Goal: Task Accomplishment & Management: Use online tool/utility

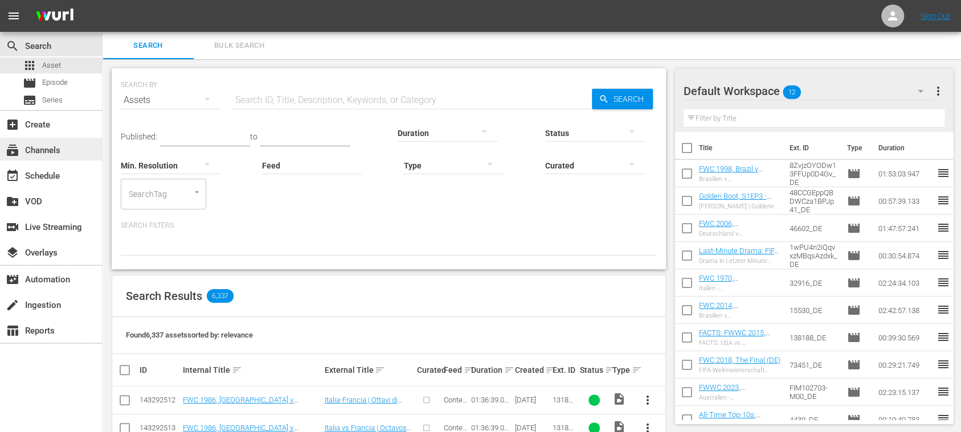
click at [50, 144] on div "subscriptions Channels" at bounding box center [32, 149] width 64 height 10
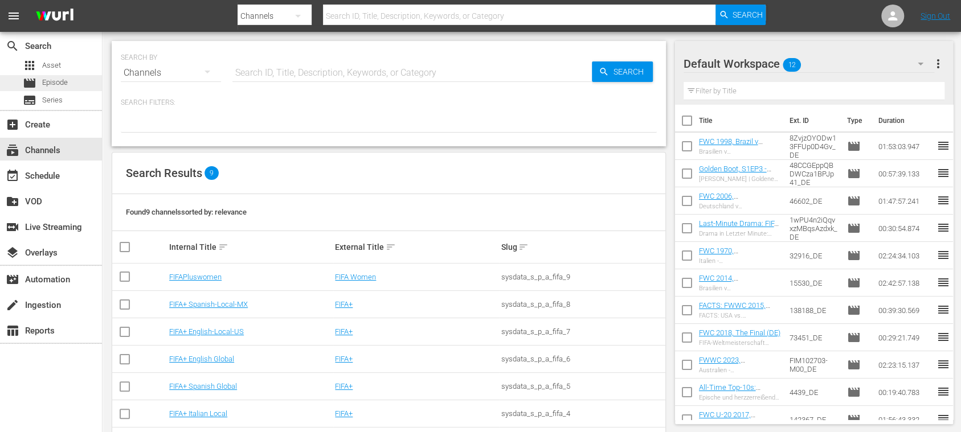
click at [57, 80] on span "Episode" at bounding box center [55, 82] width 26 height 11
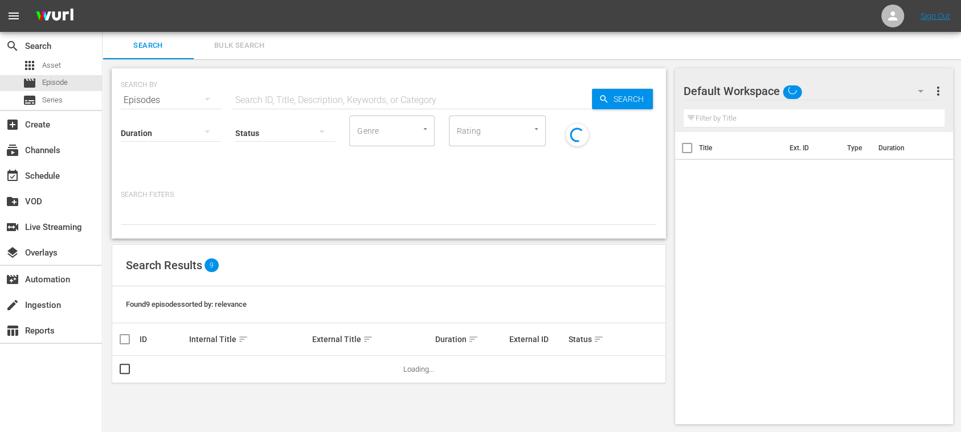
click at [330, 88] on input "text" at bounding box center [411, 100] width 359 height 27
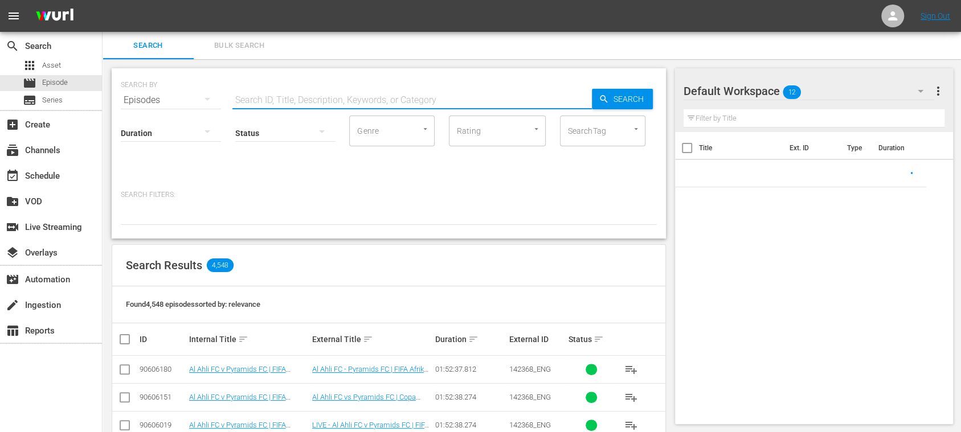
paste input "142634"
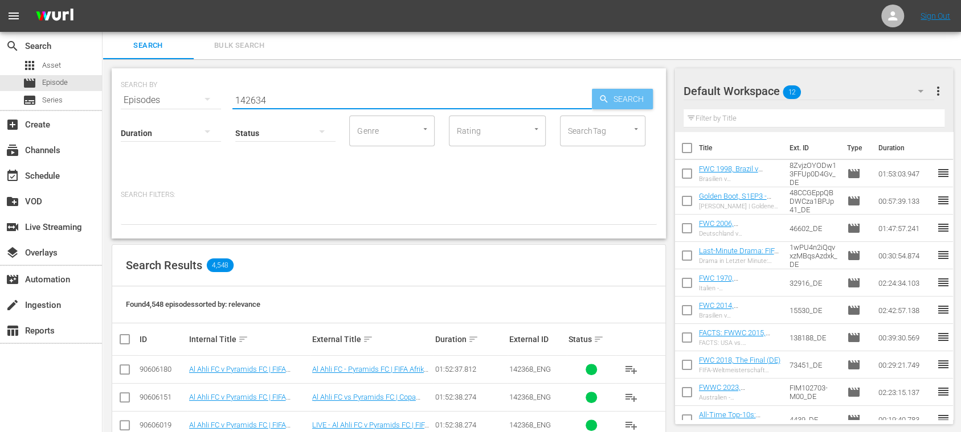
click at [626, 100] on span "Search" at bounding box center [631, 99] width 44 height 21
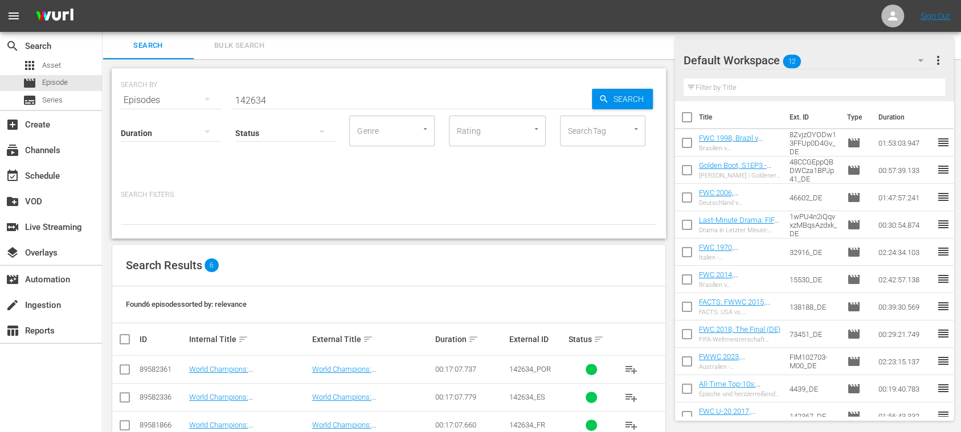
scroll to position [111, 0]
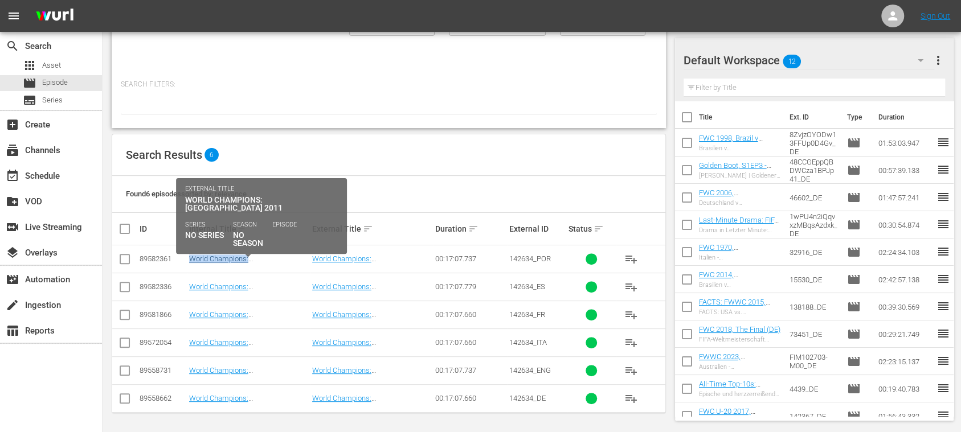
drag, startPoint x: 189, startPoint y: 263, endPoint x: 287, endPoint y: 261, distance: 98.0
click at [287, 261] on tr "89582361 World Champions: Japan 2011 (PT) World Champions: Japão 2011 00:17:07.…" at bounding box center [388, 260] width 553 height 28
copy tr "World Champions: Japan 2011"
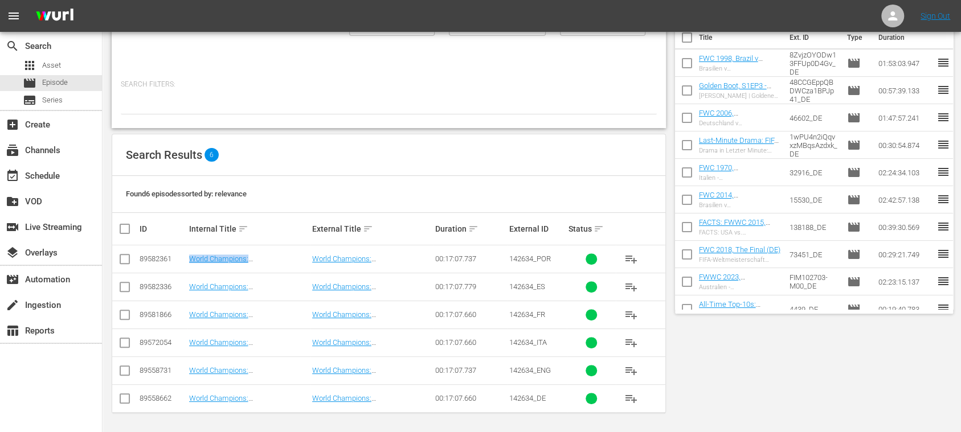
scroll to position [0, 0]
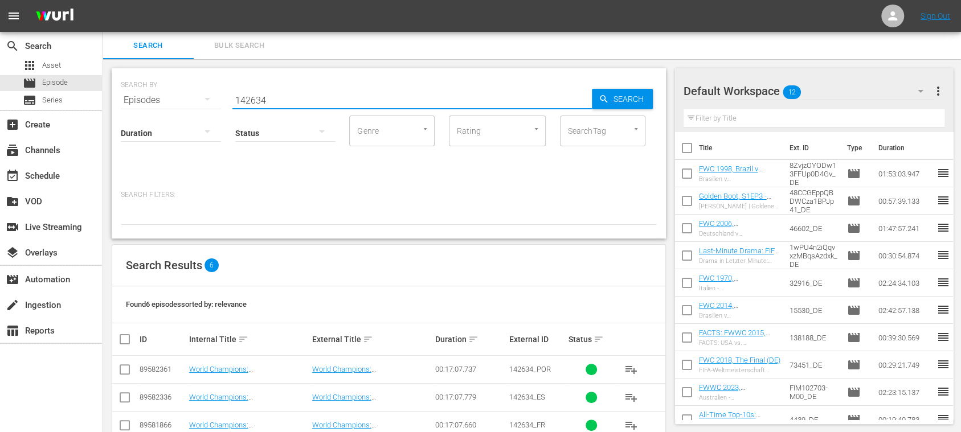
drag, startPoint x: 265, startPoint y: 95, endPoint x: 180, endPoint y: 90, distance: 85.6
click at [195, 92] on div "SEARCH BY Search By Episodes Search ID, Title, Description, Keywords, or Catego…" at bounding box center [389, 93] width 536 height 41
paste input "415"
type input "142415"
click at [610, 95] on span "Search" at bounding box center [631, 99] width 44 height 21
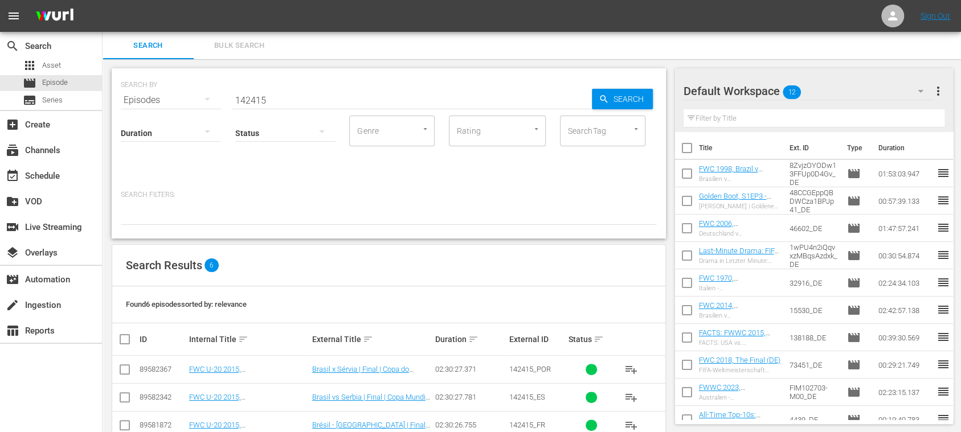
scroll to position [111, 0]
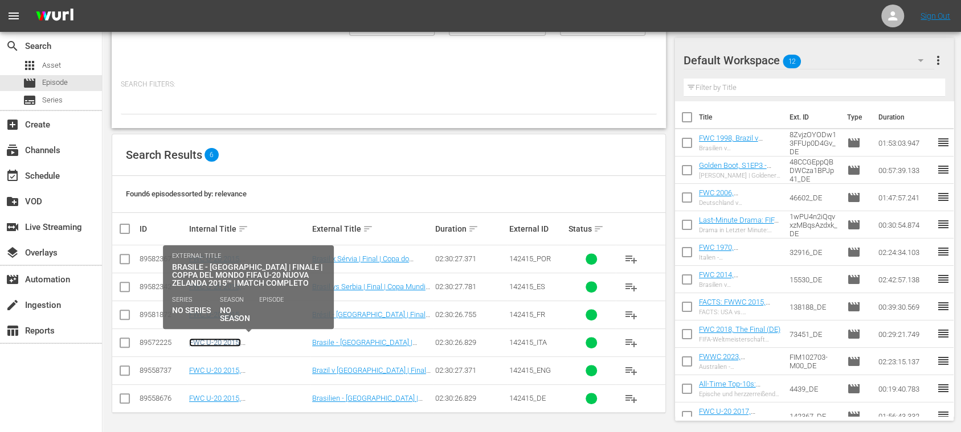
click at [281, 343] on link "FWC U-20 2015, Brazil v Serbia, Final - FMR (IT)" at bounding box center [243, 355] width 108 height 34
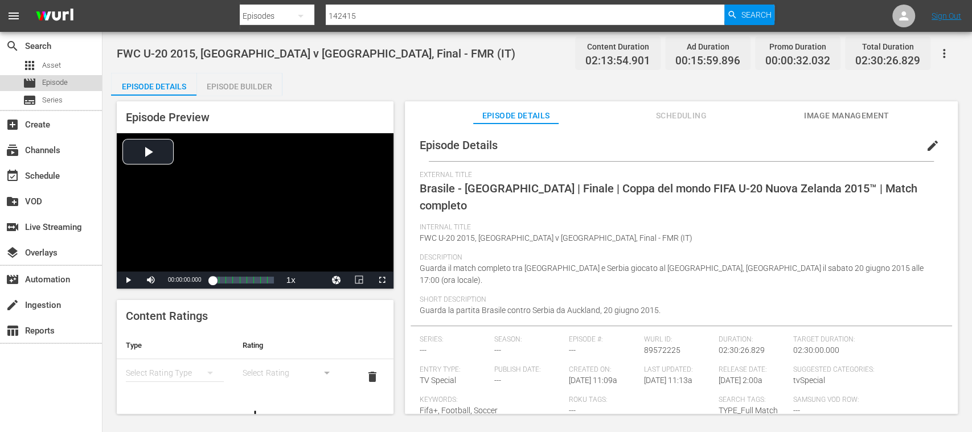
click at [64, 84] on span "Episode" at bounding box center [55, 82] width 26 height 11
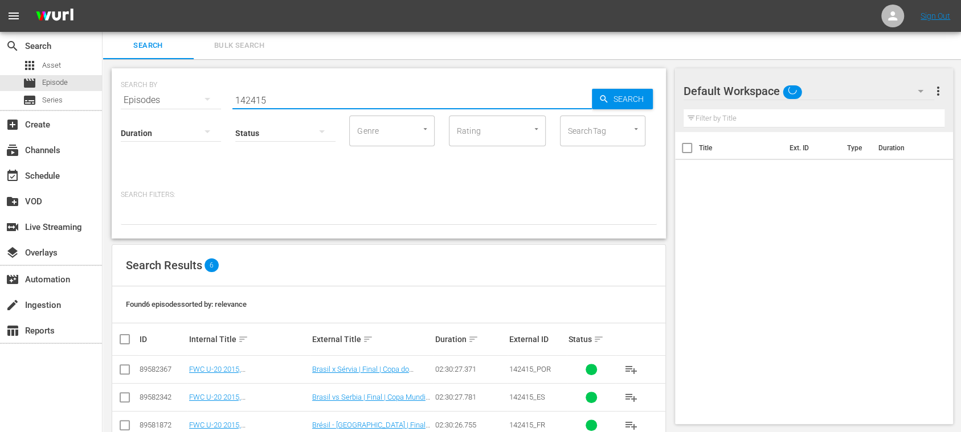
drag, startPoint x: 335, startPoint y: 105, endPoint x: 419, endPoint y: 91, distance: 85.5
click at [149, 96] on div "SEARCH BY Search By Episodes Search ID, Title, Description, Keywords, or Catego…" at bounding box center [389, 93] width 536 height 41
paste input "628"
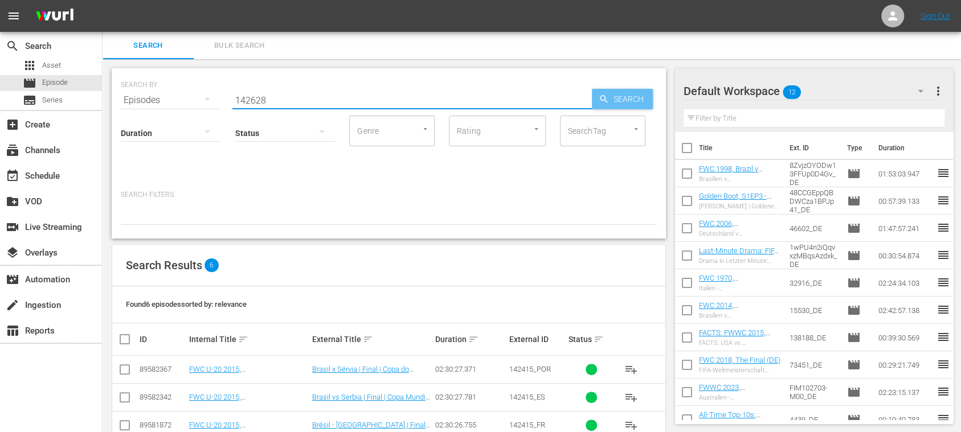
type input "142628"
click at [644, 105] on span "Search" at bounding box center [631, 99] width 44 height 21
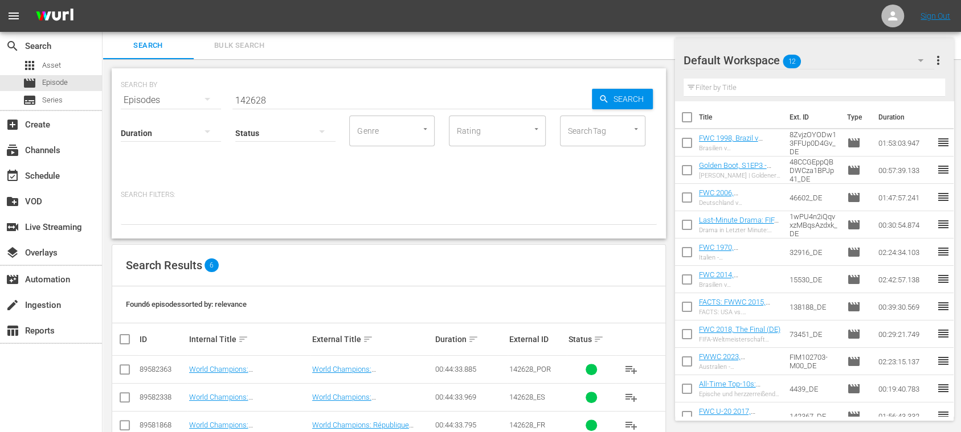
scroll to position [111, 0]
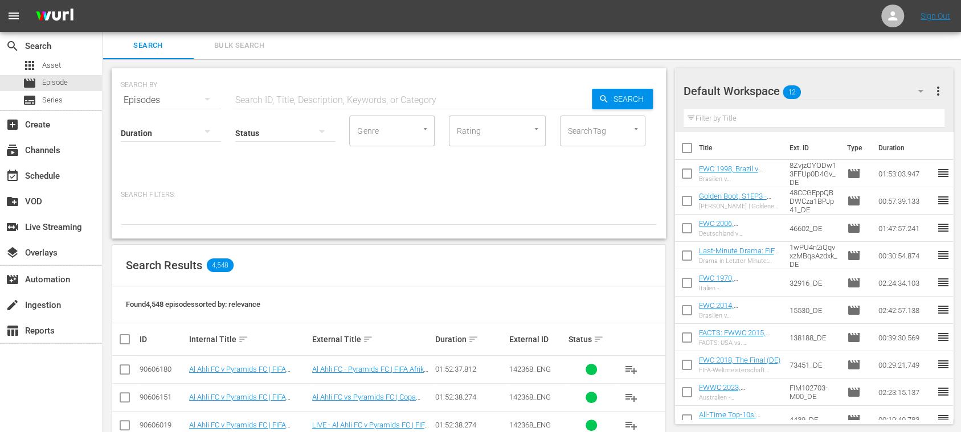
click at [63, 81] on span "Episode" at bounding box center [55, 82] width 26 height 11
click at [246, 47] on span "Bulk Search" at bounding box center [239, 45] width 77 height 13
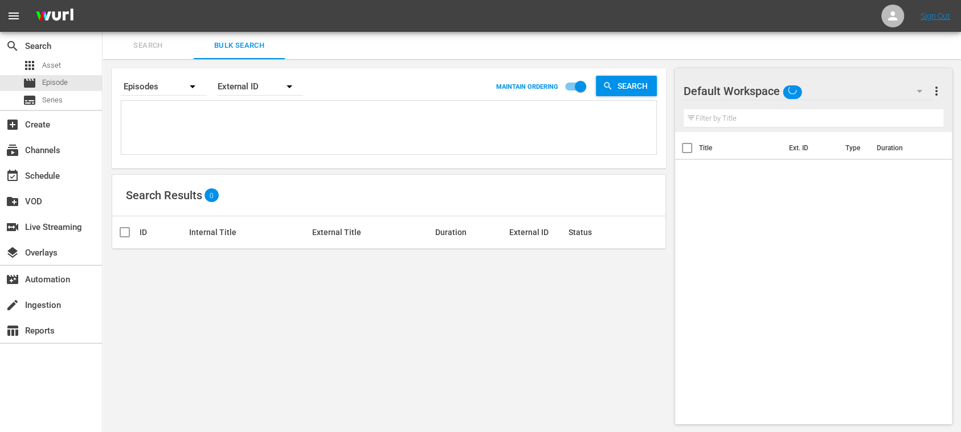
click at [201, 111] on textarea at bounding box center [390, 130] width 532 height 52
paste textarea "93211_ENG 93161_ENG 87585_ENG 88508_ENG 88509_ENG 84690_ENG 84672_ENG 142368_EN…"
type textarea "93211_ENG 93161_ENG 87585_ENG 88508_ENG 88509_ENG 84690_ENG 84672_ENG 142368_EN…"
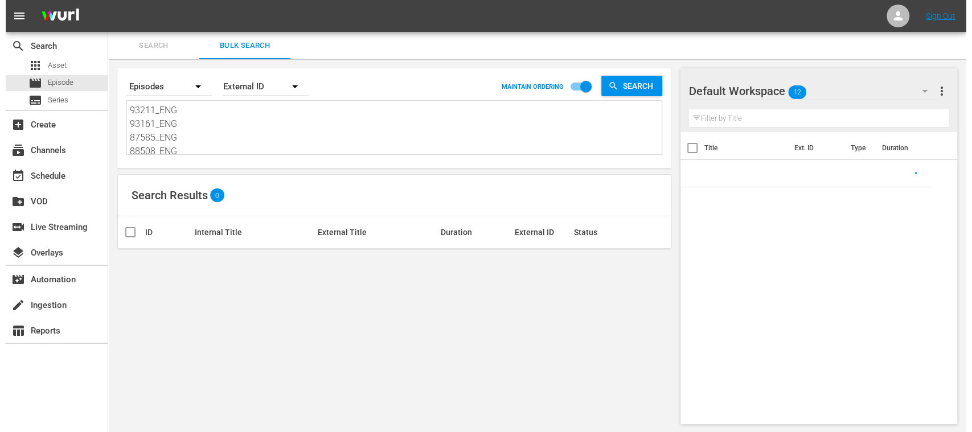
scroll to position [1, 0]
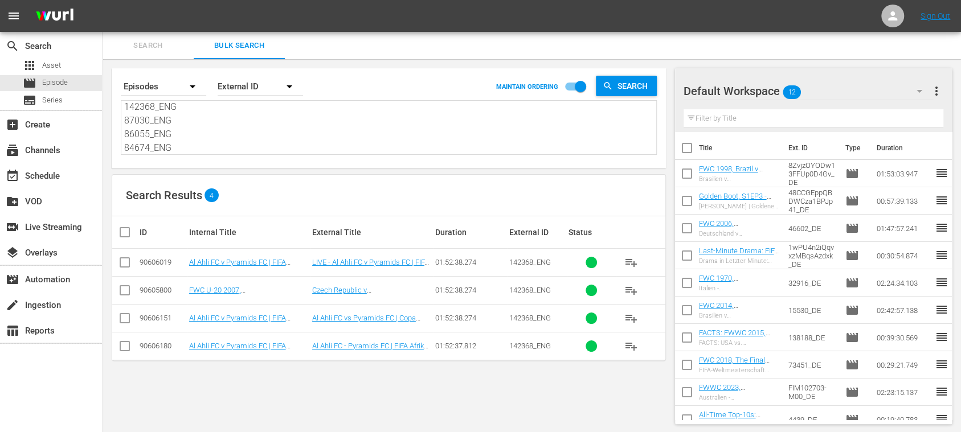
type textarea "93211_ENG 93161_ENG 87585_ENG 88508_ENG 88509_ENG 84690_ENG 84672_ENG 142368_EN…"
click at [57, 148] on div "subscriptions Channels" at bounding box center [32, 149] width 64 height 10
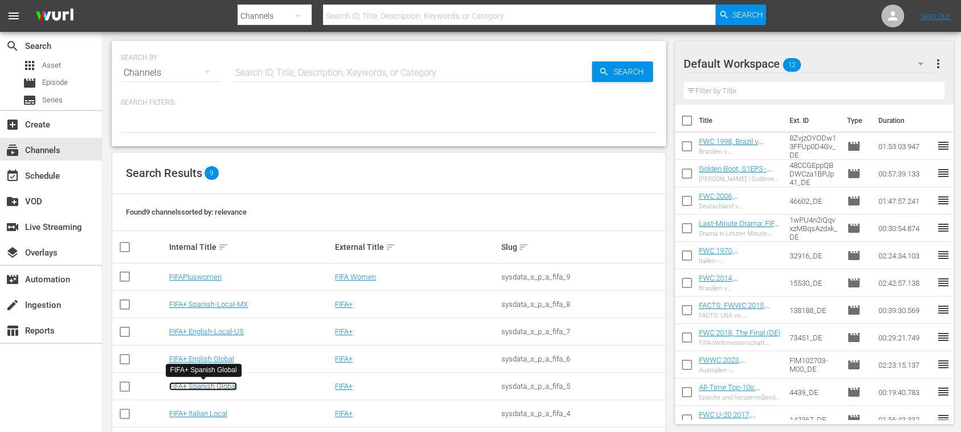
click at [228, 387] on link "FIFA+ Spanish Global" at bounding box center [203, 386] width 68 height 9
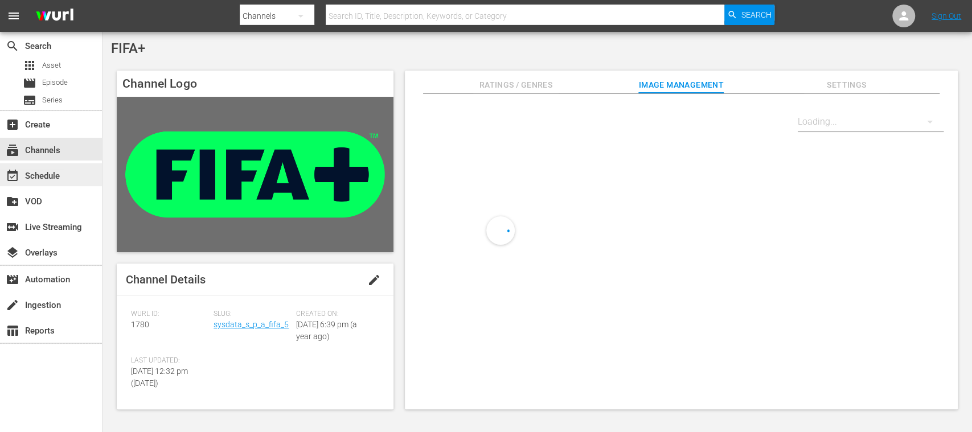
click at [49, 174] on div "event_available Schedule" at bounding box center [32, 174] width 64 height 10
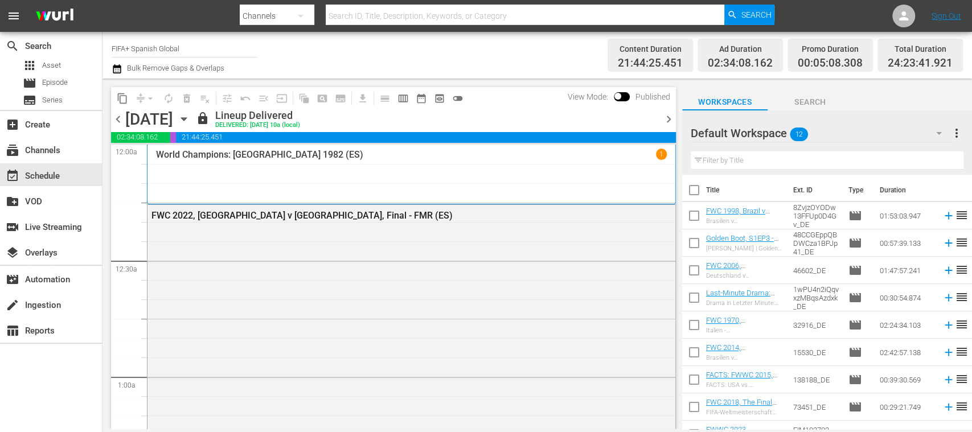
click at [669, 115] on span "chevron_right" at bounding box center [669, 119] width 14 height 14
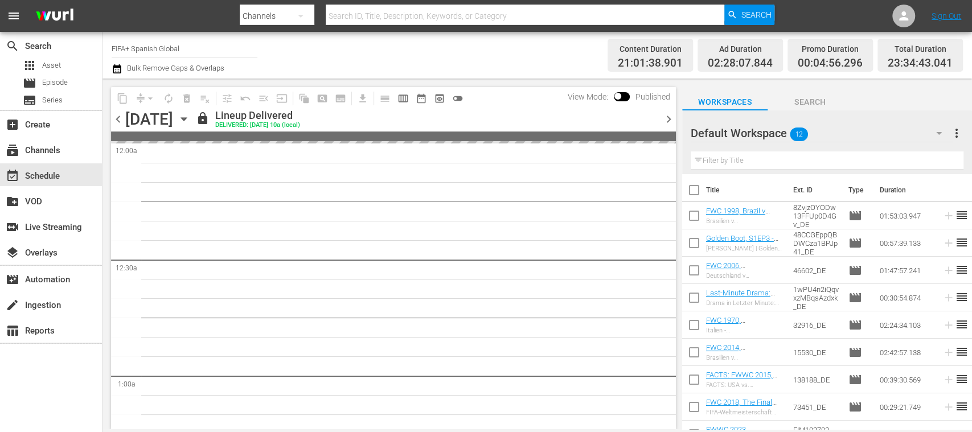
click at [669, 115] on span "chevron_right" at bounding box center [669, 119] width 14 height 14
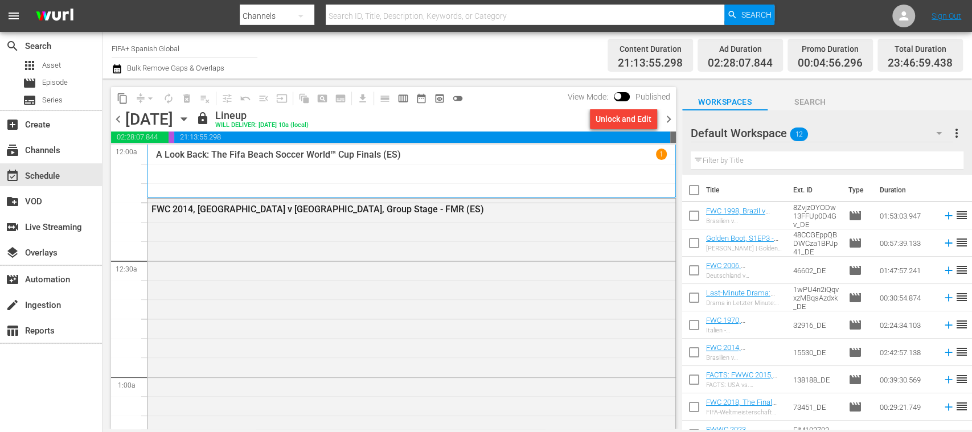
click at [669, 115] on span "chevron_right" at bounding box center [669, 119] width 14 height 14
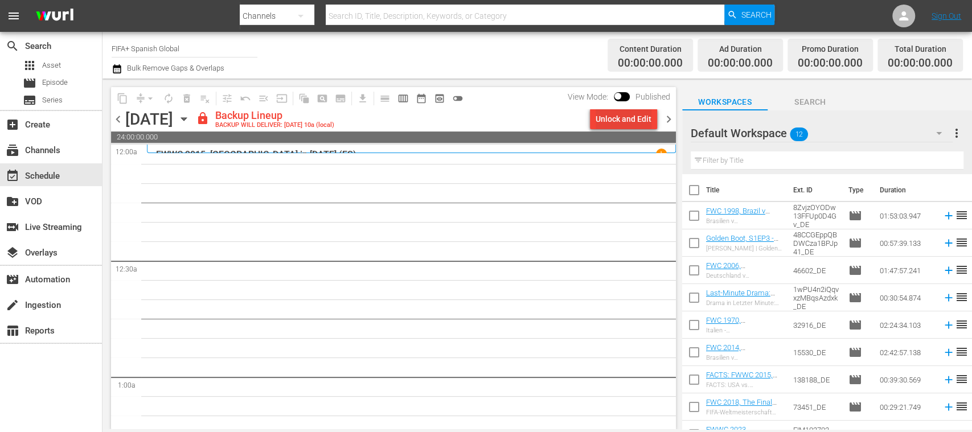
click at [641, 117] on div "Unlock and Edit" at bounding box center [624, 119] width 56 height 21
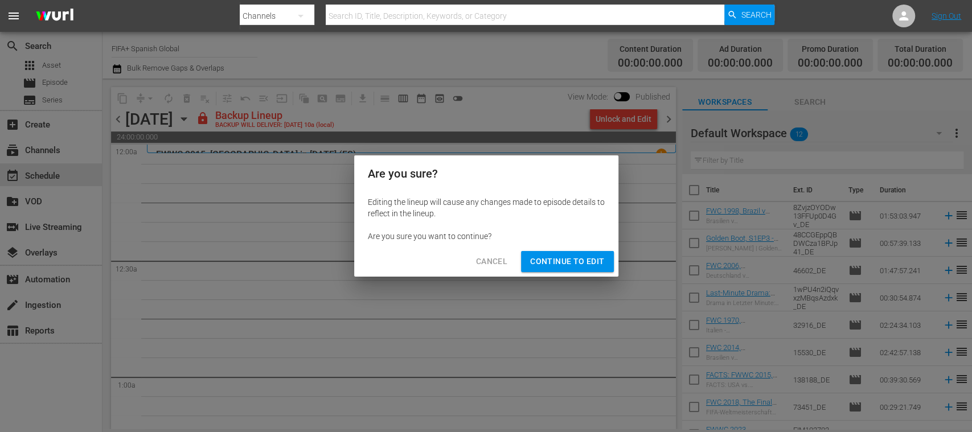
click at [591, 258] on span "Continue to Edit" at bounding box center [567, 262] width 74 height 14
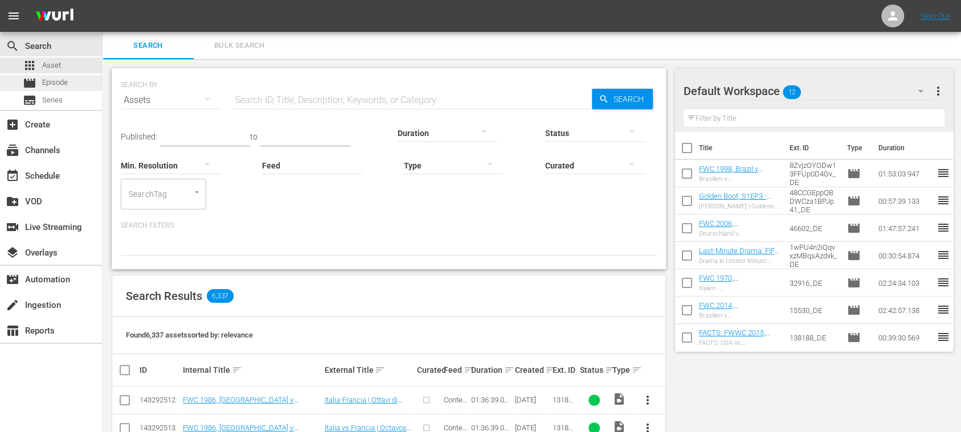
click at [66, 84] on span "Episode" at bounding box center [55, 82] width 26 height 11
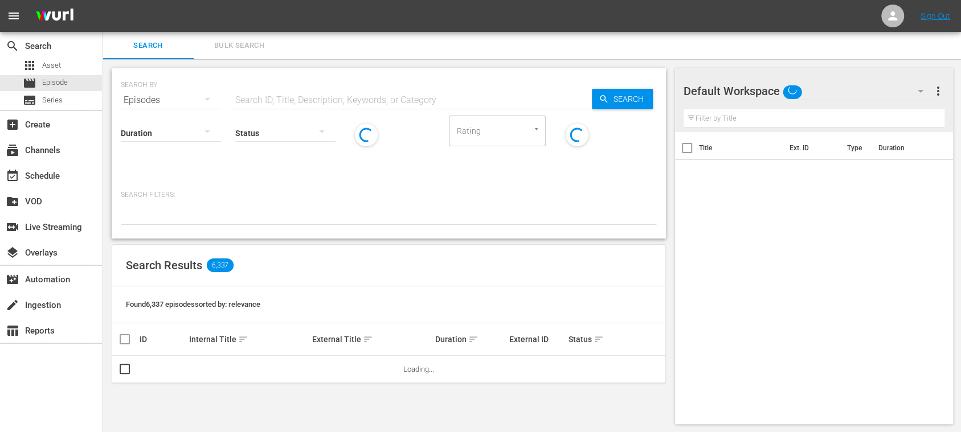
click at [243, 53] on button "Bulk Search" at bounding box center [239, 45] width 91 height 27
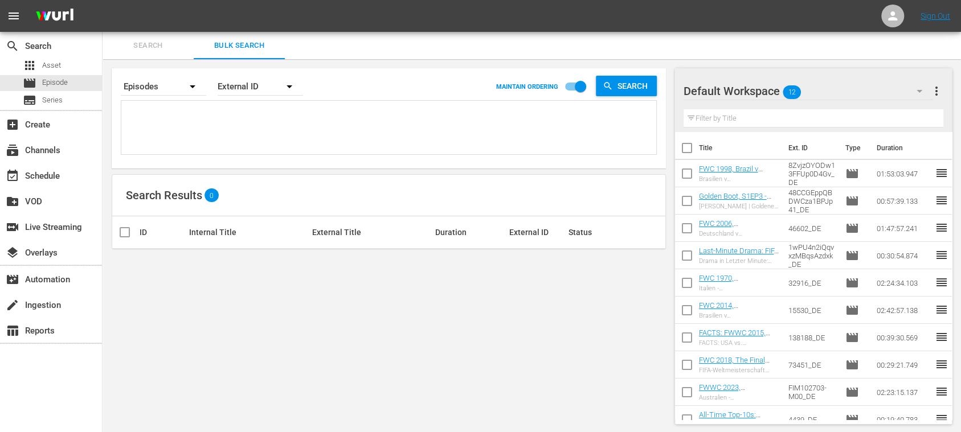
click at [198, 115] on textarea at bounding box center [390, 130] width 532 height 52
paste textarea "26552_ES 5cExZm151dMkS4IsIWT0bx_ES 2G5Mh3n1NWvTvvueFltL1D_ES 6Zmepq2SO04vEIcV0K…"
type textarea "26552_ES 5cExZm151dMkS4IsIWT0bx_ES 2G5Mh3n1NWvTvvueFltL1D_ES 6Zmepq2SO04vEIcV0K…"
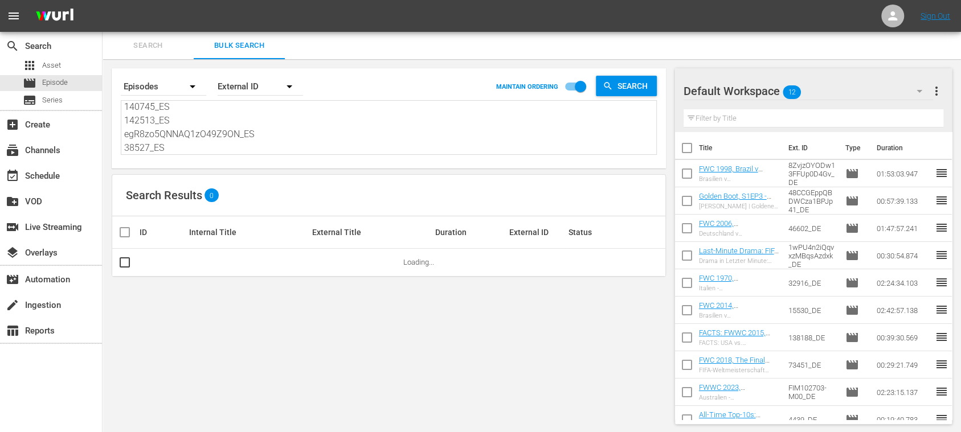
type textarea "26552_ES 5cExZm151dMkS4IsIWT0bx_ES 2G5Mh3n1NWvTvvueFltL1D_ES 6Zmepq2SO04vEIcV0K…"
click at [800, 90] on span "more_vert" at bounding box center [937, 91] width 14 height 14
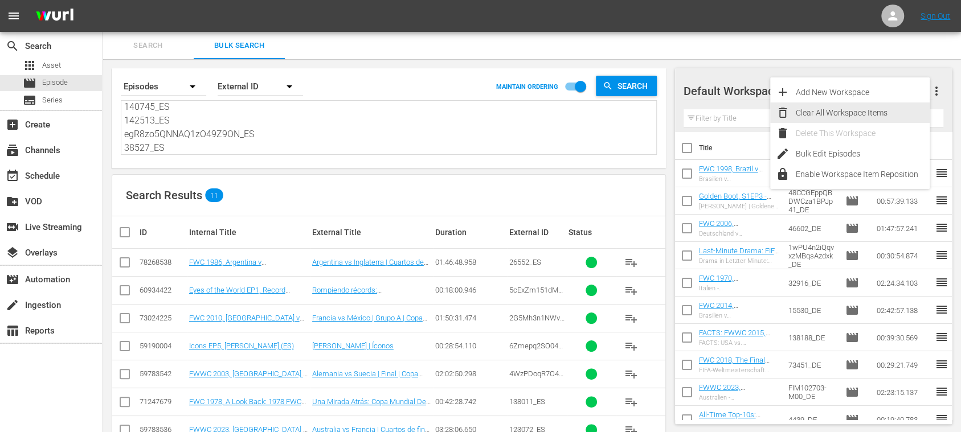
click at [800, 115] on div "Clear All Workspace Items" at bounding box center [863, 113] width 134 height 21
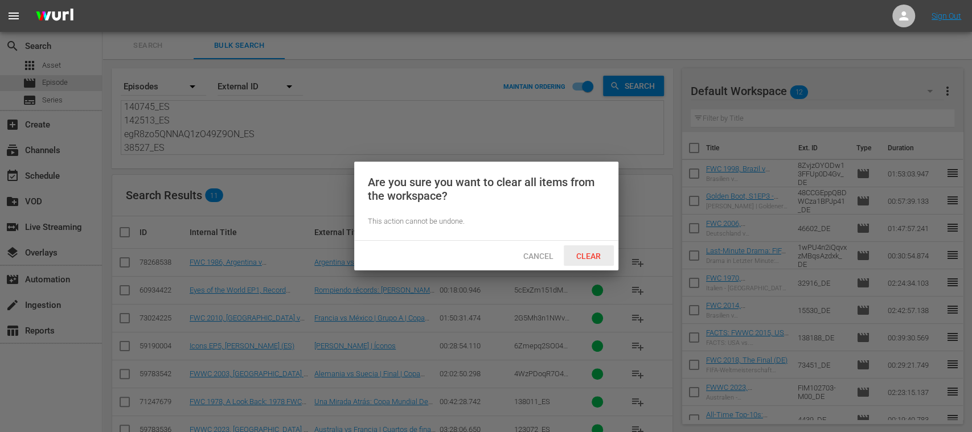
click at [583, 256] on span "Clear" at bounding box center [588, 256] width 43 height 9
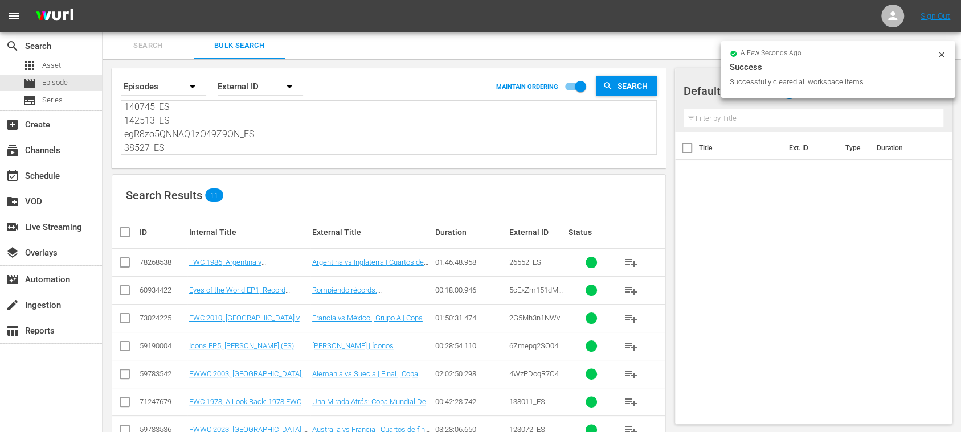
click at [126, 230] on input "checkbox" at bounding box center [129, 233] width 23 height 14
checkbox input "true"
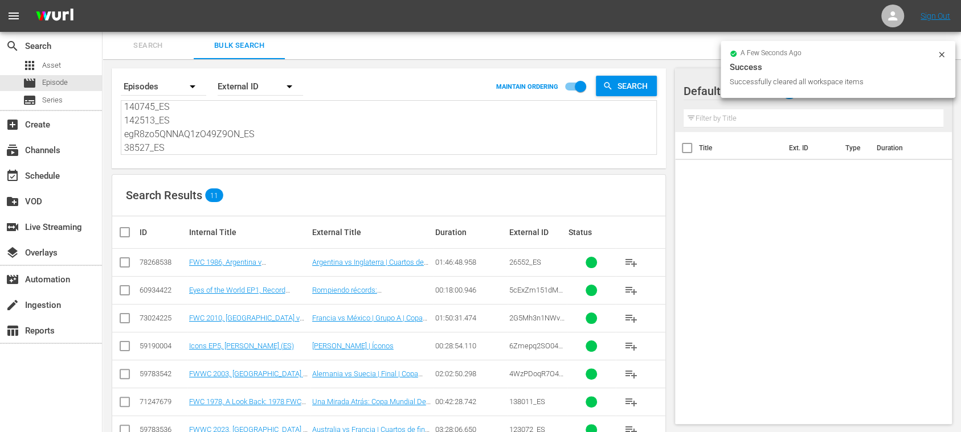
checkbox input "true"
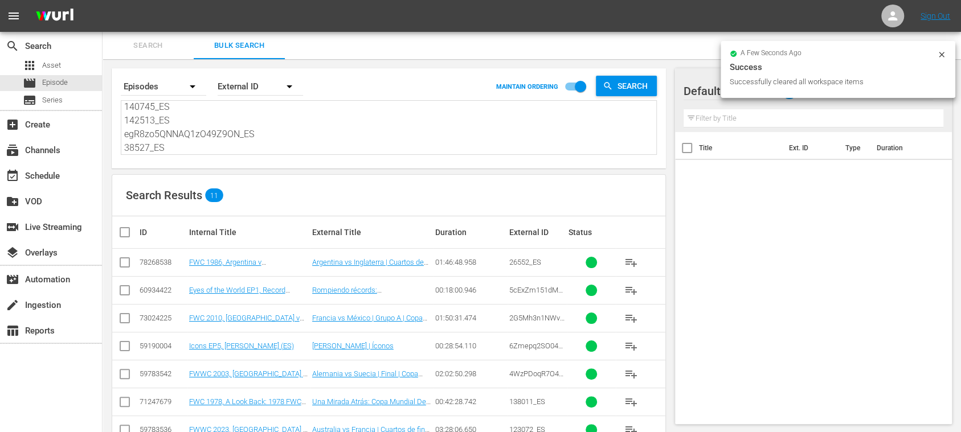
checkbox input "true"
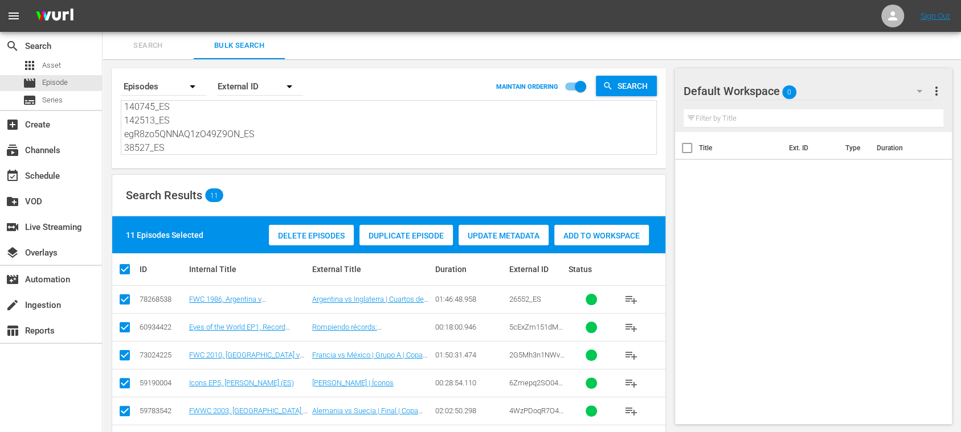
click at [600, 237] on span "Add to Workspace" at bounding box center [601, 235] width 95 height 9
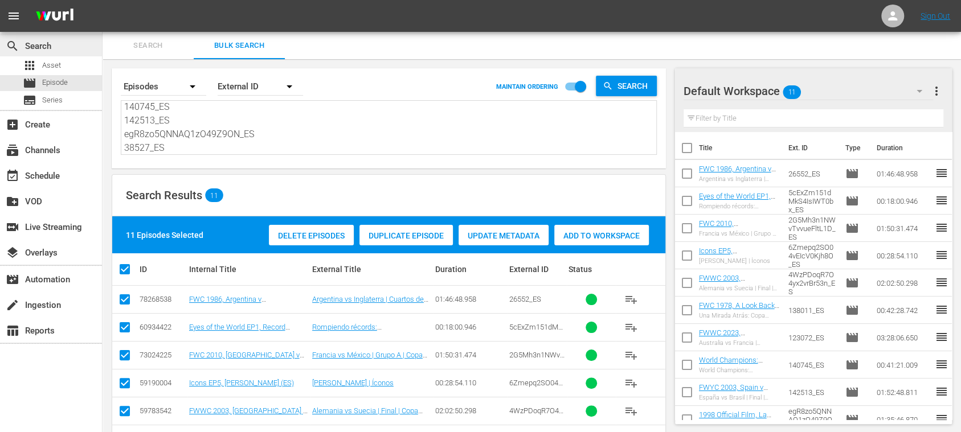
scroll to position [0, 0]
drag, startPoint x: 189, startPoint y: 137, endPoint x: 53, endPoint y: 15, distance: 182.8
click at [53, 15] on div "menu Sign Out search Search apps Asset movie Episode subtitles Series add_box C…" at bounding box center [480, 307] width 961 height 614
paste textarea "123065_ES 4ePrzAamTjtyGcHT5gUCqu_ES 14777_ES 136755_ES 7a1JHNf1an91rPgu1aAcjA_E…"
type textarea "123065_ES 4ePrzAamTjtyGcHT5gUCqu_ES 14777_ES 136755_ES 7a1JHNf1an91rPgu1aAcjA_E…"
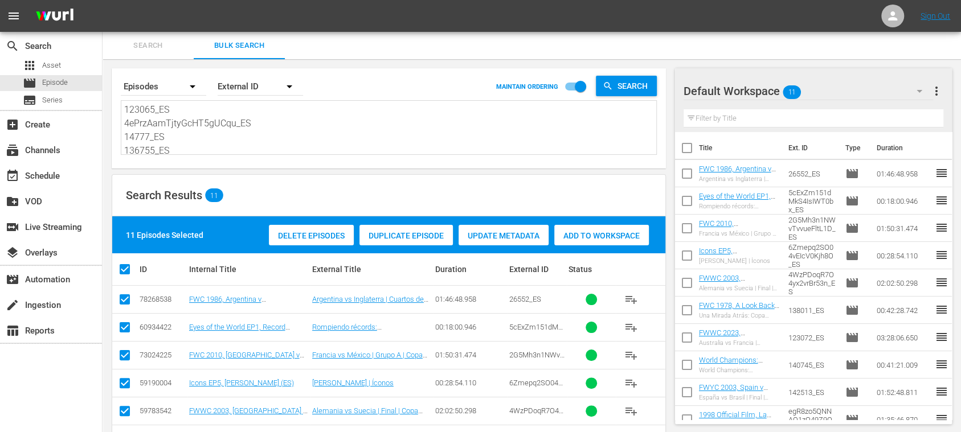
type textarea "123065_ES 4ePrzAamTjtyGcHT5gUCqu_ES 14777_ES 136755_ES 7a1JHNf1an91rPgu1aAcjA_E…"
click at [800, 87] on span "more_vert" at bounding box center [937, 91] width 14 height 14
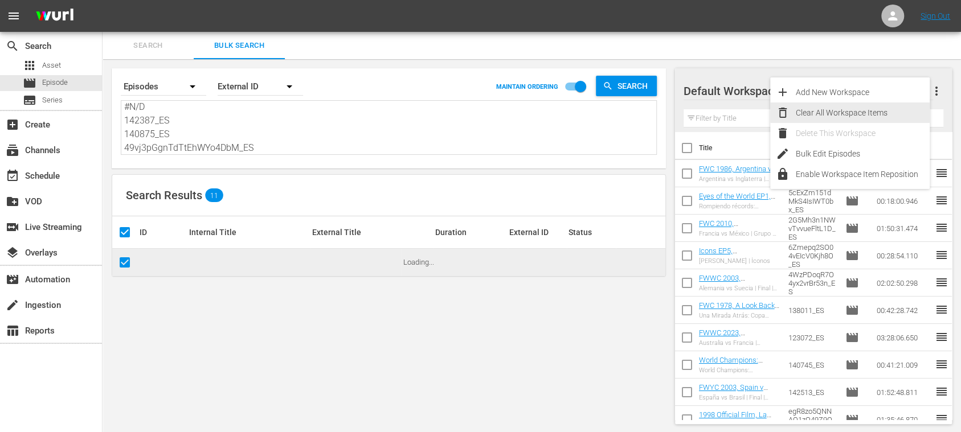
click at [800, 111] on div "Clear All Workspace Items" at bounding box center [863, 113] width 134 height 21
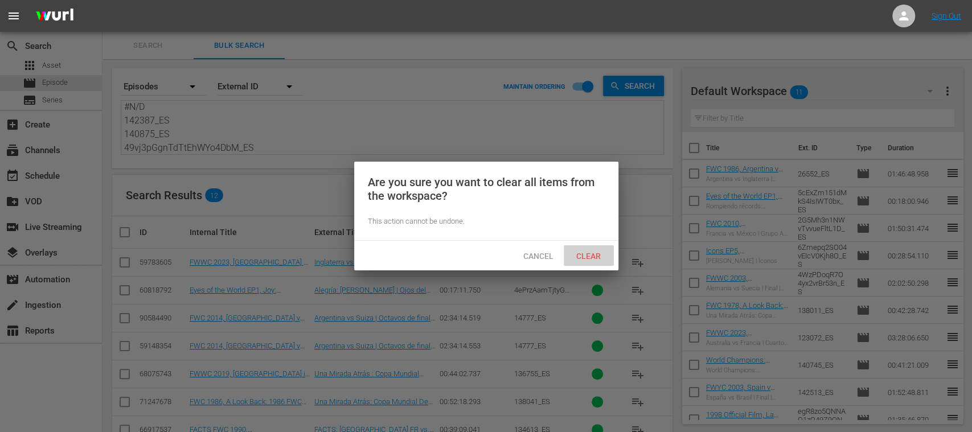
click at [599, 253] on span "Clear" at bounding box center [588, 256] width 43 height 9
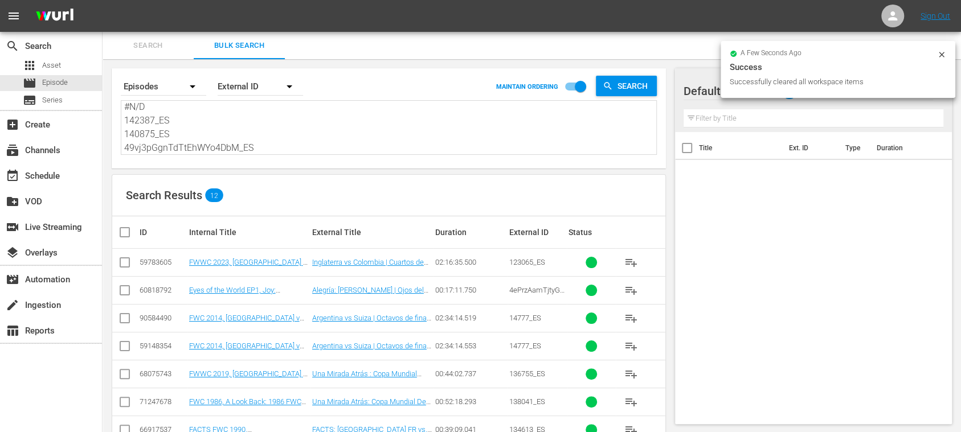
click at [121, 229] on input "checkbox" at bounding box center [129, 233] width 23 height 14
checkbox input "true"
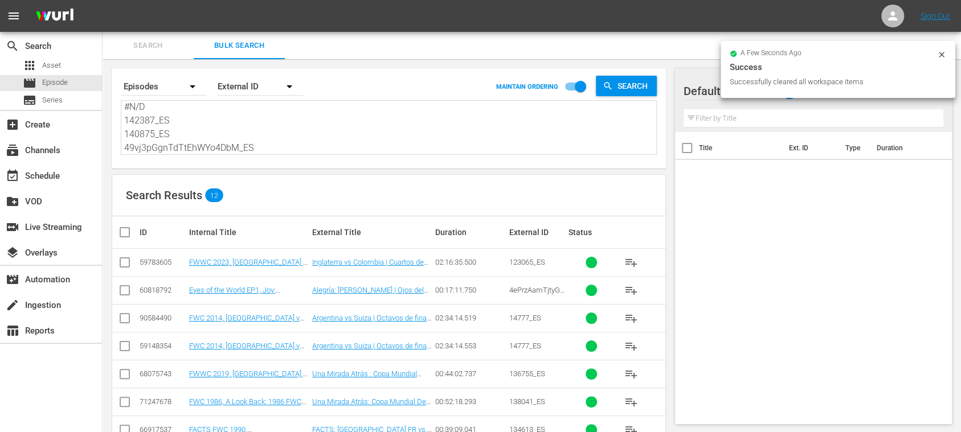
checkbox input "true"
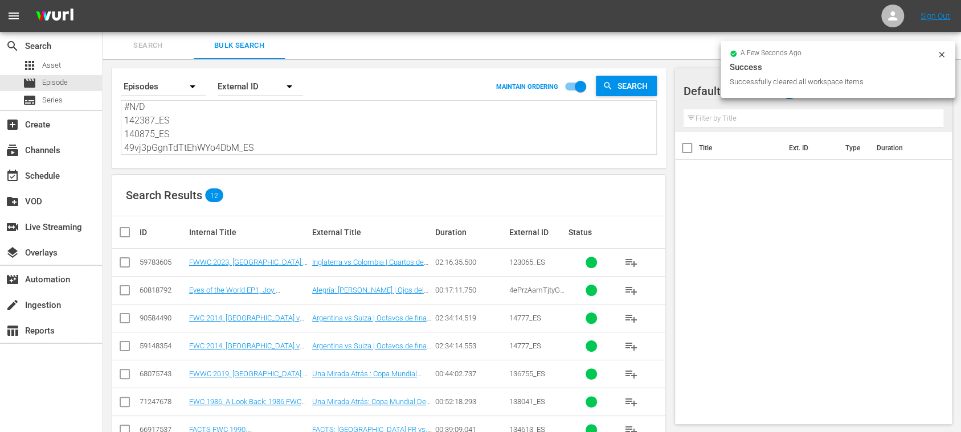
checkbox input "true"
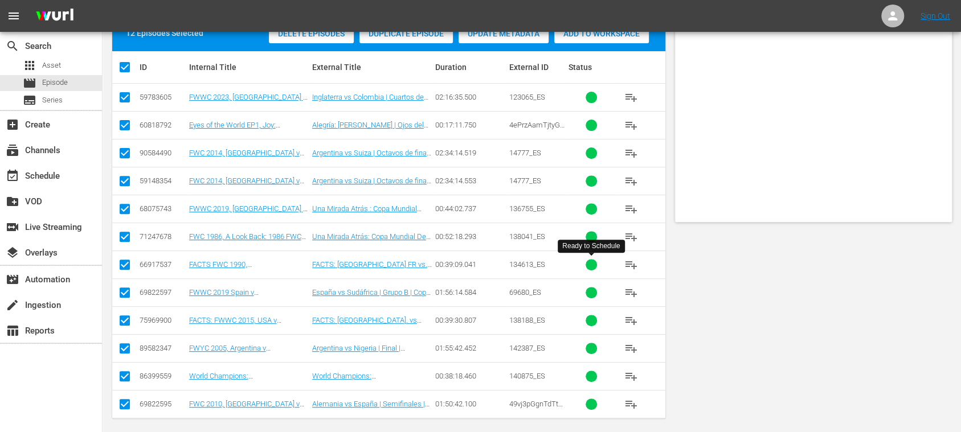
scroll to position [0, 0]
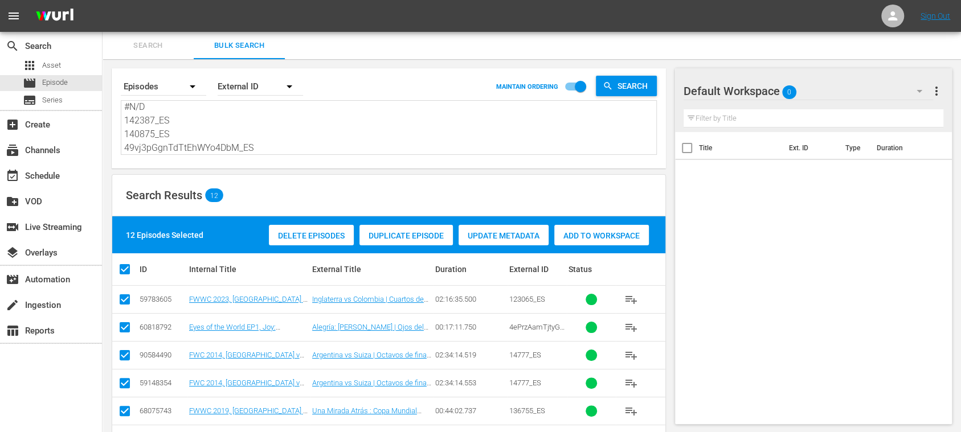
click at [611, 232] on span "Add to Workspace" at bounding box center [601, 235] width 95 height 9
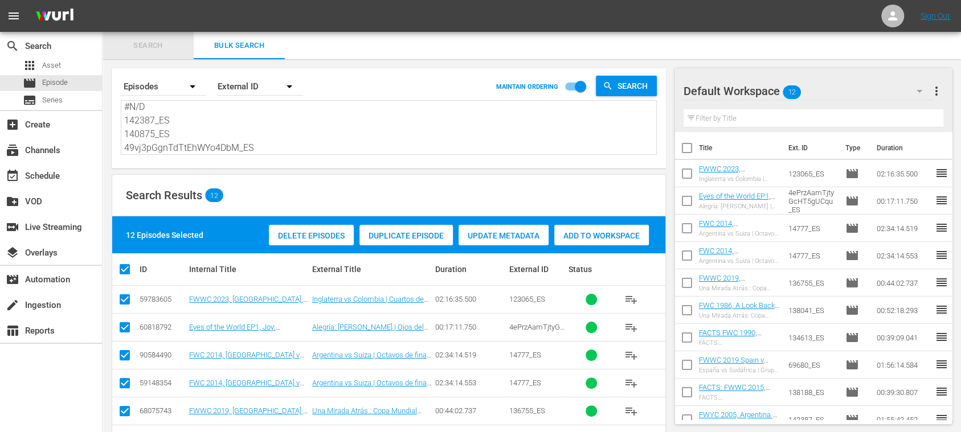
click at [139, 48] on span "Search" at bounding box center [147, 45] width 77 height 13
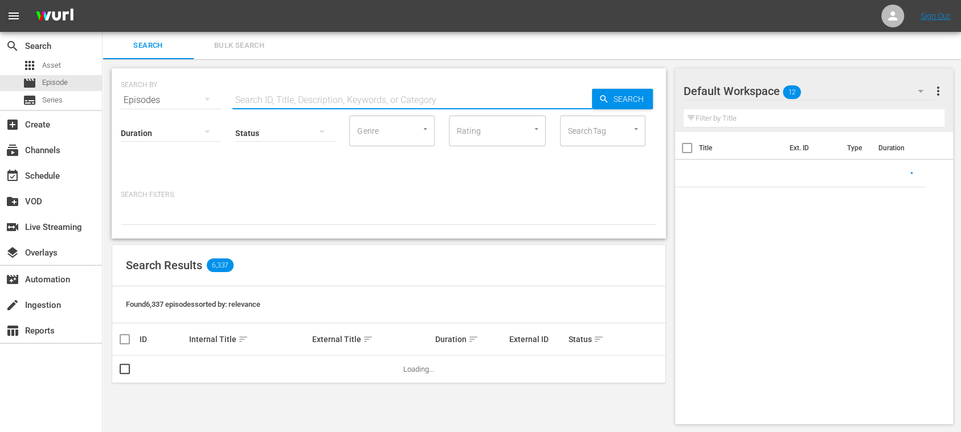
click at [268, 99] on input "text" at bounding box center [411, 100] width 359 height 27
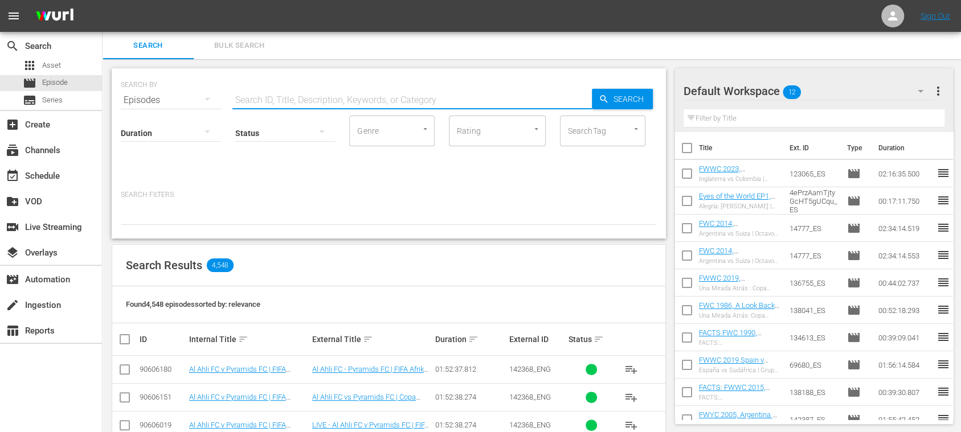
click at [445, 51] on div "Search Bulk Search" at bounding box center [532, 45] width 859 height 27
click at [633, 359] on span "playlist_add" at bounding box center [631, 398] width 14 height 14
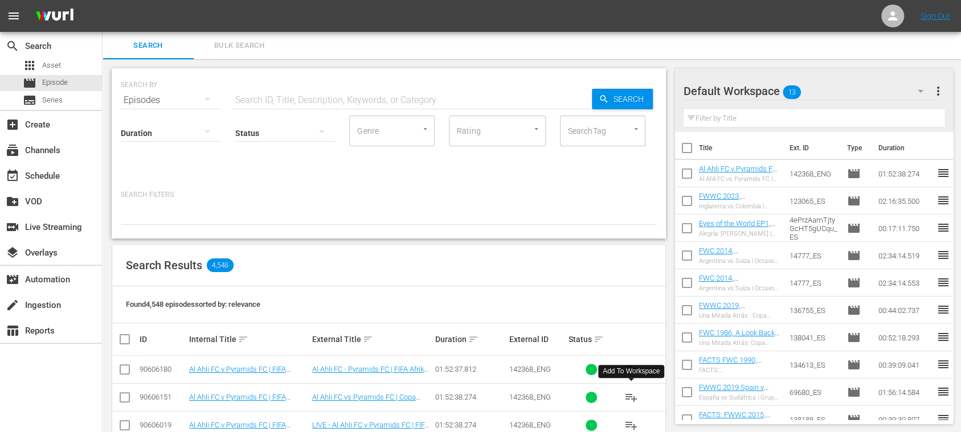
click at [233, 50] on span "Bulk Search" at bounding box center [239, 45] width 77 height 13
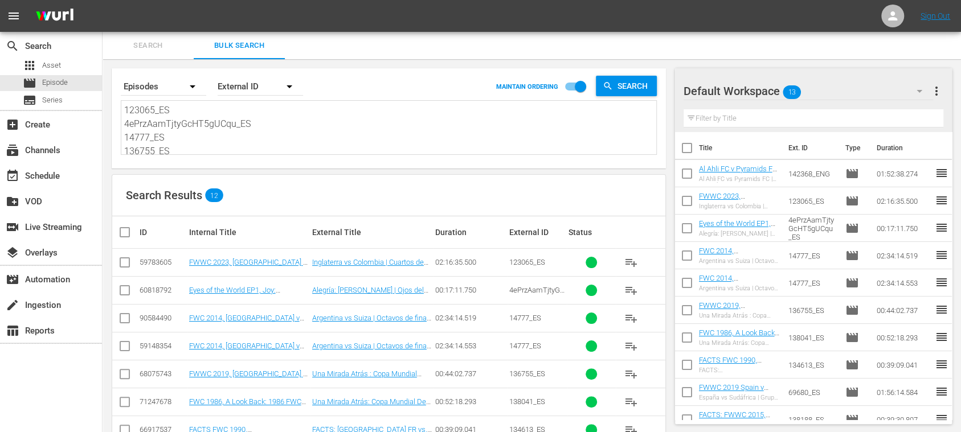
scroll to position [170, 0]
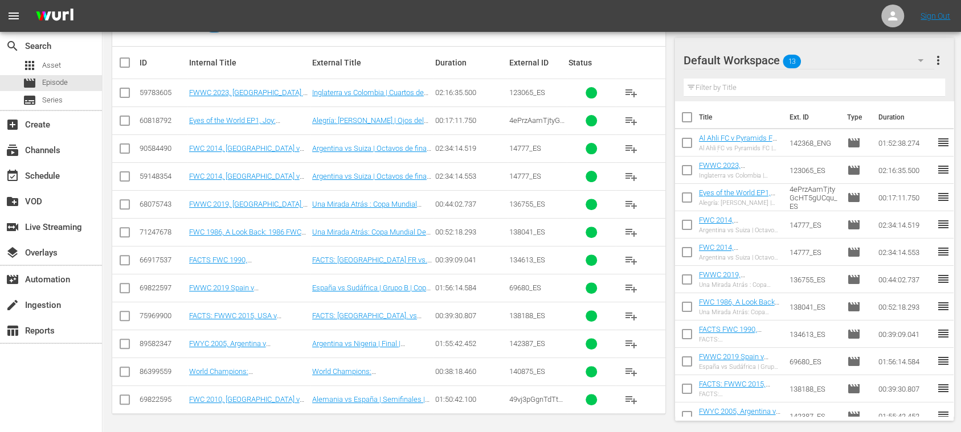
click at [124, 176] on input "checkbox" at bounding box center [125, 179] width 14 height 14
checkbox input "true"
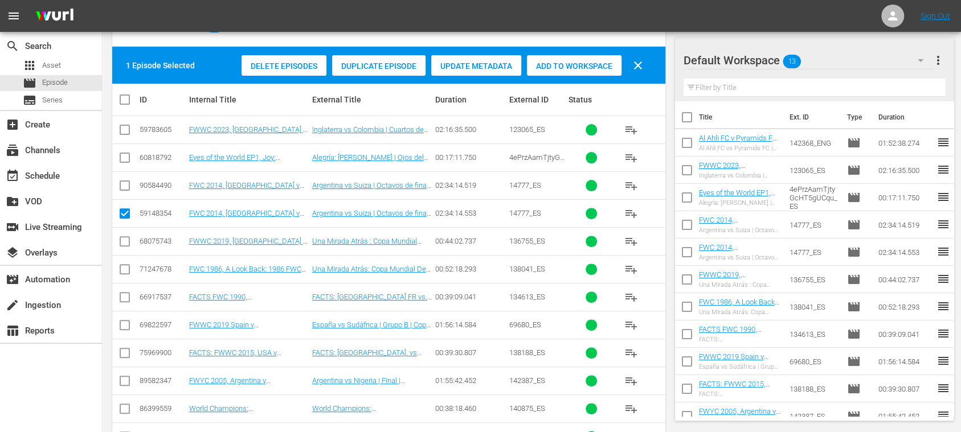
click at [273, 66] on span "Delete Episodes" at bounding box center [284, 66] width 85 height 9
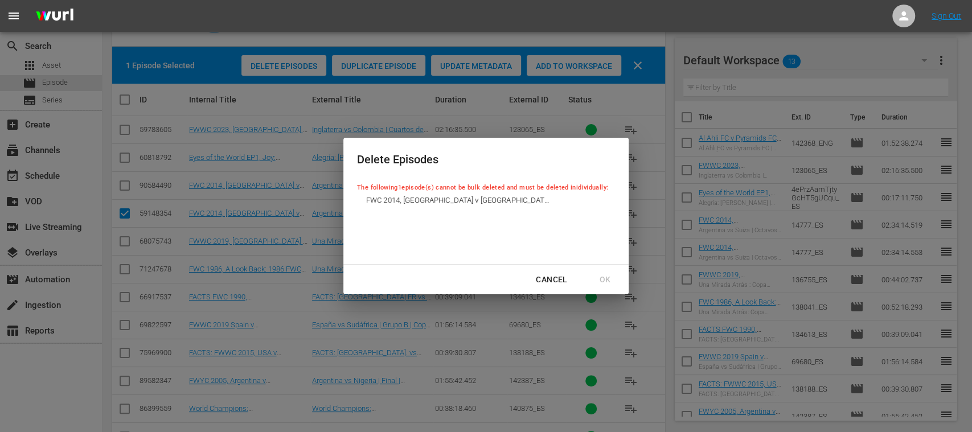
click at [549, 276] on div "Cancel" at bounding box center [552, 280] width 50 height 14
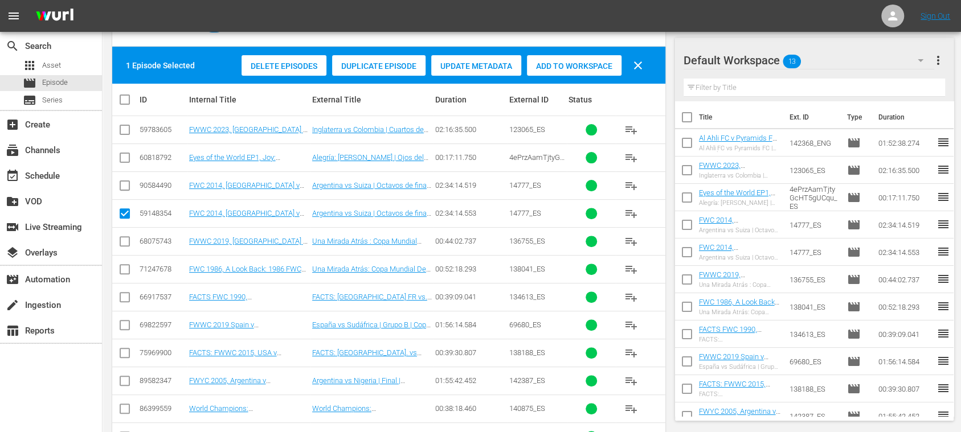
click at [800, 58] on span "more_vert" at bounding box center [938, 61] width 14 height 14
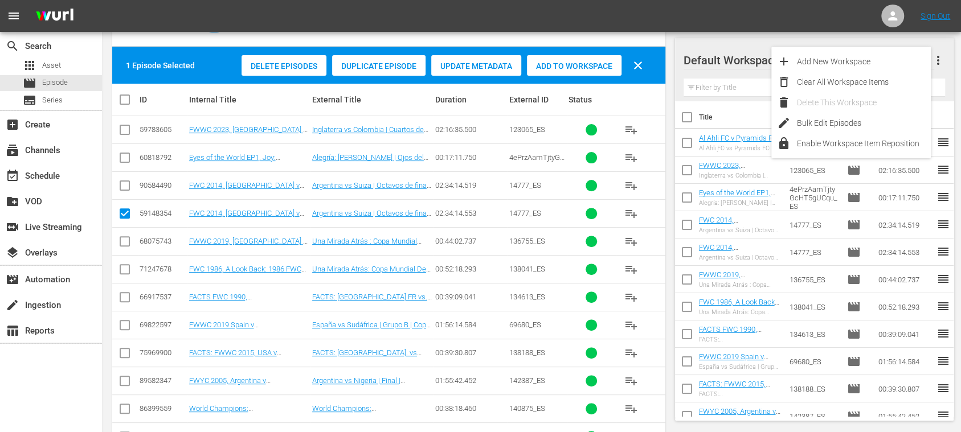
click at [729, 46] on div "Default Workspace 13" at bounding box center [809, 60] width 251 height 32
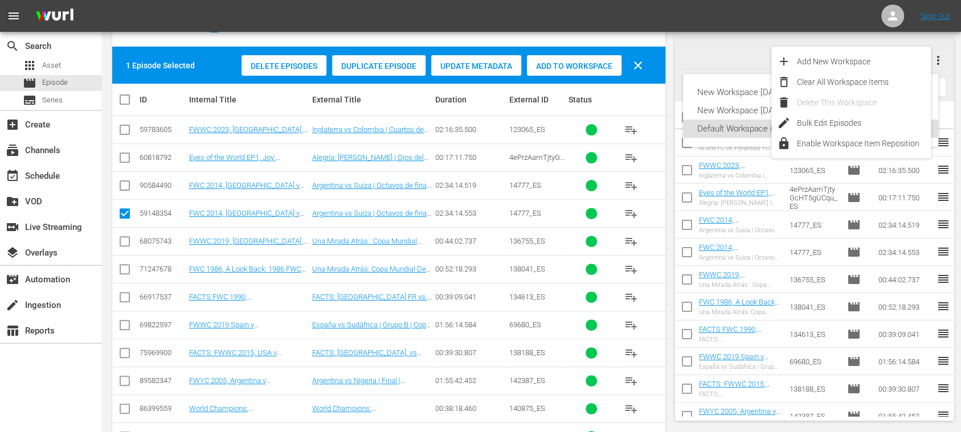
click at [690, 57] on div "New Workspace Fri Jul 04 2025 15:52:29 GMT+0000 (14) New Workspace Thu Apr 03 2…" at bounding box center [480, 216] width 961 height 432
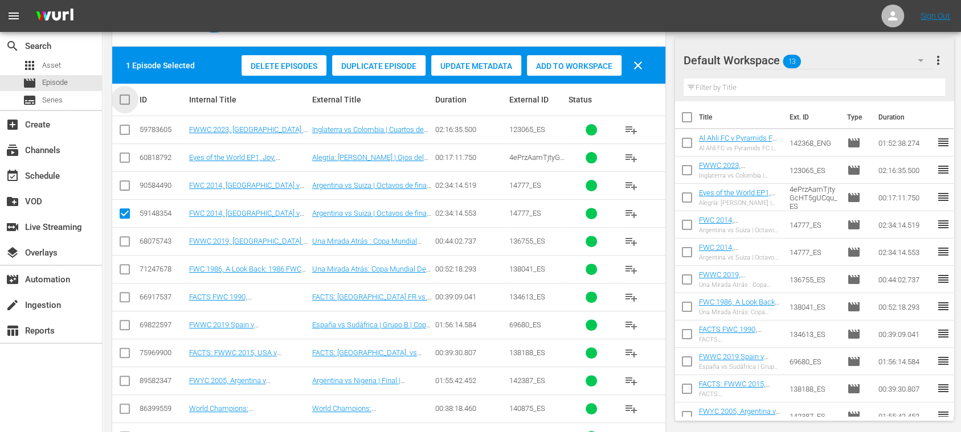
click at [125, 98] on input "checkbox" at bounding box center [129, 100] width 23 height 14
checkbox input "true"
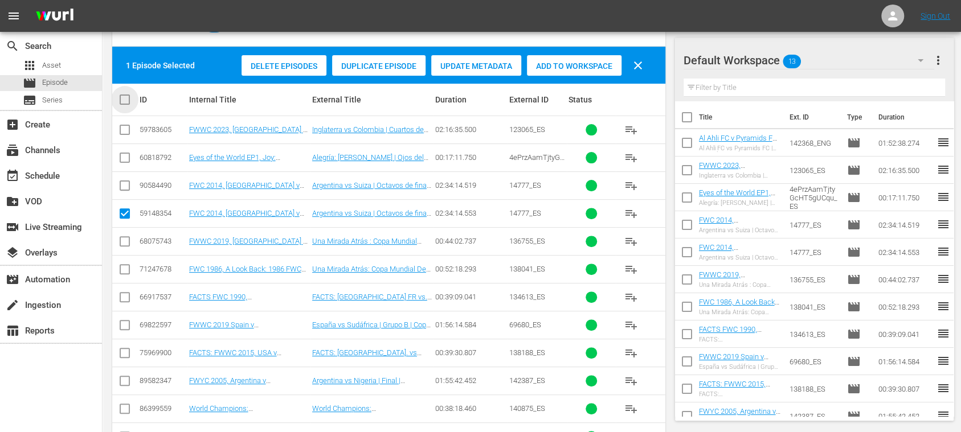
checkbox input "true"
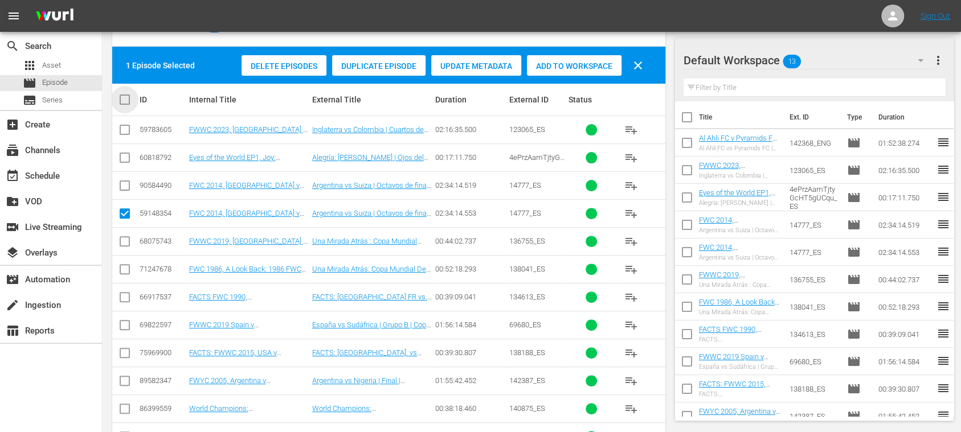
checkbox input "true"
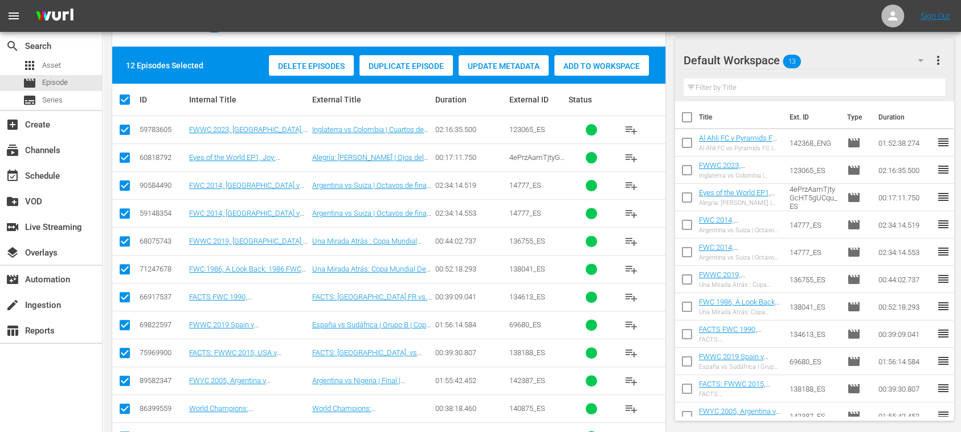
click at [126, 212] on input "checkbox" at bounding box center [125, 216] width 14 height 14
checkbox input "false"
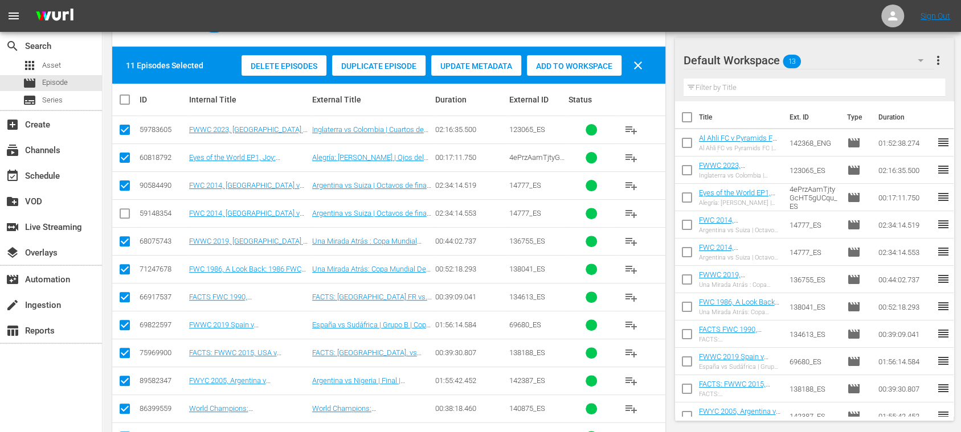
click at [686, 118] on input "checkbox" at bounding box center [687, 120] width 24 height 24
checkbox input "true"
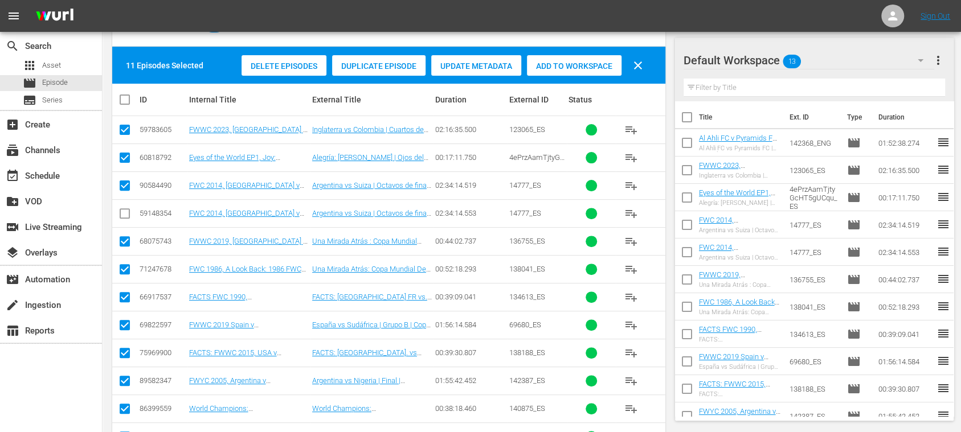
checkbox input "true"
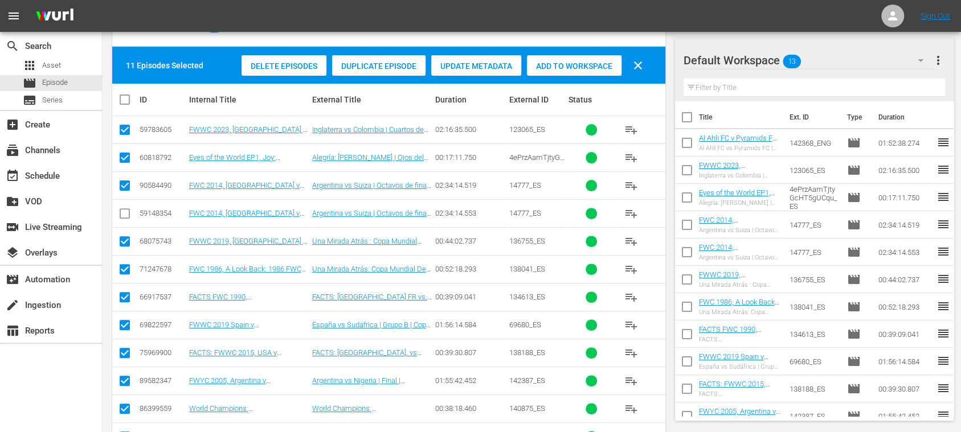
checkbox input "true"
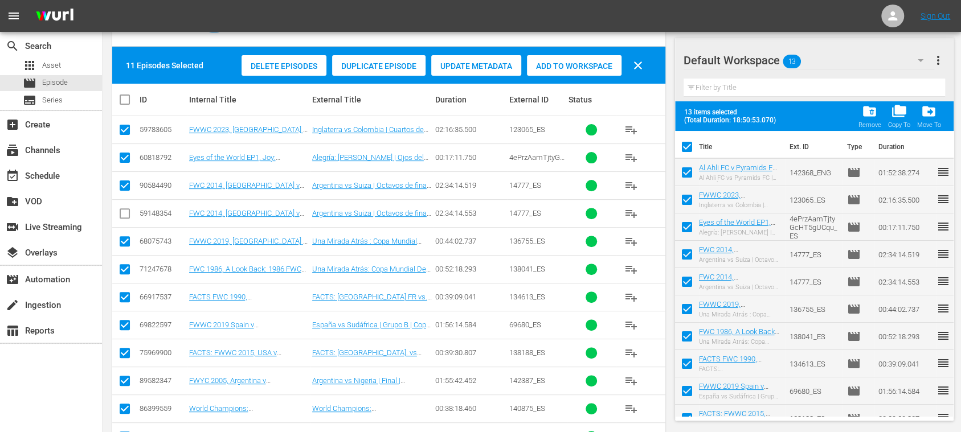
click at [686, 170] on input "checkbox" at bounding box center [687, 175] width 24 height 24
checkbox input "false"
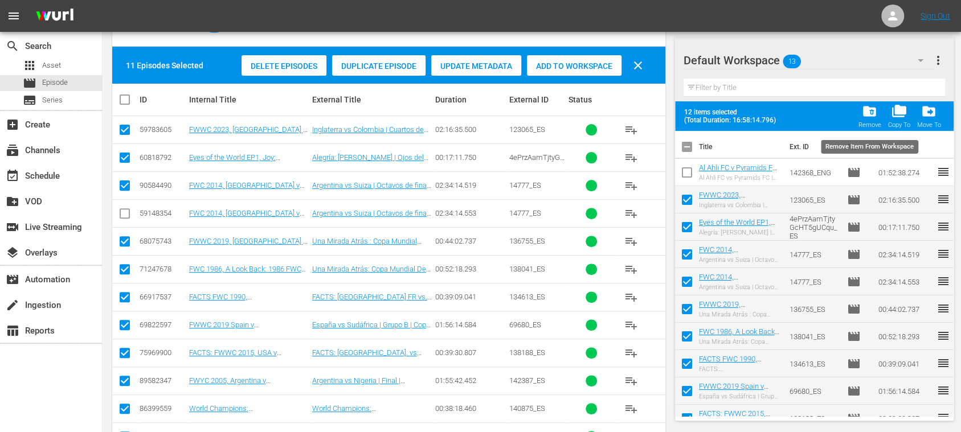
click at [800, 116] on span "folder_delete" at bounding box center [869, 111] width 15 height 15
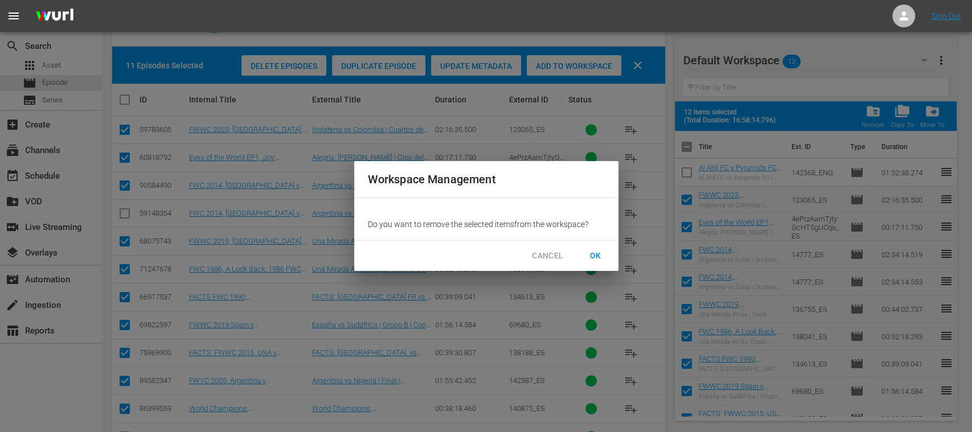
click at [598, 248] on button "OK" at bounding box center [596, 256] width 36 height 21
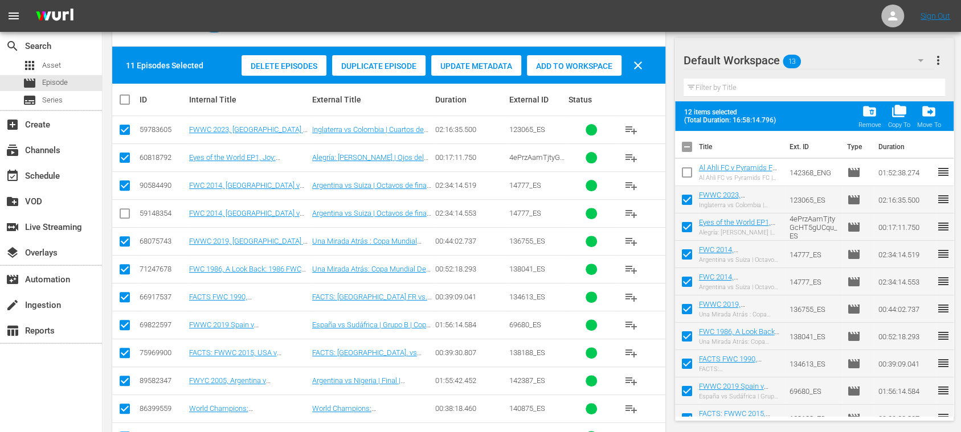
checkbox input "false"
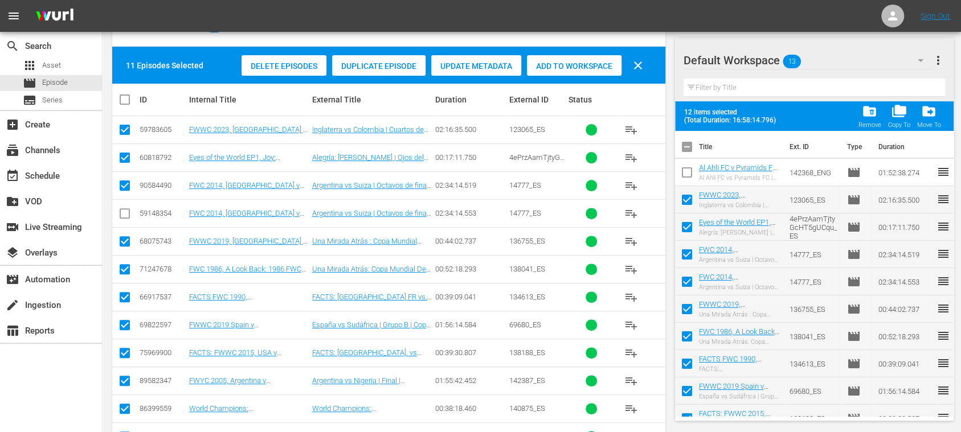
checkbox input "false"
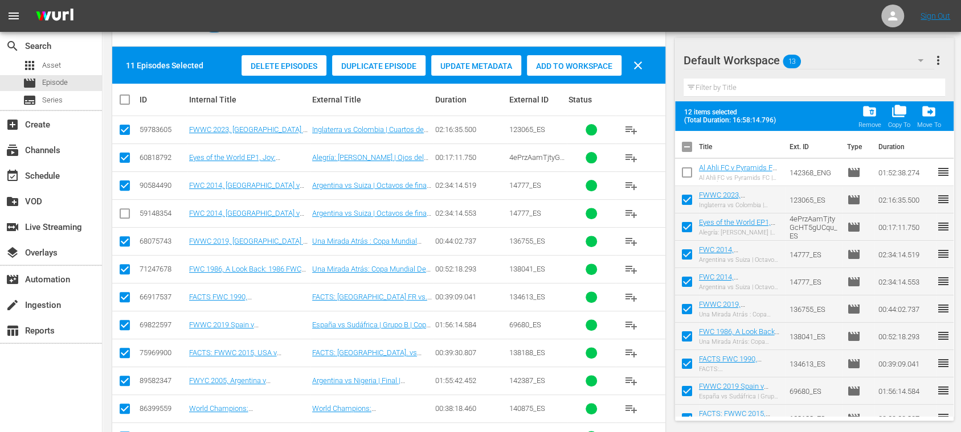
checkbox input "false"
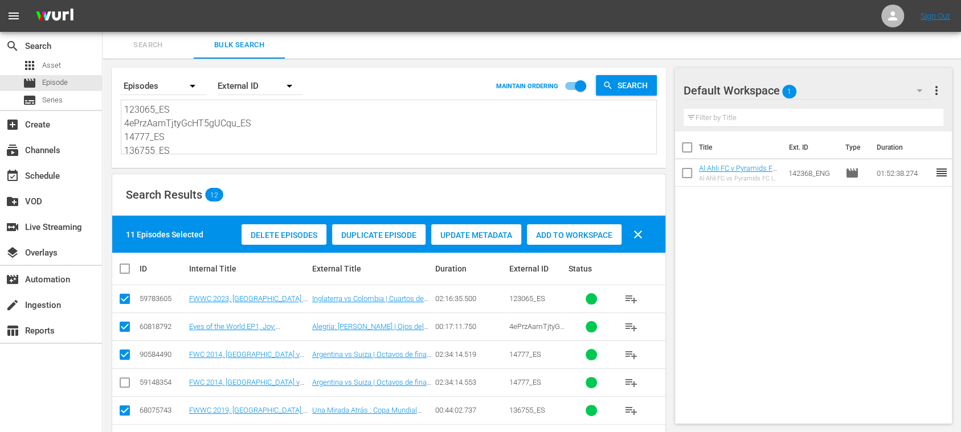
scroll to position [0, 0]
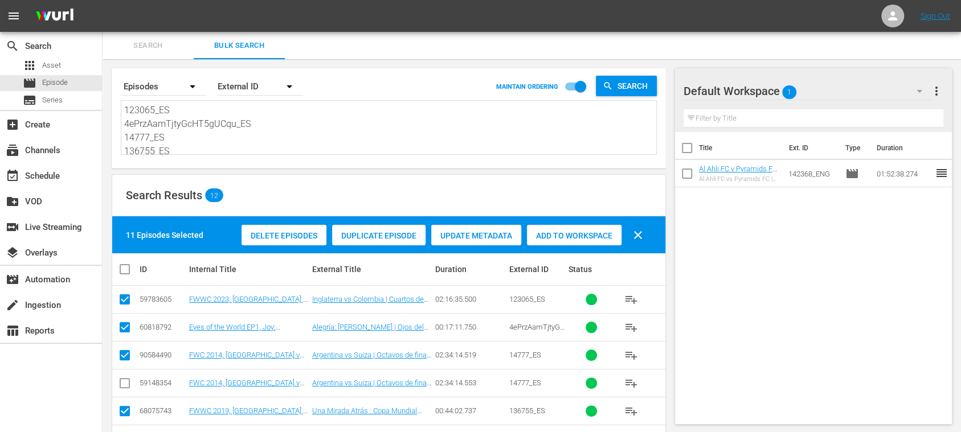
click at [154, 46] on span "Search" at bounding box center [147, 45] width 77 height 13
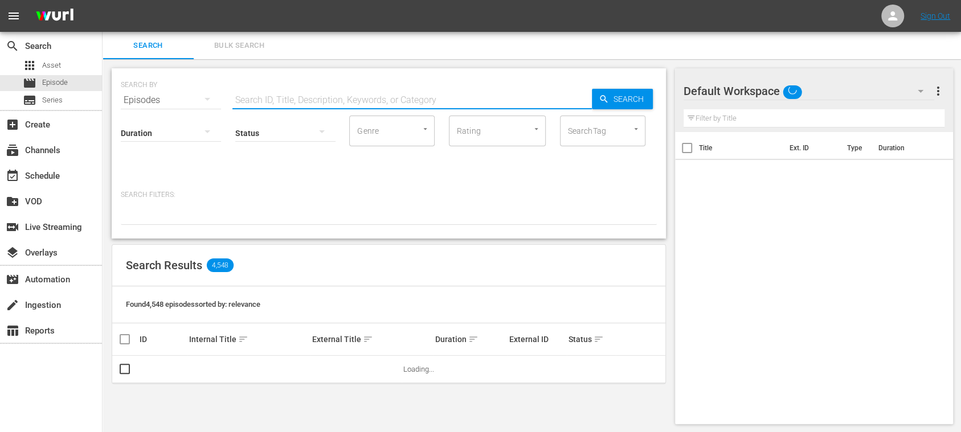
click at [300, 101] on input "text" at bounding box center [411, 100] width 359 height 27
paste input "7a1JHNf1an91rPgu1aAcjA_ES"
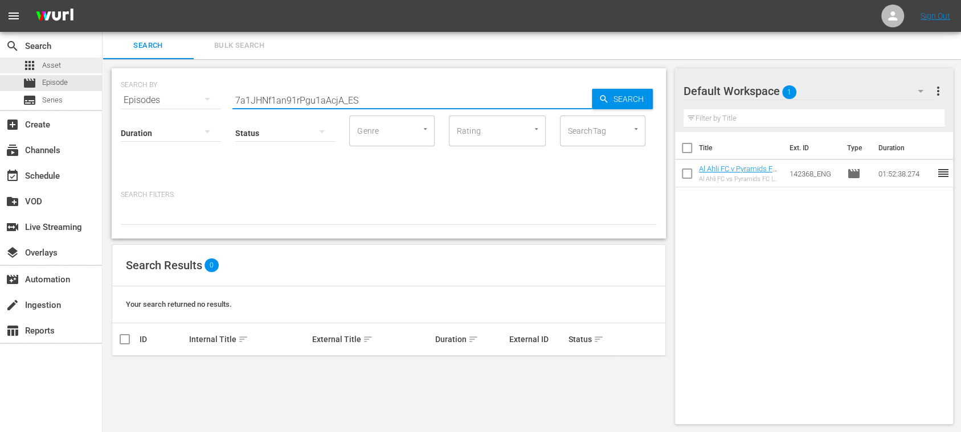
type input "7a1JHNf1an91rPgu1aAcjA_ES"
click at [59, 62] on span "Asset" at bounding box center [51, 65] width 19 height 11
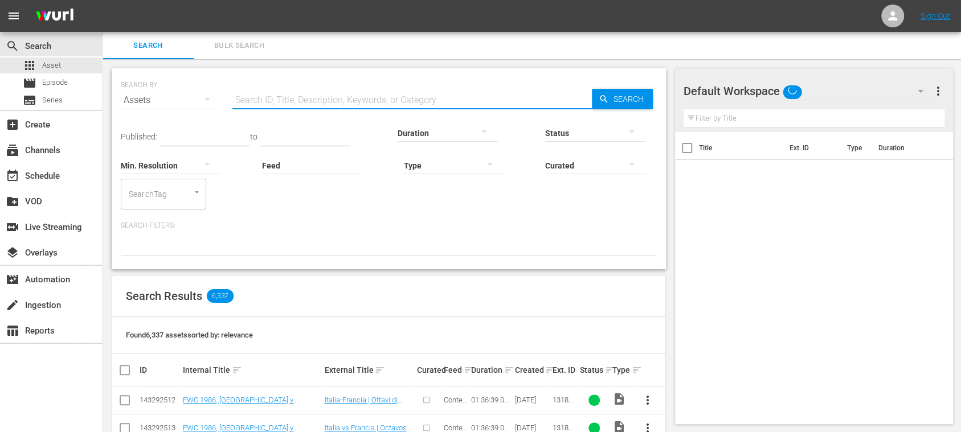
click at [316, 103] on input "text" at bounding box center [411, 100] width 359 height 27
click at [325, 101] on input "text" at bounding box center [411, 100] width 359 height 27
paste input "FWWC 1991, Norway v USA"
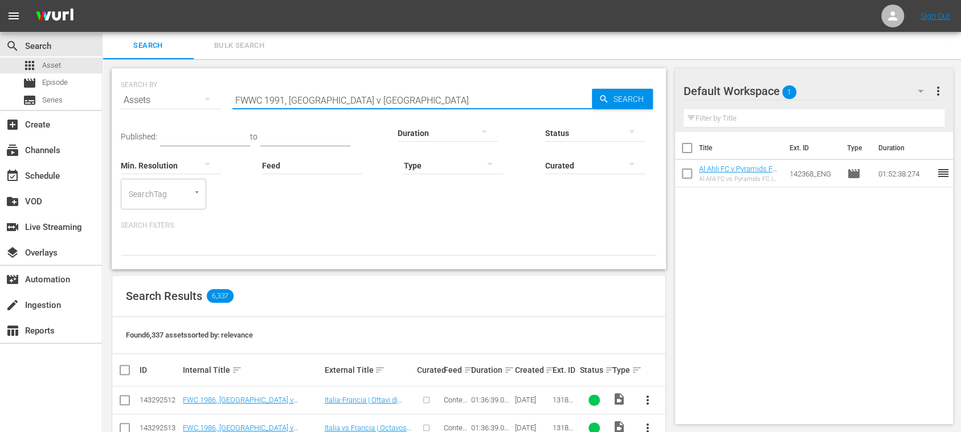
type input "FWWC 1991, Norway v USA"
click at [628, 97] on span "Search" at bounding box center [631, 99] width 44 height 21
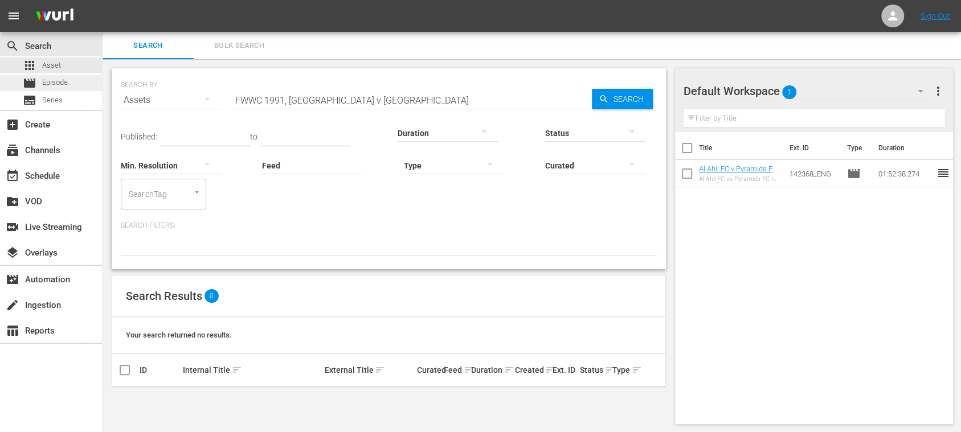
click at [62, 81] on span "Episode" at bounding box center [55, 82] width 26 height 11
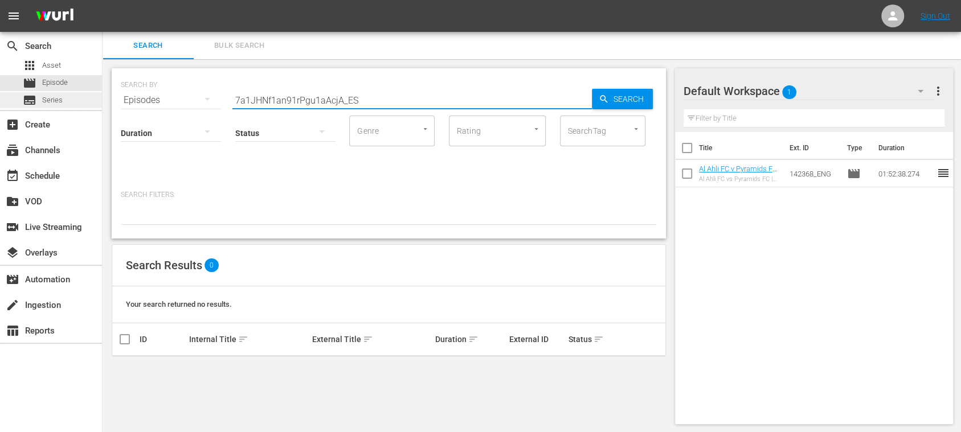
drag, startPoint x: 376, startPoint y: 100, endPoint x: 75, endPoint y: 99, distance: 301.4
click at [103, 0] on div "search Search apps Asset movie Episode subtitles Series add_box Create subscrip…" at bounding box center [532, 0] width 859 height 0
paste input "FWWC 1991, Norway v USA"
type input "FWWC 1991, Norway v USA"
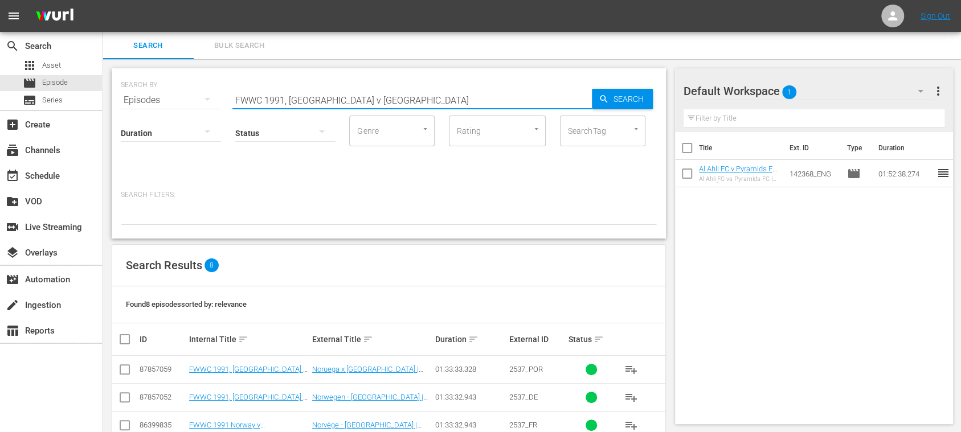
scroll to position [166, 0]
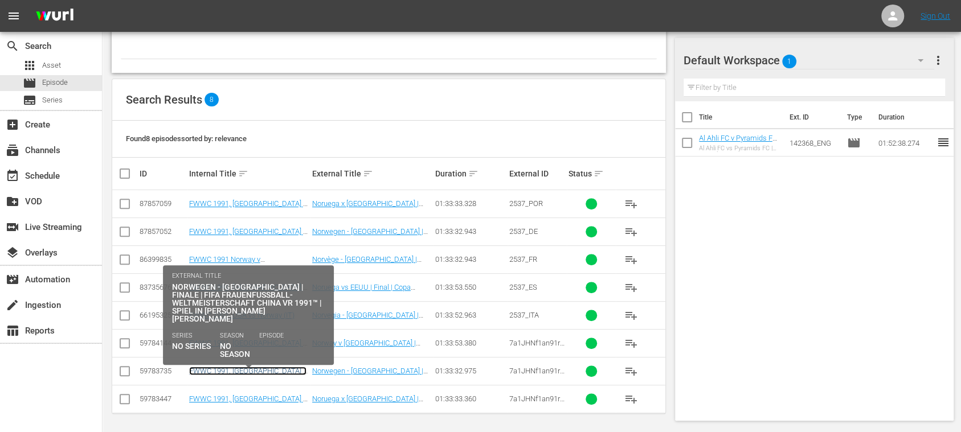
click at [272, 359] on link "FWWC 1991, Norway v USA (DE)" at bounding box center [247, 375] width 117 height 17
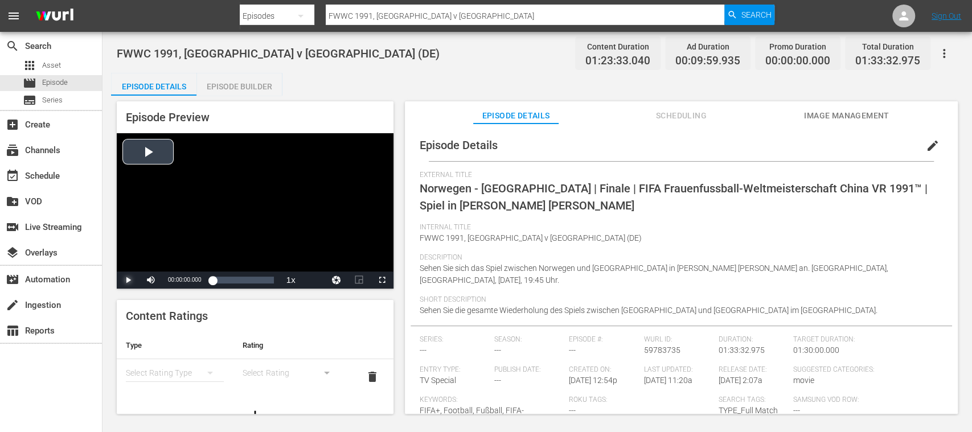
click at [128, 280] on span "Video Player" at bounding box center [128, 280] width 0 height 0
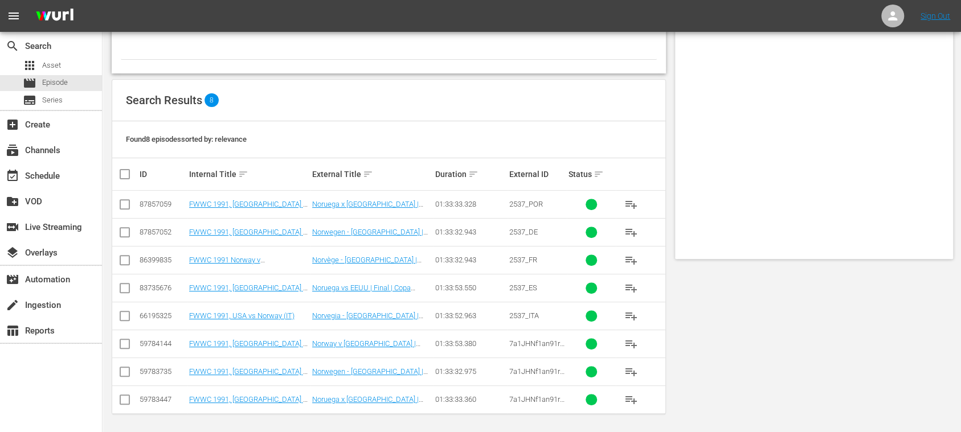
scroll to position [166, 0]
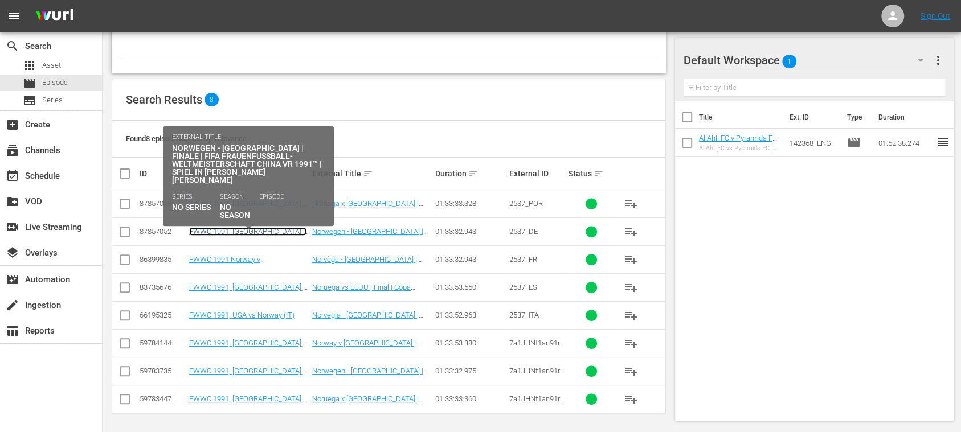
click at [265, 229] on link "FWWC 1991, Norway v USA, Final - FMR (DE)" at bounding box center [247, 240] width 117 height 26
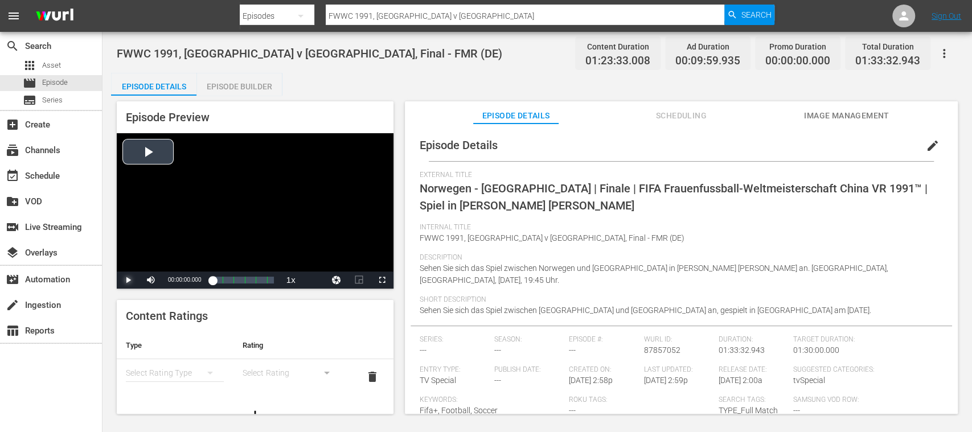
click at [128, 280] on span "Video Player" at bounding box center [128, 280] width 0 height 0
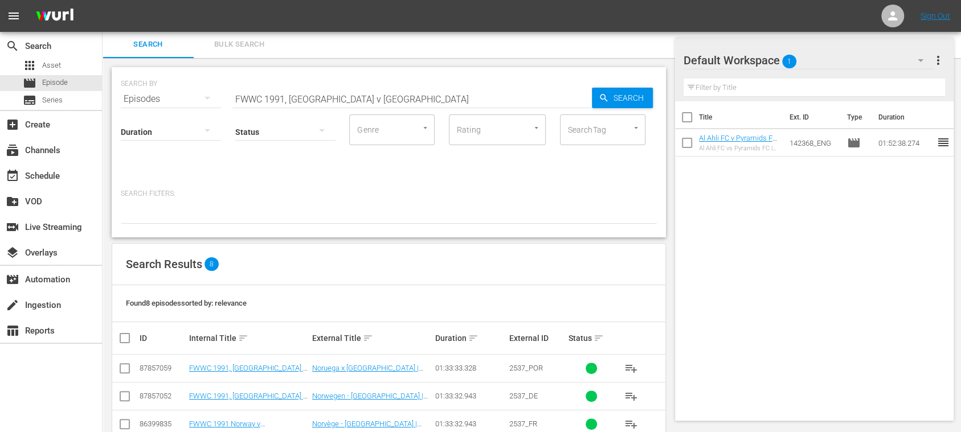
scroll to position [166, 0]
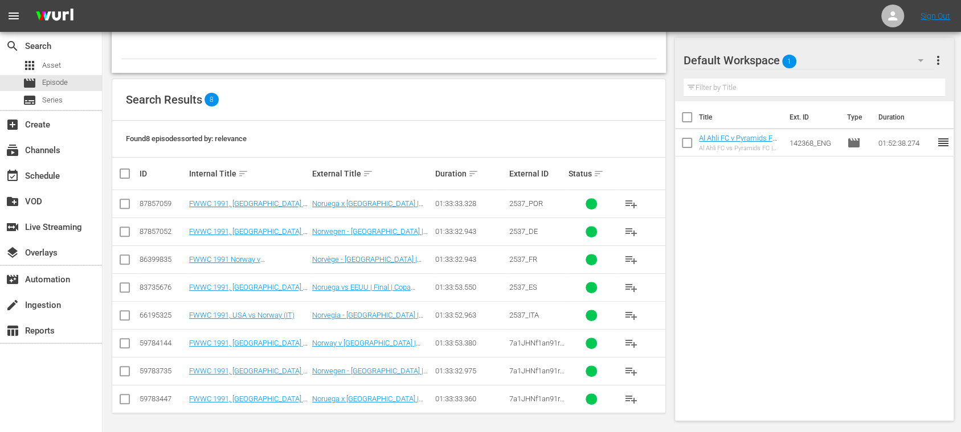
click at [127, 359] on input "checkbox" at bounding box center [125, 374] width 14 height 14
checkbox input "true"
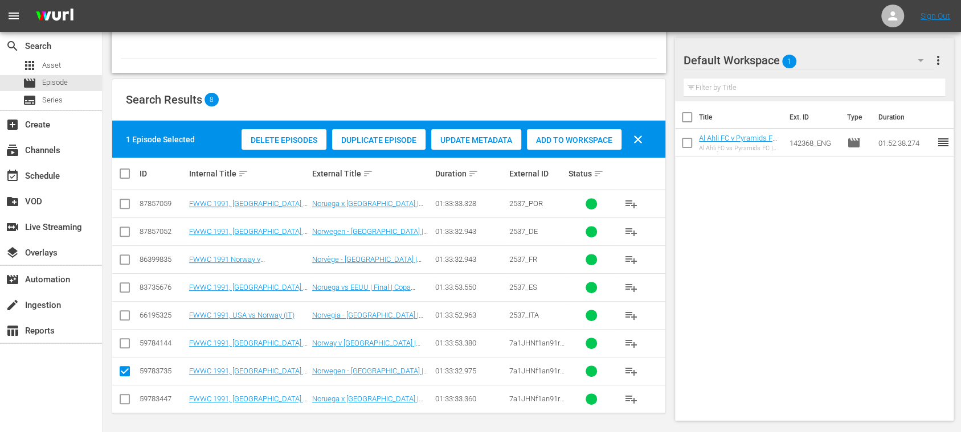
click at [130, 359] on input "checkbox" at bounding box center [125, 402] width 14 height 14
checkbox input "true"
click at [276, 138] on span "Delete Episodes" at bounding box center [284, 140] width 85 height 9
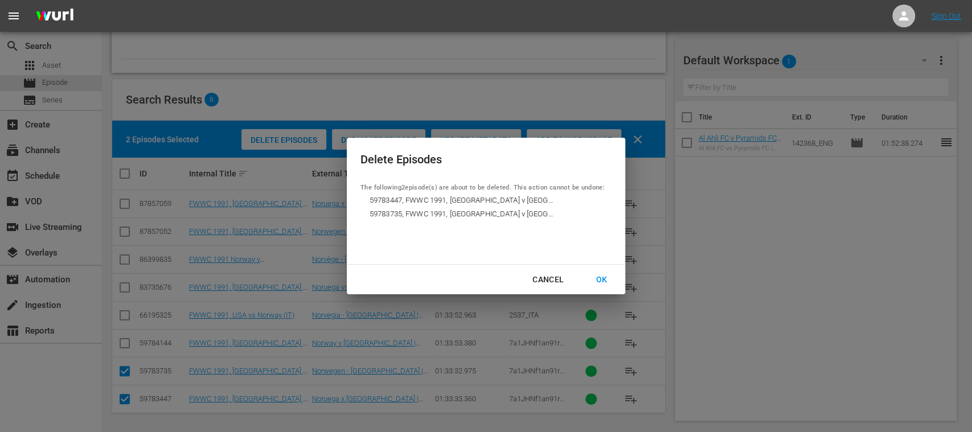
click at [606, 277] on div "OK" at bounding box center [602, 280] width 30 height 14
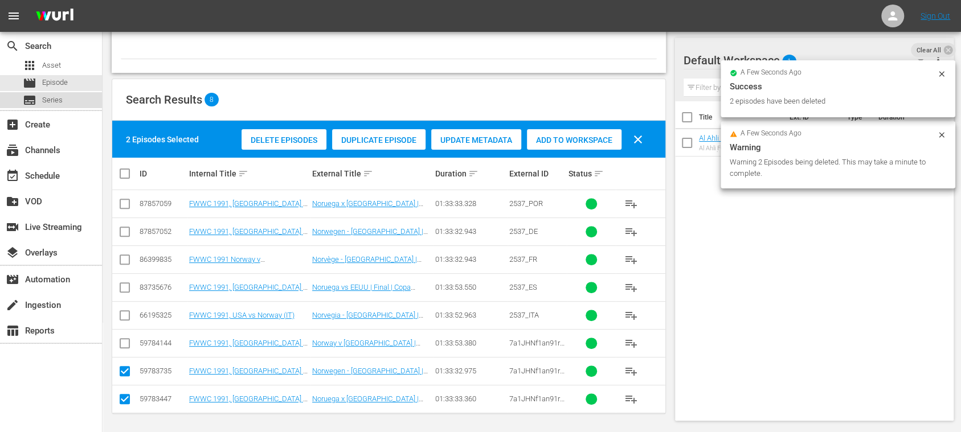
click at [60, 100] on span "Series" at bounding box center [52, 100] width 21 height 11
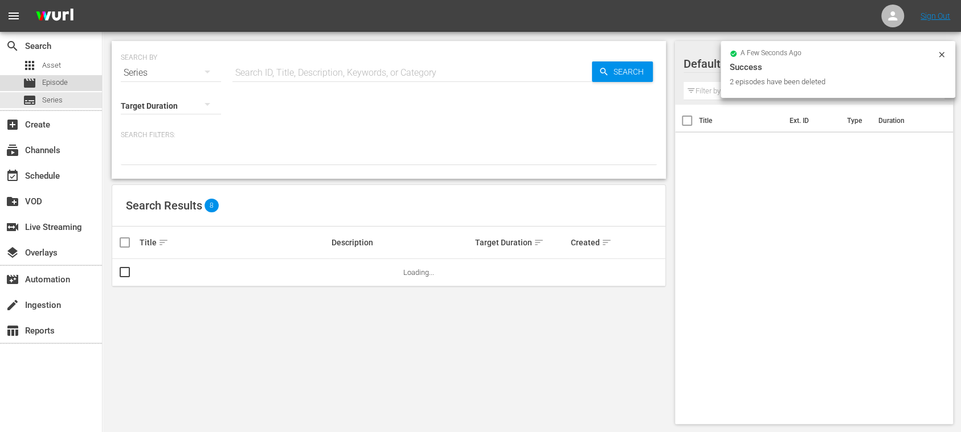
click at [60, 83] on span "Episode" at bounding box center [55, 82] width 26 height 11
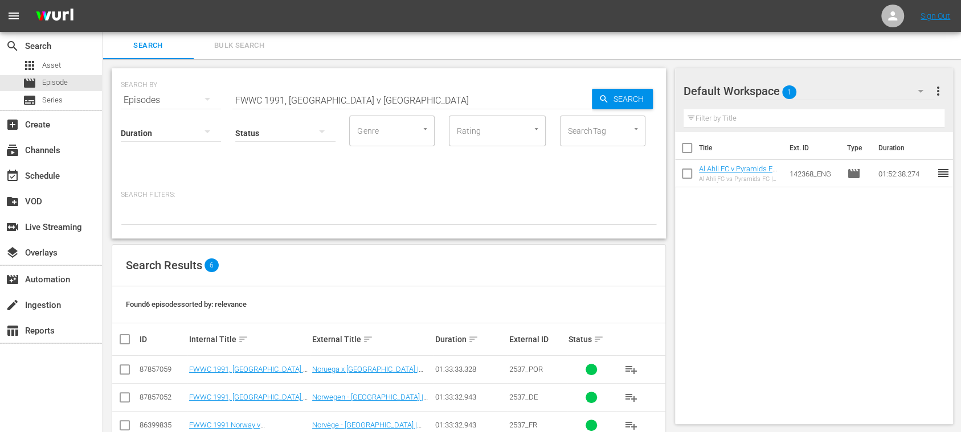
click at [257, 44] on span "Bulk Search" at bounding box center [239, 45] width 77 height 13
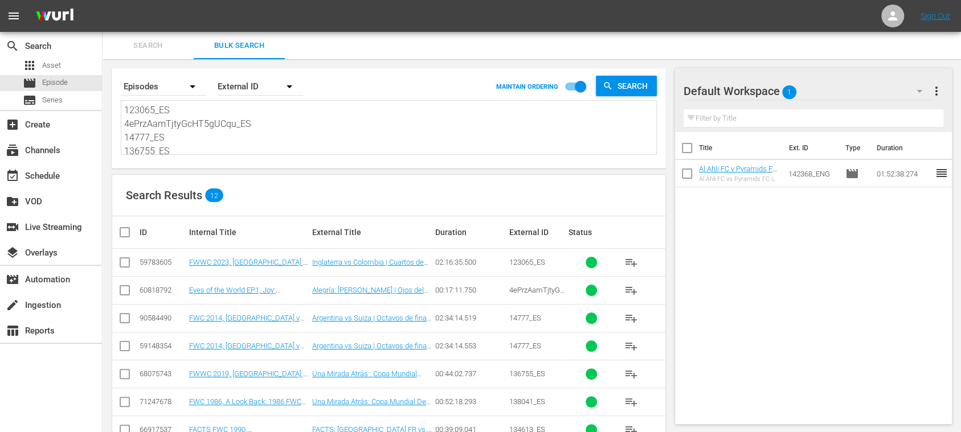
scroll to position [153, 0]
drag, startPoint x: 140, startPoint y: 113, endPoint x: 432, endPoint y: 218, distance: 310.5
click at [431, 218] on div "Search By Episodes Order By External ID MAINTAIN ORDERING Search 123065_ES 4ePr…" at bounding box center [389, 332] width 573 height 546
paste textarea "123065_ES 4ePrzAamTjtyGcHT5gUCqu_ES 14777_ES 136755_ES 2537_ES 138041_ES 134613…"
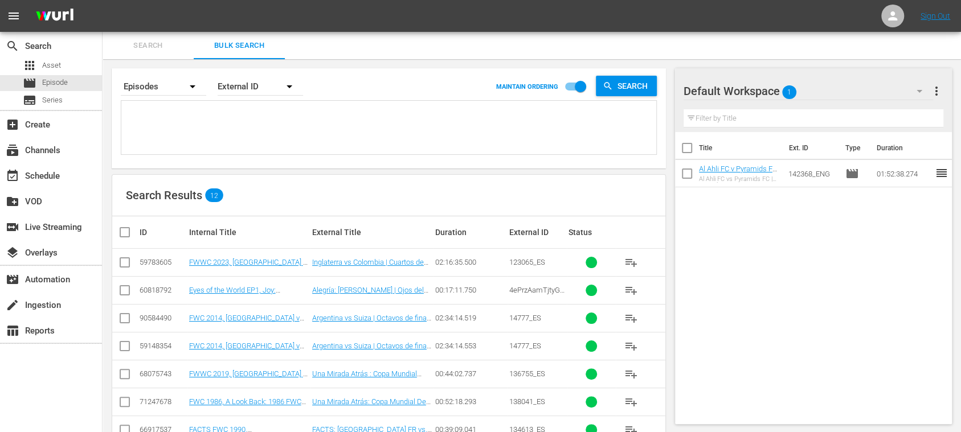
type textarea "123065_ES 4ePrzAamTjtyGcHT5gUCqu_ES 14777_ES 136755_ES 2537_ES 138041_ES 134613…"
click at [120, 231] on input "checkbox" at bounding box center [129, 233] width 23 height 14
checkbox input "true"
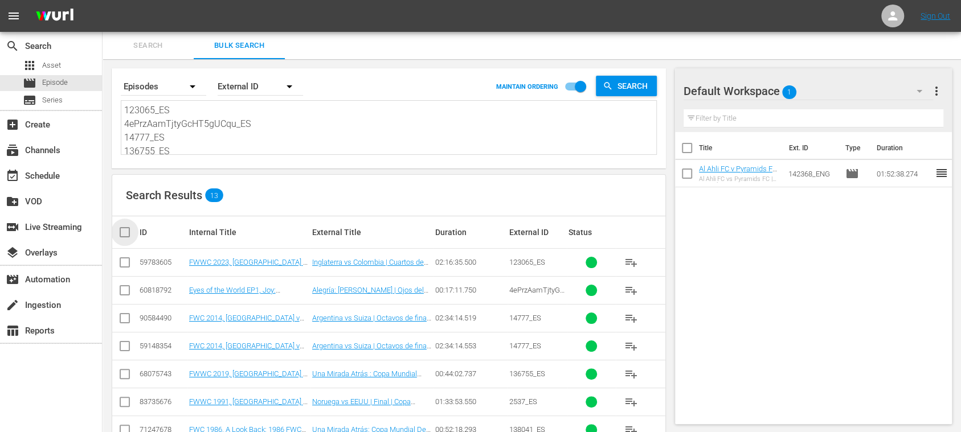
checkbox input "true"
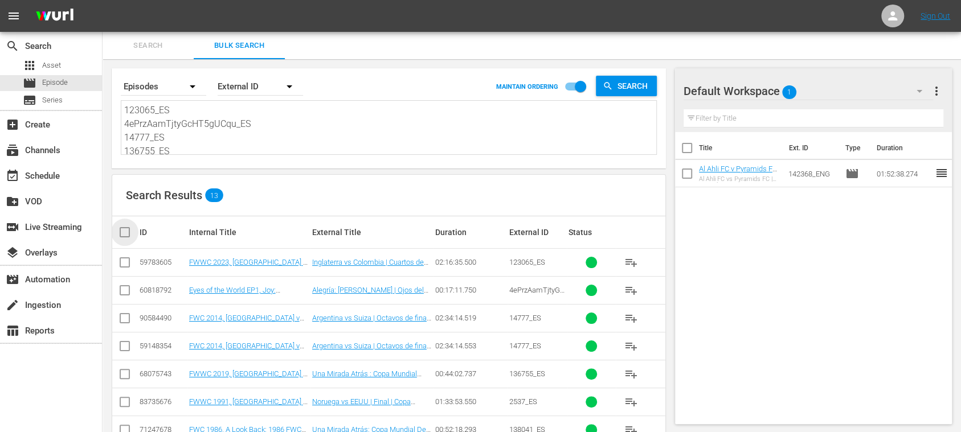
checkbox input "true"
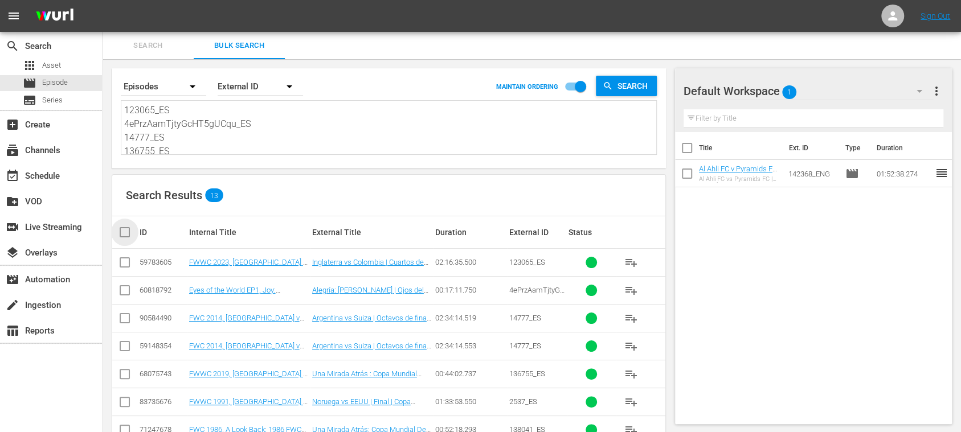
checkbox input "true"
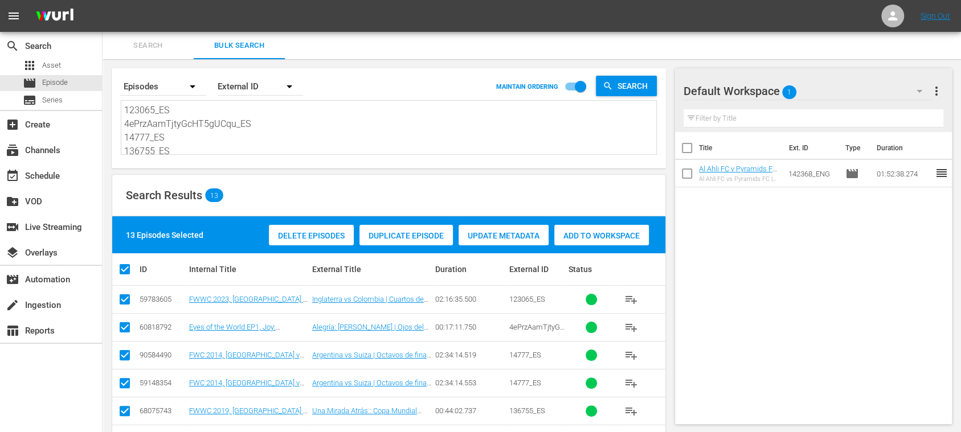
scroll to position [234, 0]
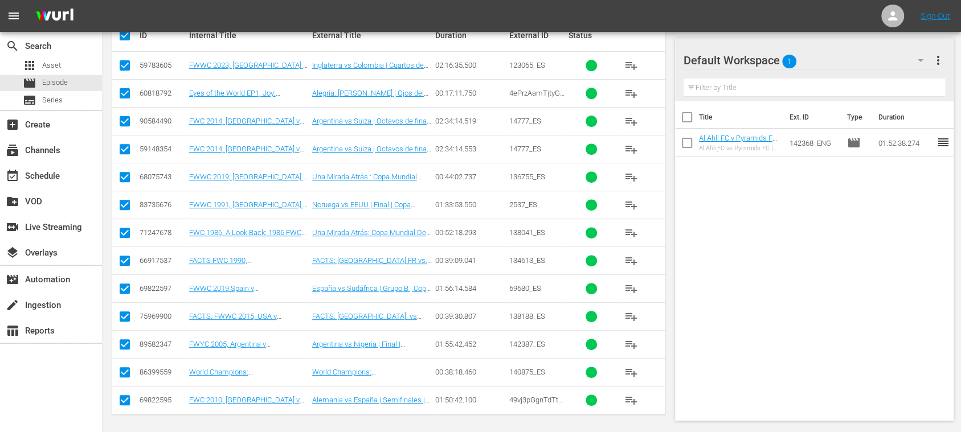
click at [123, 148] on input "checkbox" at bounding box center [125, 152] width 14 height 14
checkbox input "false"
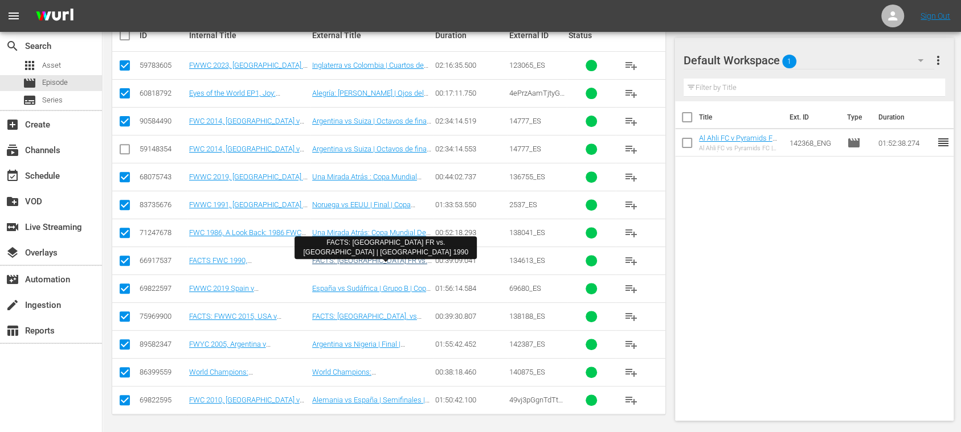
scroll to position [32, 0]
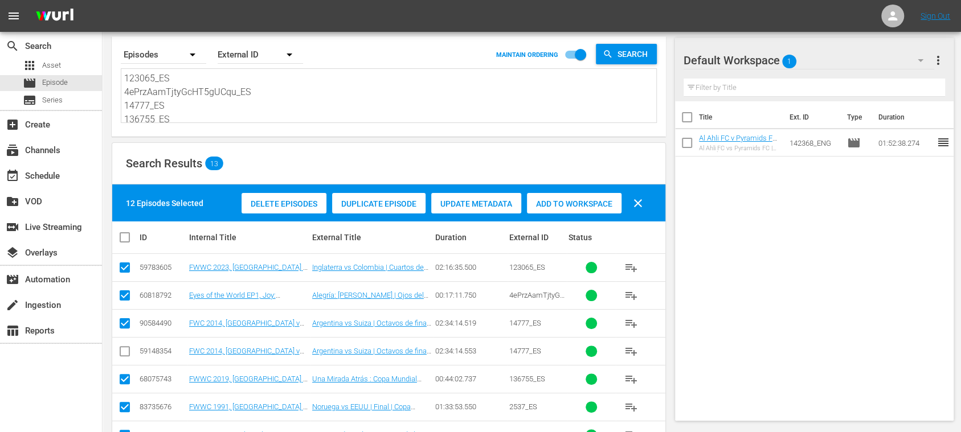
click at [560, 199] on span "Add to Workspace" at bounding box center [574, 203] width 95 height 9
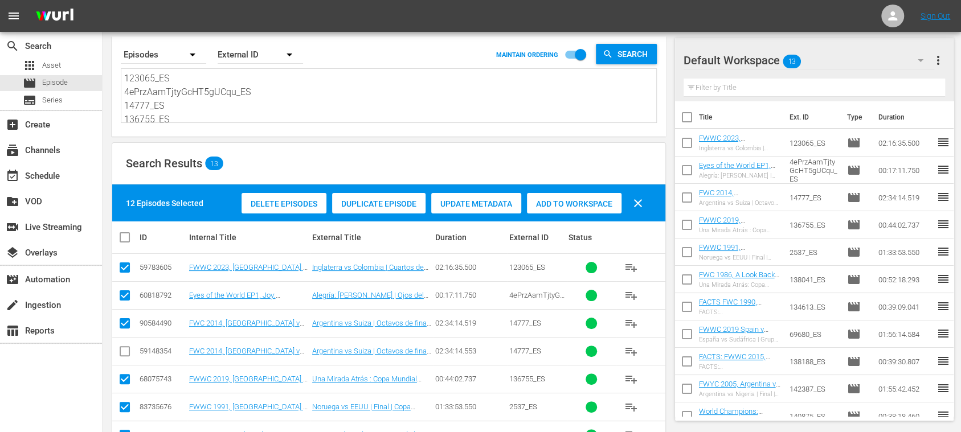
scroll to position [139, 0]
drag, startPoint x: 125, startPoint y: 75, endPoint x: 622, endPoint y: 188, distance: 509.4
click at [586, 187] on div "Search By Episodes Order By External ID MAINTAIN ORDERING Search 123065_ES 4ePr…" at bounding box center [389, 332] width 573 height 611
paste textarea "14411_ES 5eb84476-609f-4ce9-a604-3baa2f4b164b_ES 26552_ES 129284_ES 26230_ES 13…"
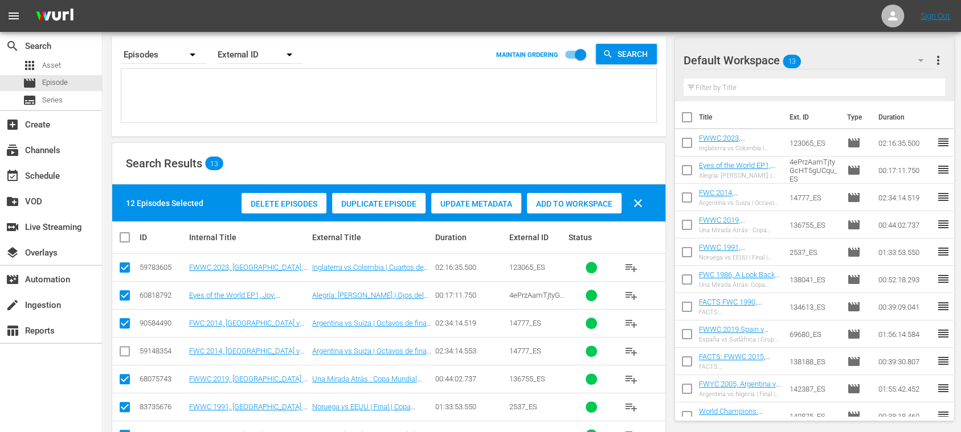
type textarea "14411_ES 5eb84476-609f-4ce9-a604-3baa2f4b164b_ES 26552_ES 129284_ES 26230_ES 13…"
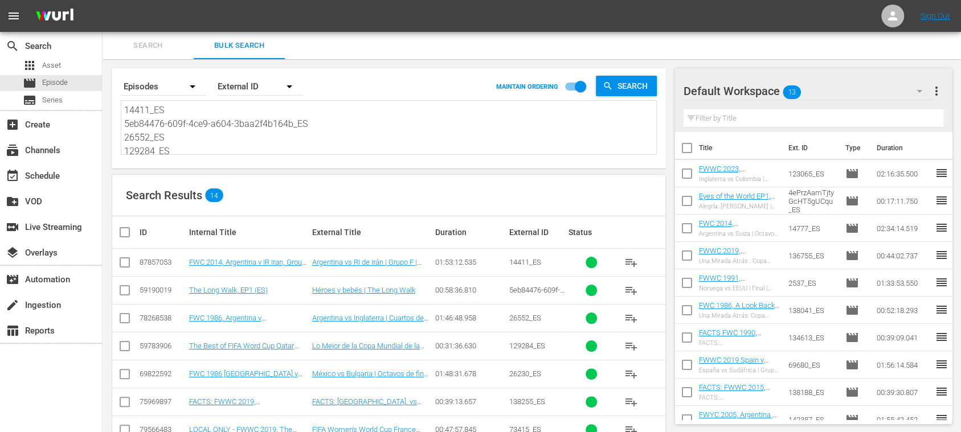
type textarea "14411_ES 5eb84476-609f-4ce9-a604-3baa2f4b164b_ES 26552_ES 129284_ES 26230_ES 13…"
click at [800, 90] on span "more_vert" at bounding box center [937, 91] width 14 height 14
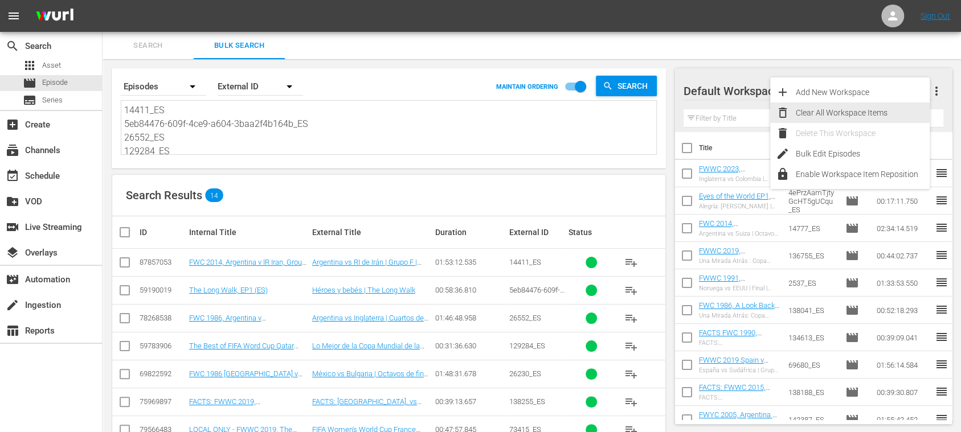
click at [800, 117] on div "Clear All Workspace Items" at bounding box center [863, 113] width 134 height 21
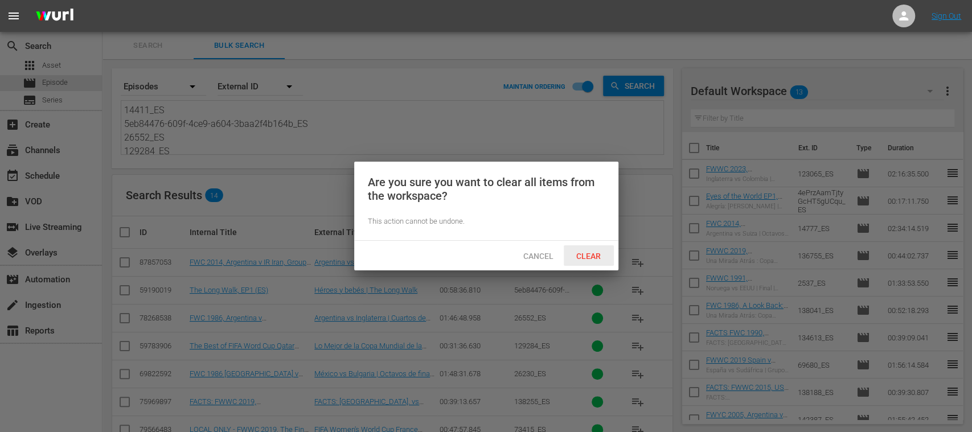
drag, startPoint x: 589, startPoint y: 261, endPoint x: 537, endPoint y: 333, distance: 88.9
click at [589, 261] on div "Clear" at bounding box center [589, 256] width 50 height 21
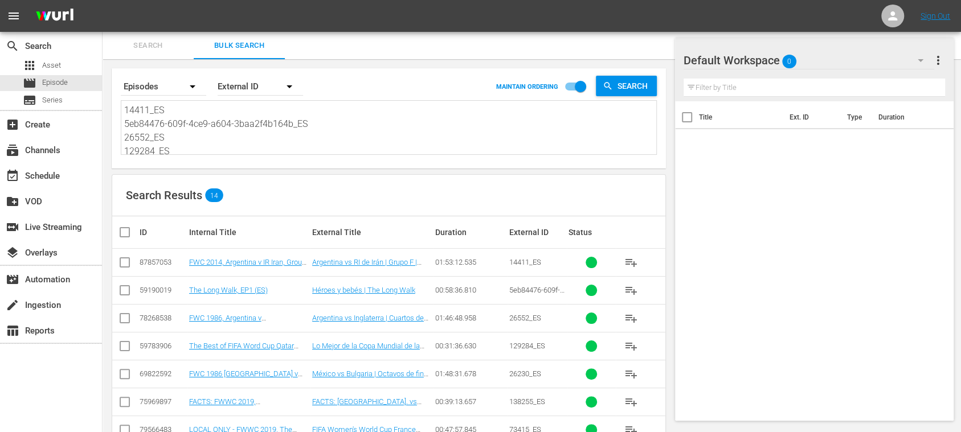
scroll to position [225, 0]
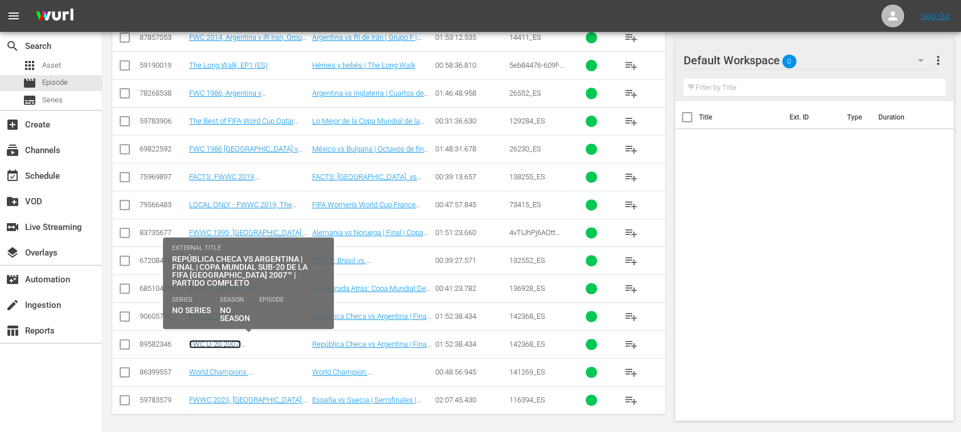
click at [282, 341] on link "FWC U-20 2007, Czech Republic v Argentina, Final - FMR (ES)" at bounding box center [243, 357] width 108 height 34
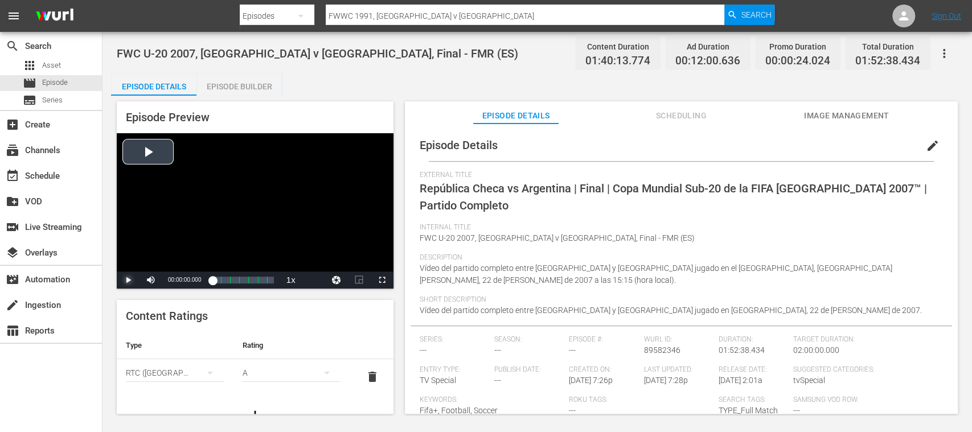
click at [128, 280] on span "Video Player" at bounding box center [128, 280] width 0 height 0
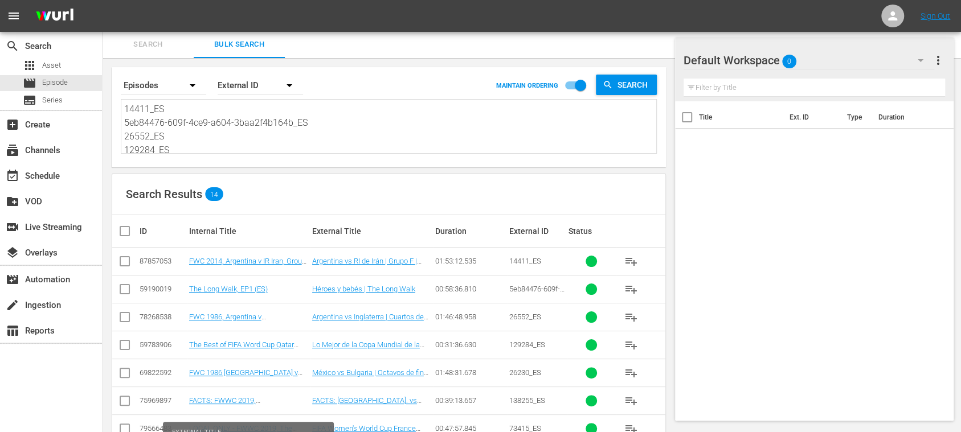
scroll to position [225, 0]
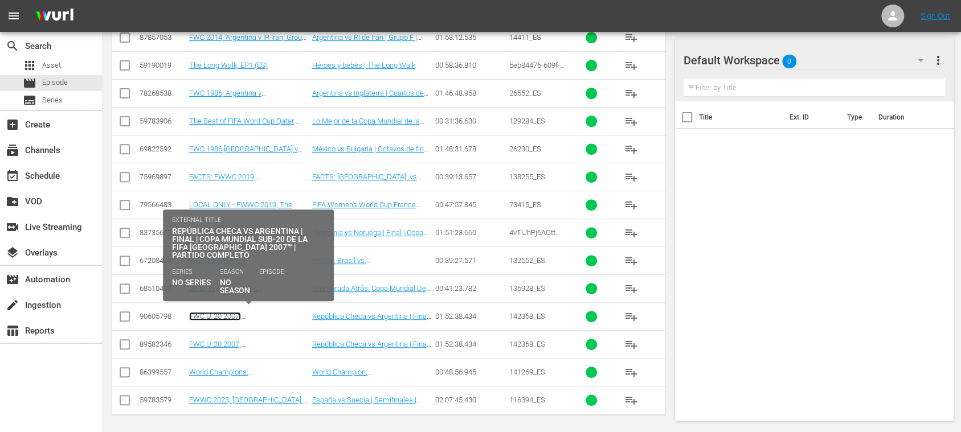
click at [234, 314] on link "FWC U-20 2007, Czech Republic v Argentina, Final - FMR (ES)" at bounding box center [243, 329] width 108 height 34
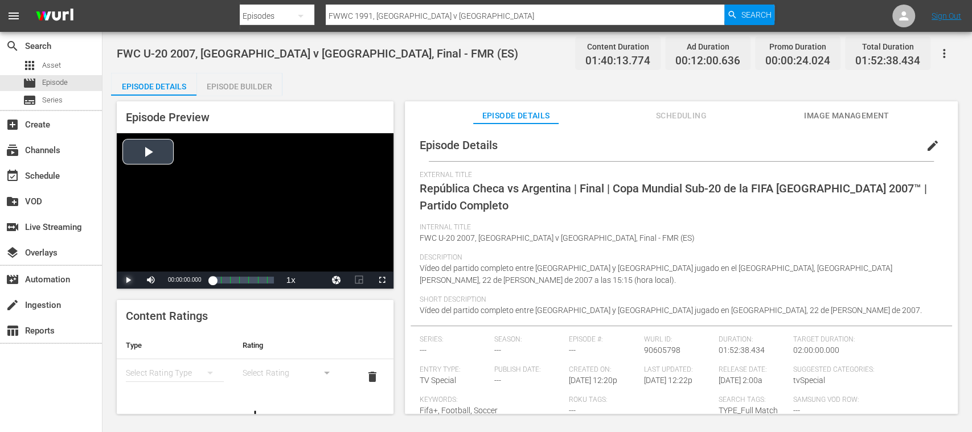
click at [128, 280] on span "Video Player" at bounding box center [128, 280] width 0 height 0
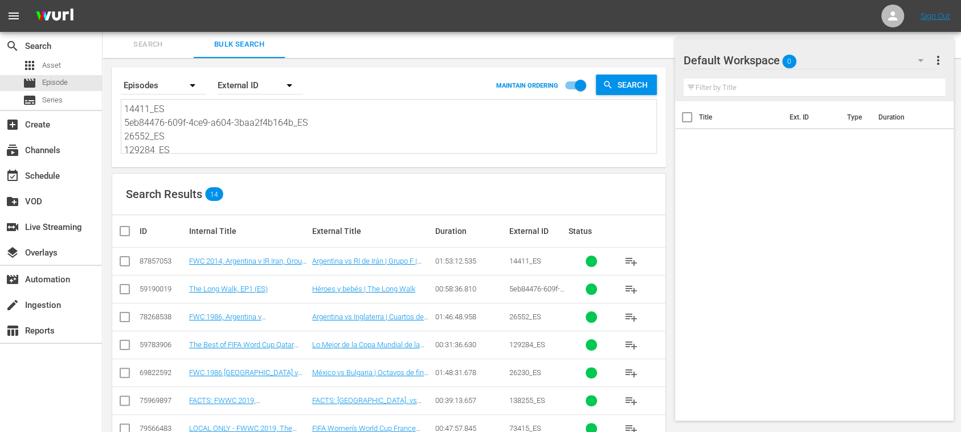
scroll to position [225, 0]
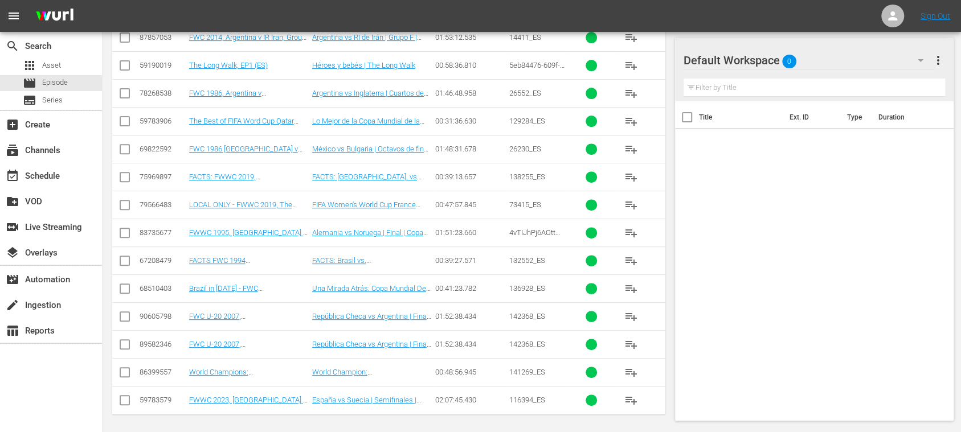
click at [128, 341] on input "checkbox" at bounding box center [125, 347] width 14 height 14
checkbox input "true"
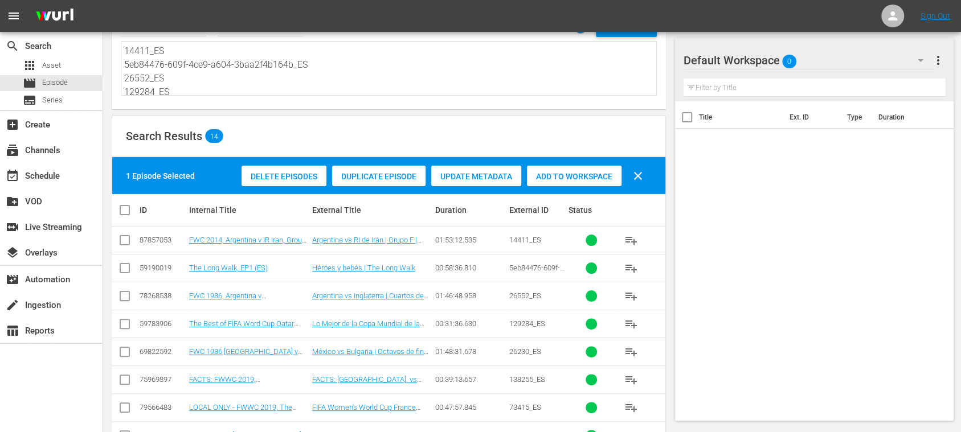
click at [293, 172] on span "Delete Episodes" at bounding box center [284, 176] width 85 height 9
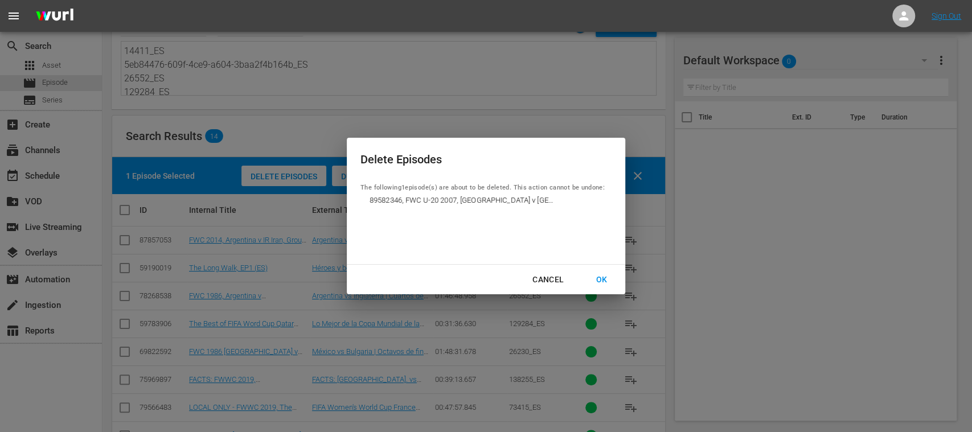
click at [603, 277] on div "OK" at bounding box center [602, 280] width 30 height 14
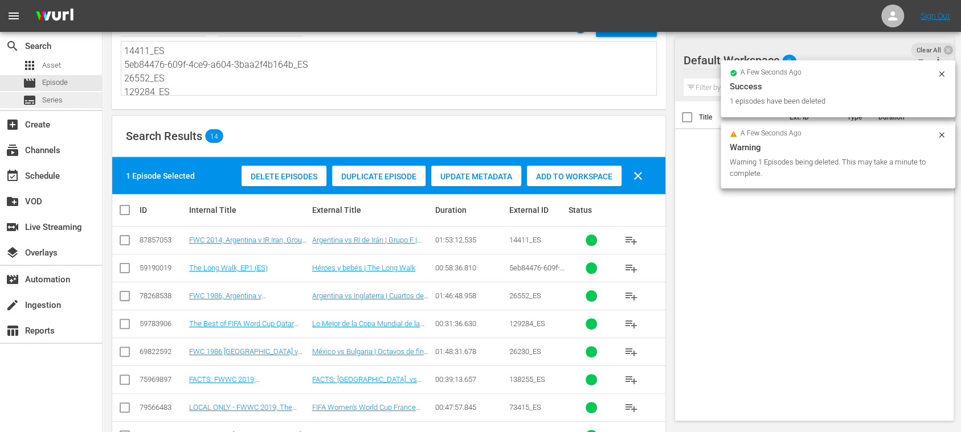
click at [58, 95] on span "Series" at bounding box center [52, 100] width 21 height 11
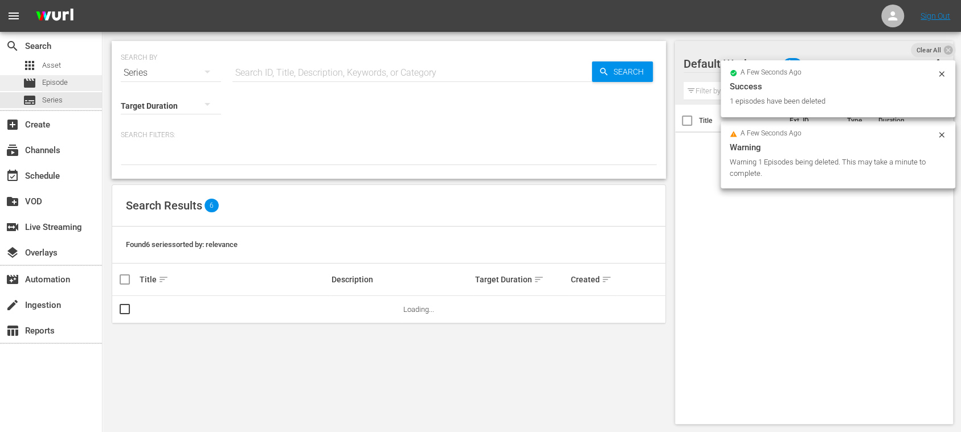
click at [58, 85] on span "Episode" at bounding box center [55, 82] width 26 height 11
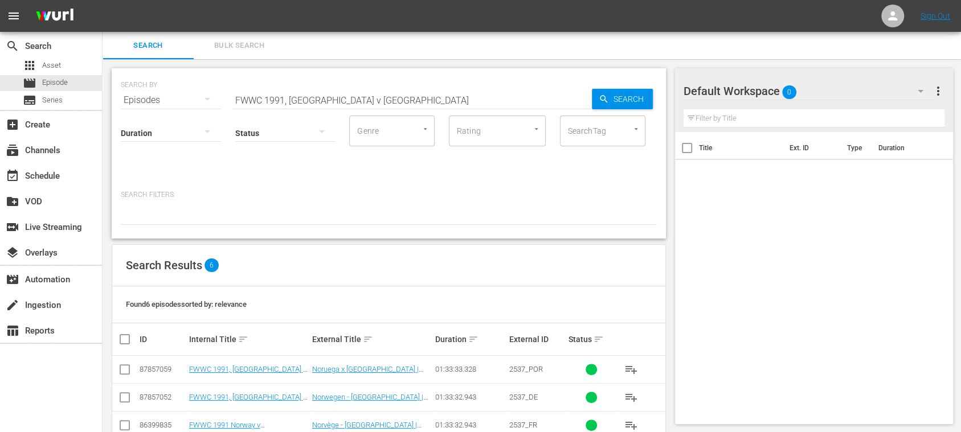
click at [230, 51] on span "Bulk Search" at bounding box center [239, 45] width 77 height 13
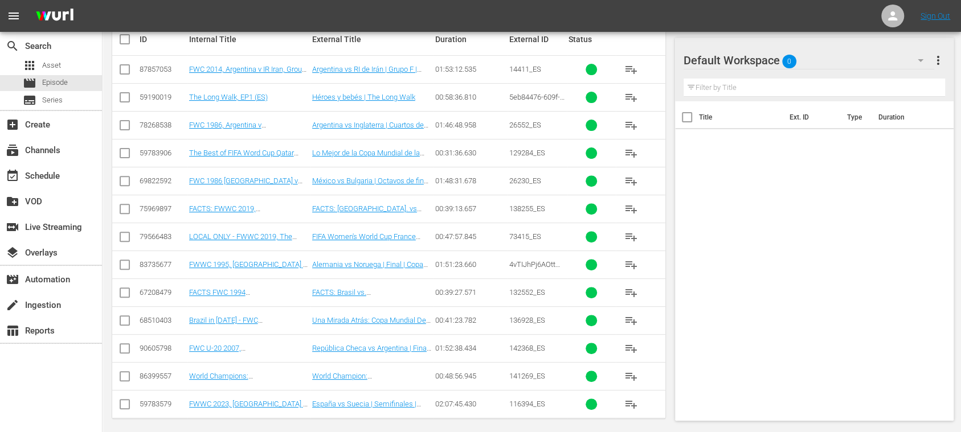
scroll to position [177, 0]
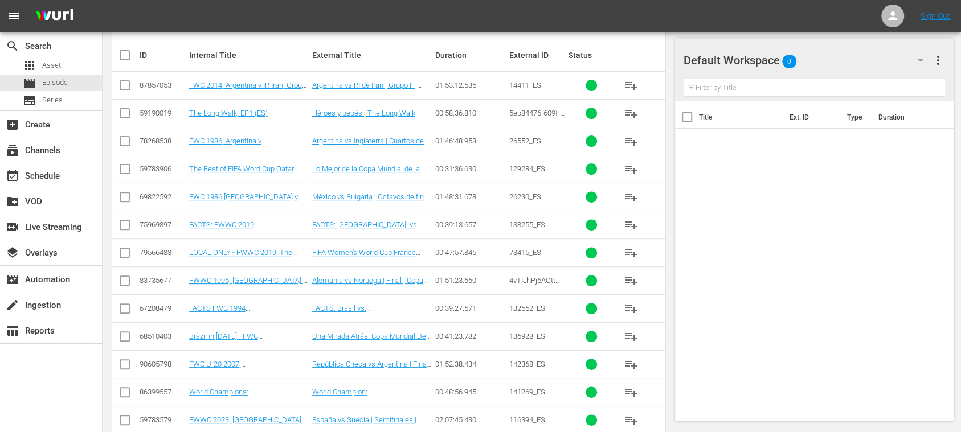
click at [129, 56] on input "checkbox" at bounding box center [129, 55] width 23 height 14
checkbox input "true"
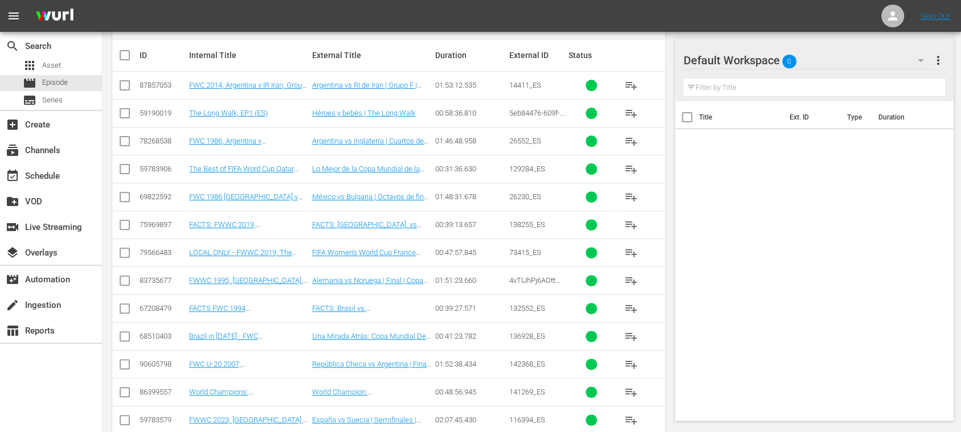
checkbox input "true"
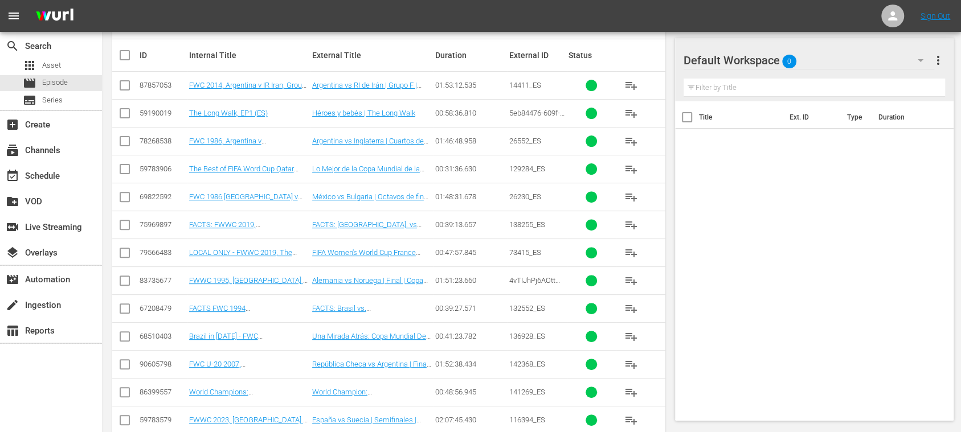
checkbox input "true"
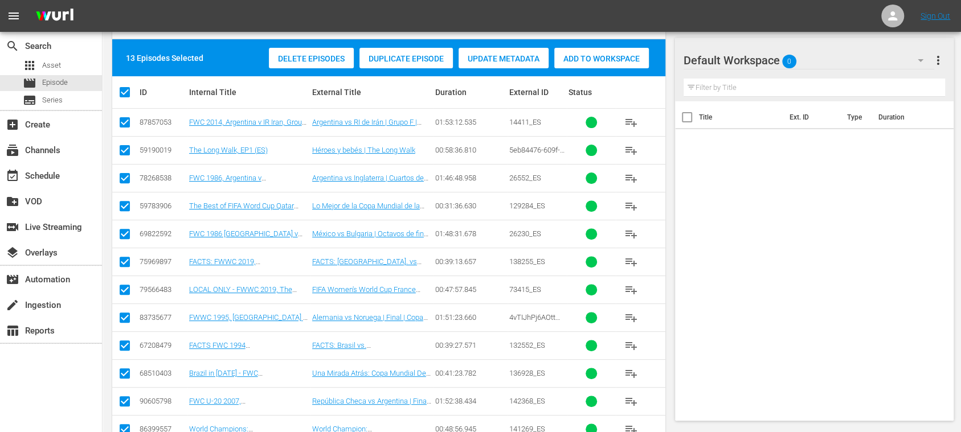
click at [122, 293] on input "checkbox" at bounding box center [125, 292] width 14 height 14
checkbox input "false"
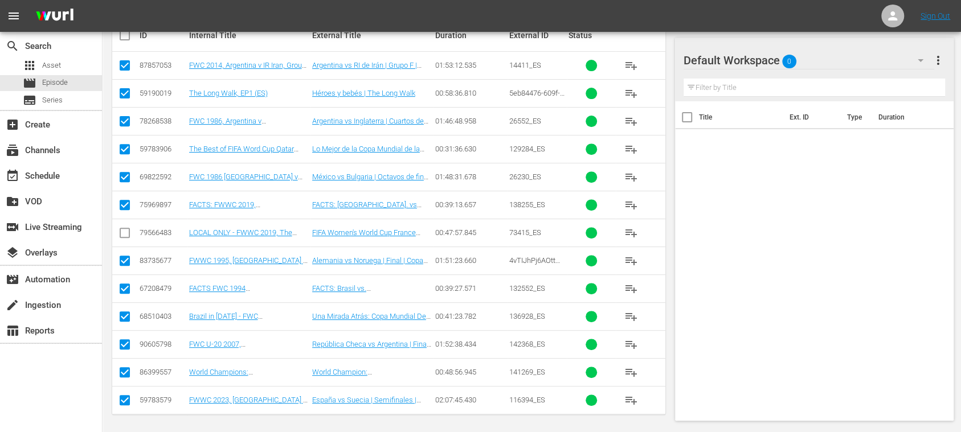
scroll to position [32, 0]
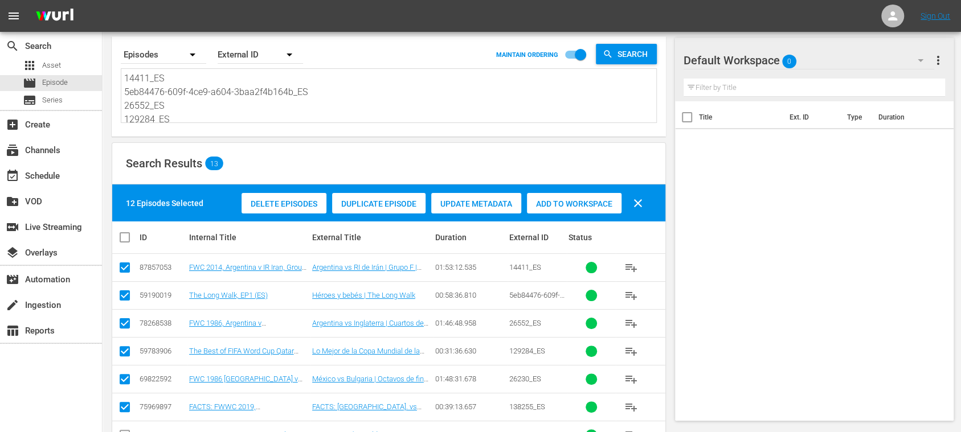
click at [546, 201] on span "Add to Workspace" at bounding box center [574, 203] width 95 height 9
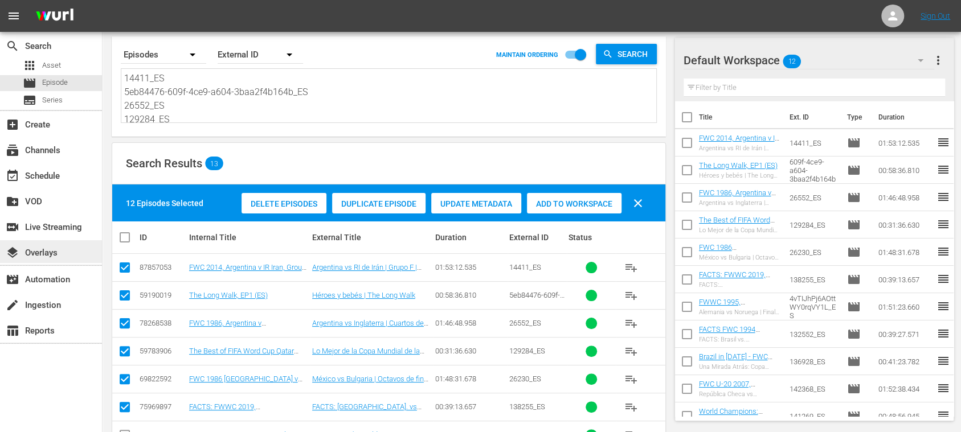
click at [59, 260] on div "layers Overlays" at bounding box center [51, 251] width 102 height 23
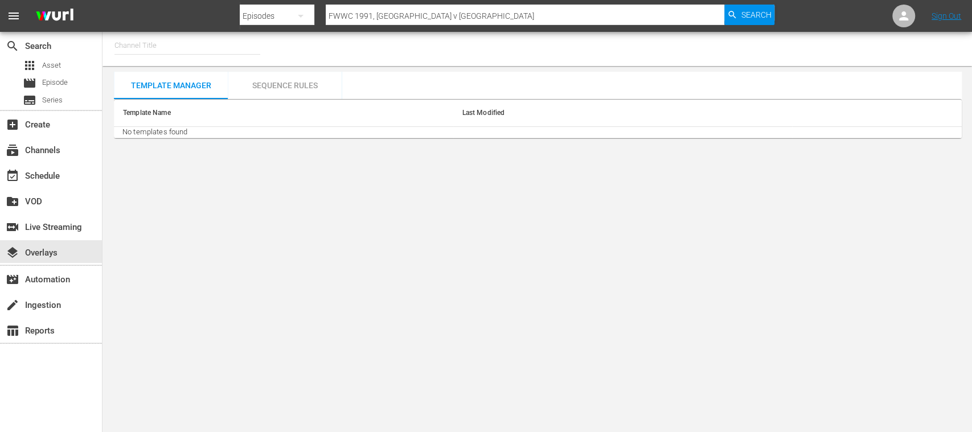
click at [180, 49] on input "text" at bounding box center [188, 45] width 146 height 27
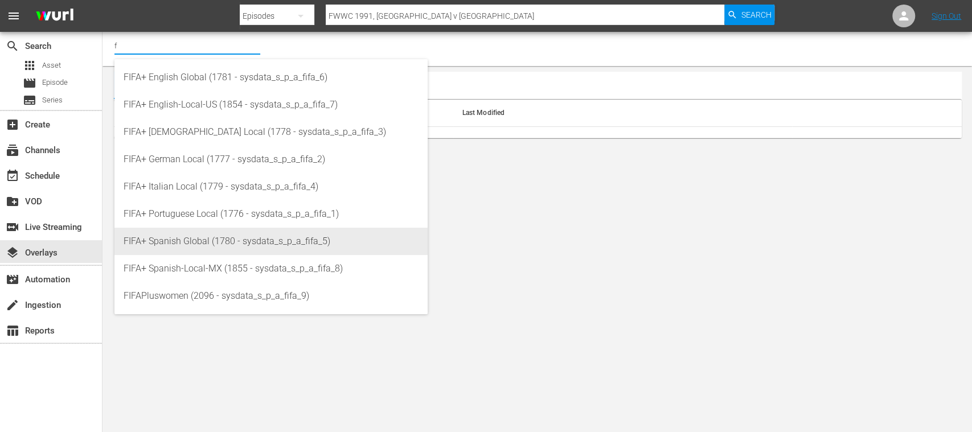
click at [216, 248] on div "FIFA+ Spanish Global (1780 - sysdata_s_p_a_fifa_5)" at bounding box center [271, 241] width 295 height 27
type input "FIFA+ Spanish Global (1780 - sysdata_s_p_a_fifa_5)"
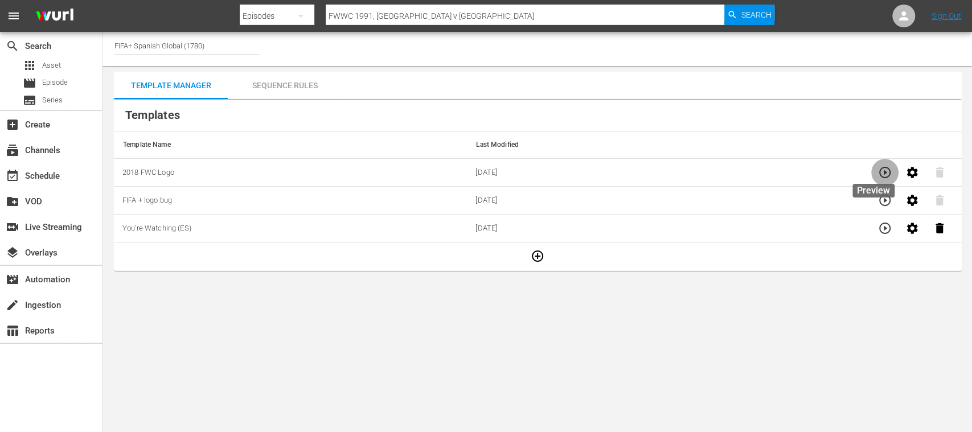
click at [800, 171] on icon "button" at bounding box center [885, 173] width 14 height 14
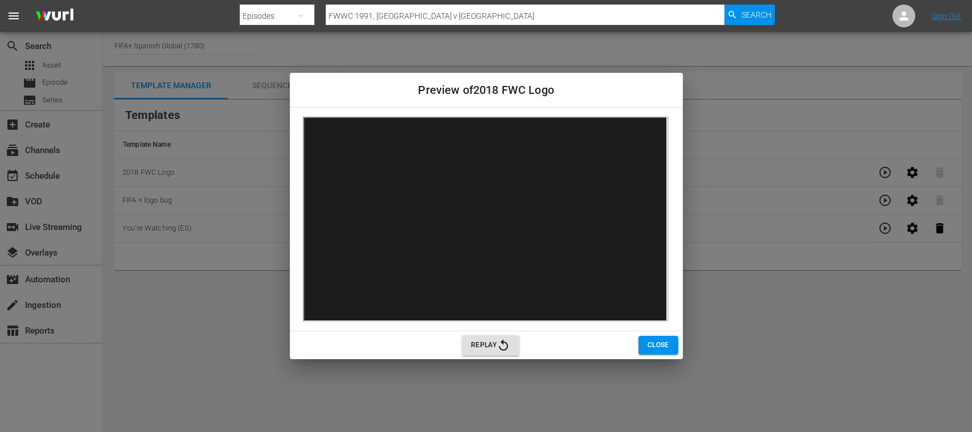
click at [653, 345] on span "Close" at bounding box center [659, 346] width 22 height 12
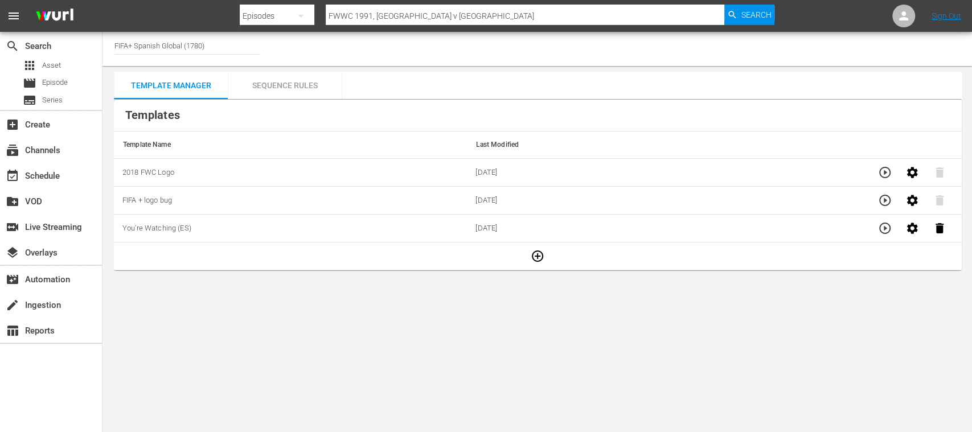
click at [310, 86] on div "Sequence Rules" at bounding box center [285, 85] width 114 height 27
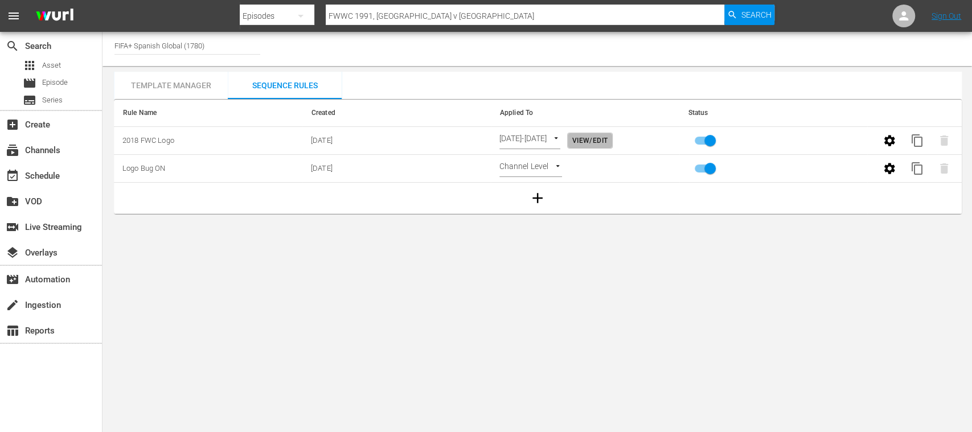
click at [608, 136] on span "View/Edit" at bounding box center [590, 141] width 35 height 12
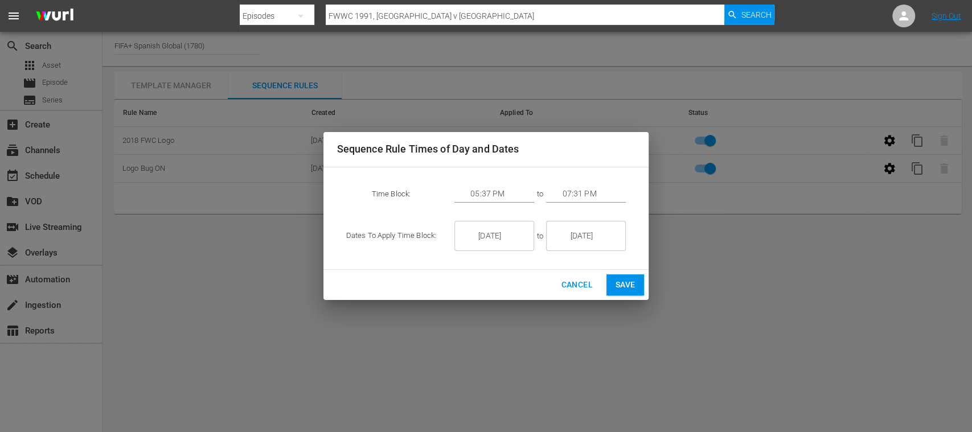
click at [574, 287] on span "Cancel" at bounding box center [576, 285] width 31 height 14
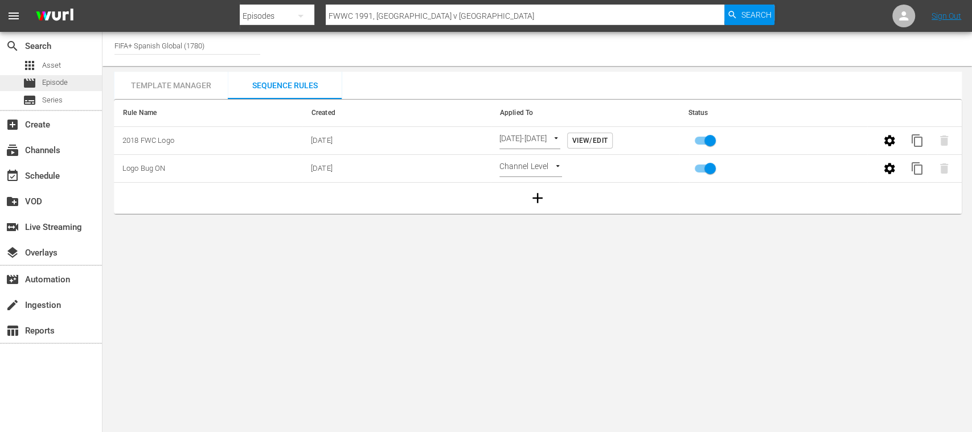
click at [67, 85] on span "Episode" at bounding box center [55, 82] width 26 height 11
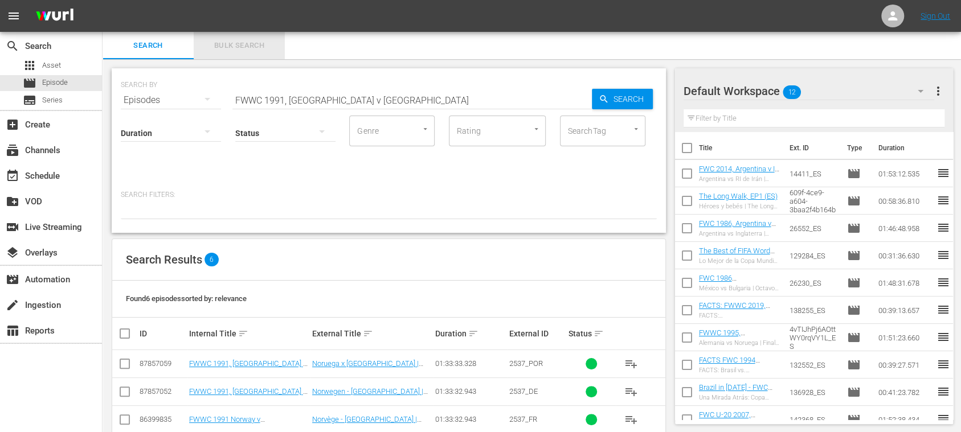
click at [239, 48] on span "Bulk Search" at bounding box center [239, 45] width 77 height 13
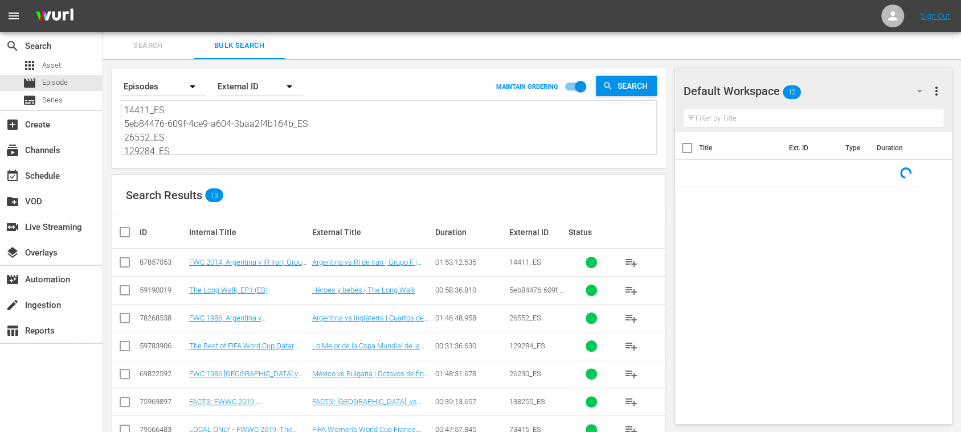
scroll to position [125, 0]
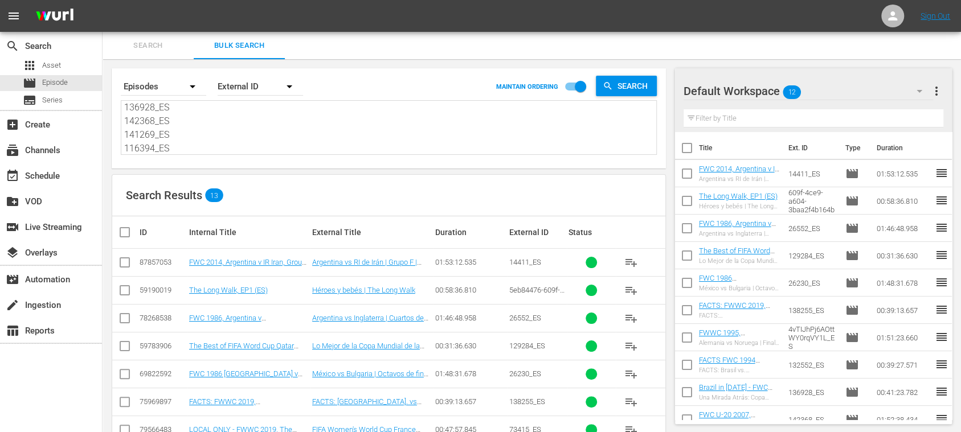
drag, startPoint x: 126, startPoint y: 108, endPoint x: 616, endPoint y: 244, distance: 508.5
click at [612, 246] on div "Search By Episodes Order By External ID MAINTAIN ORDERING Search 14411_ES 5eb84…" at bounding box center [389, 346] width 573 height 574
paste textarea "2VMgMK10wSPVNbkSbwKuOr_ES 2a1dda19-2622-4850-b51f-bfadfbc97347_ES 116369_ES 132…"
type textarea "2VMgMK10wSPVNbkSbwKuOr_ES 2a1dda19-2622-4850-b51f-bfadfbc97347_ES 116369_ES 132…"
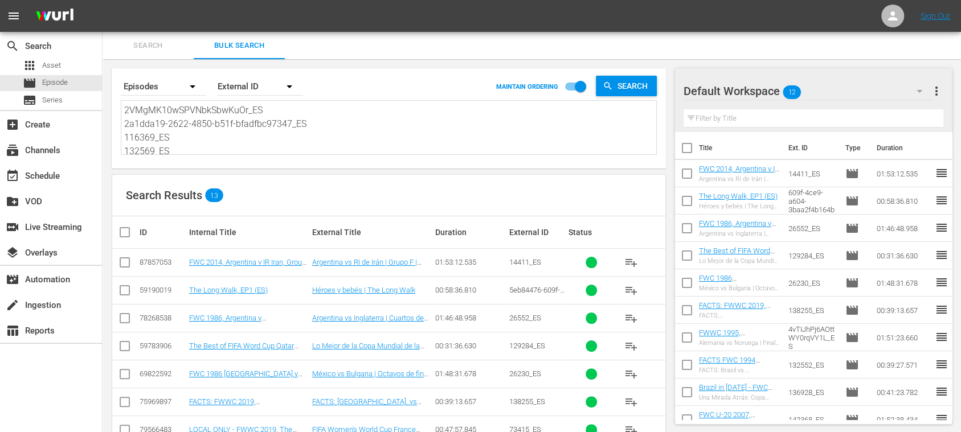
type textarea "2VMgMK10wSPVNbkSbwKuOr_ES 2a1dda19-2622-4850-b51f-bfadfbc97347_ES 116369_ES 132…"
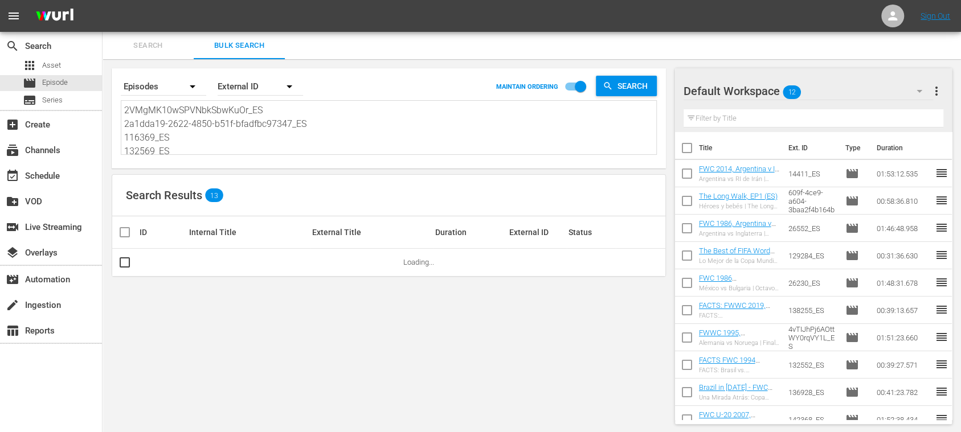
type textarea "2VMgMK10wSPVNbkSbwKuOr_ES 2a1dda19-2622-4850-b51f-bfadfbc97347_ES 116369_ES 132…"
click at [800, 92] on span "more_vert" at bounding box center [937, 91] width 14 height 14
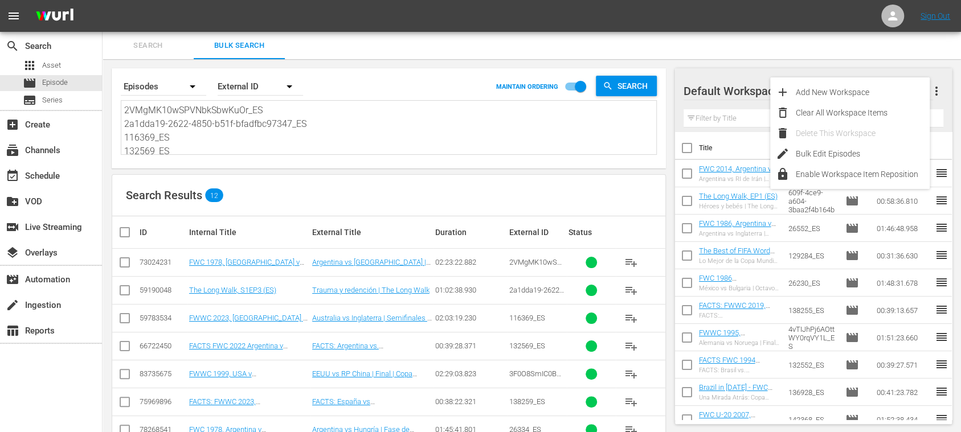
click at [800, 114] on div "Clear All Workspace Items" at bounding box center [863, 113] width 134 height 21
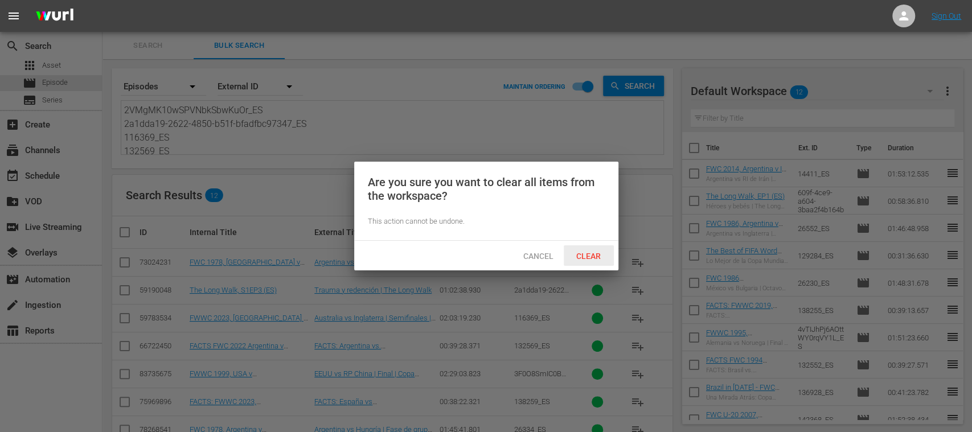
click at [599, 252] on span "Clear" at bounding box center [588, 256] width 43 height 9
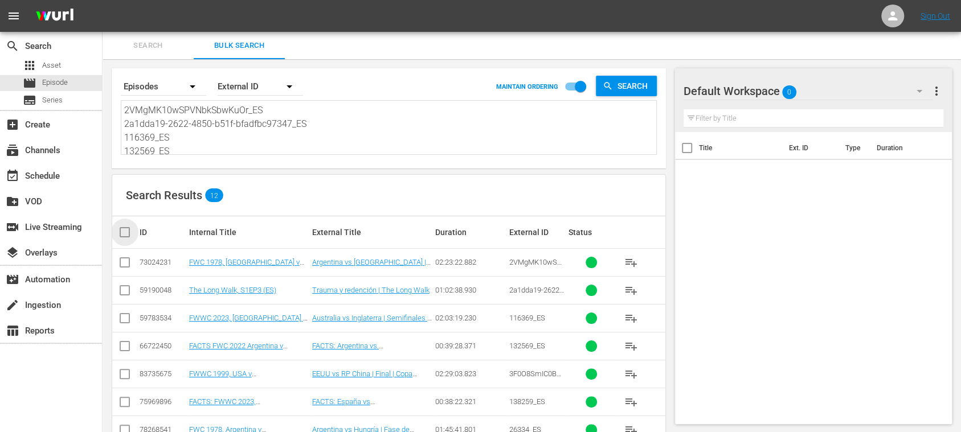
click at [128, 231] on input "checkbox" at bounding box center [129, 233] width 23 height 14
checkbox input "true"
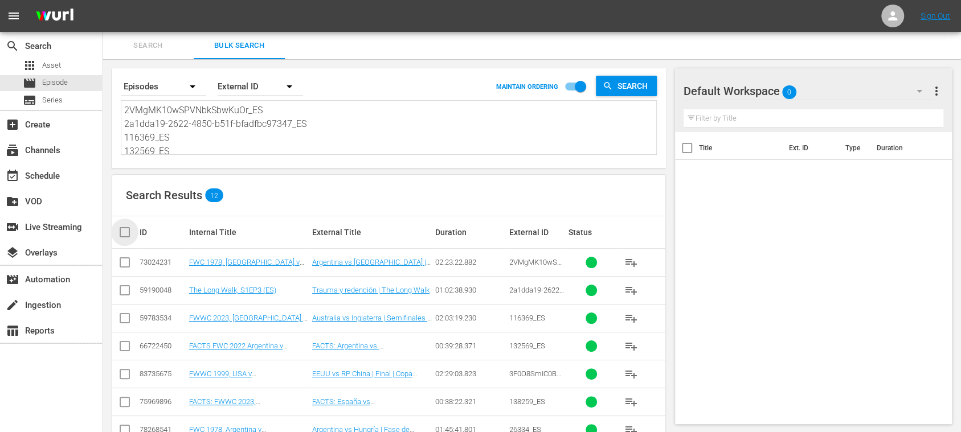
checkbox input "true"
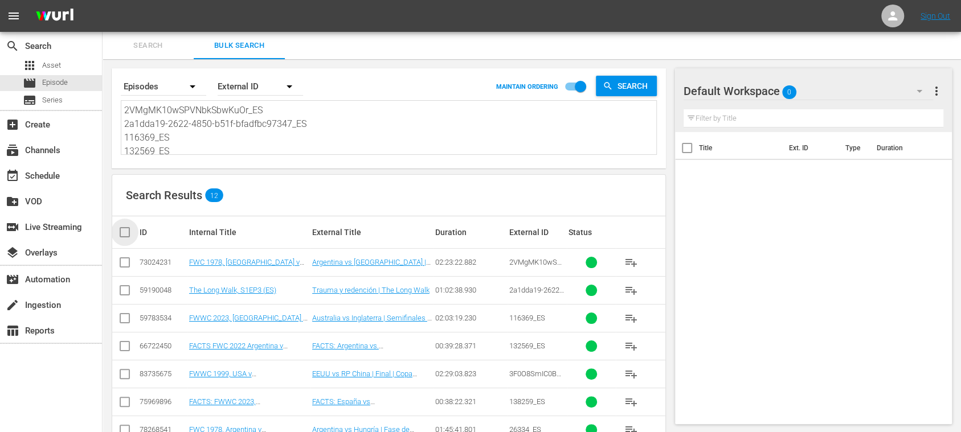
checkbox input "true"
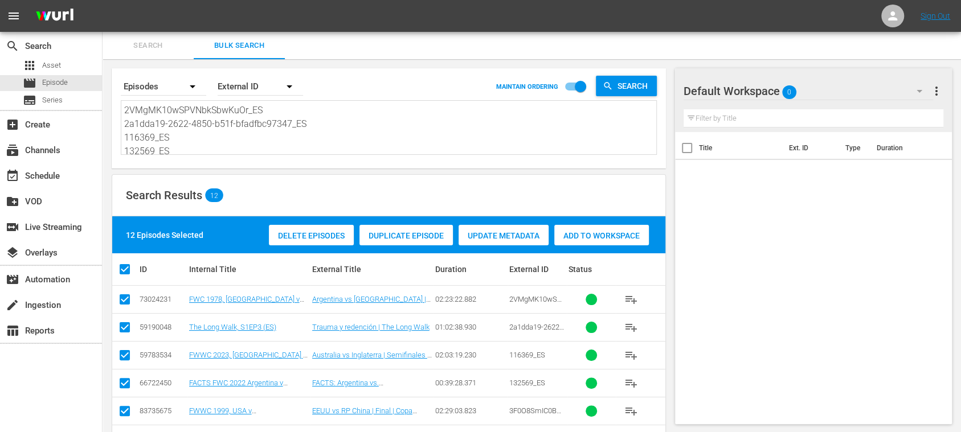
click at [614, 236] on span "Add to Workspace" at bounding box center [601, 235] width 95 height 9
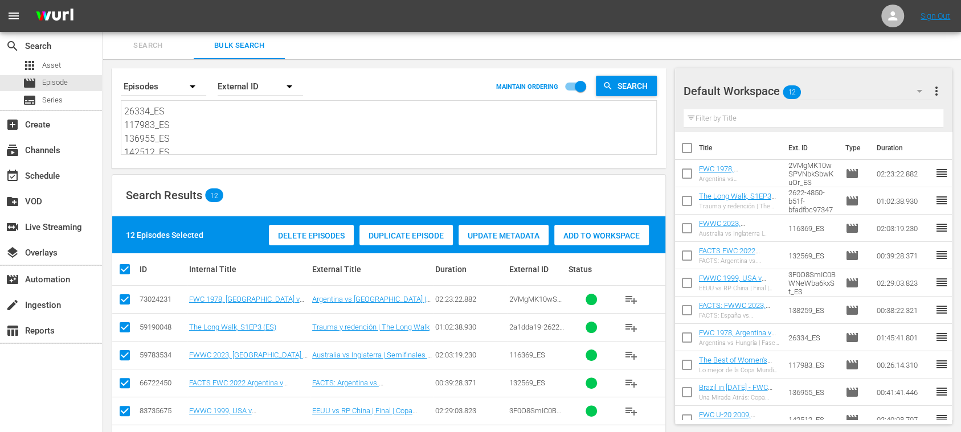
scroll to position [125, 0]
drag, startPoint x: 125, startPoint y: 109, endPoint x: 565, endPoint y: 232, distance: 456.5
click at [550, 229] on div "Search By Episodes Order By External ID MAINTAIN ORDERING Search 2VMgMK10wSPVNb…" at bounding box center [389, 350] width 573 height 583
paste textarea "142565_ES 138916_ES 17256_ES 132548_ES 7yMNx6BJzQ5wPCdhvOXtUd_ES 142495_ES 1mTR…"
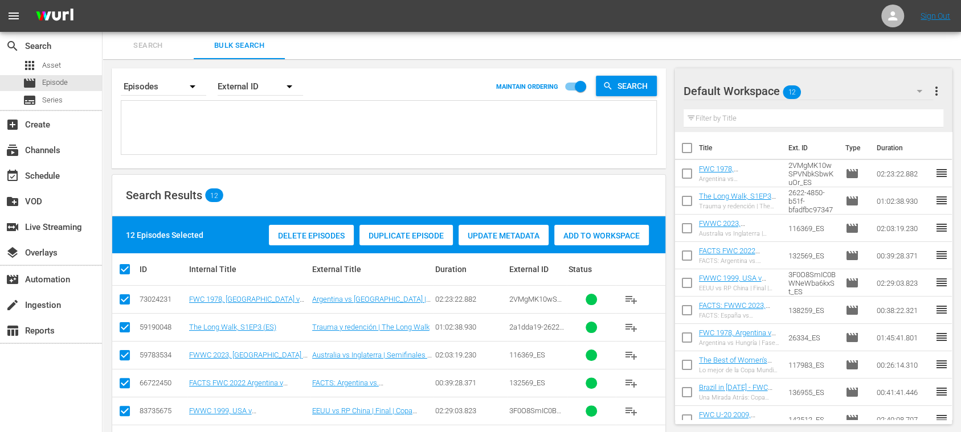
type textarea "142565_ES 138916_ES 17256_ES 132548_ES 7yMNx6BJzQ5wPCdhvOXtUd_ES 142495_ES 1mTR…"
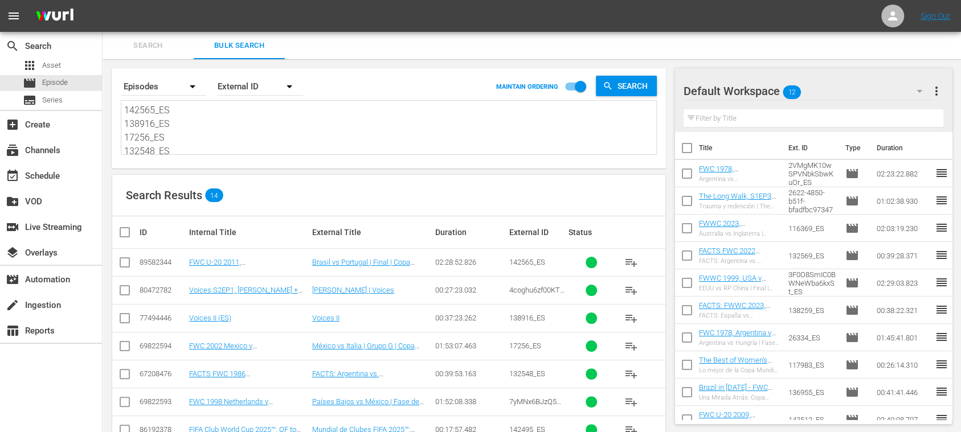
type textarea "142565_ES 138916_ES 17256_ES 132548_ES 7yMNx6BJzQ5wPCdhvOXtUd_ES 142495_ES 1mTR…"
click at [800, 89] on span "more_vert" at bounding box center [937, 91] width 14 height 14
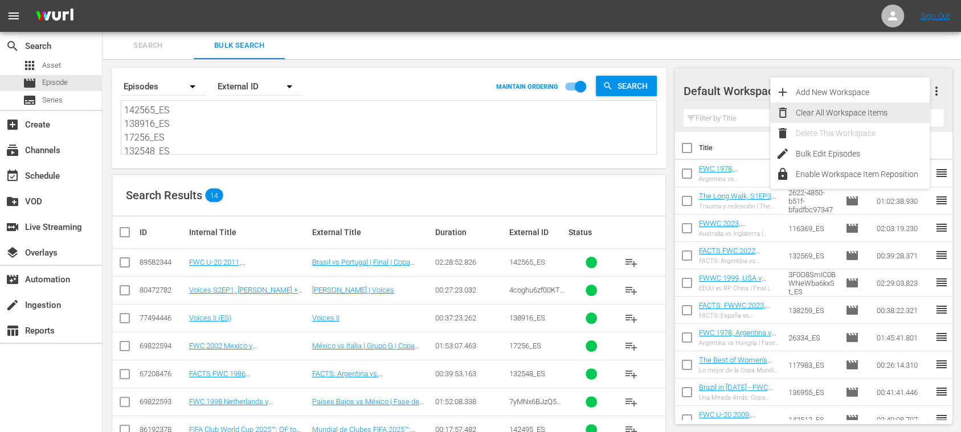
click at [800, 113] on div "Clear All Workspace Items" at bounding box center [863, 113] width 134 height 21
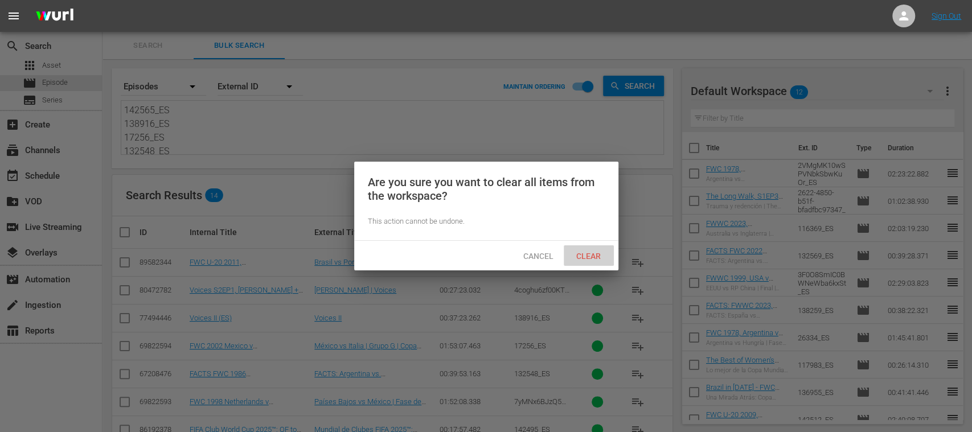
drag, startPoint x: 590, startPoint y: 255, endPoint x: 497, endPoint y: 358, distance: 139.1
click at [590, 255] on span "Clear" at bounding box center [588, 256] width 43 height 9
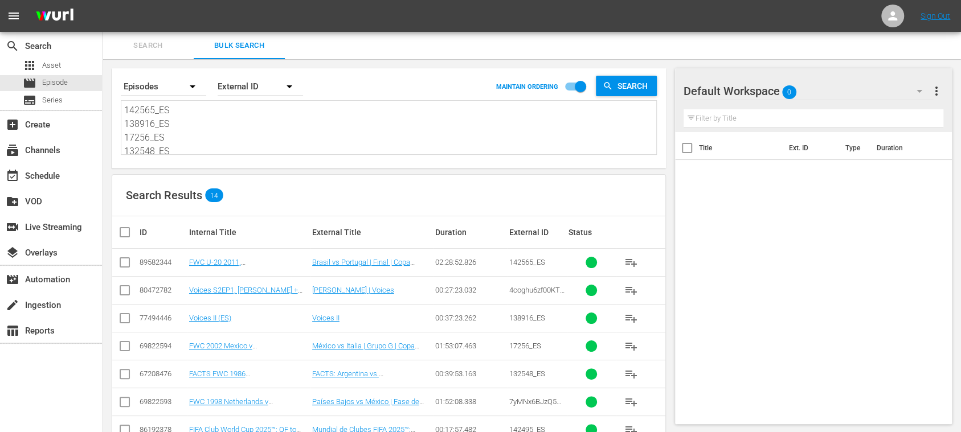
click at [120, 232] on input "checkbox" at bounding box center [129, 233] width 23 height 14
checkbox input "true"
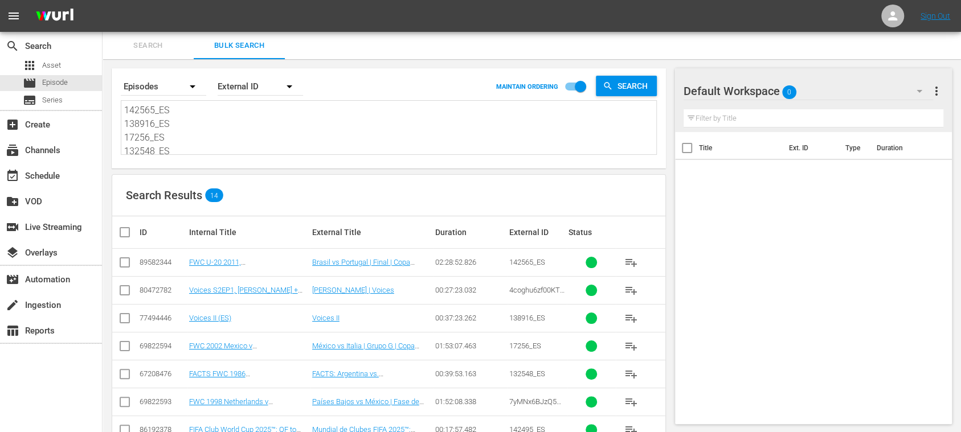
checkbox input "true"
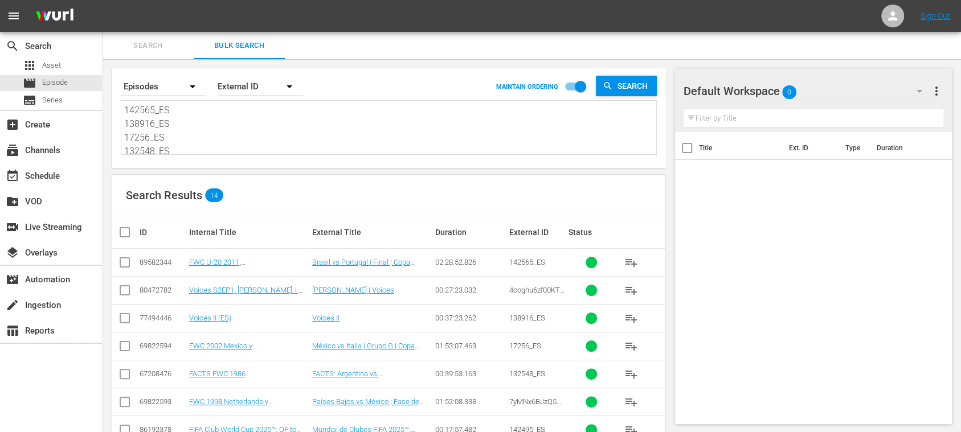
checkbox input "true"
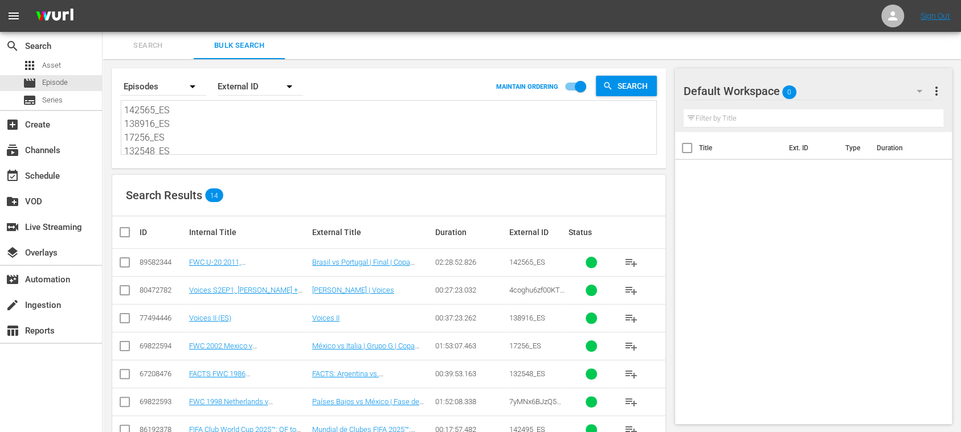
checkbox input "true"
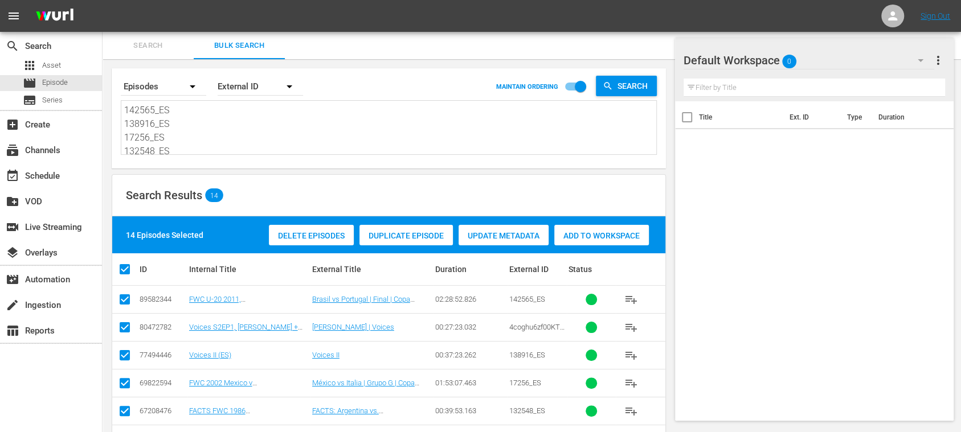
scroll to position [202, 0]
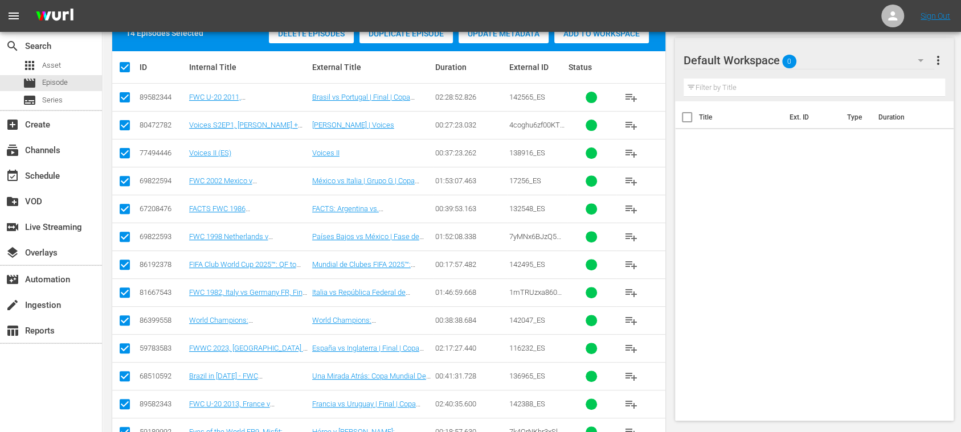
click at [125, 150] on input "checkbox" at bounding box center [125, 156] width 14 height 14
checkbox input "false"
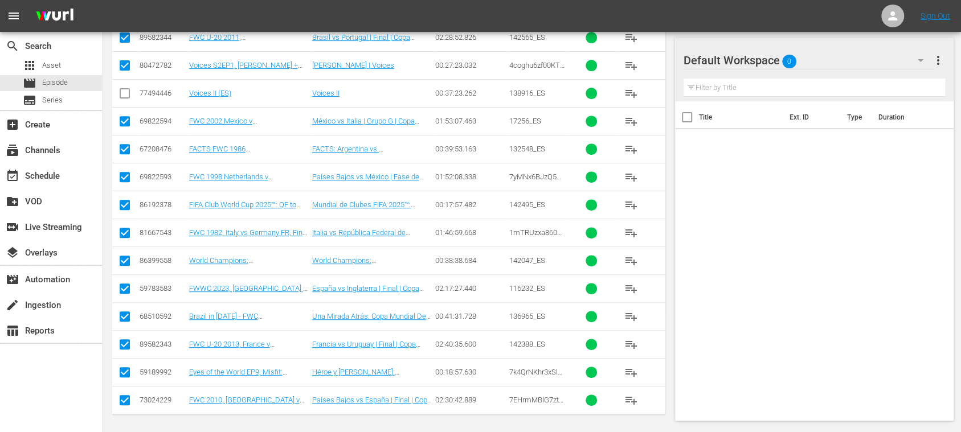
scroll to position [59, 0]
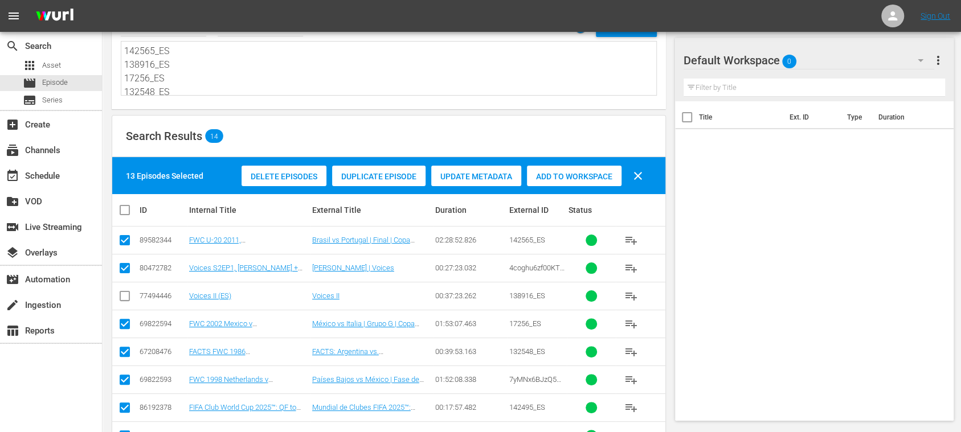
click at [569, 172] on span "Add to Workspace" at bounding box center [574, 176] width 95 height 9
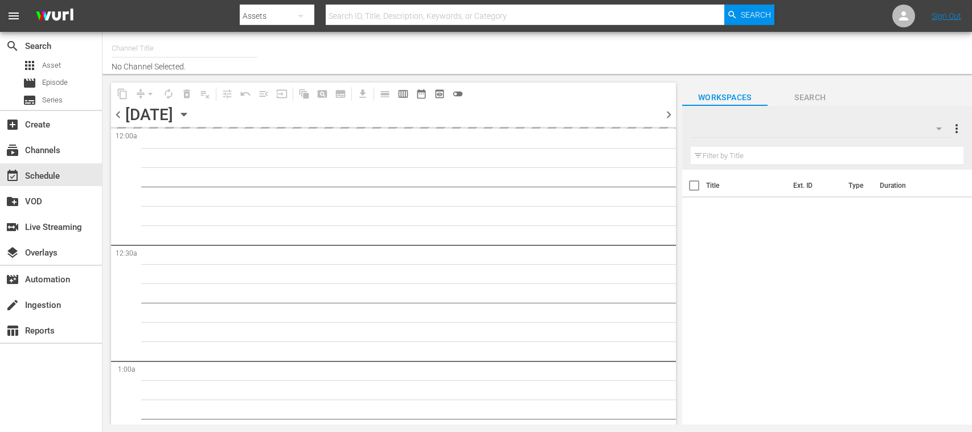
type input "FIFA+ Spanish Global (1780)"
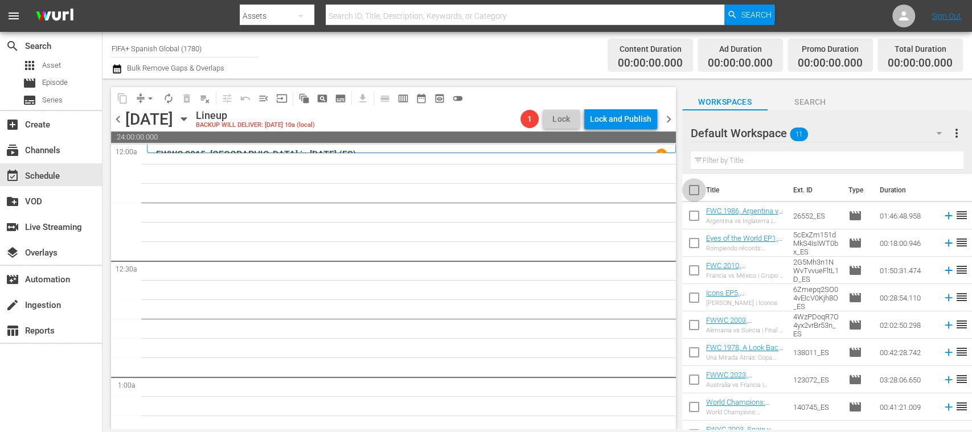
click at [695, 193] on input "checkbox" at bounding box center [694, 193] width 24 height 24
checkbox input "true"
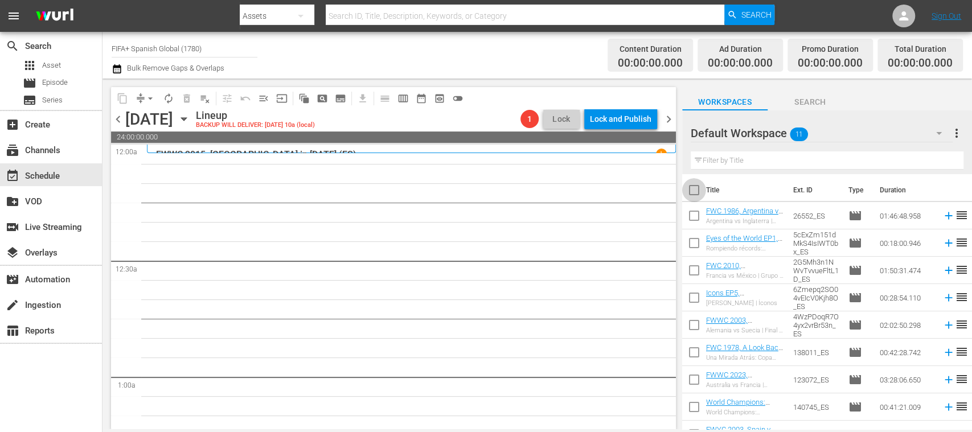
checkbox input "true"
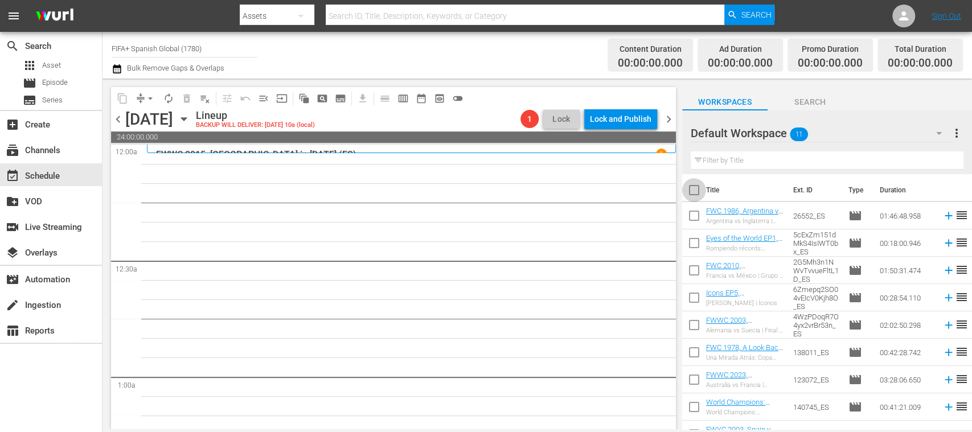
checkbox input "true"
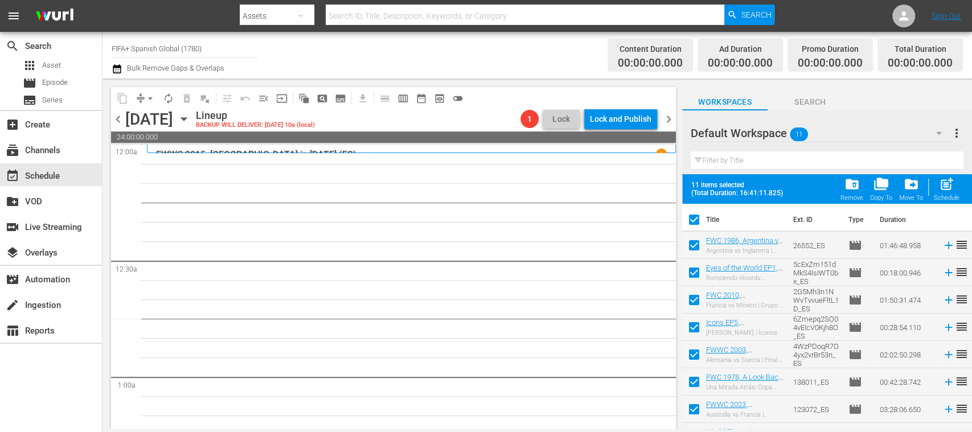
scroll to position [101, 0]
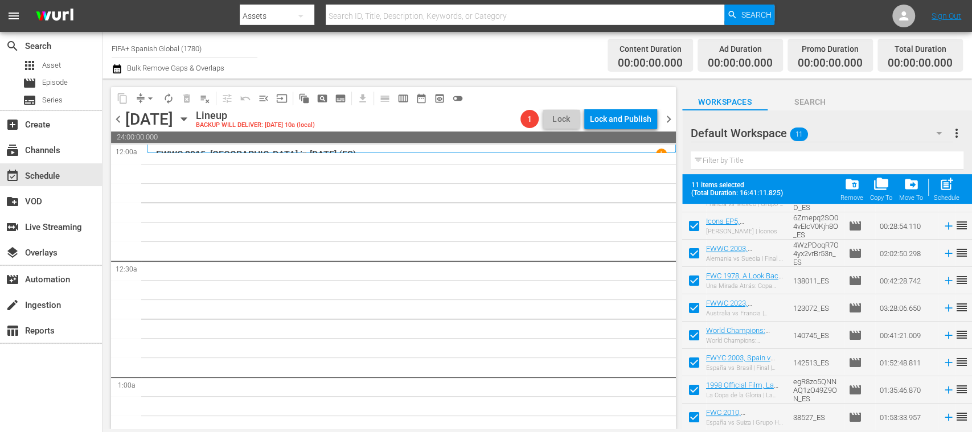
click at [694, 415] on input "checkbox" at bounding box center [694, 420] width 24 height 24
checkbox input "false"
click at [697, 391] on input "checkbox" at bounding box center [694, 393] width 24 height 24
checkbox input "false"
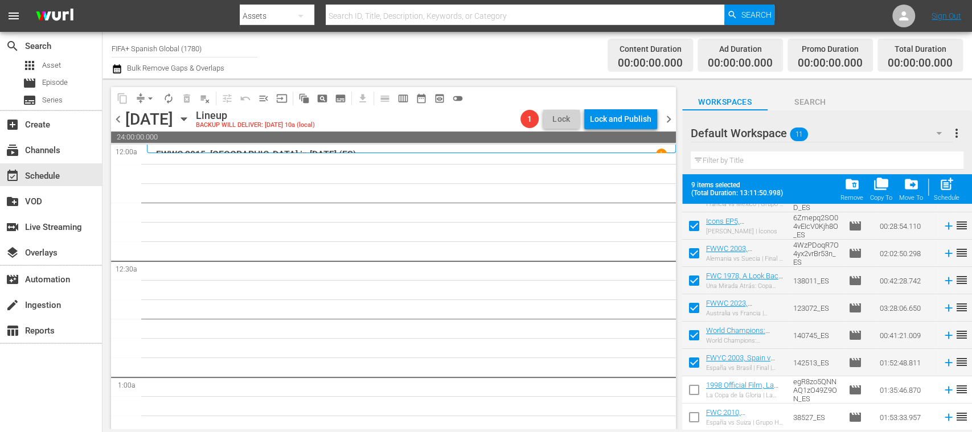
click at [697, 367] on input "checkbox" at bounding box center [694, 365] width 24 height 24
checkbox input "false"
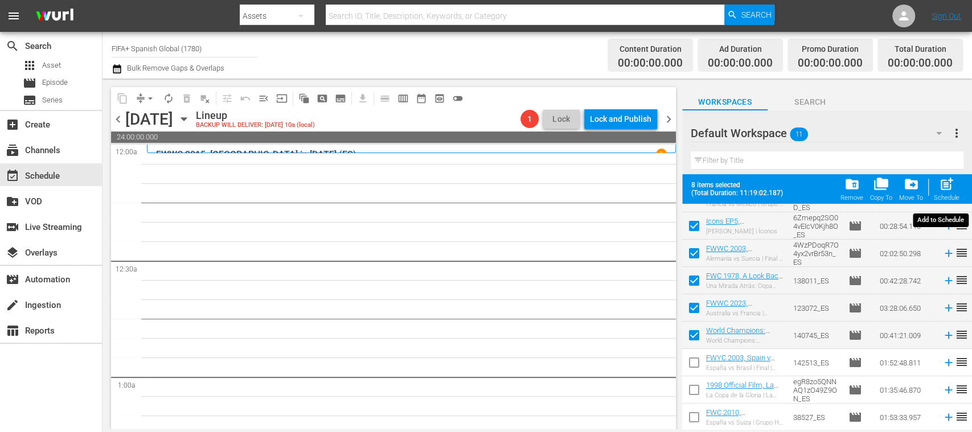
click at [950, 189] on span "post_add" at bounding box center [946, 184] width 15 height 15
checkbox input "false"
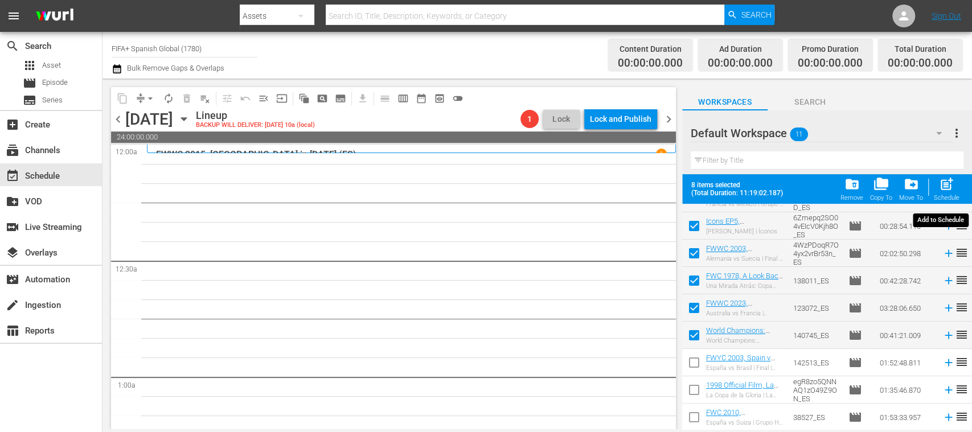
checkbox input "false"
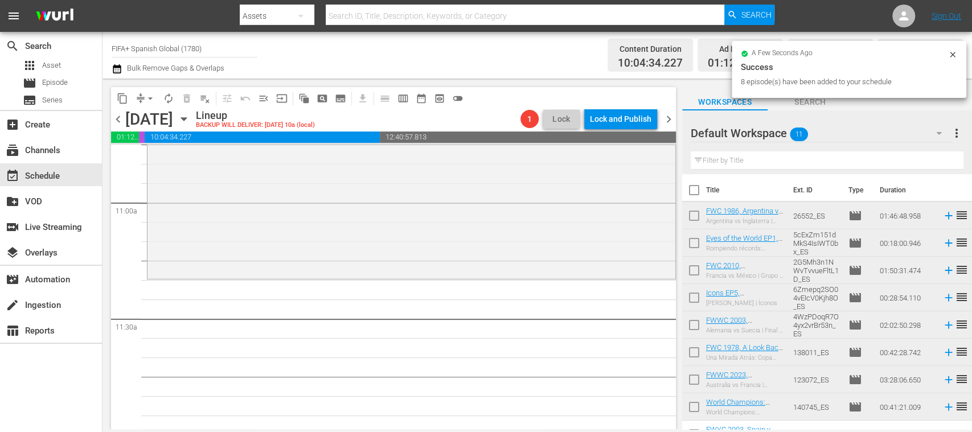
scroll to position [2490, 0]
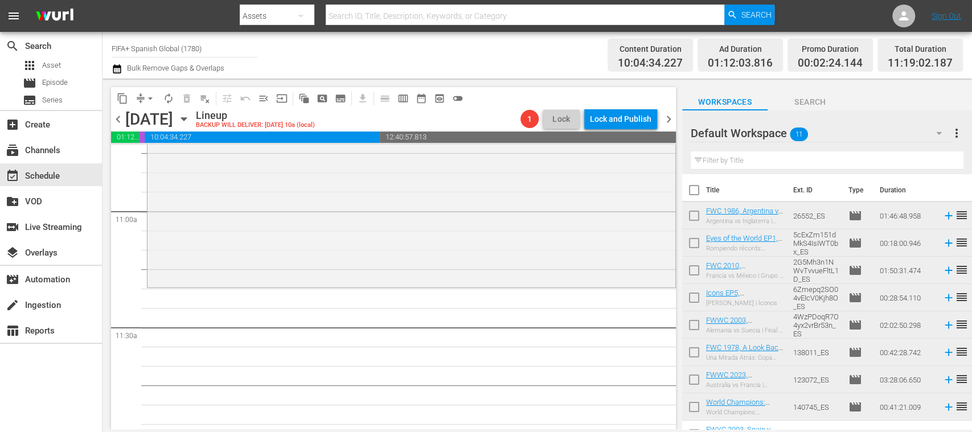
click at [695, 218] on input "checkbox" at bounding box center [694, 218] width 24 height 24
checkbox input "true"
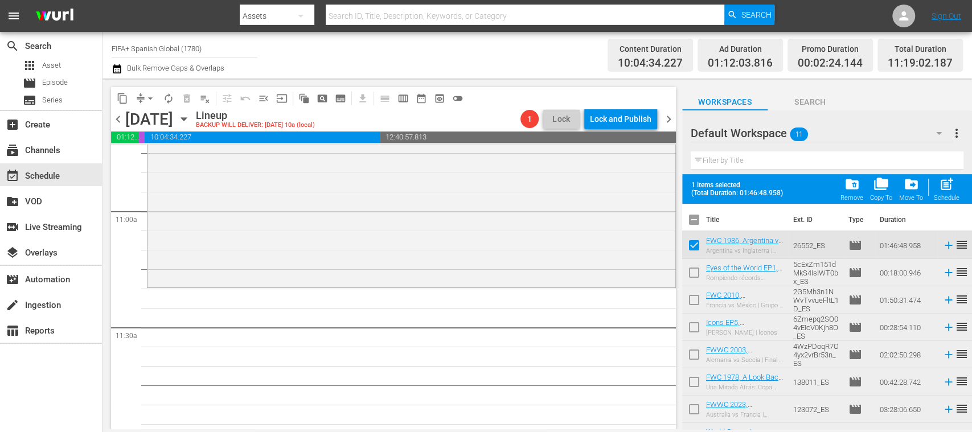
click at [694, 267] on input "checkbox" at bounding box center [694, 275] width 24 height 24
checkbox input "true"
click at [696, 296] on input "checkbox" at bounding box center [694, 303] width 24 height 24
checkbox input "true"
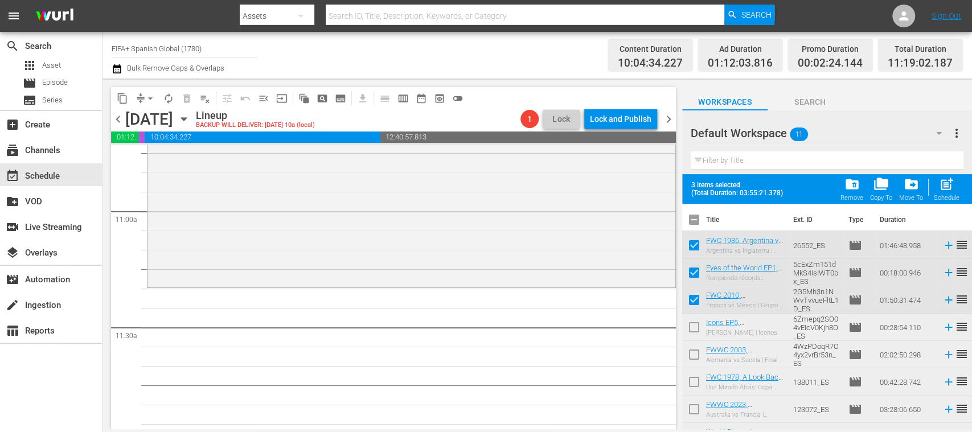
click at [693, 324] on input "checkbox" at bounding box center [694, 330] width 24 height 24
checkbox input "true"
click at [694, 351] on input "checkbox" at bounding box center [694, 357] width 24 height 24
checkbox input "true"
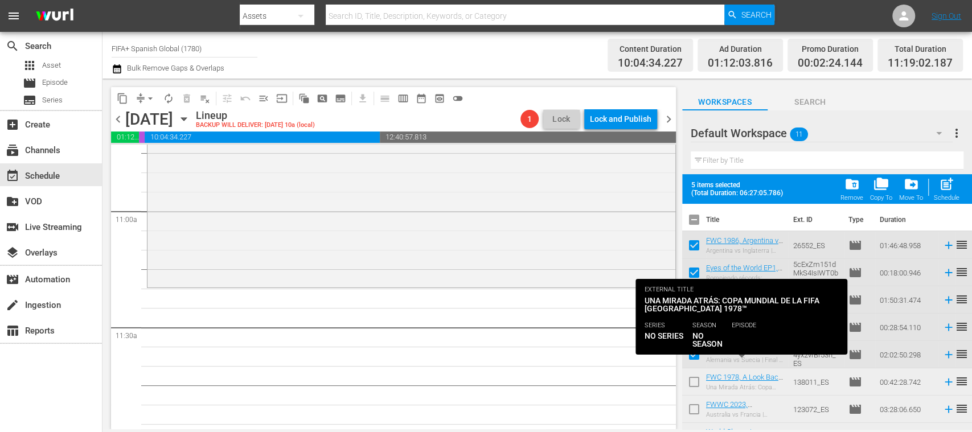
scroll to position [101, 0]
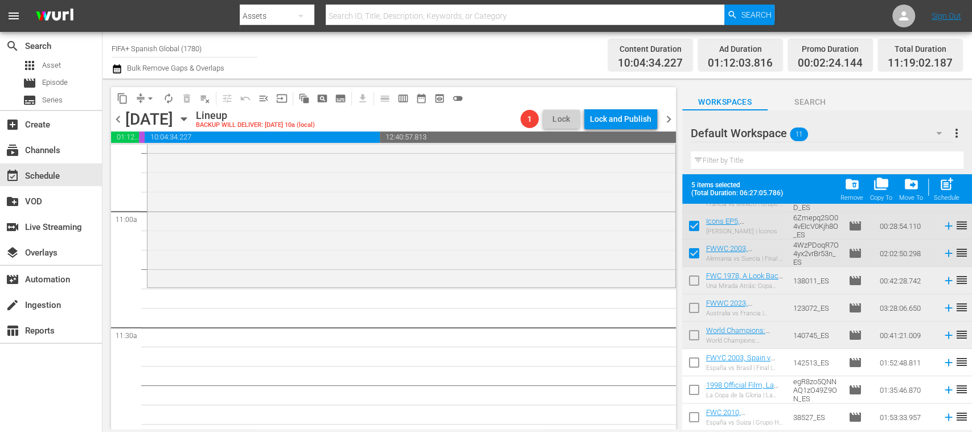
click at [697, 362] on input "checkbox" at bounding box center [694, 365] width 24 height 24
checkbox input "true"
click at [695, 387] on input "checkbox" at bounding box center [694, 393] width 24 height 24
checkbox input "true"
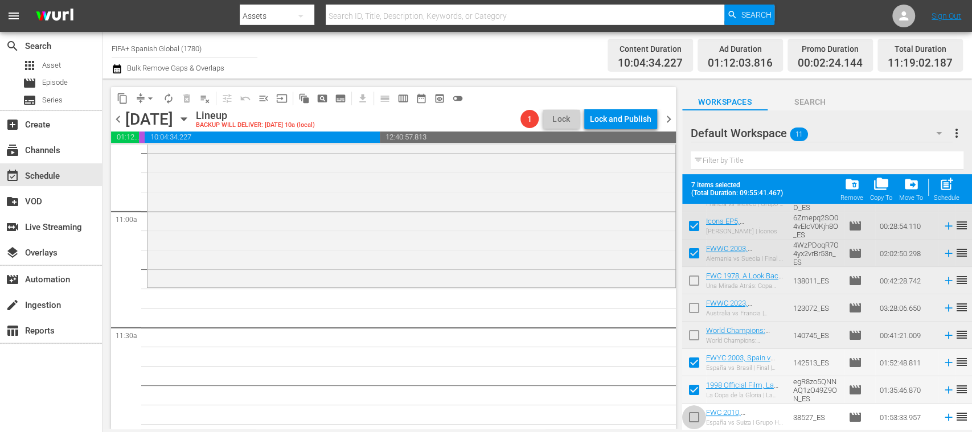
click at [694, 416] on input "checkbox" at bounding box center [694, 420] width 24 height 24
checkbox input "true"
click at [949, 191] on span "post_add" at bounding box center [946, 184] width 15 height 15
checkbox input "false"
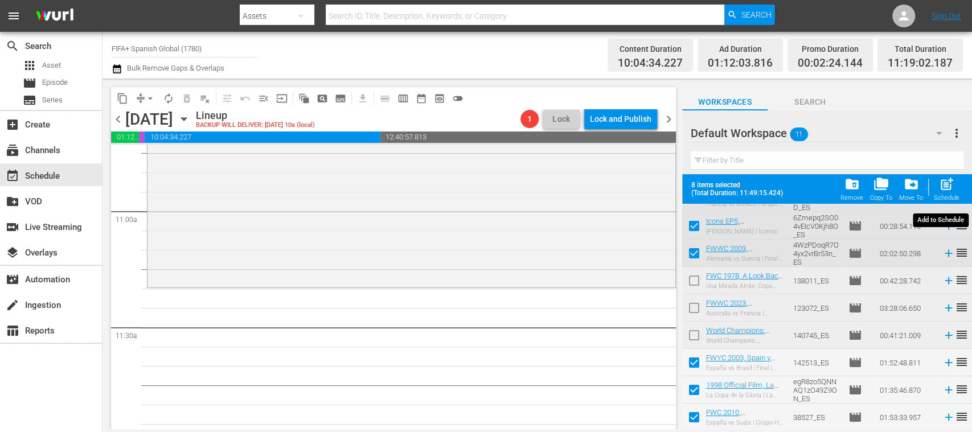
checkbox input "false"
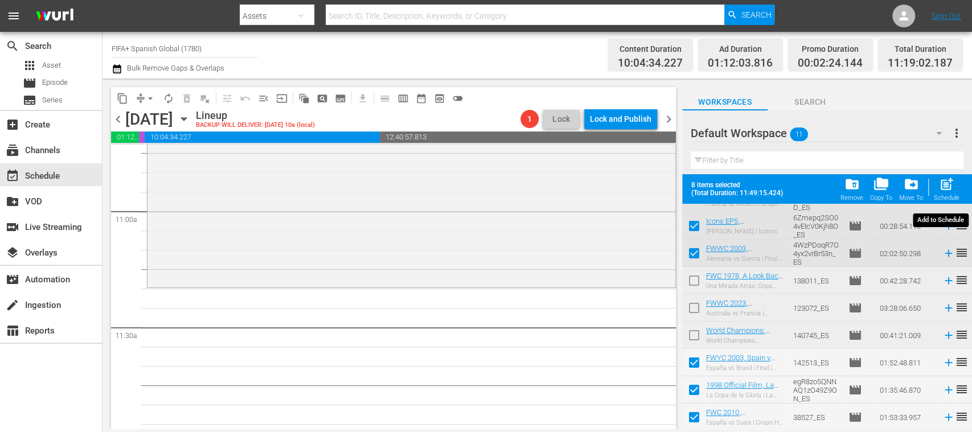
checkbox input "false"
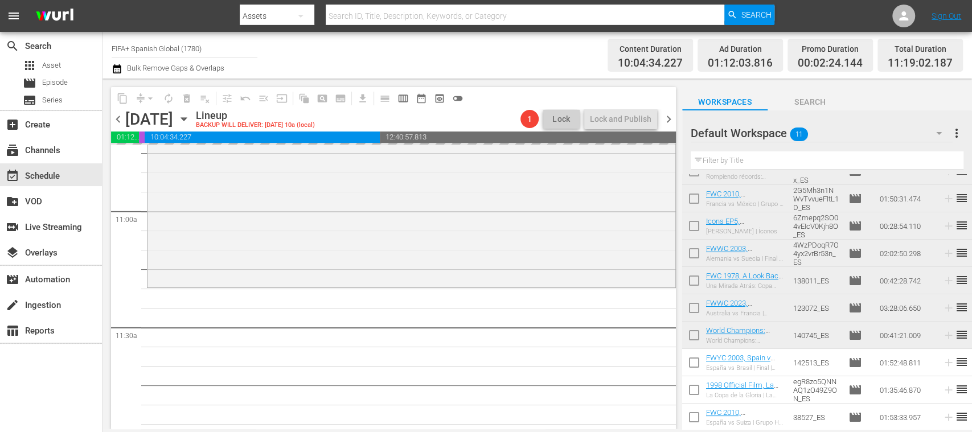
scroll to position [72, 0]
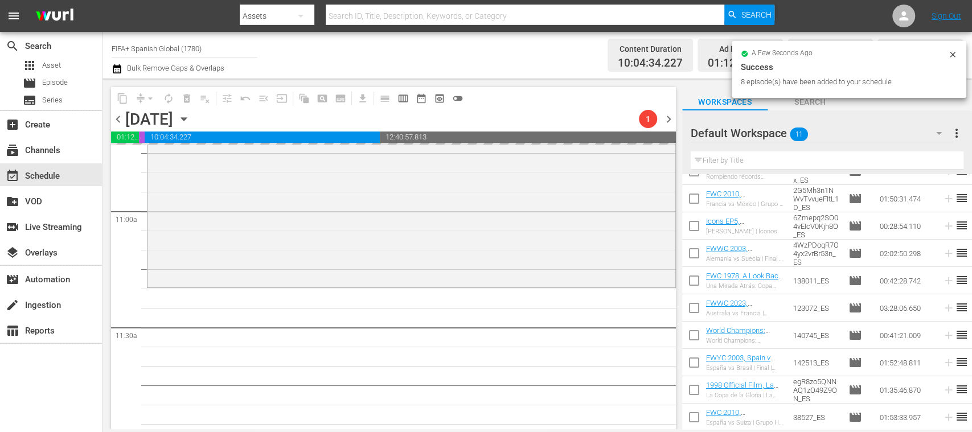
click at [694, 282] on input "checkbox" at bounding box center [694, 283] width 24 height 24
checkbox input "true"
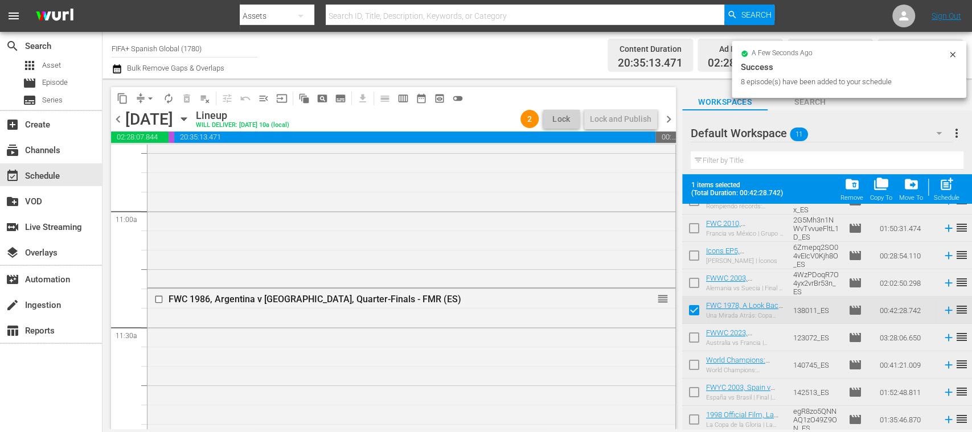
click at [693, 361] on input "checkbox" at bounding box center [694, 367] width 24 height 24
checkbox input "true"
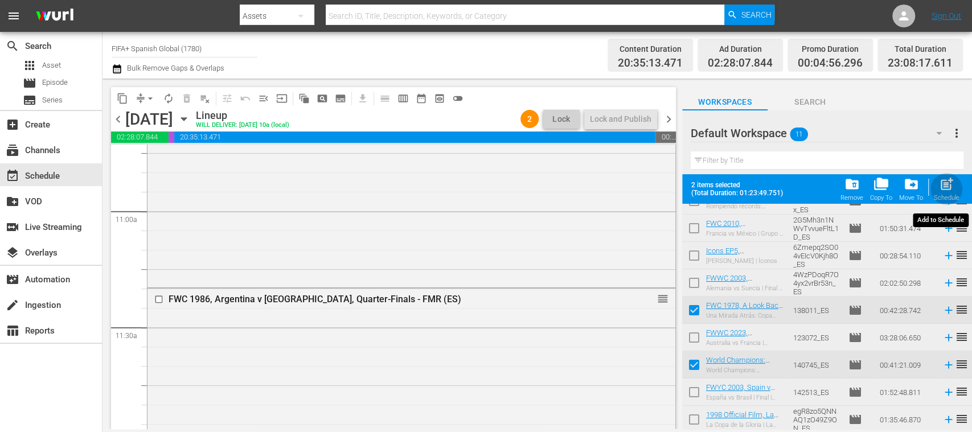
click at [951, 188] on span "post_add" at bounding box center [946, 184] width 15 height 15
checkbox input "false"
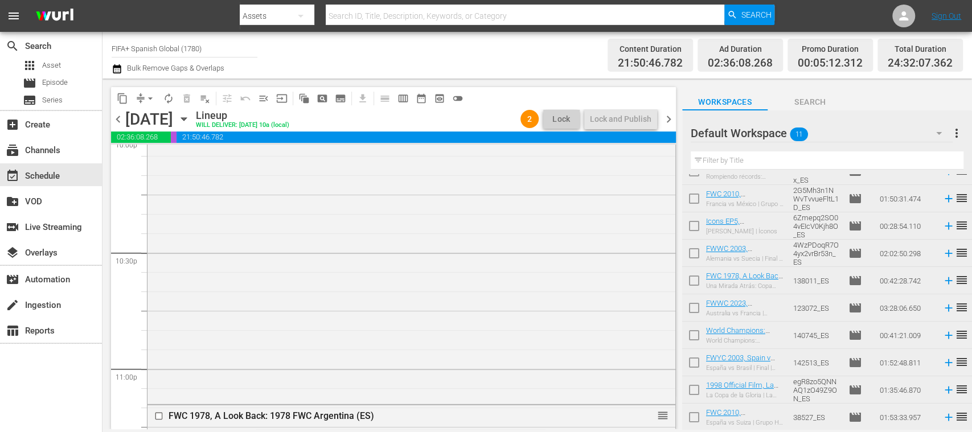
scroll to position [4281, 0]
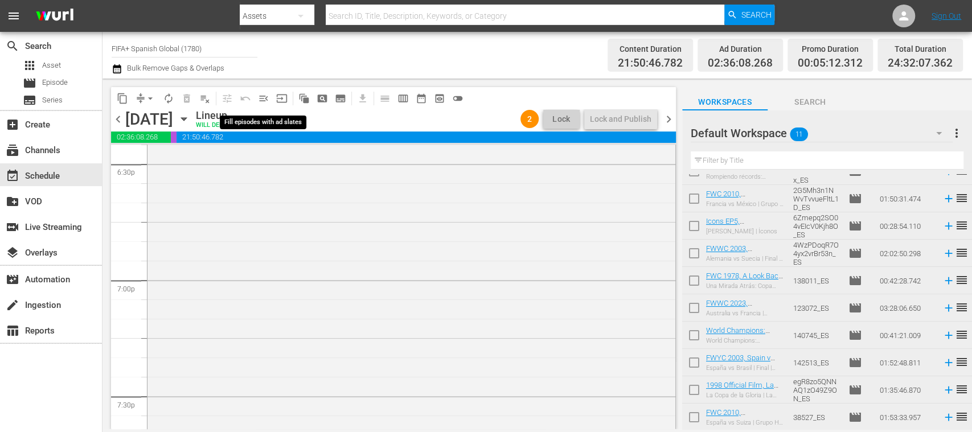
click at [267, 97] on span "menu_open" at bounding box center [263, 98] width 11 height 11
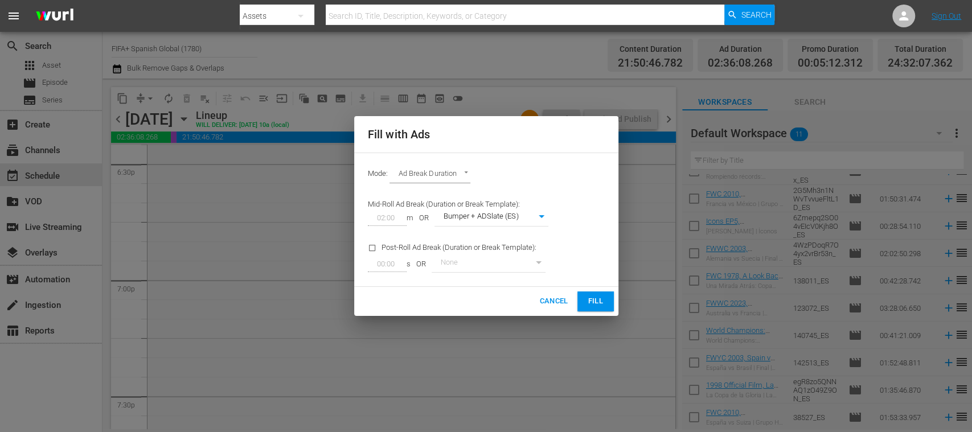
click at [596, 297] on span "Fill" at bounding box center [596, 301] width 18 height 13
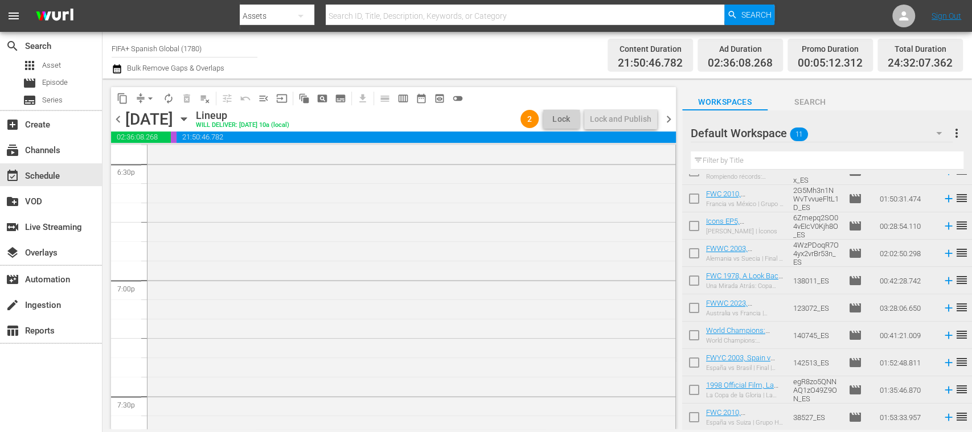
click at [150, 99] on span "arrow_drop_down" at bounding box center [150, 98] width 11 height 11
click at [329, 65] on div "Channel Title FIFA+ Spanish Global (1780) Bulk Remove Gaps & Overlaps" at bounding box center [344, 55] width 464 height 41
click at [672, 116] on span "chevron_right" at bounding box center [669, 119] width 14 height 14
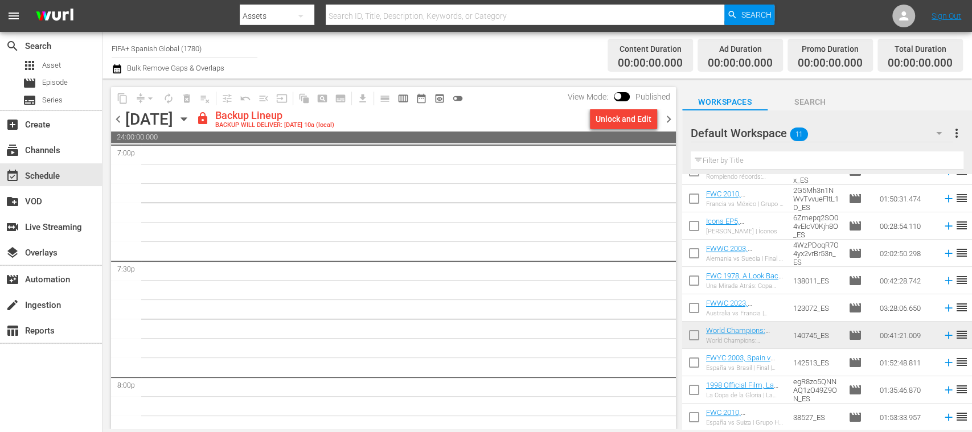
scroll to position [4397, 0]
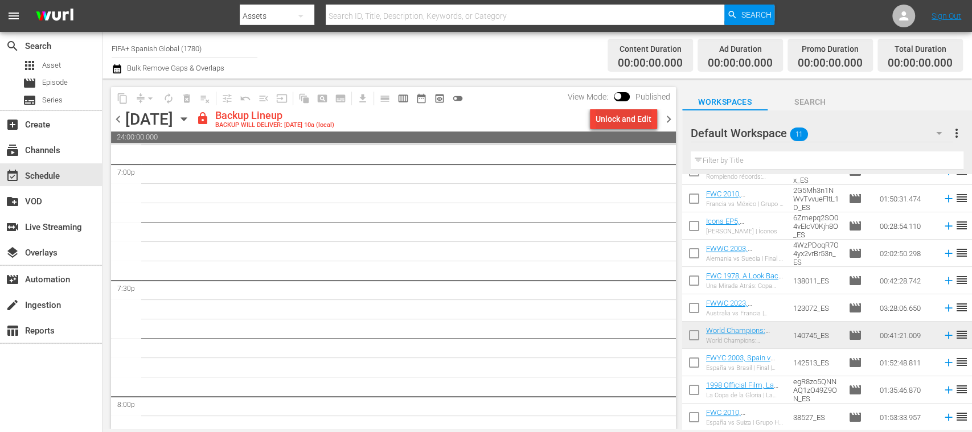
click at [632, 122] on div "Unlock and Edit" at bounding box center [624, 119] width 56 height 21
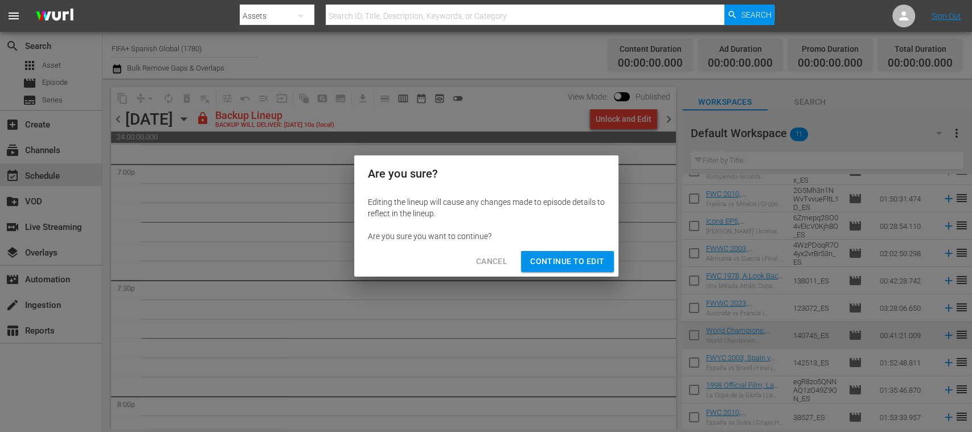
click at [555, 263] on span "Continue to Edit" at bounding box center [567, 262] width 74 height 14
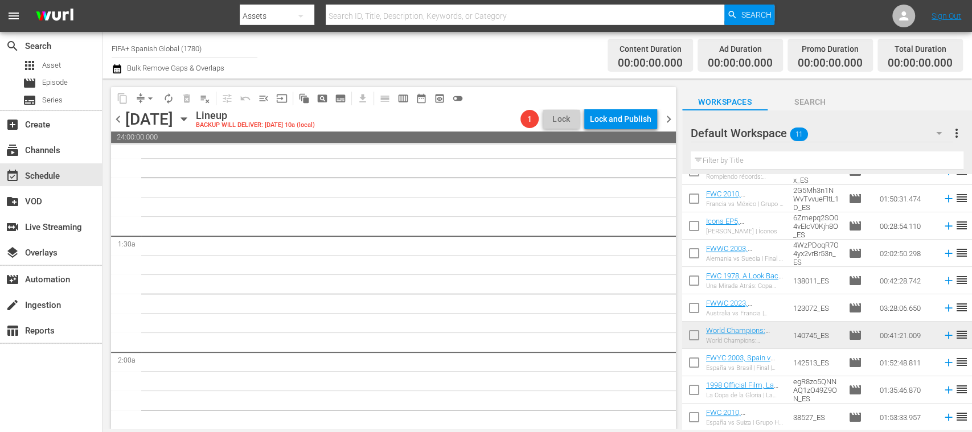
scroll to position [0, 0]
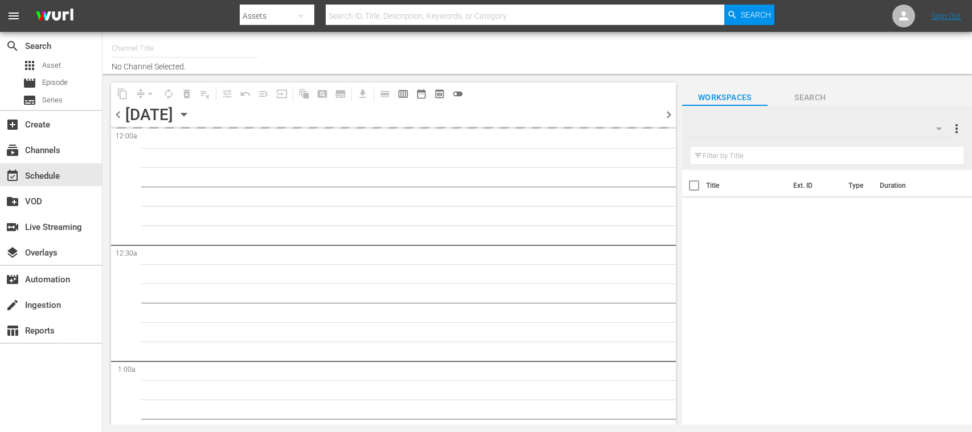
type input "FIFA+ Spanish Global (1780)"
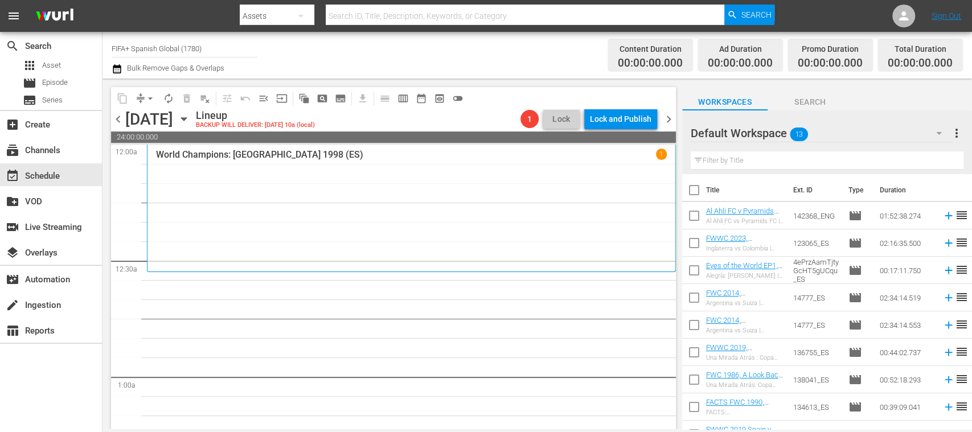
click at [694, 191] on input "checkbox" at bounding box center [694, 193] width 24 height 24
checkbox input "true"
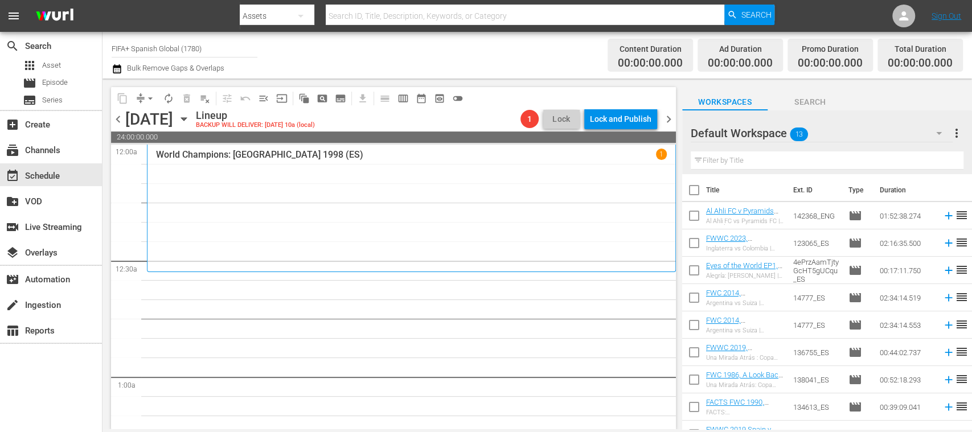
checkbox input "true"
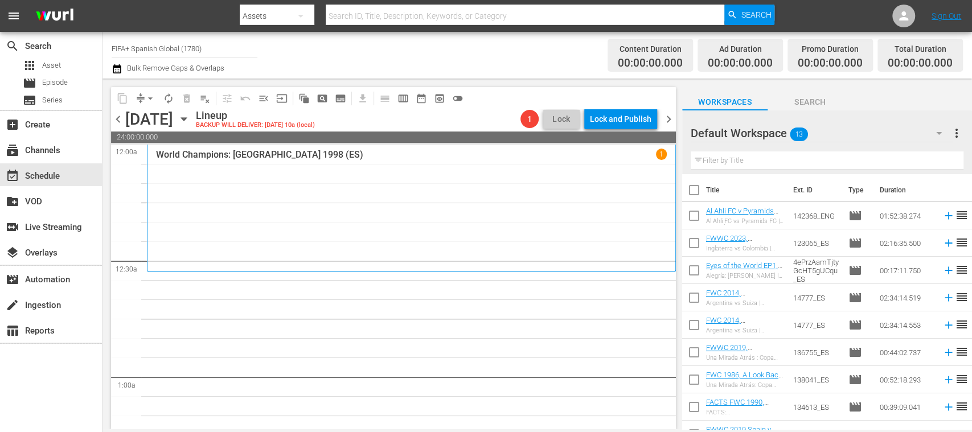
checkbox input "true"
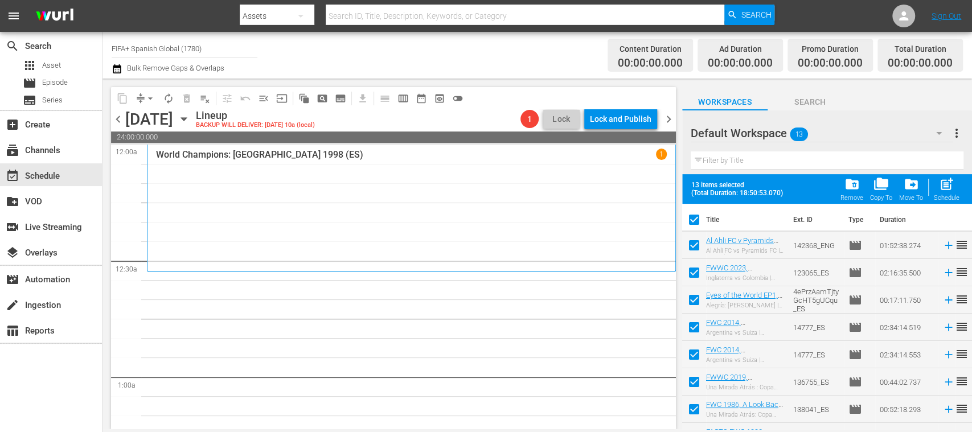
click at [698, 245] on input "checkbox" at bounding box center [694, 248] width 24 height 24
checkbox input "false"
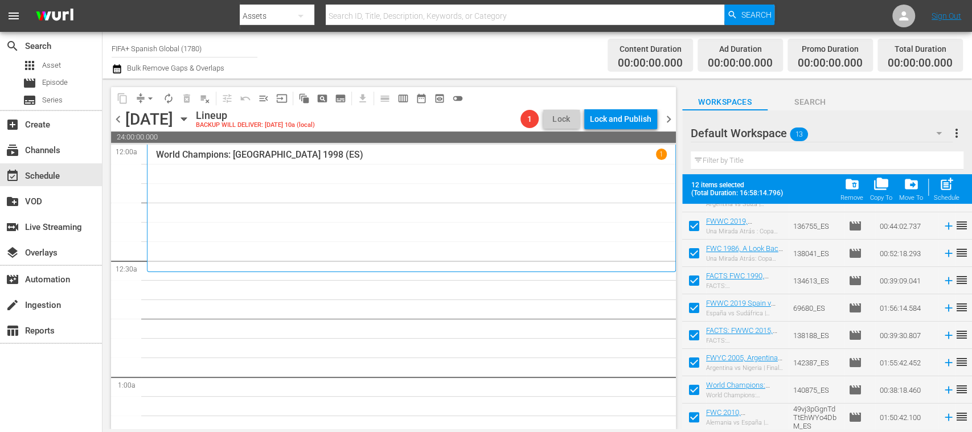
click at [693, 418] on input "checkbox" at bounding box center [694, 420] width 24 height 24
checkbox input "false"
click at [695, 392] on input "checkbox" at bounding box center [694, 393] width 24 height 24
checkbox input "false"
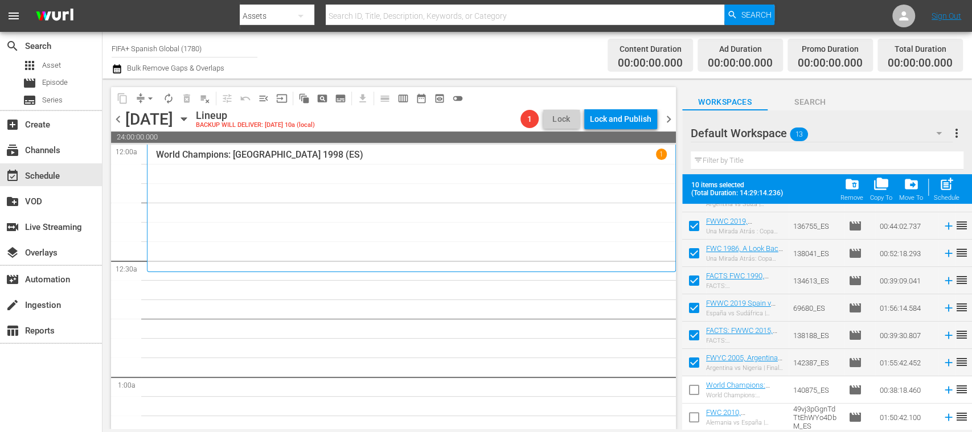
click at [694, 363] on input "checkbox" at bounding box center [694, 365] width 24 height 24
checkbox input "false"
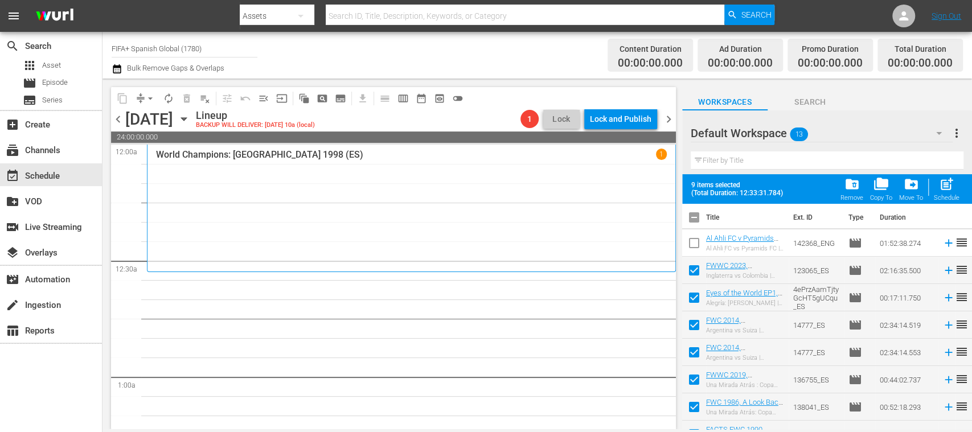
scroll to position [0, 0]
click at [947, 187] on span "post_add" at bounding box center [946, 184] width 15 height 15
checkbox input "false"
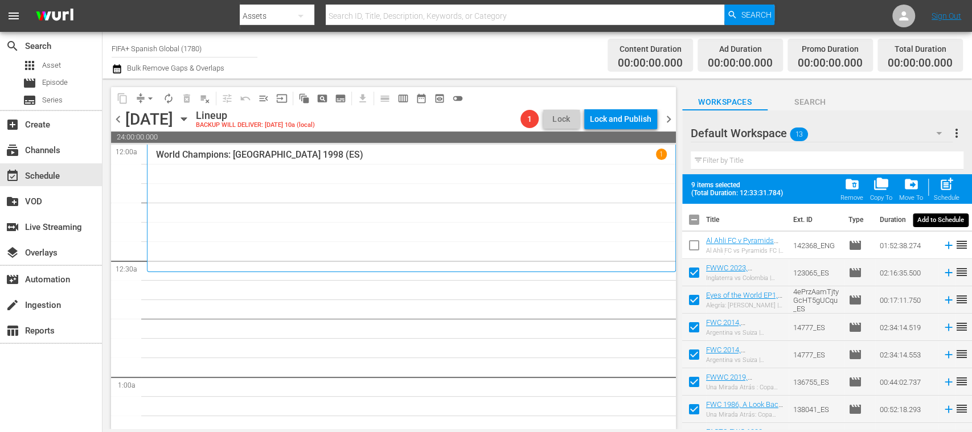
checkbox input "false"
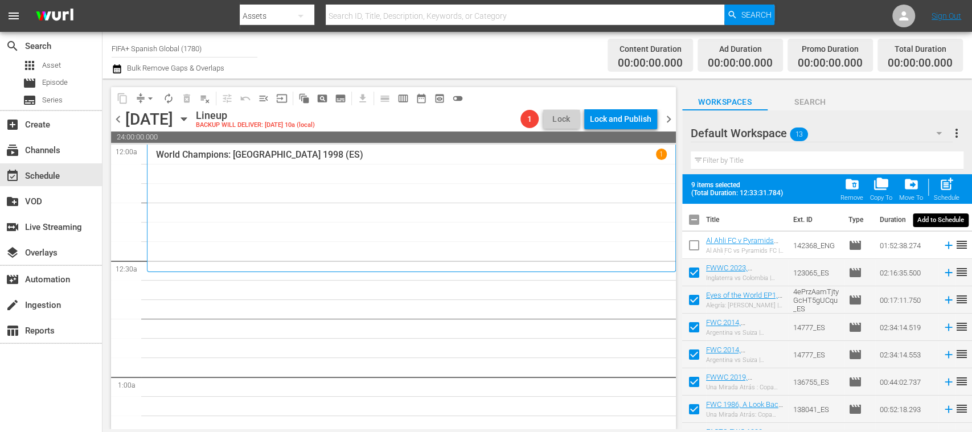
checkbox input "false"
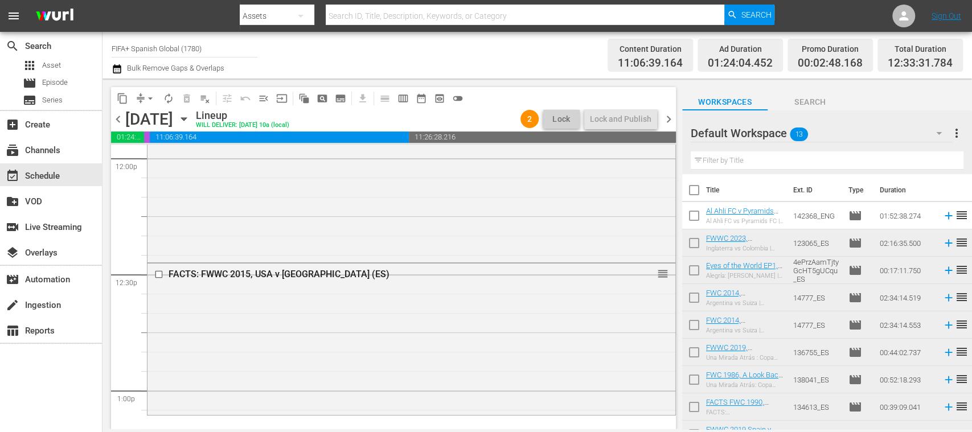
scroll to position [2809, 0]
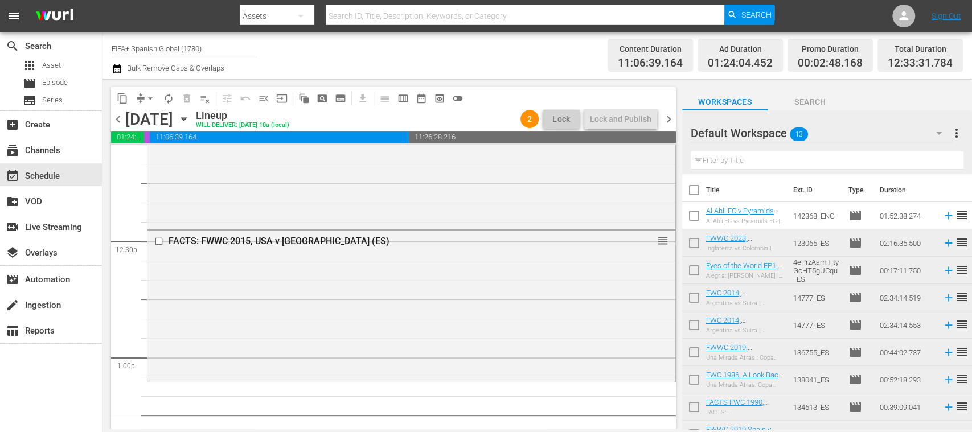
click at [691, 242] on input "checkbox" at bounding box center [694, 246] width 24 height 24
checkbox input "true"
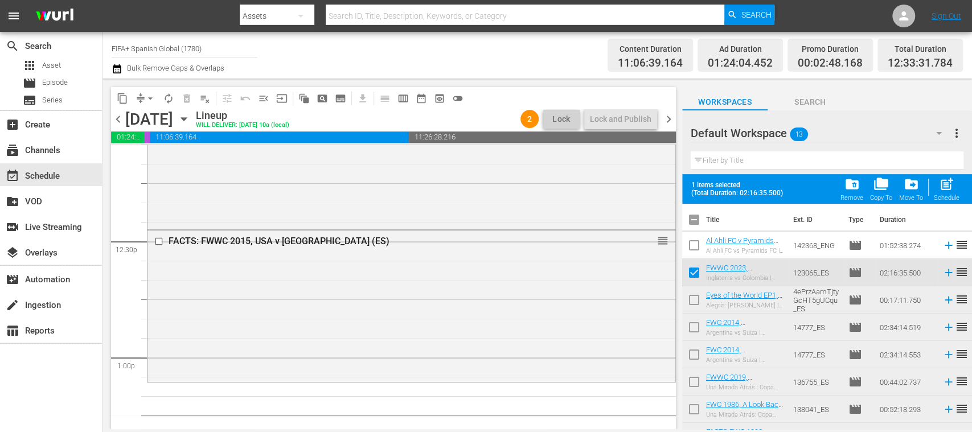
click at [694, 297] on input "checkbox" at bounding box center [694, 303] width 24 height 24
checkbox input "true"
click at [696, 322] on input "checkbox" at bounding box center [694, 330] width 24 height 24
checkbox input "true"
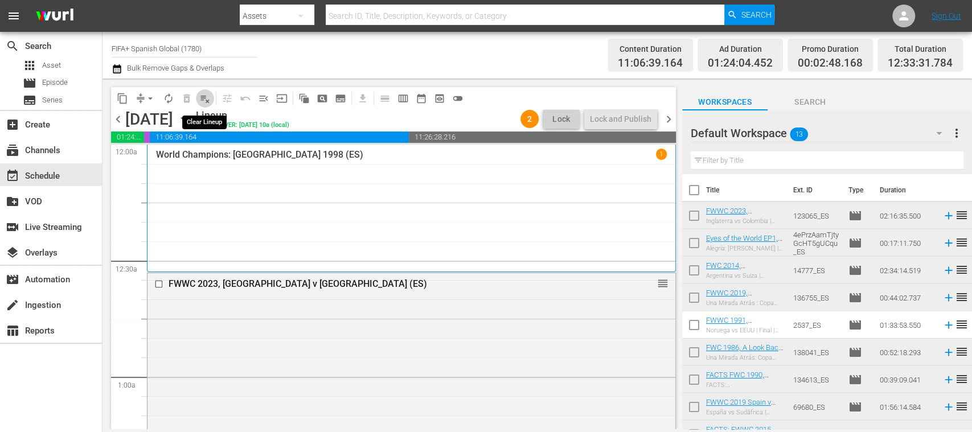
click at [204, 101] on span "playlist_remove_outlined" at bounding box center [204, 98] width 11 height 11
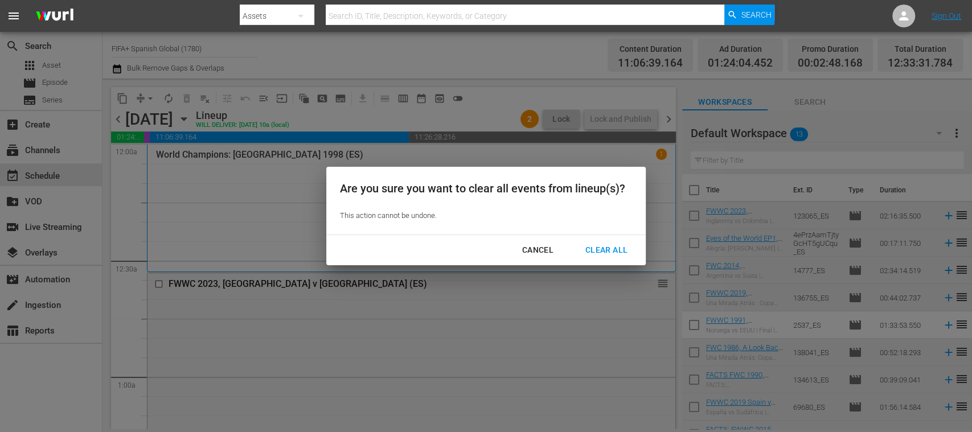
click at [613, 245] on div "Clear All" at bounding box center [607, 250] width 60 height 14
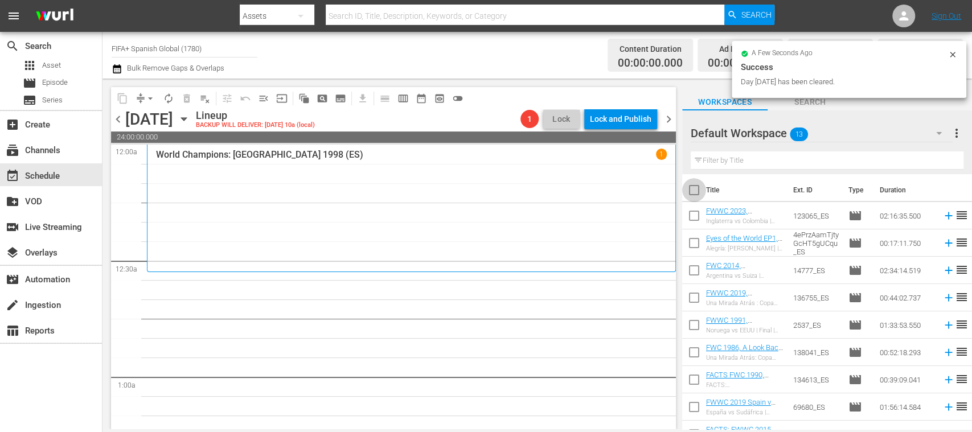
click at [698, 188] on input "checkbox" at bounding box center [694, 193] width 24 height 24
checkbox input "true"
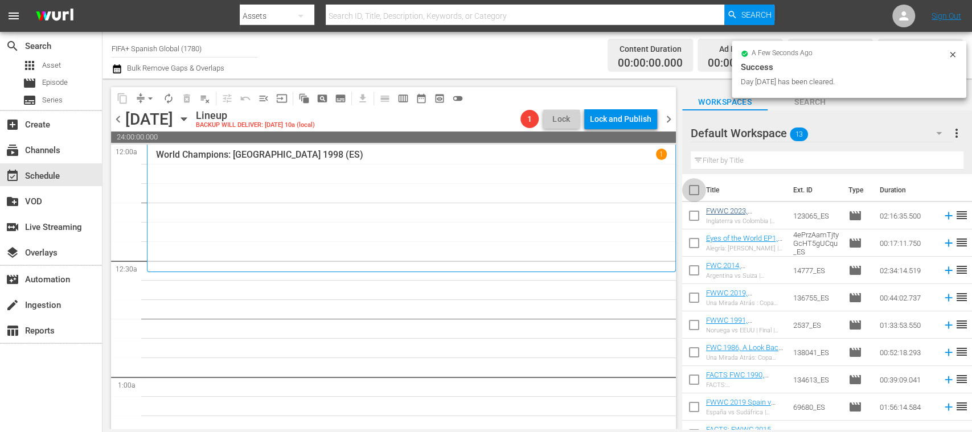
checkbox input "true"
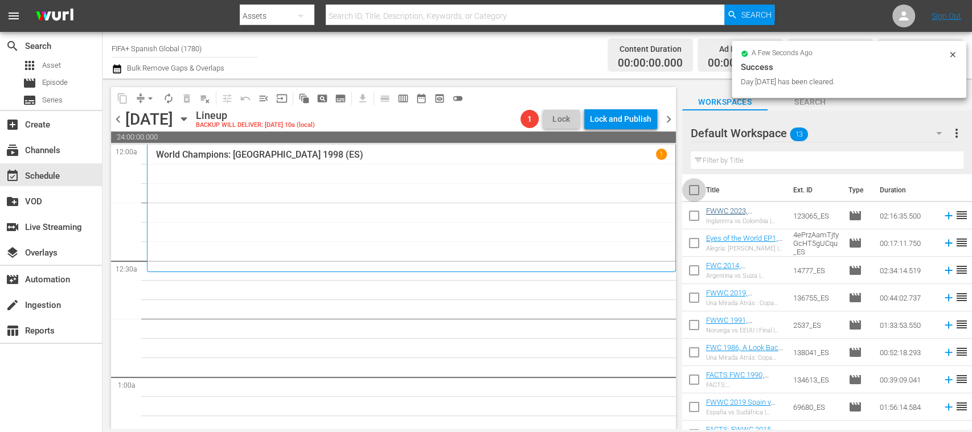
checkbox input "true"
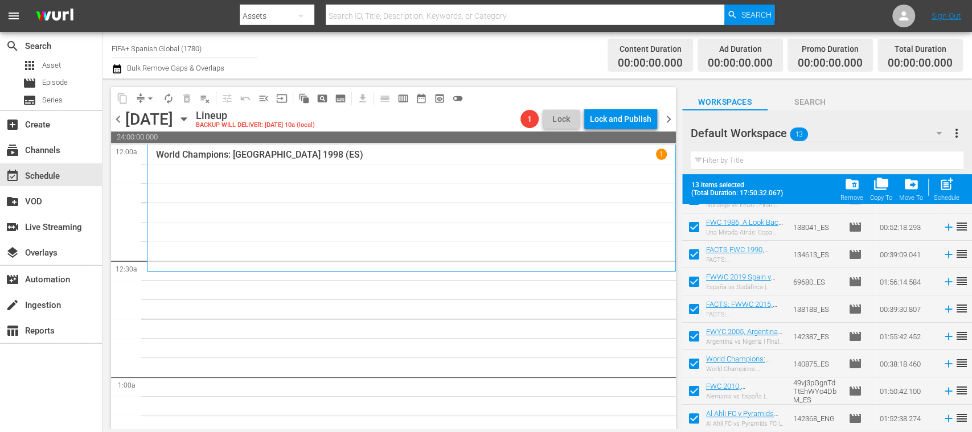
scroll to position [156, 0]
click at [696, 412] on input "checkbox" at bounding box center [694, 420] width 24 height 24
checkbox input "false"
click at [698, 390] on input "checkbox" at bounding box center [694, 393] width 24 height 24
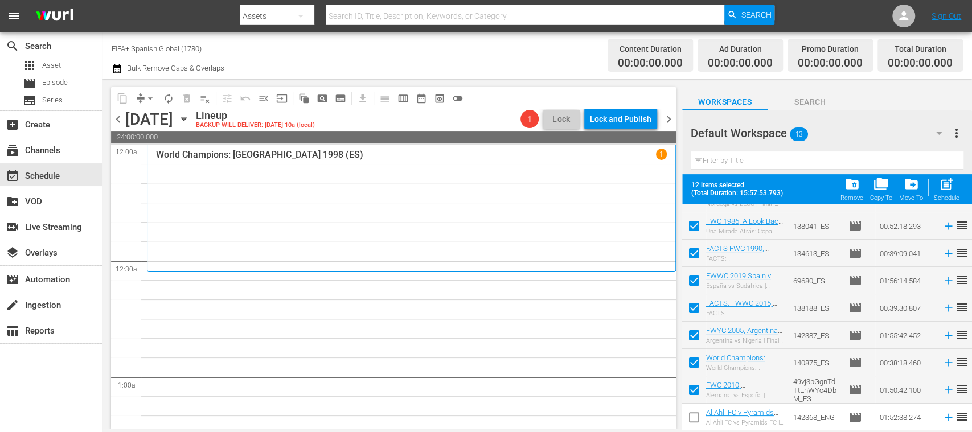
checkbox input "false"
click at [696, 363] on input "checkbox" at bounding box center [694, 365] width 24 height 24
checkbox input "false"
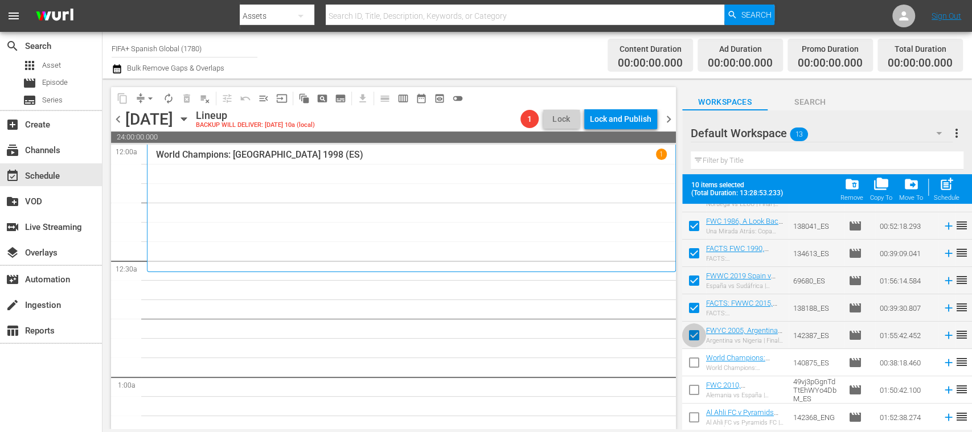
click at [696, 334] on input "checkbox" at bounding box center [694, 338] width 24 height 24
checkbox input "false"
click at [692, 303] on input "checkbox" at bounding box center [694, 311] width 24 height 24
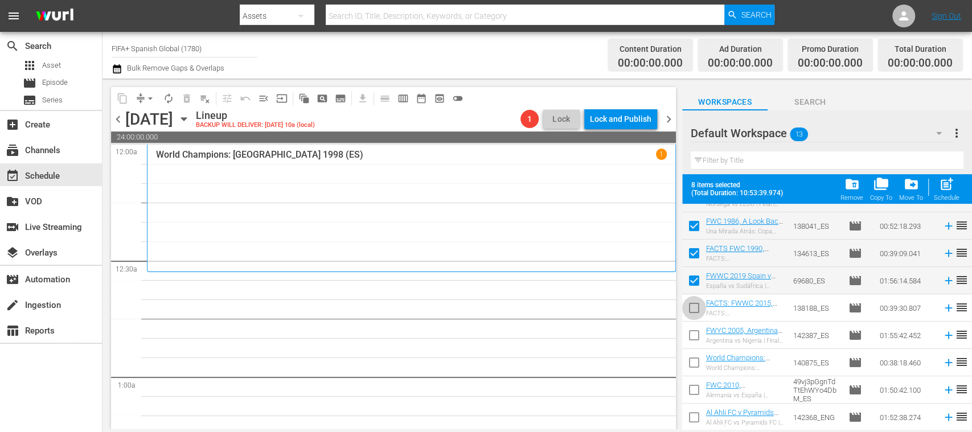
click at [697, 309] on input "checkbox" at bounding box center [694, 311] width 24 height 24
checkbox input "true"
click at [694, 332] on input "checkbox" at bounding box center [694, 338] width 24 height 24
checkbox input "true"
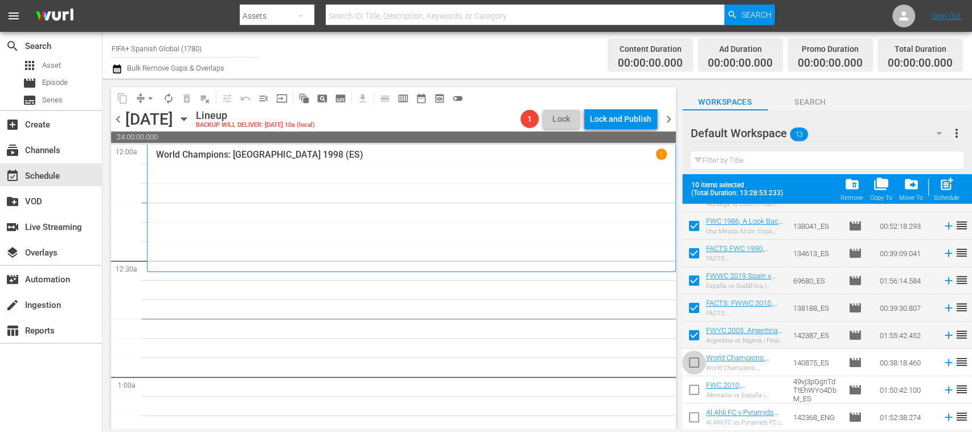
click at [694, 359] on input "checkbox" at bounding box center [694, 365] width 24 height 24
checkbox input "true"
click at [694, 391] on input "checkbox" at bounding box center [694, 393] width 24 height 24
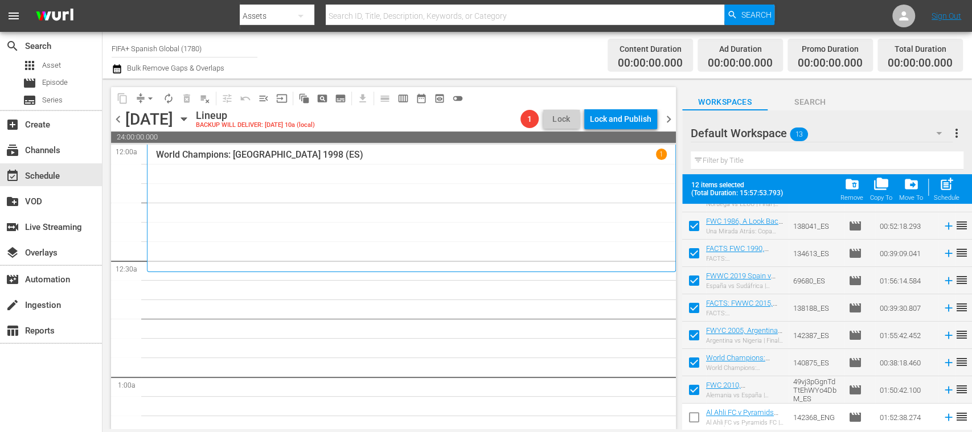
click at [694, 391] on input "checkbox" at bounding box center [694, 393] width 24 height 24
checkbox input "false"
click at [700, 359] on input "checkbox" at bounding box center [694, 365] width 24 height 24
checkbox input "false"
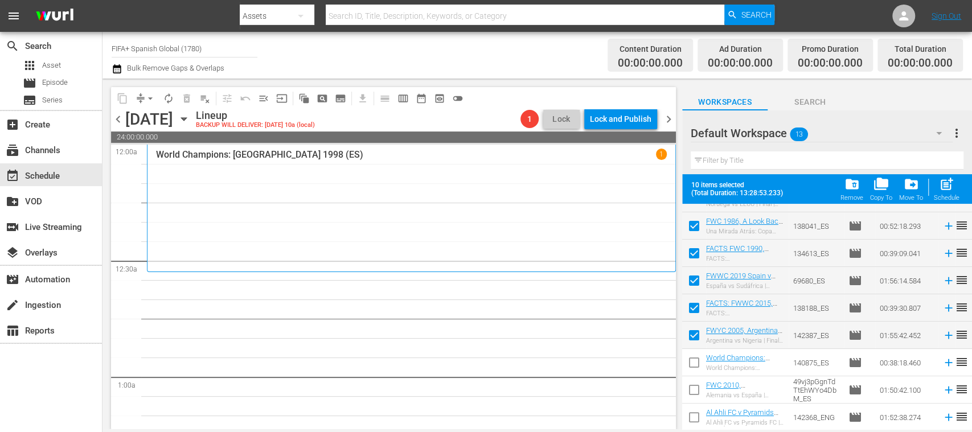
click at [698, 333] on input "checkbox" at bounding box center [694, 338] width 24 height 24
checkbox input "false"
click at [947, 195] on div "Schedule" at bounding box center [947, 197] width 26 height 7
checkbox input "false"
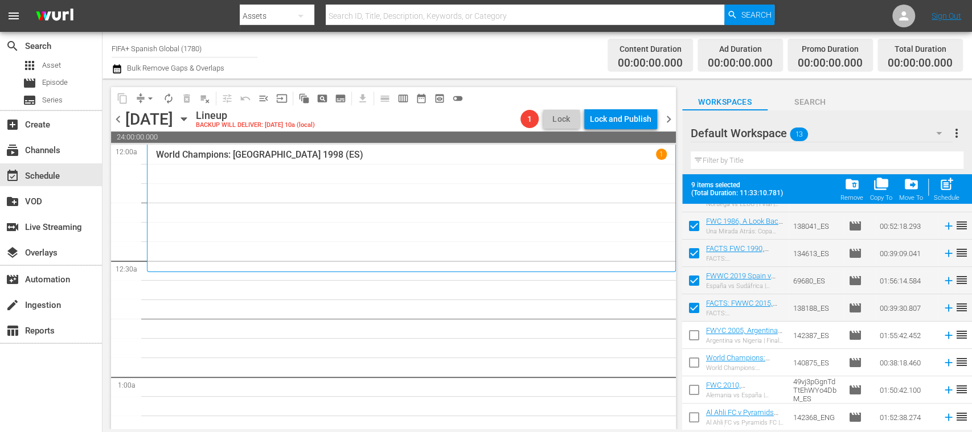
checkbox input "false"
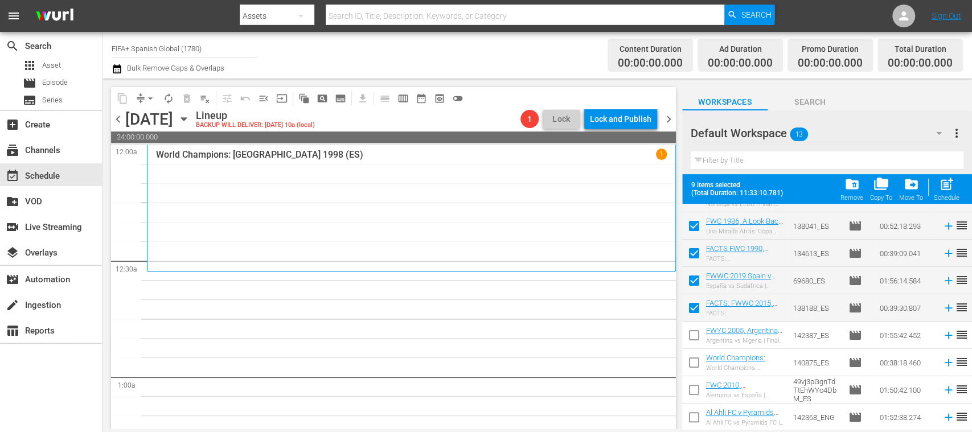
checkbox input "false"
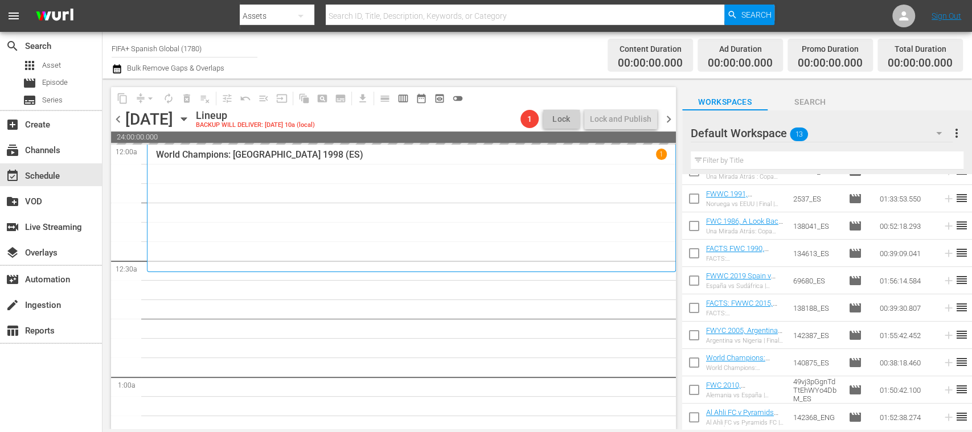
scroll to position [0, 0]
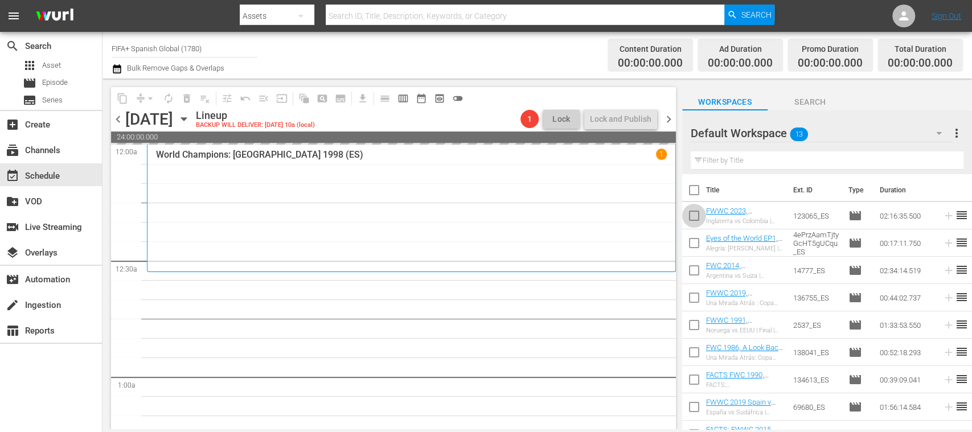
click at [698, 214] on input "checkbox" at bounding box center [694, 218] width 24 height 24
checkbox input "true"
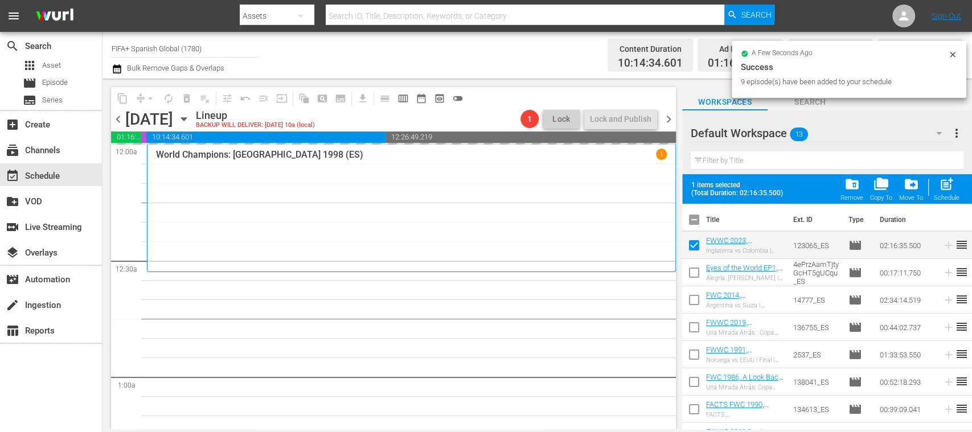
click at [694, 266] on input "checkbox" at bounding box center [694, 275] width 24 height 24
checkbox input "true"
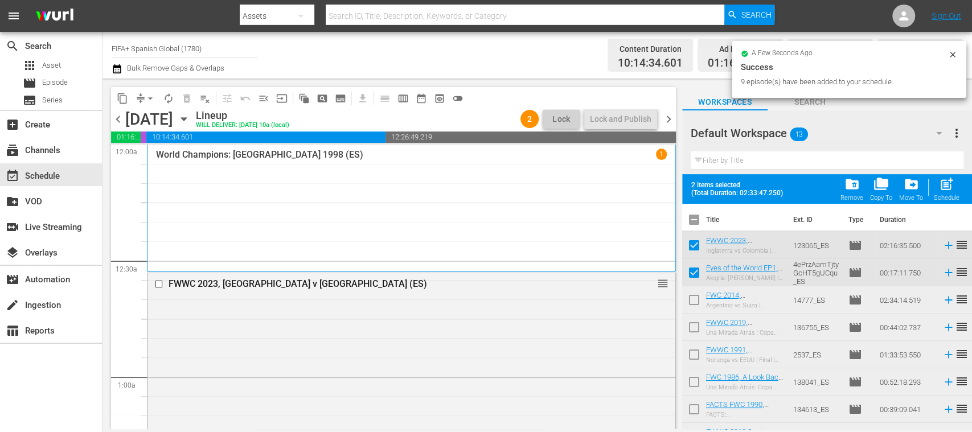
click at [697, 296] on input "checkbox" at bounding box center [694, 303] width 24 height 24
checkbox input "true"
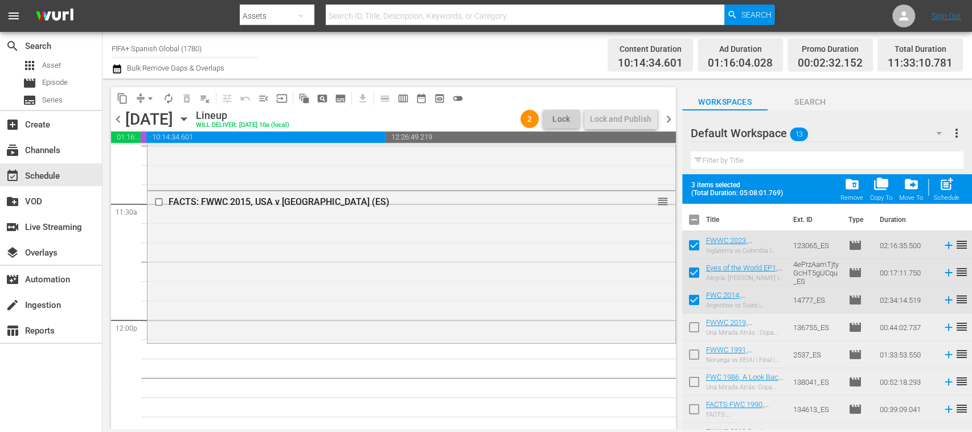
scroll to position [2688, 0]
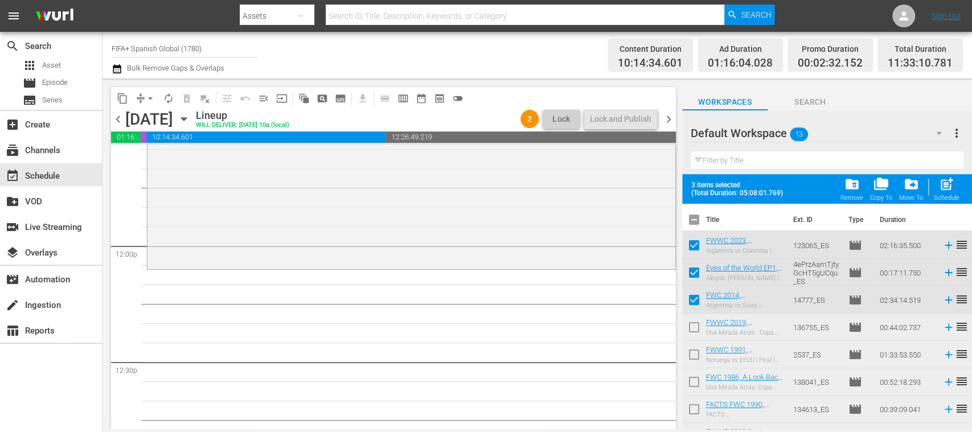
click at [694, 324] on input "checkbox" at bounding box center [694, 330] width 24 height 24
checkbox input "true"
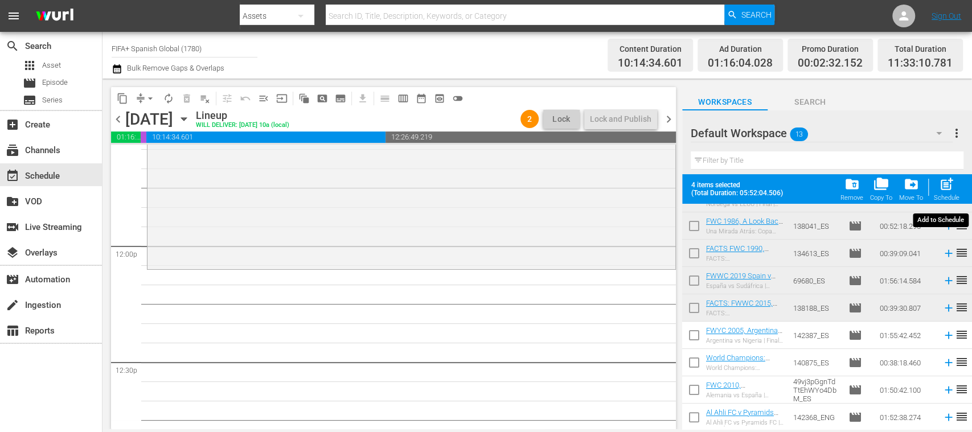
click at [950, 187] on span "post_add" at bounding box center [946, 184] width 15 height 15
checkbox input "false"
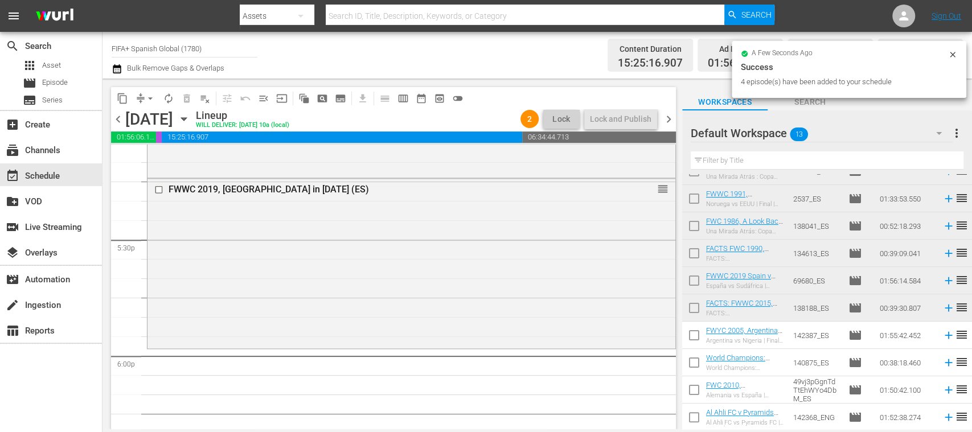
scroll to position [3963, 0]
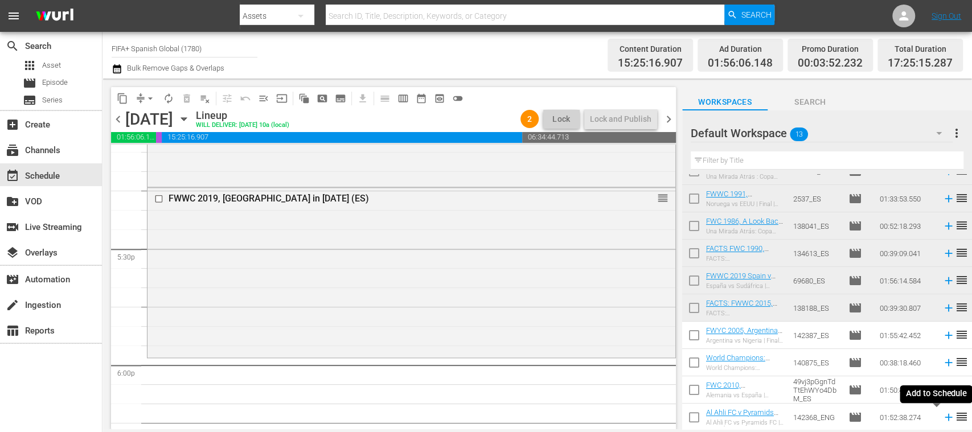
click at [943, 422] on icon at bounding box center [949, 417] width 13 height 13
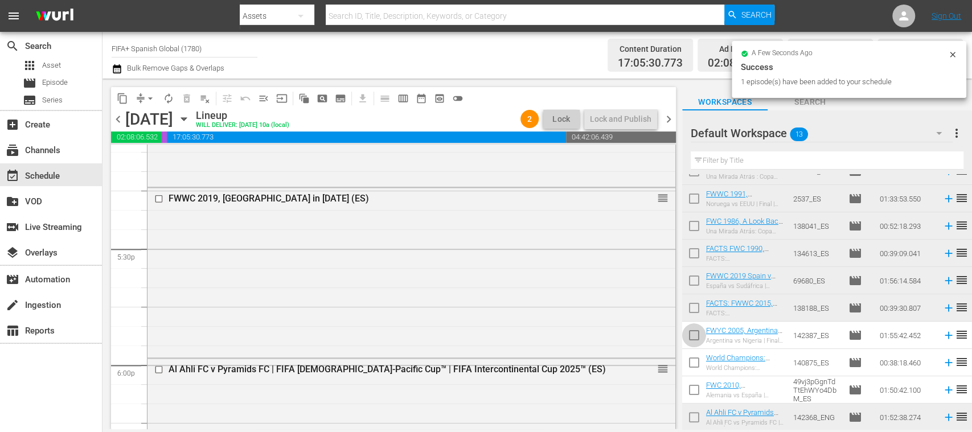
click at [695, 335] on input "checkbox" at bounding box center [694, 338] width 24 height 24
checkbox input "true"
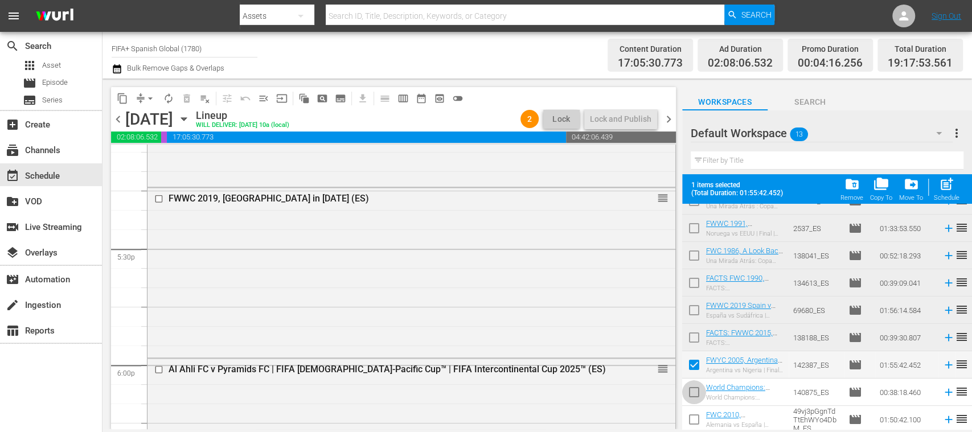
click at [697, 389] on input "checkbox" at bounding box center [694, 395] width 24 height 24
checkbox input "true"
click at [697, 415] on input "checkbox" at bounding box center [694, 422] width 24 height 24
checkbox input "true"
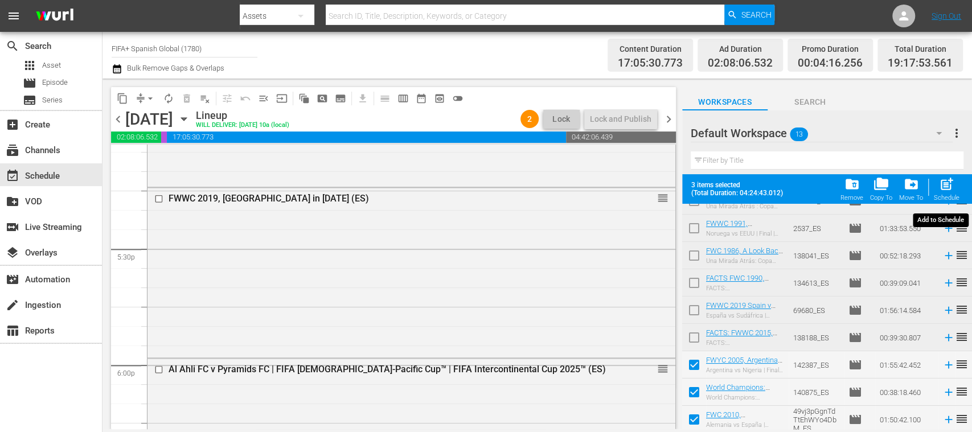
click at [946, 187] on span "post_add" at bounding box center [946, 184] width 15 height 15
checkbox input "false"
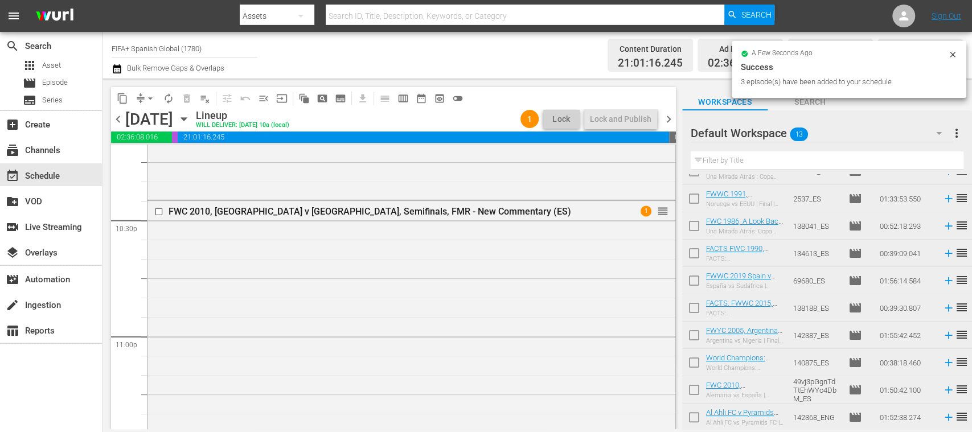
scroll to position [5354, 0]
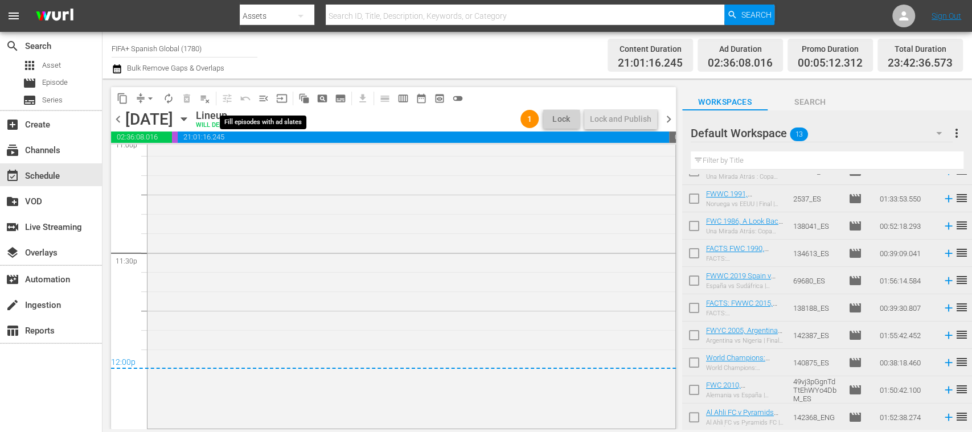
click at [265, 99] on span "menu_open" at bounding box center [263, 98] width 11 height 11
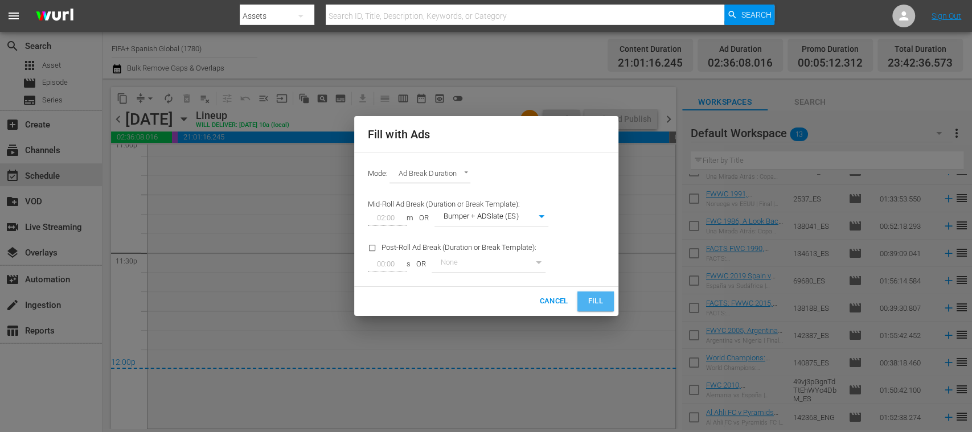
click at [596, 297] on span "Fill" at bounding box center [596, 301] width 18 height 13
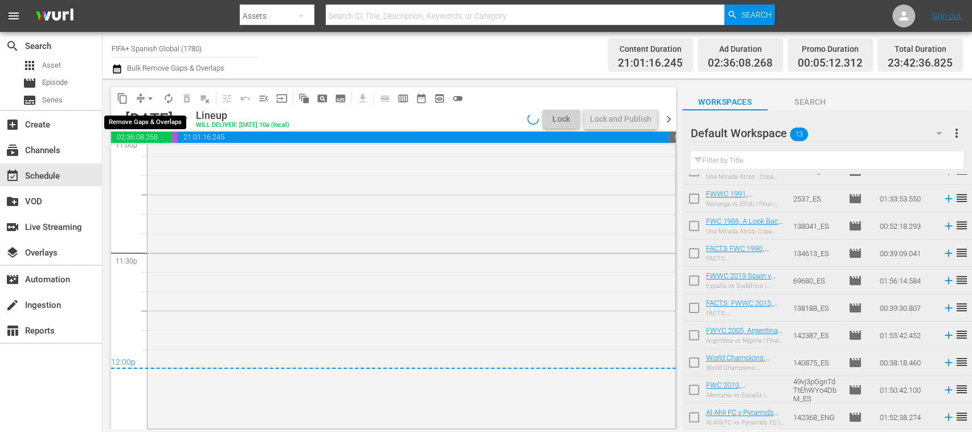
click at [150, 100] on span "arrow_drop_down" at bounding box center [150, 98] width 11 height 11
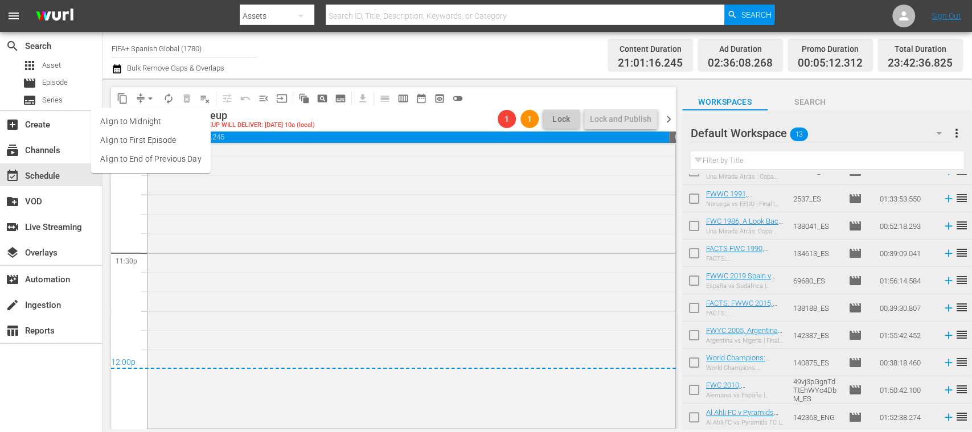
click at [175, 165] on li "Align to End of Previous Day" at bounding box center [151, 159] width 120 height 19
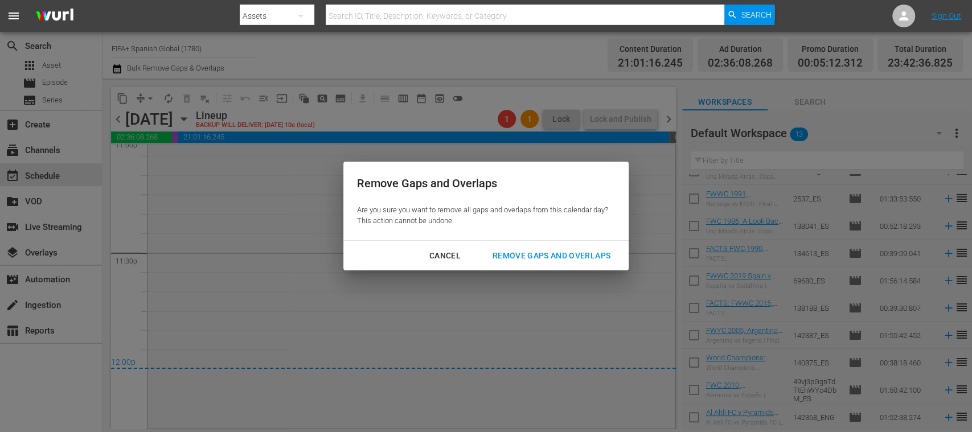
click at [541, 256] on div "Remove Gaps and Overlaps" at bounding box center [552, 256] width 136 height 14
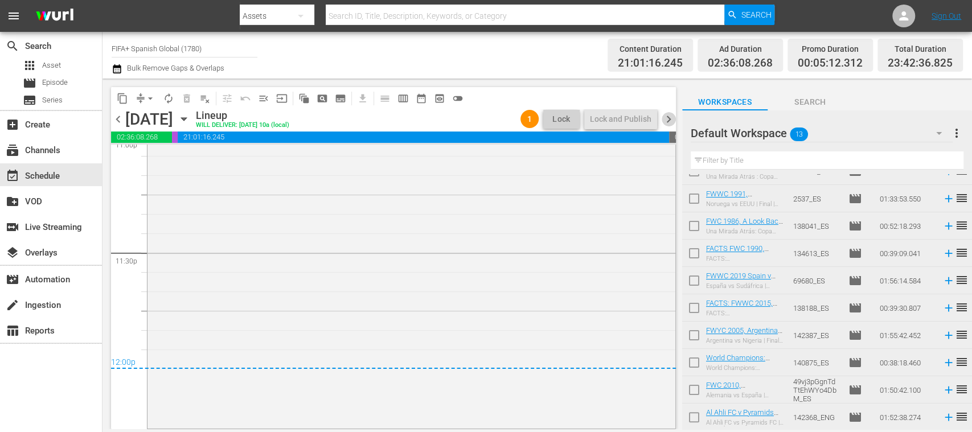
click at [672, 119] on span "chevron_right" at bounding box center [669, 119] width 14 height 14
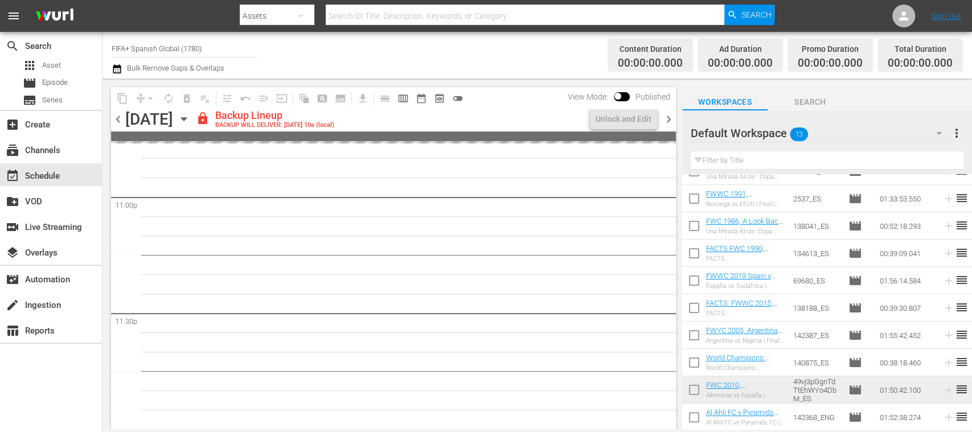
scroll to position [5294, 0]
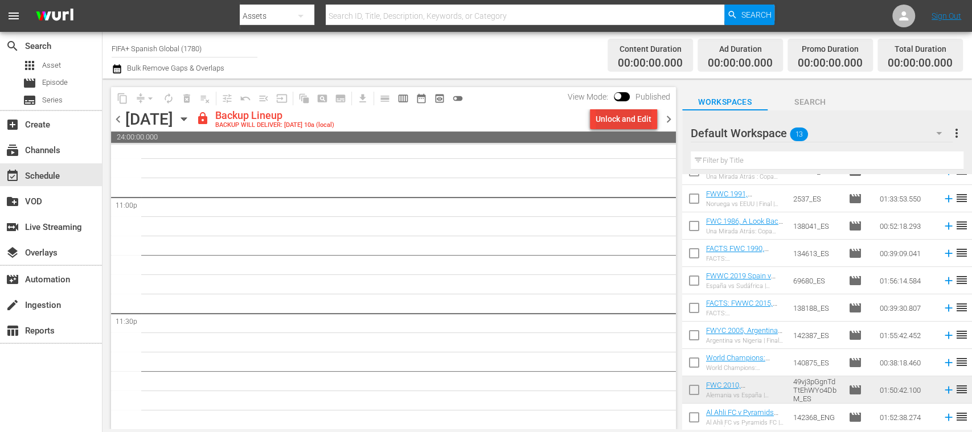
click at [620, 116] on div "Unlock and Edit" at bounding box center [624, 119] width 56 height 21
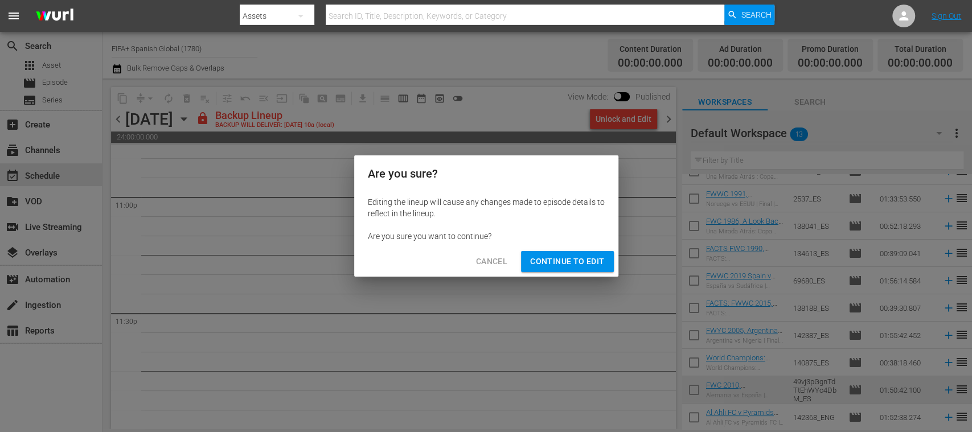
click at [591, 262] on span "Continue to Edit" at bounding box center [567, 262] width 74 height 14
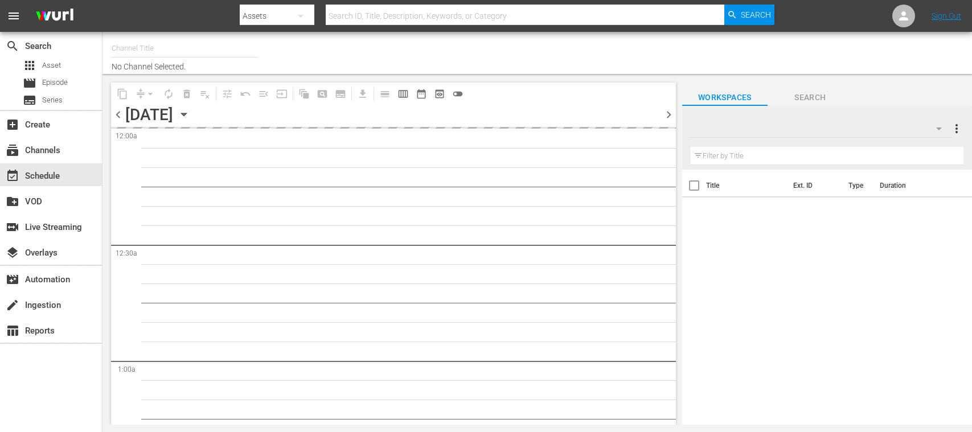
type input "FIFA+ Spanish Global (1780)"
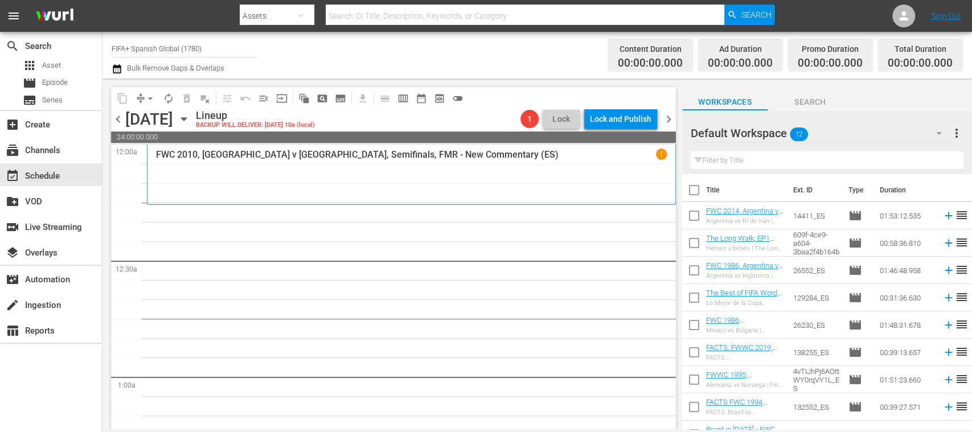
click at [696, 192] on input "checkbox" at bounding box center [694, 193] width 24 height 24
checkbox input "true"
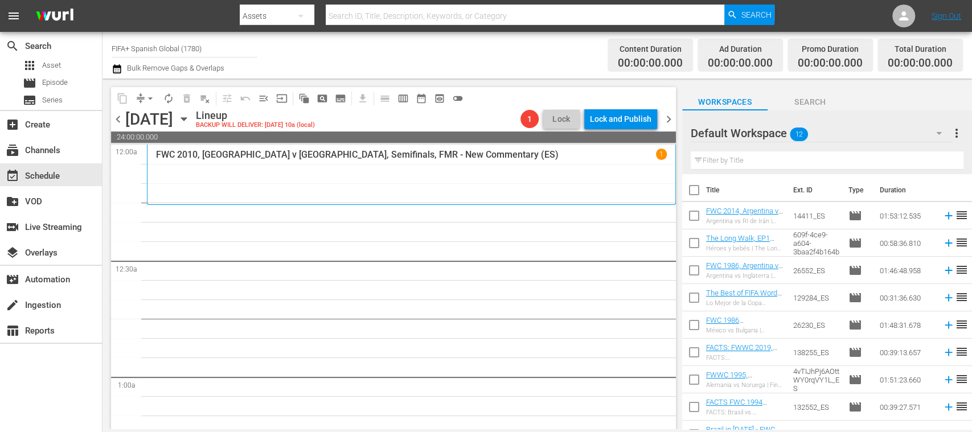
checkbox input "true"
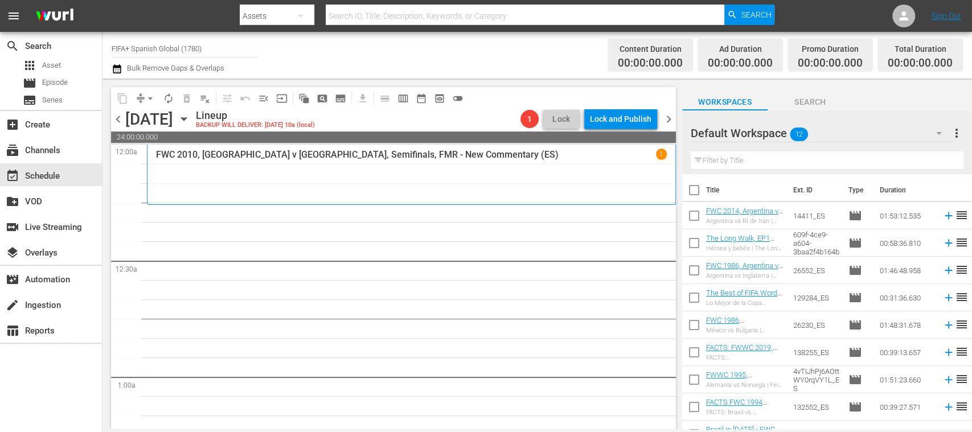
checkbox input "true"
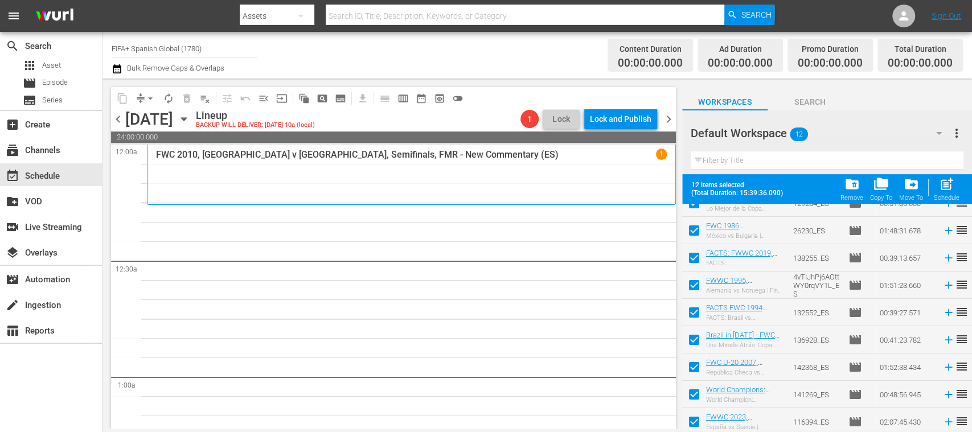
scroll to position [129, 0]
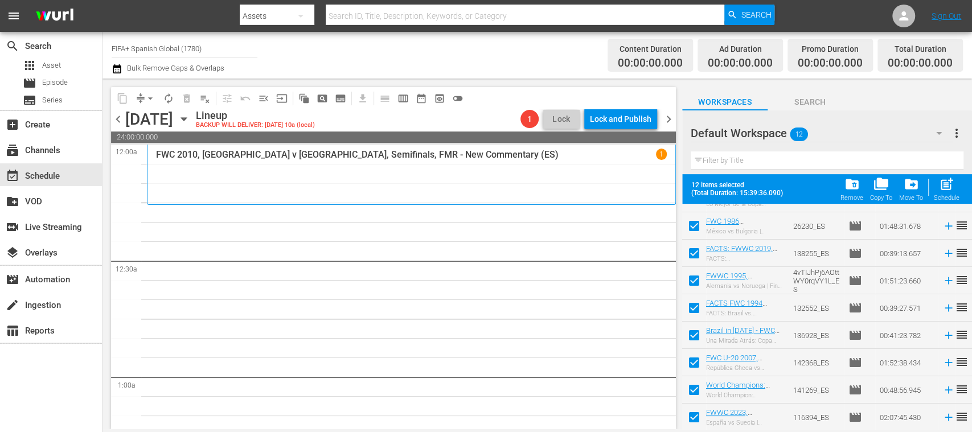
click at [697, 361] on input "checkbox" at bounding box center [694, 365] width 24 height 24
checkbox input "false"
click at [695, 387] on input "checkbox" at bounding box center [694, 393] width 24 height 24
checkbox input "false"
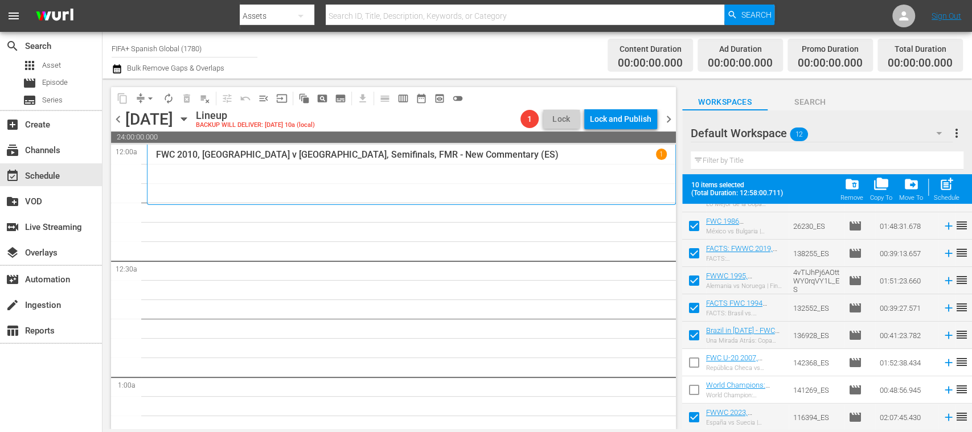
click at [696, 410] on input "checkbox" at bounding box center [694, 420] width 24 height 24
checkbox input "false"
click at [954, 187] on span "post_add" at bounding box center [946, 184] width 15 height 15
checkbox input "false"
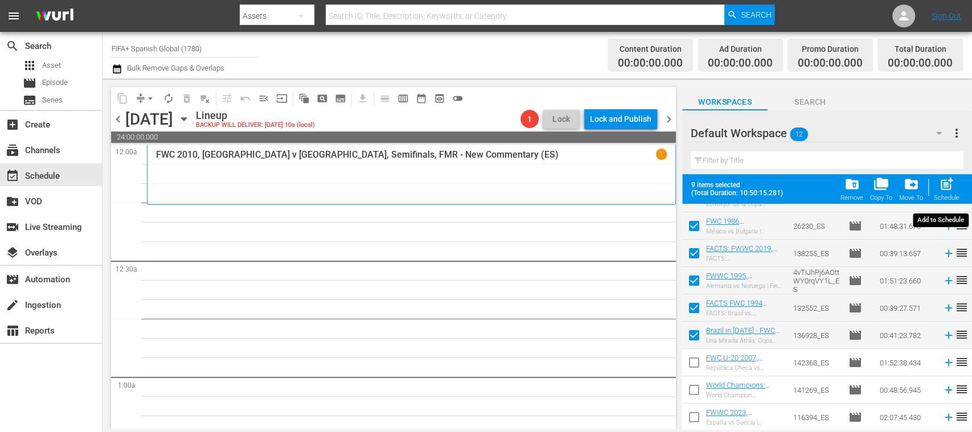
checkbox input "false"
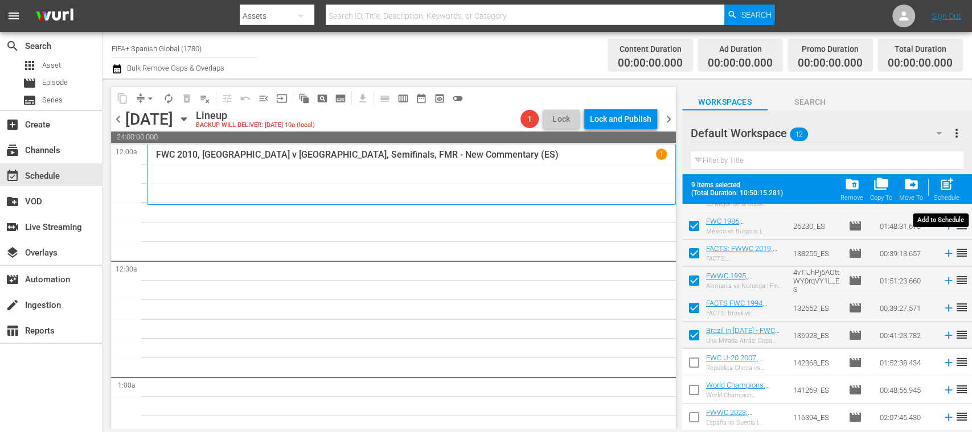
checkbox input "false"
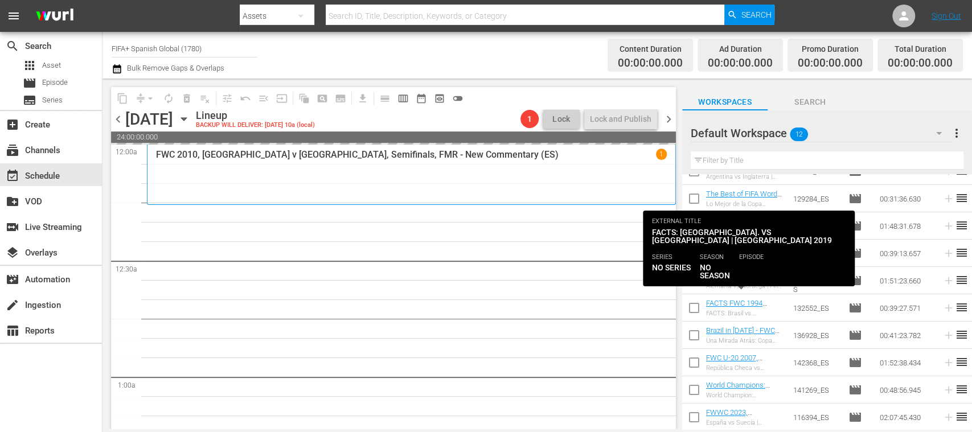
scroll to position [0, 0]
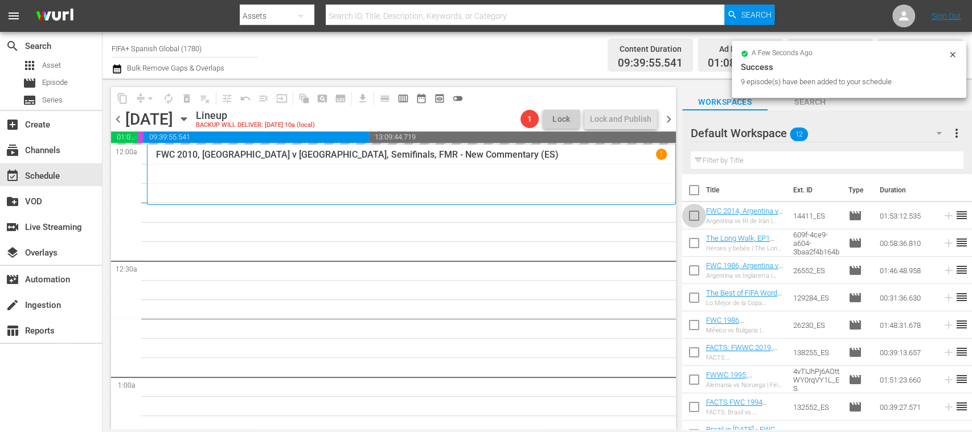
click at [693, 212] on input "checkbox" at bounding box center [694, 218] width 24 height 24
checkbox input "true"
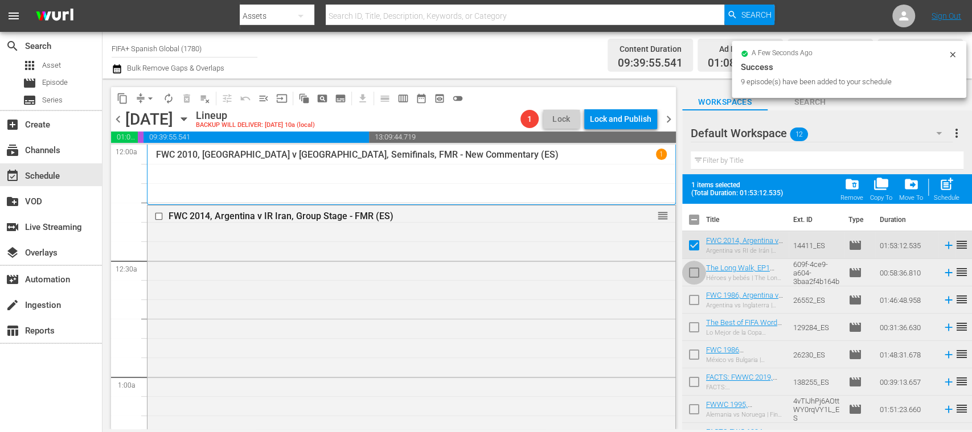
click at [693, 269] on input "checkbox" at bounding box center [694, 275] width 24 height 24
checkbox input "true"
click at [694, 297] on input "checkbox" at bounding box center [694, 303] width 24 height 24
checkbox input "true"
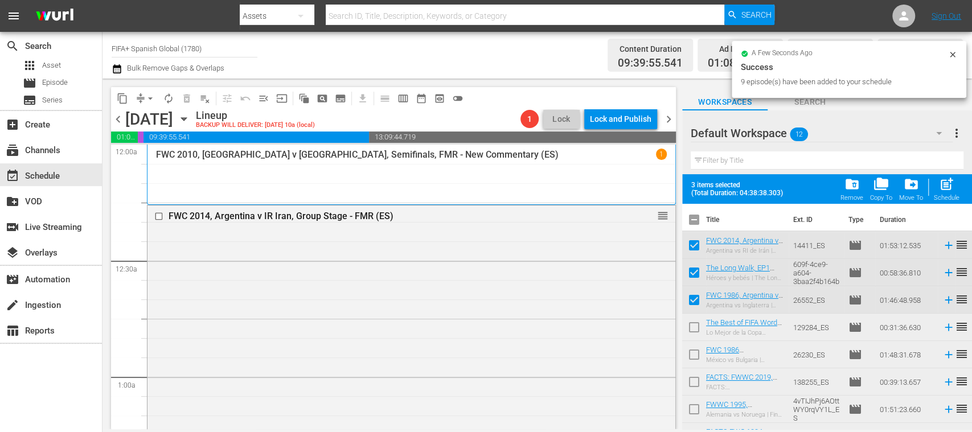
click at [692, 322] on input "checkbox" at bounding box center [694, 330] width 24 height 24
checkbox input "true"
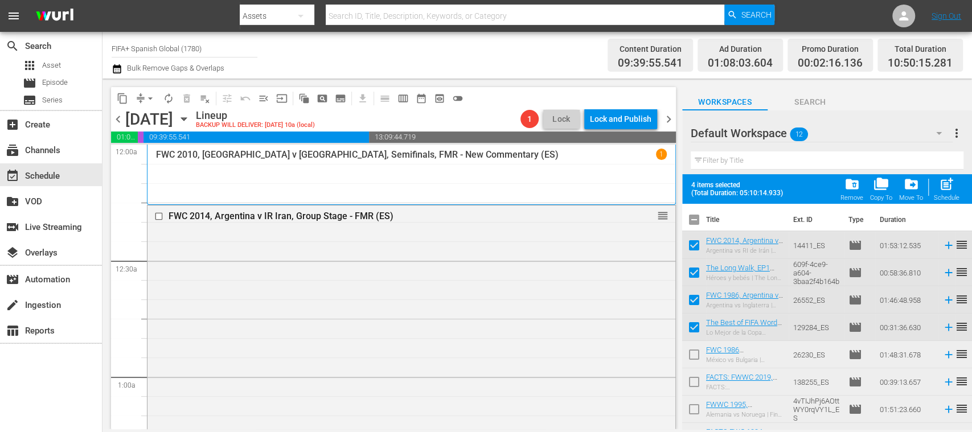
click at [694, 352] on input "checkbox" at bounding box center [694, 357] width 24 height 24
checkbox input "true"
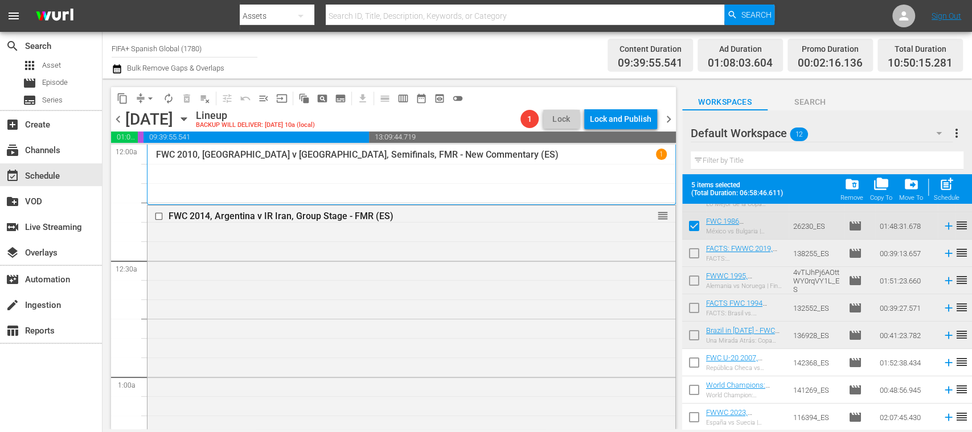
click at [689, 363] on input "checkbox" at bounding box center [694, 365] width 24 height 24
checkbox input "true"
click at [694, 391] on input "checkbox" at bounding box center [694, 393] width 24 height 24
checkbox input "true"
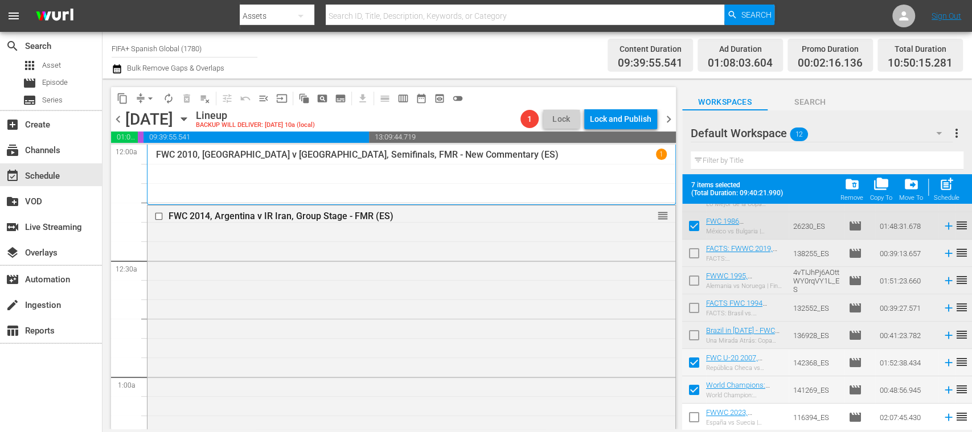
click at [692, 414] on input "checkbox" at bounding box center [694, 420] width 24 height 24
checkbox input "true"
click at [949, 193] on div "post_add Schedule" at bounding box center [947, 189] width 26 height 25
checkbox input "false"
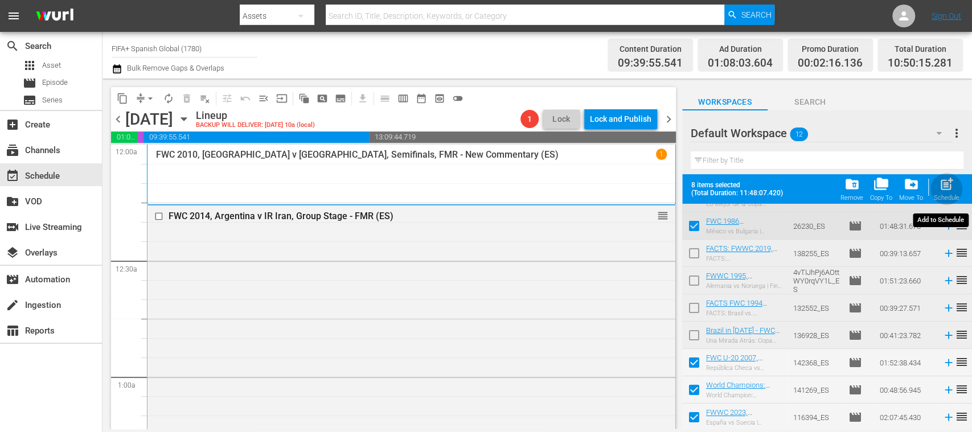
checkbox input "false"
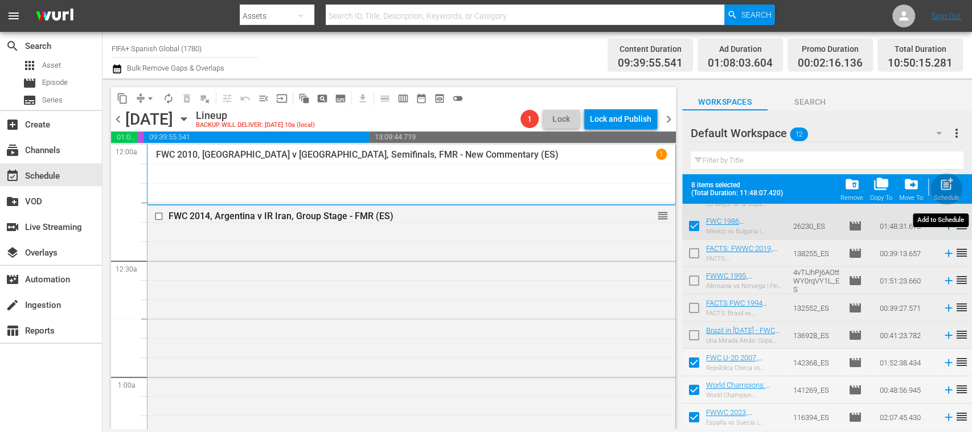
checkbox input "false"
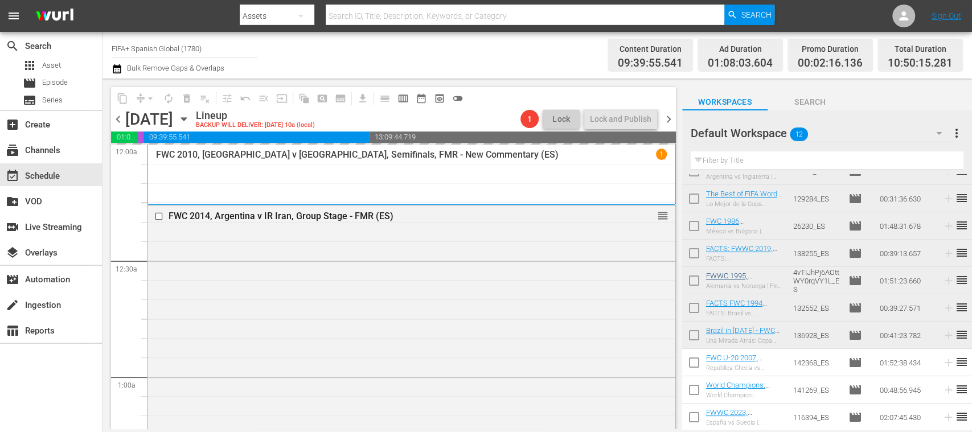
scroll to position [99, 0]
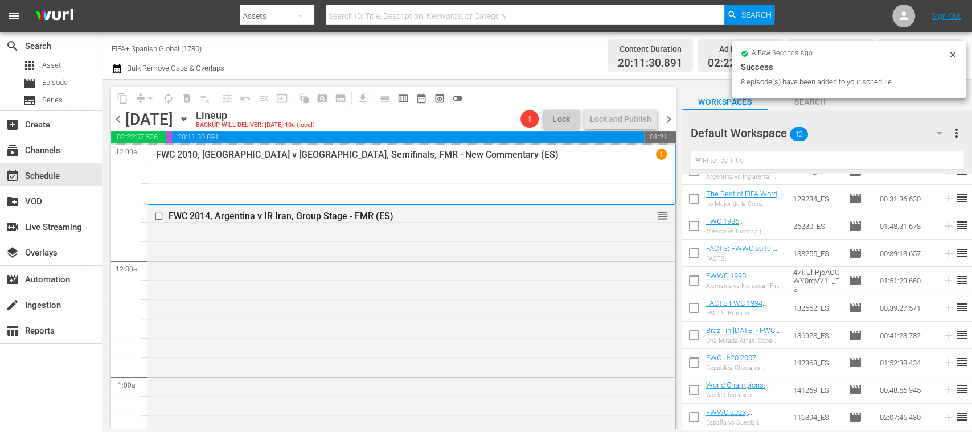
click at [693, 253] on input "checkbox" at bounding box center [694, 256] width 24 height 24
checkbox input "true"
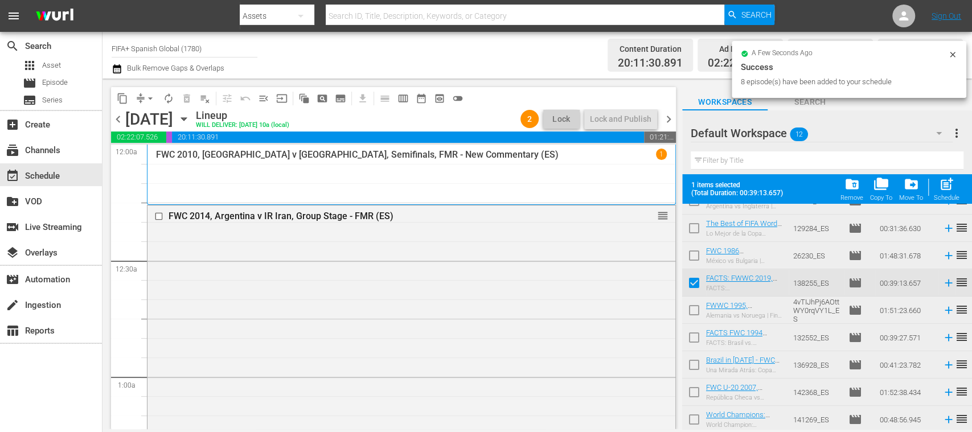
click at [694, 335] on input "checkbox" at bounding box center [694, 340] width 24 height 24
checkbox input "true"
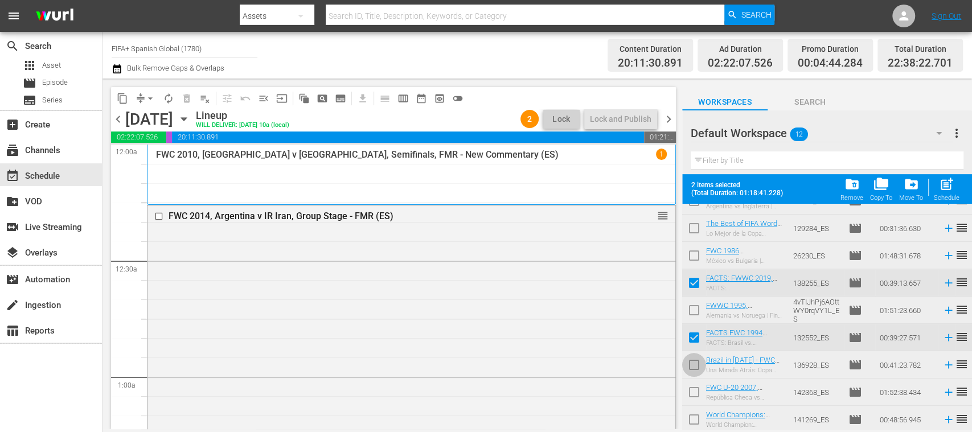
click at [697, 364] on input "checkbox" at bounding box center [694, 367] width 24 height 24
checkbox input "true"
click at [698, 286] on input "checkbox" at bounding box center [694, 285] width 24 height 24
checkbox input "false"
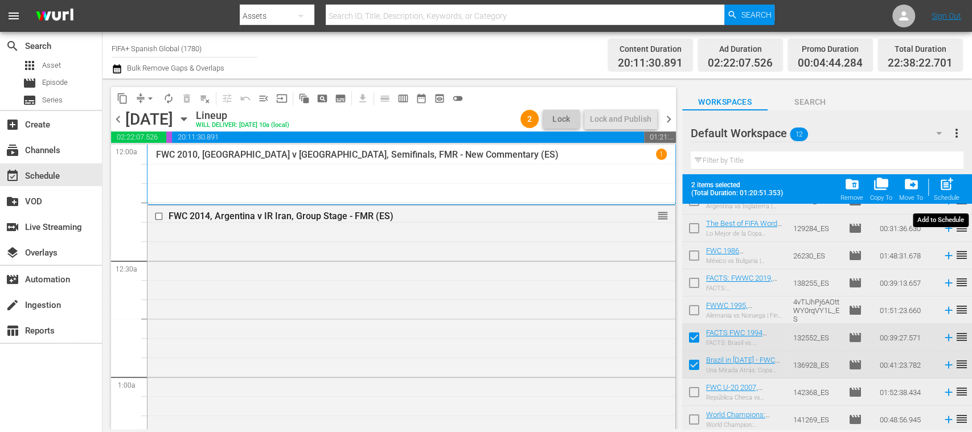
click at [949, 189] on span "post_add" at bounding box center [946, 184] width 15 height 15
checkbox input "false"
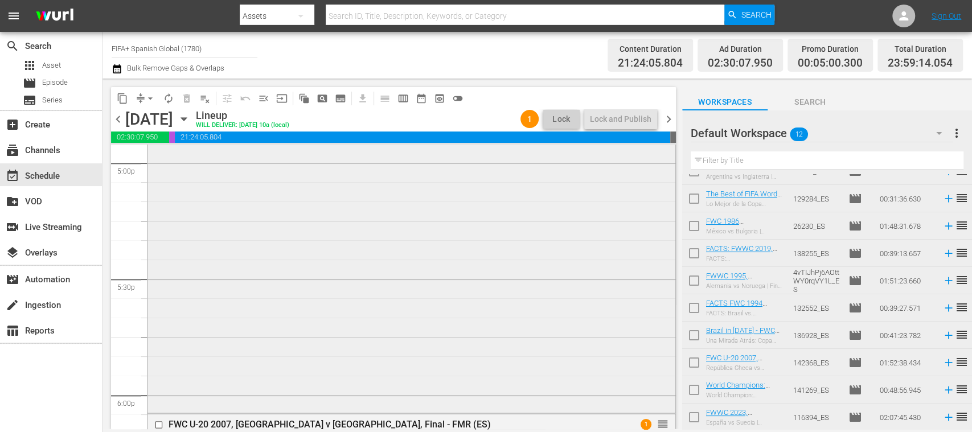
scroll to position [4136, 0]
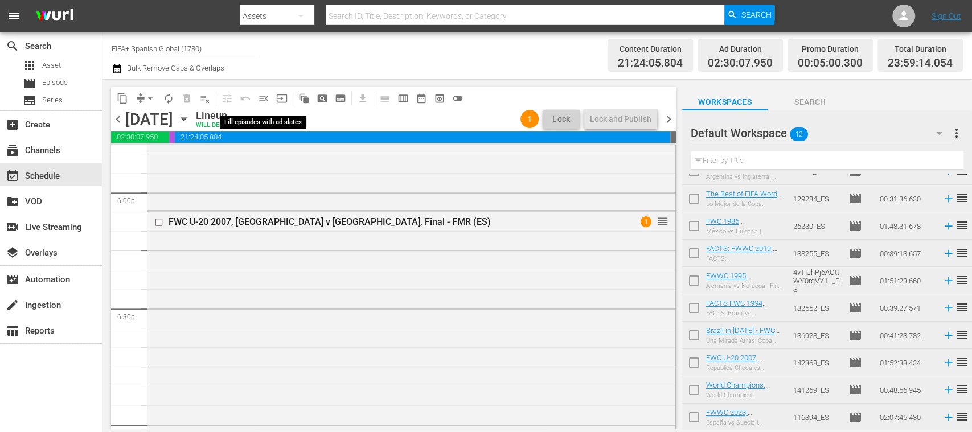
click at [265, 97] on span "menu_open" at bounding box center [263, 98] width 11 height 11
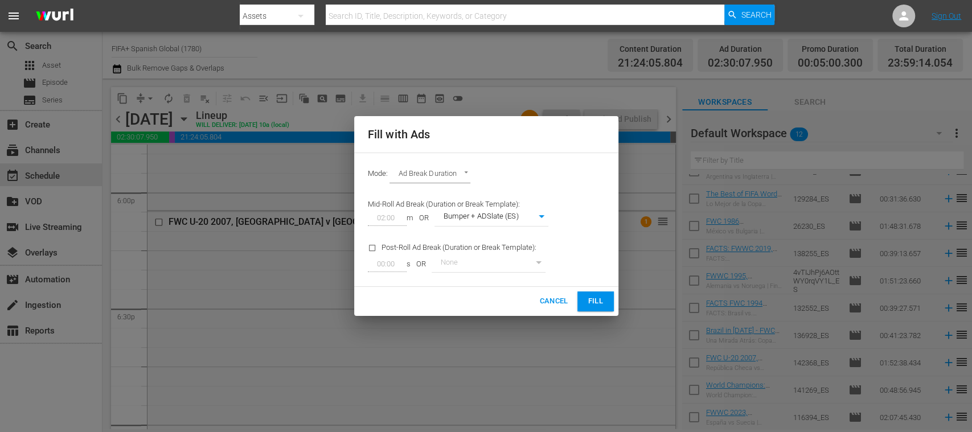
click at [600, 300] on span "Fill" at bounding box center [596, 301] width 18 height 13
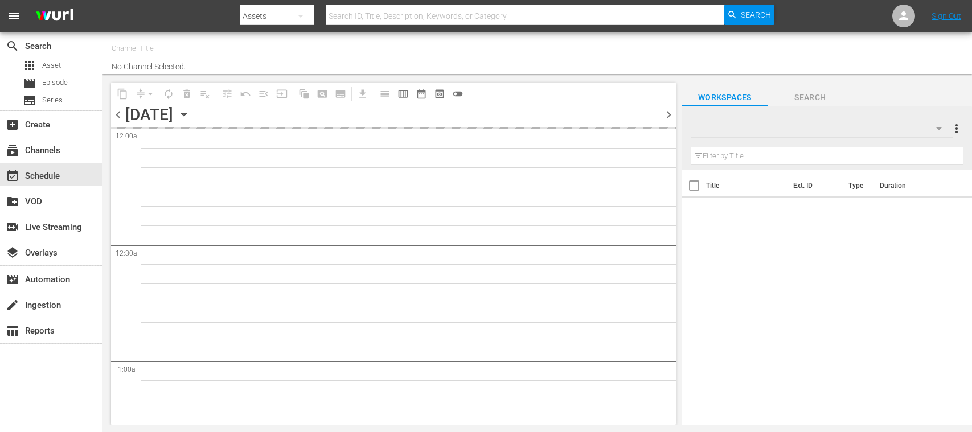
type input "FIFA+ Spanish Global (1780)"
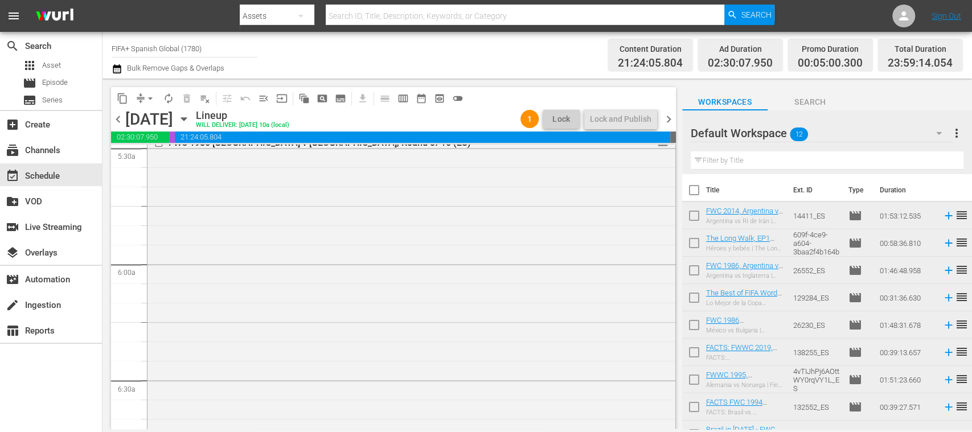
scroll to position [1417, 0]
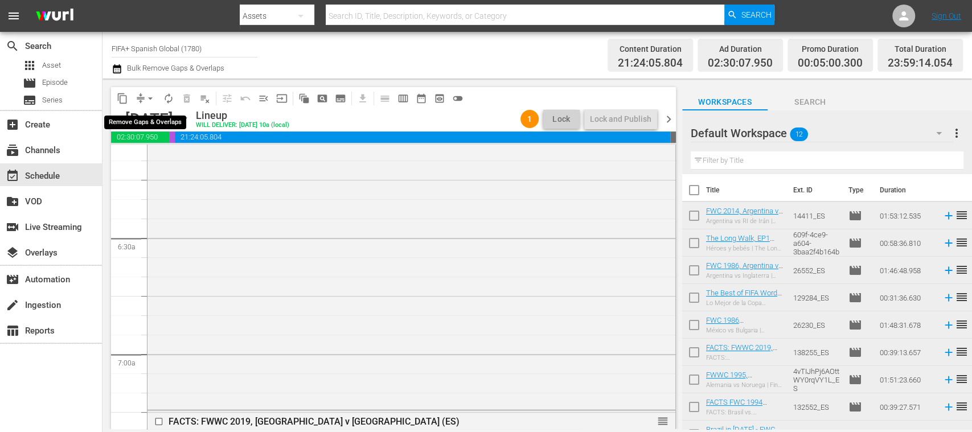
click at [150, 96] on span "arrow_drop_down" at bounding box center [150, 98] width 11 height 11
click at [184, 166] on li "Align to End of Previous Day" at bounding box center [151, 159] width 120 height 19
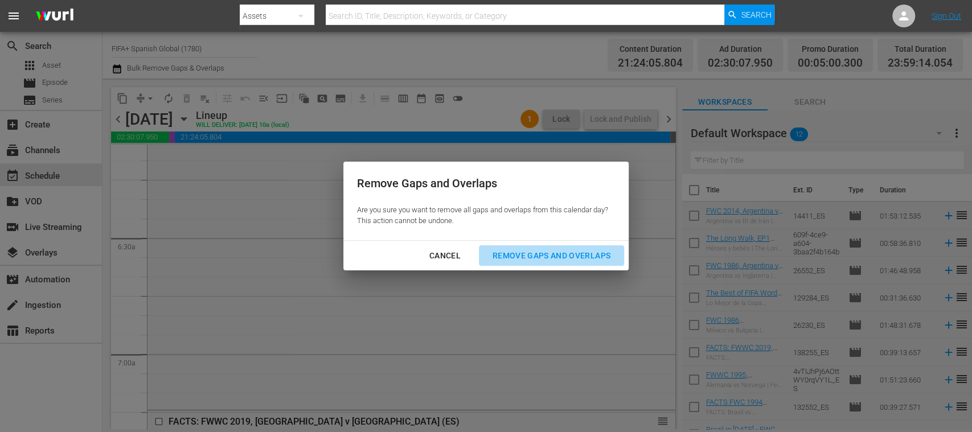
click at [534, 255] on div "Remove Gaps and Overlaps" at bounding box center [552, 256] width 136 height 14
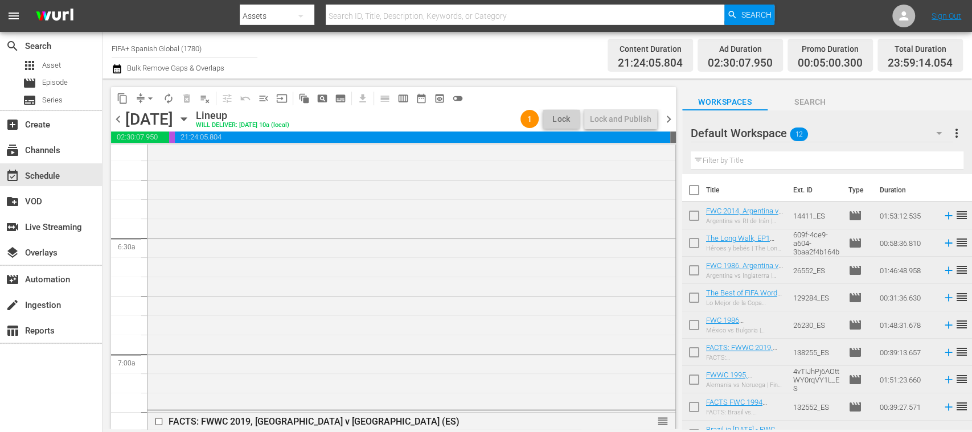
click at [956, 52] on div "Total Duration 23:59:14.054" at bounding box center [920, 56] width 85 height 34
click at [670, 119] on span "chevron_right" at bounding box center [669, 119] width 14 height 14
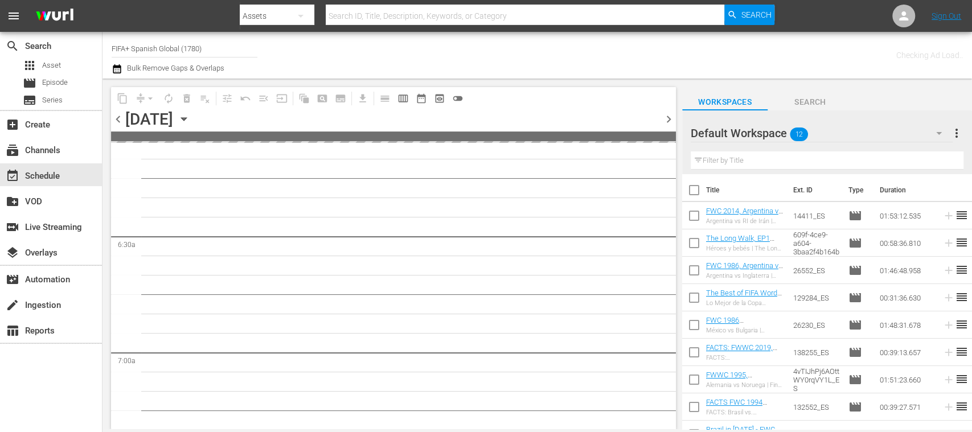
scroll to position [1456, 0]
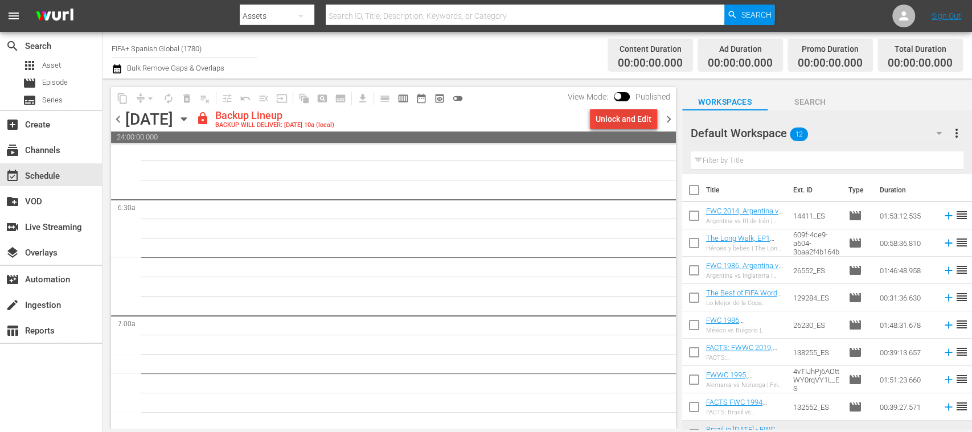
click at [641, 122] on div "Unlock and Edit" at bounding box center [624, 119] width 56 height 21
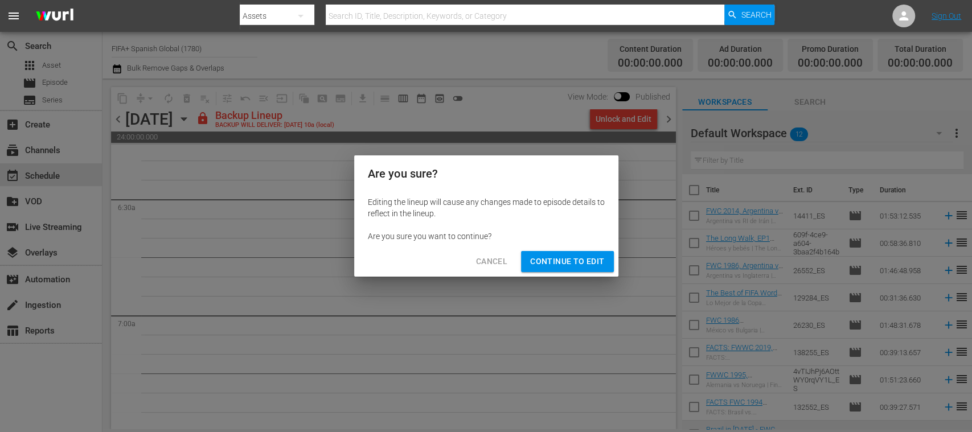
click at [602, 259] on span "Continue to Edit" at bounding box center [567, 262] width 74 height 14
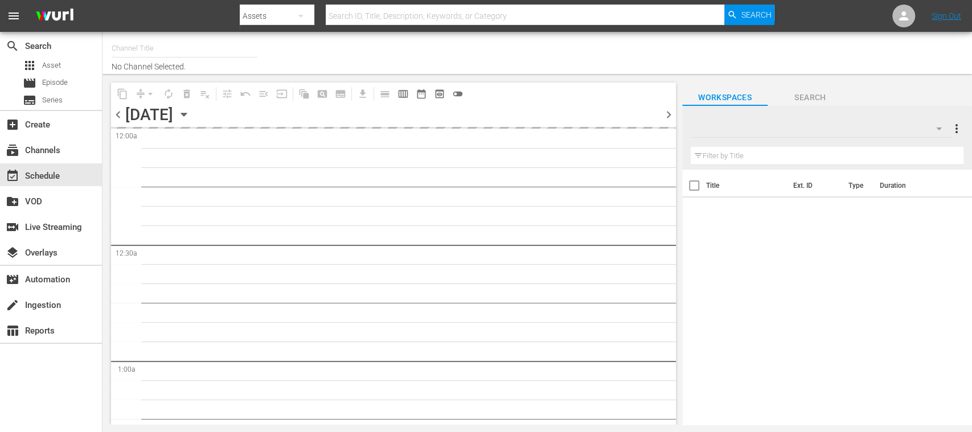
type input "FIFA+ Spanish Global (1780)"
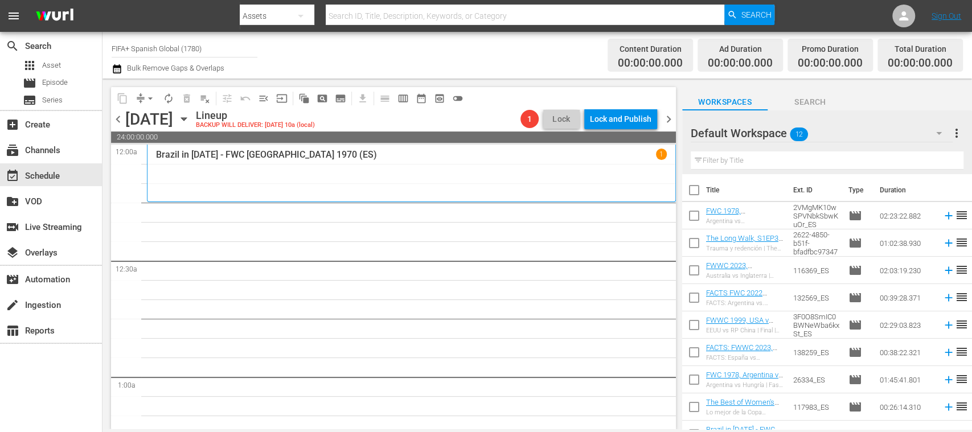
click at [697, 192] on input "checkbox" at bounding box center [694, 193] width 24 height 24
checkbox input "true"
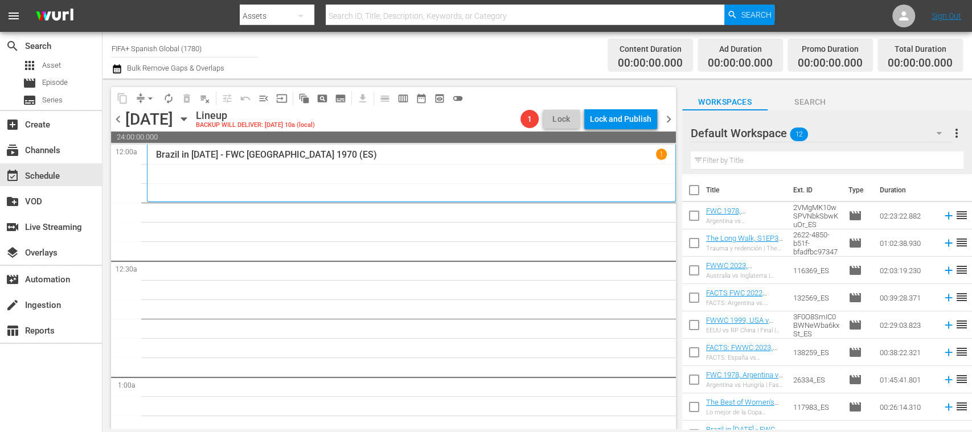
checkbox input "true"
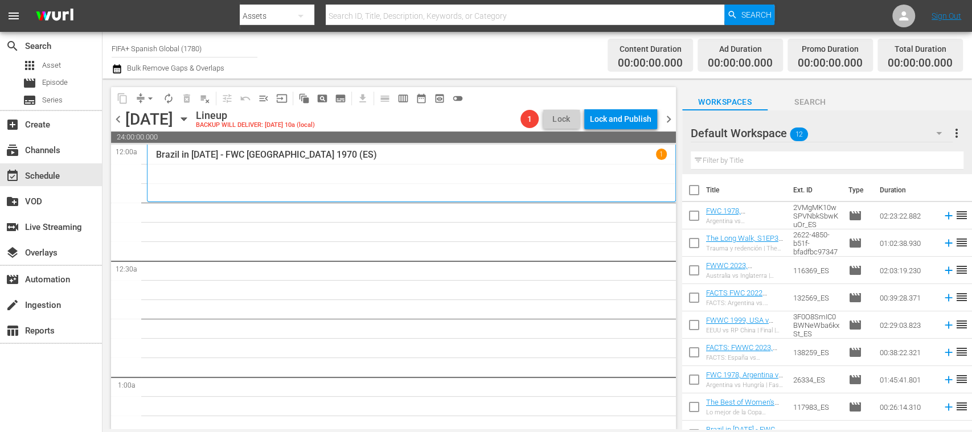
checkbox input "true"
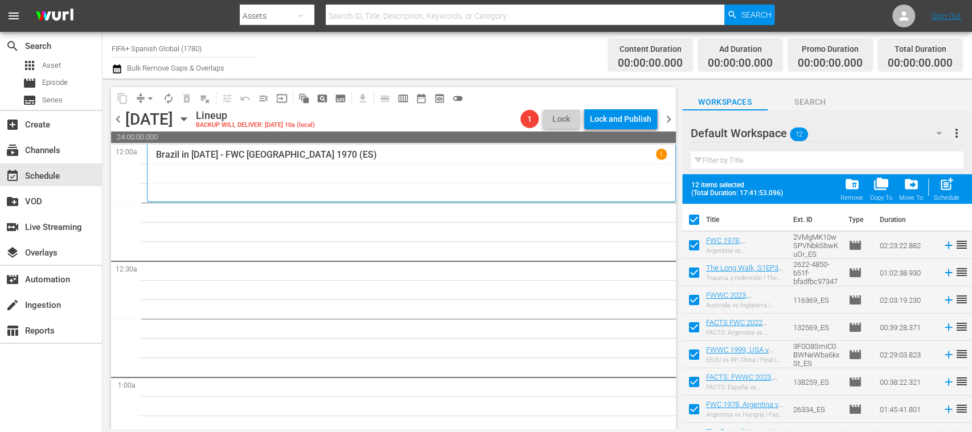
scroll to position [129, 0]
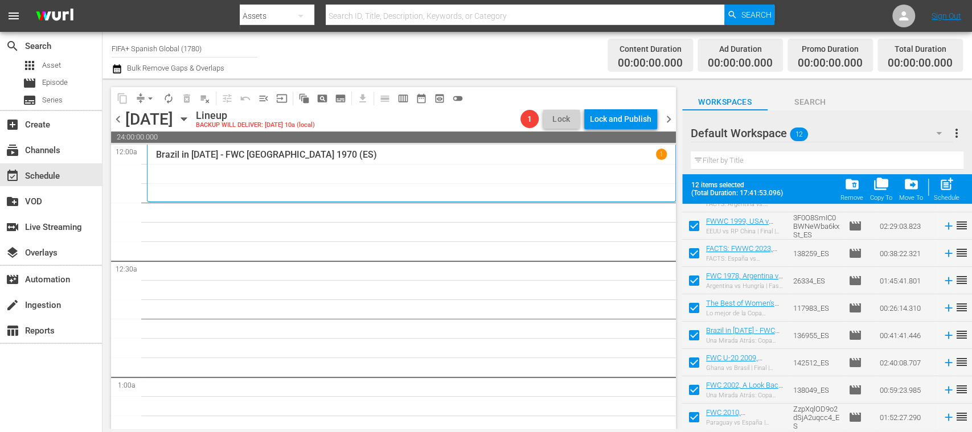
click at [697, 415] on input "checkbox" at bounding box center [694, 420] width 24 height 24
checkbox input "false"
click at [695, 390] on input "checkbox" at bounding box center [694, 393] width 24 height 24
checkbox input "false"
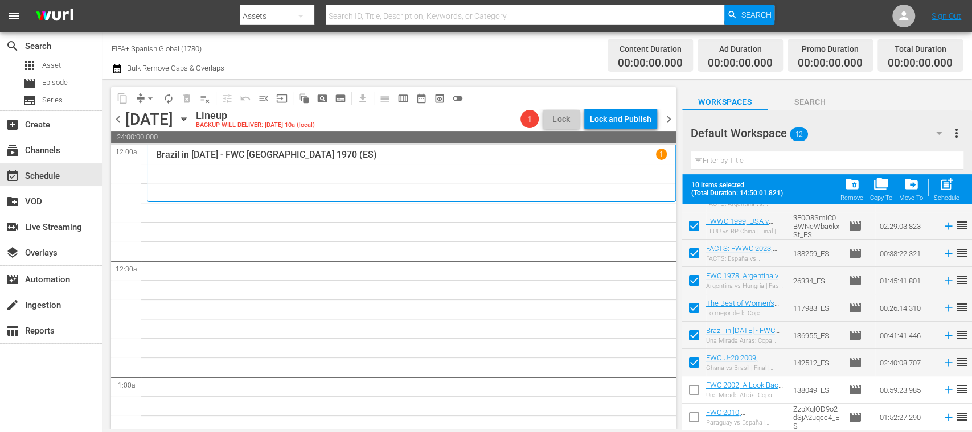
click at [698, 363] on input "checkbox" at bounding box center [694, 365] width 24 height 24
checkbox input "false"
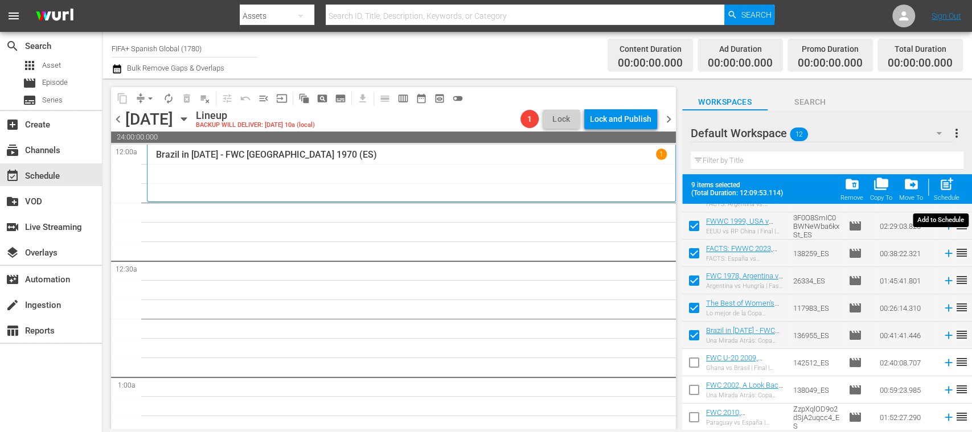
click at [951, 186] on span "post_add" at bounding box center [946, 184] width 15 height 15
checkbox input "false"
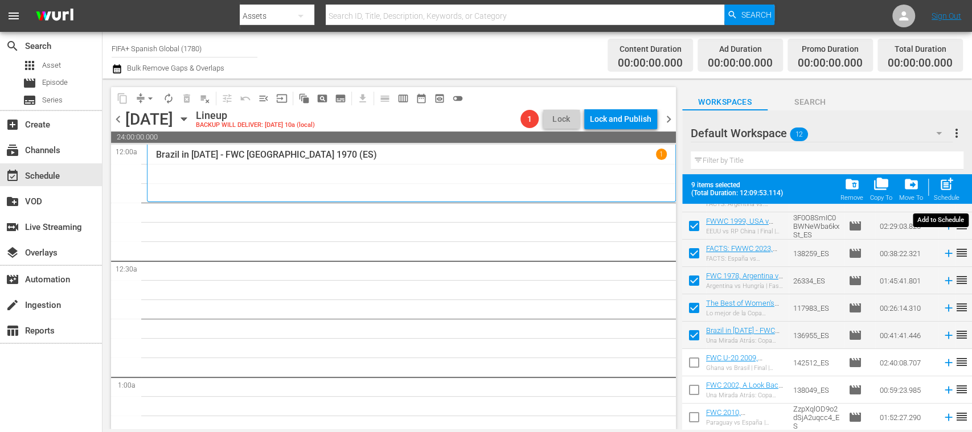
checkbox input "false"
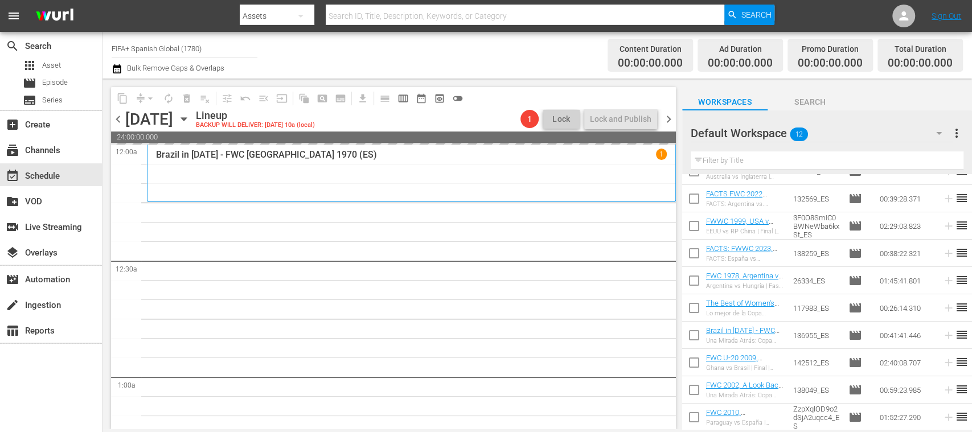
scroll to position [0, 0]
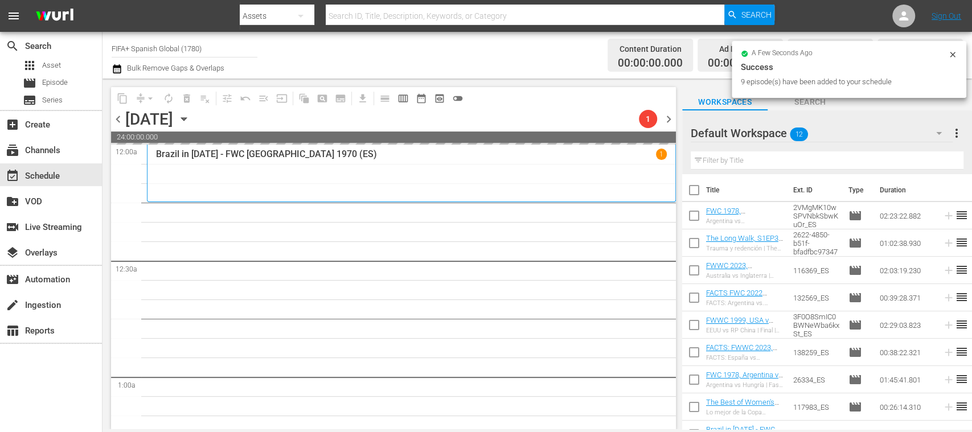
click at [698, 219] on input "checkbox" at bounding box center [694, 218] width 24 height 24
checkbox input "true"
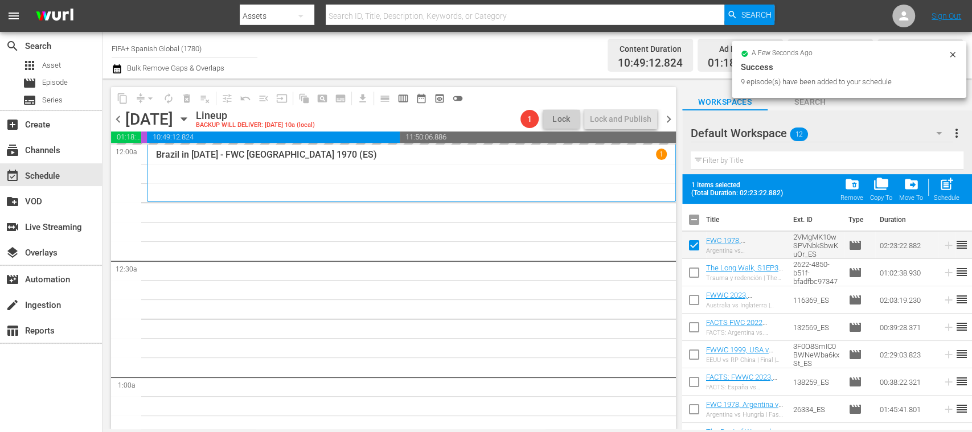
click at [694, 275] on input "checkbox" at bounding box center [694, 275] width 24 height 24
checkbox input "true"
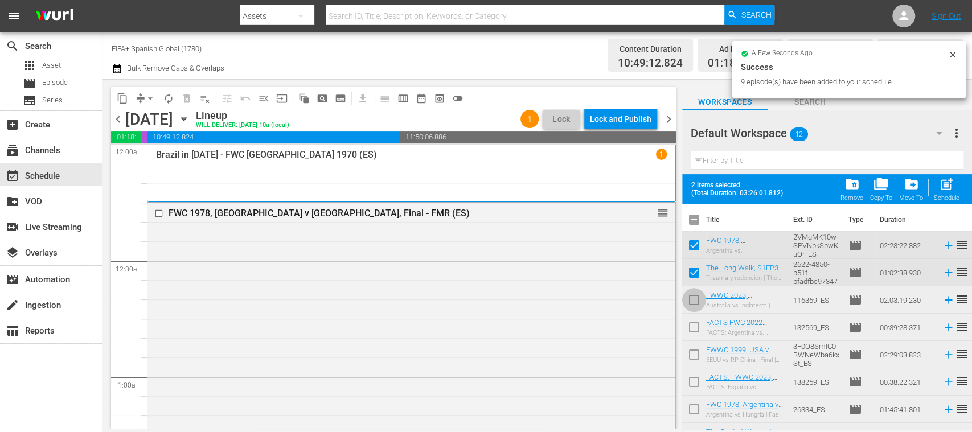
click at [694, 299] on input "checkbox" at bounding box center [694, 303] width 24 height 24
checkbox input "true"
click at [693, 323] on input "checkbox" at bounding box center [694, 330] width 24 height 24
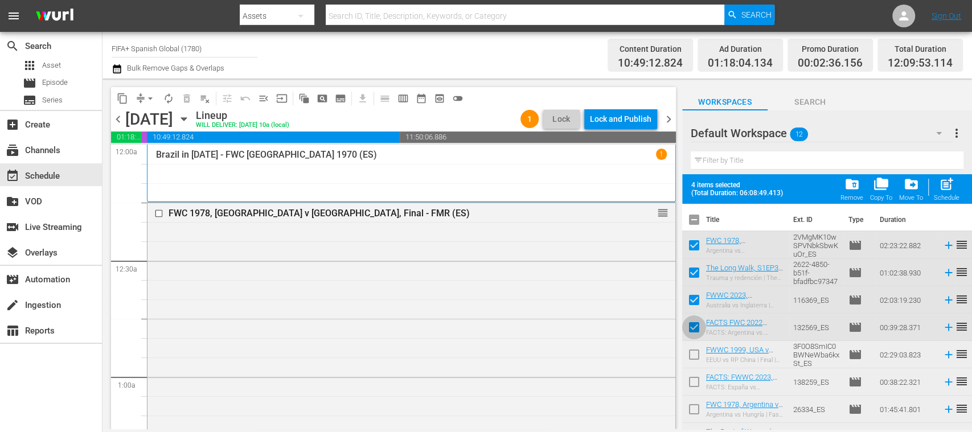
click at [693, 324] on input "checkbox" at bounding box center [694, 330] width 24 height 24
checkbox input "false"
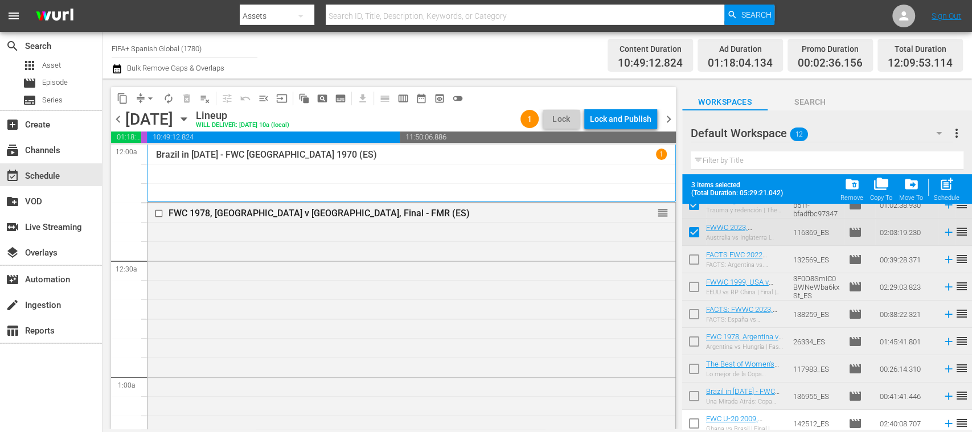
scroll to position [129, 0]
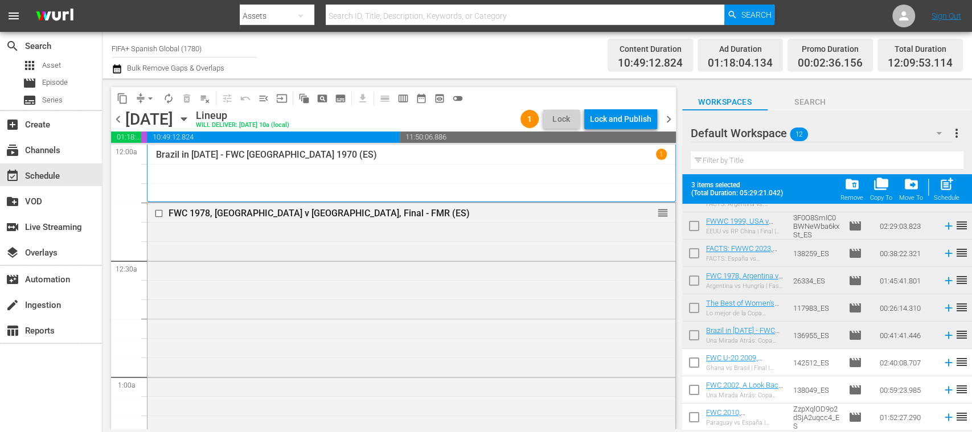
click at [696, 359] on input "checkbox" at bounding box center [694, 365] width 24 height 24
checkbox input "true"
click at [692, 390] on input "checkbox" at bounding box center [694, 393] width 24 height 24
checkbox input "true"
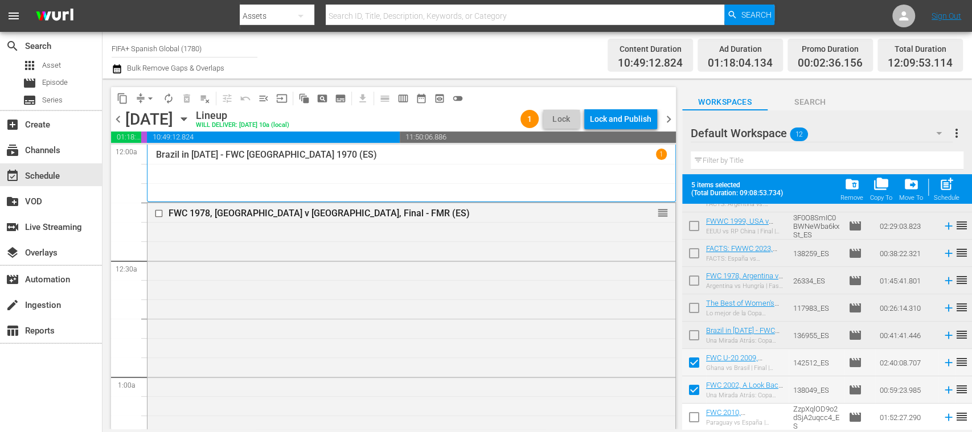
click at [694, 415] on input "checkbox" at bounding box center [694, 420] width 24 height 24
checkbox input "true"
click at [950, 188] on span "post_add" at bounding box center [946, 184] width 15 height 15
checkbox input "false"
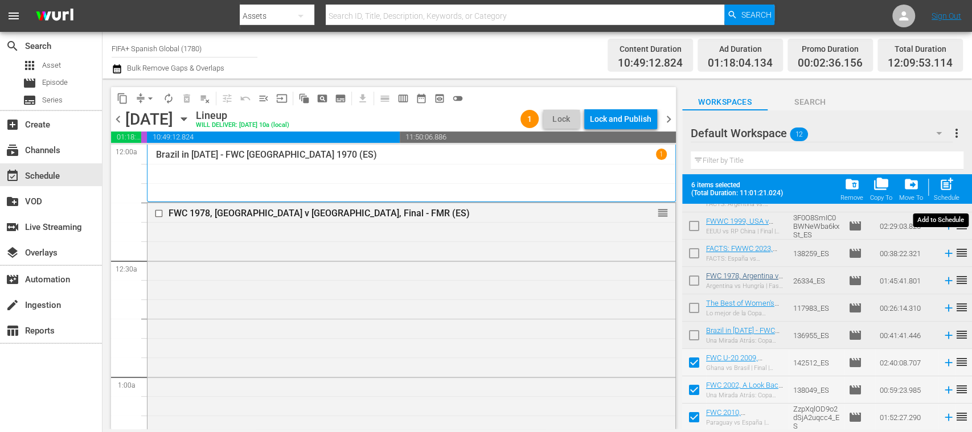
checkbox input "false"
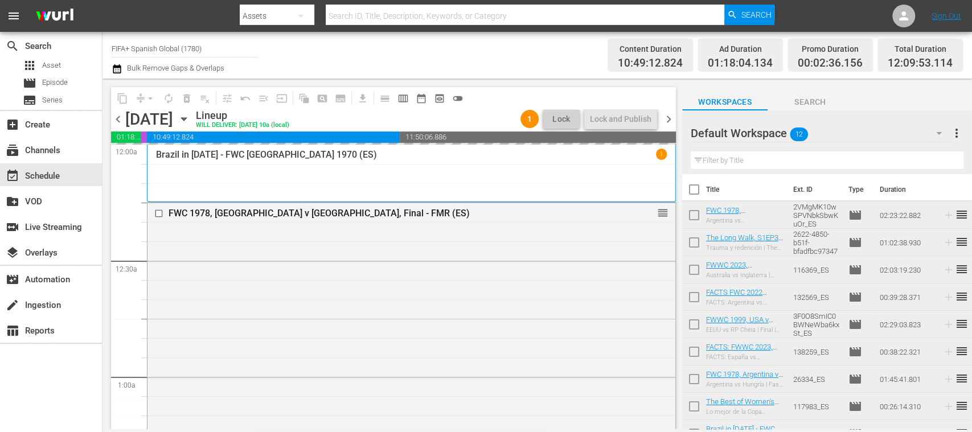
scroll to position [0, 0]
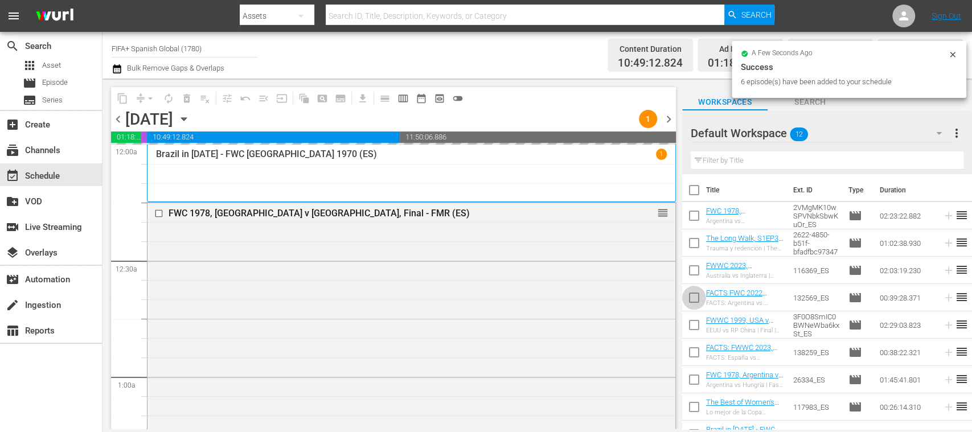
click at [696, 300] on input "checkbox" at bounding box center [694, 300] width 24 height 24
checkbox input "true"
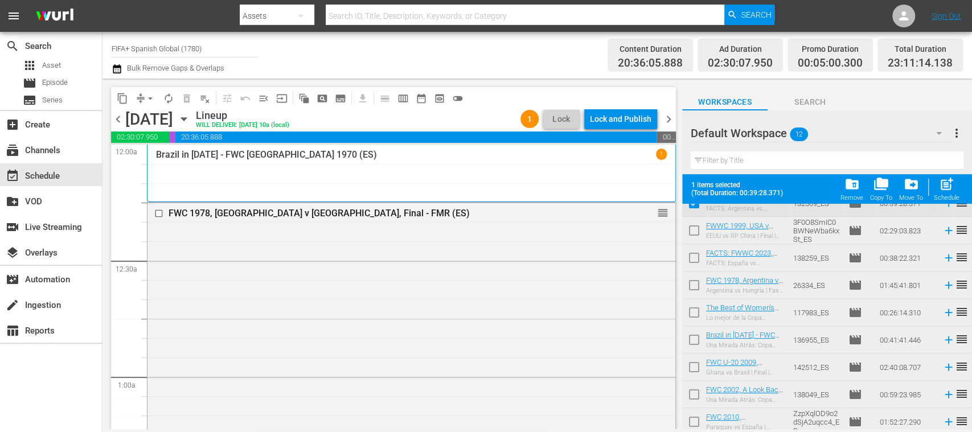
scroll to position [129, 0]
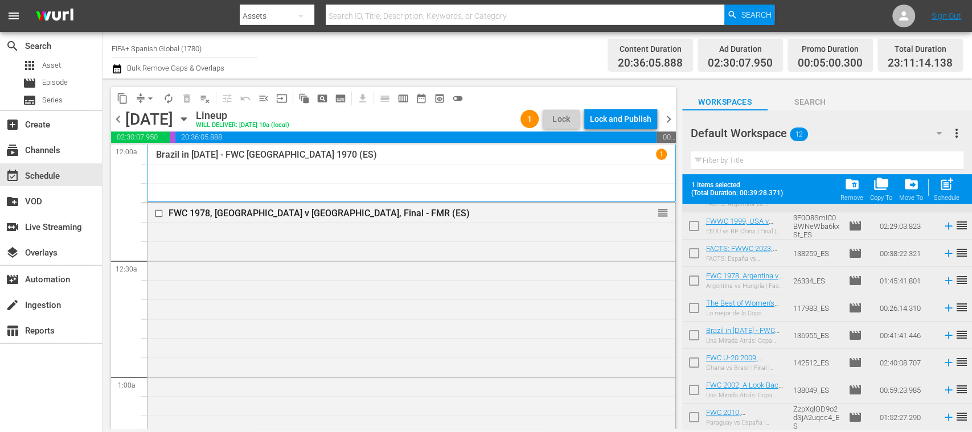
click at [693, 306] on input "checkbox" at bounding box center [694, 311] width 24 height 24
checkbox input "true"
click at [696, 335] on input "checkbox" at bounding box center [694, 338] width 24 height 24
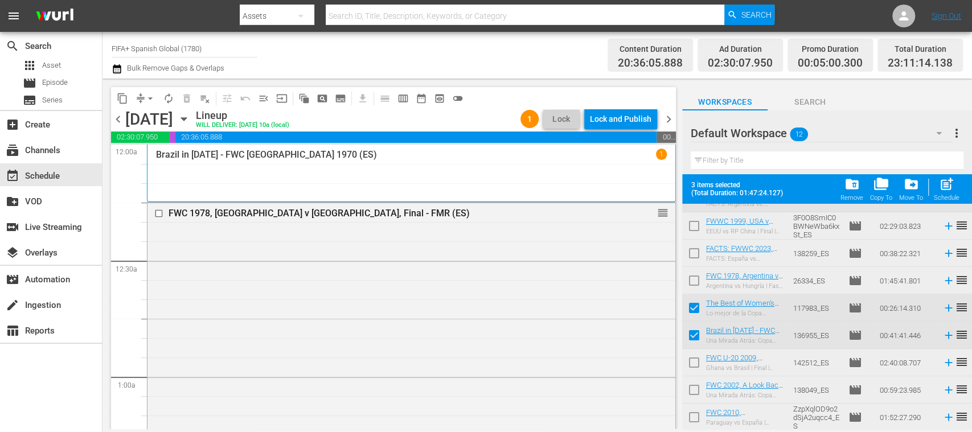
click at [693, 332] on input "checkbox" at bounding box center [694, 338] width 24 height 24
click at [693, 334] on input "checkbox" at bounding box center [694, 338] width 24 height 24
checkbox input "true"
click at [955, 190] on div "post_add Schedule" at bounding box center [947, 189] width 26 height 25
checkbox input "false"
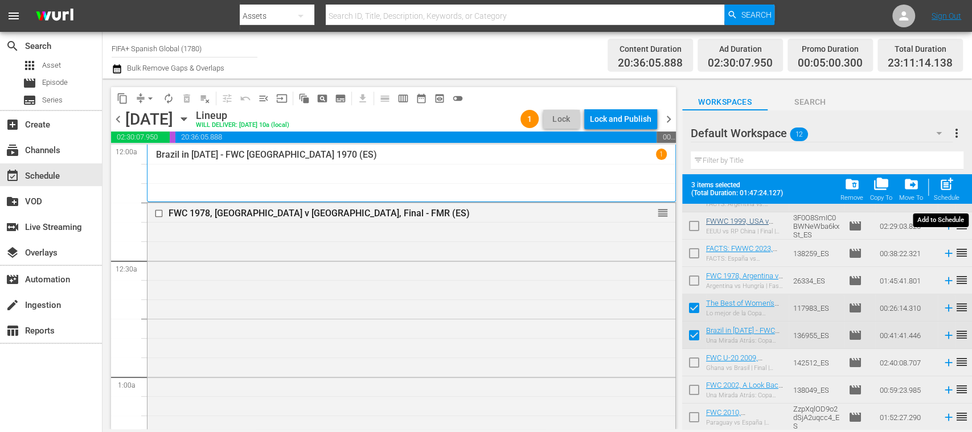
checkbox input "false"
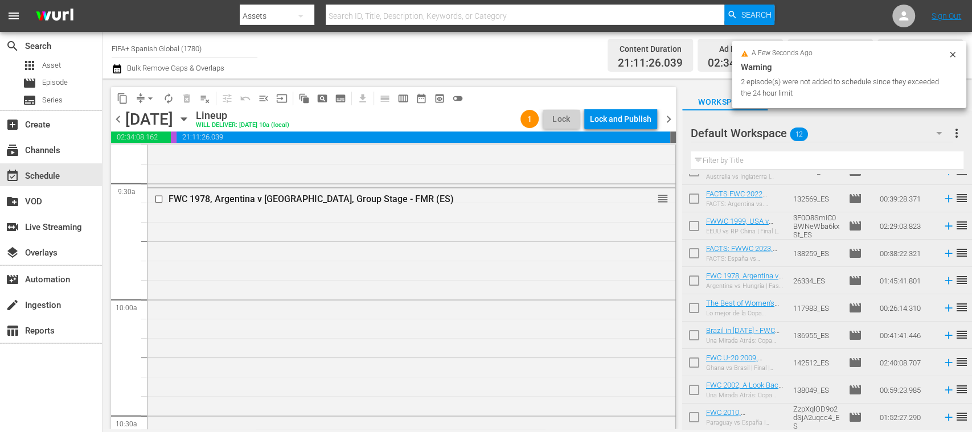
scroll to position [0, 0]
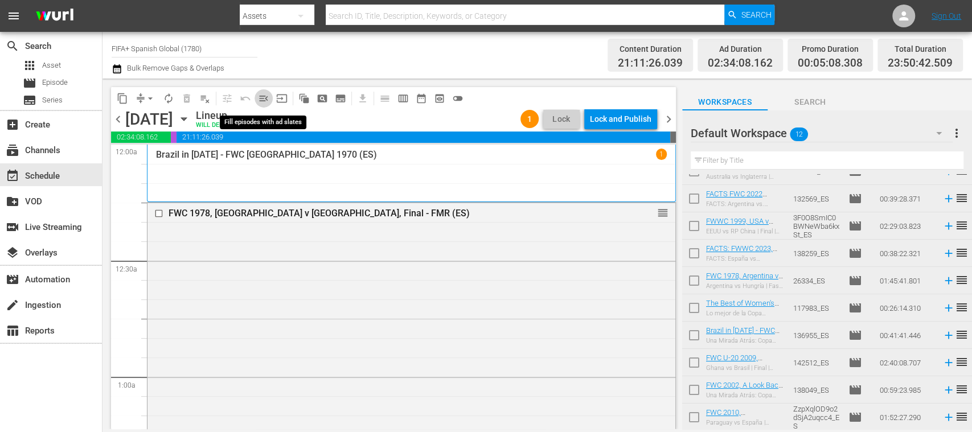
click at [262, 101] on span "menu_open" at bounding box center [263, 98] width 11 height 11
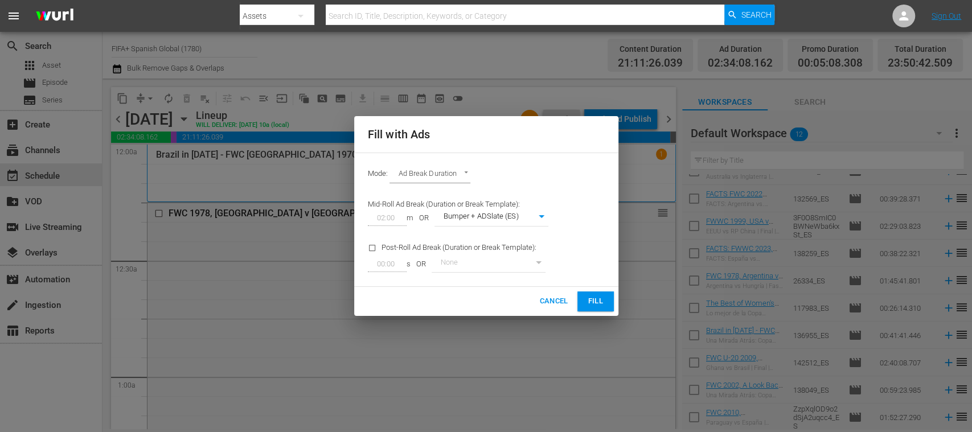
click at [595, 302] on span "Fill" at bounding box center [596, 301] width 18 height 13
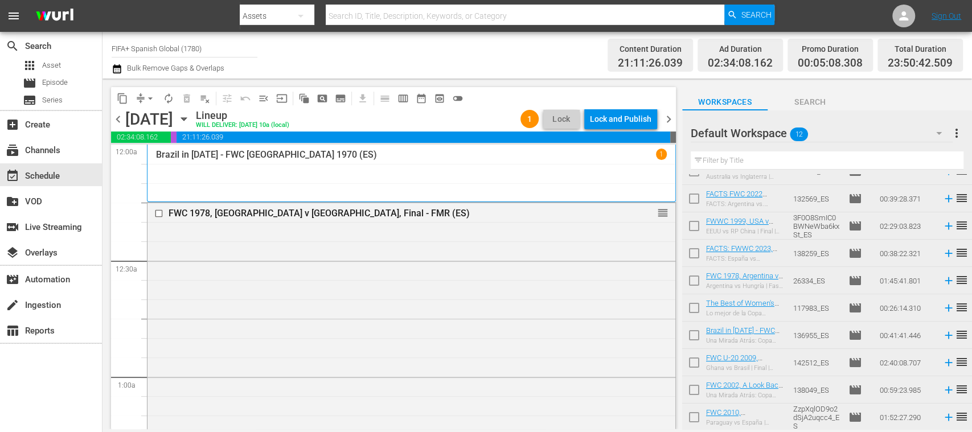
click at [670, 115] on span "chevron_right" at bounding box center [669, 119] width 14 height 14
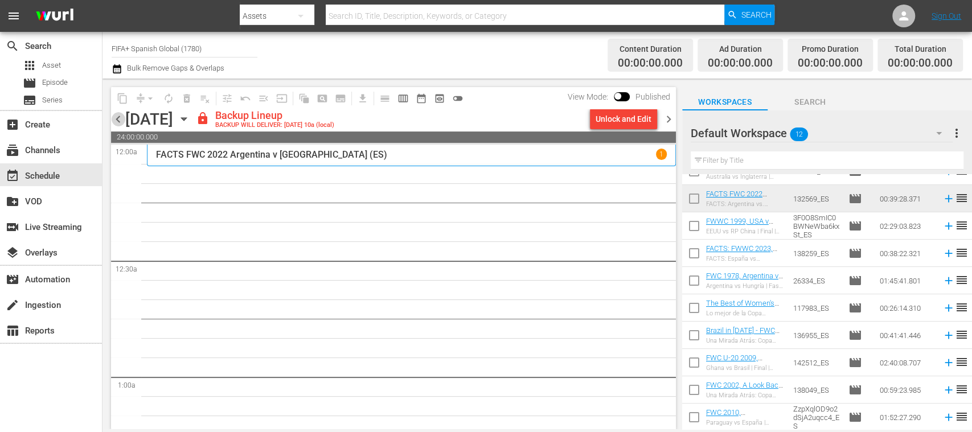
click at [114, 116] on span "chevron_left" at bounding box center [118, 119] width 14 height 14
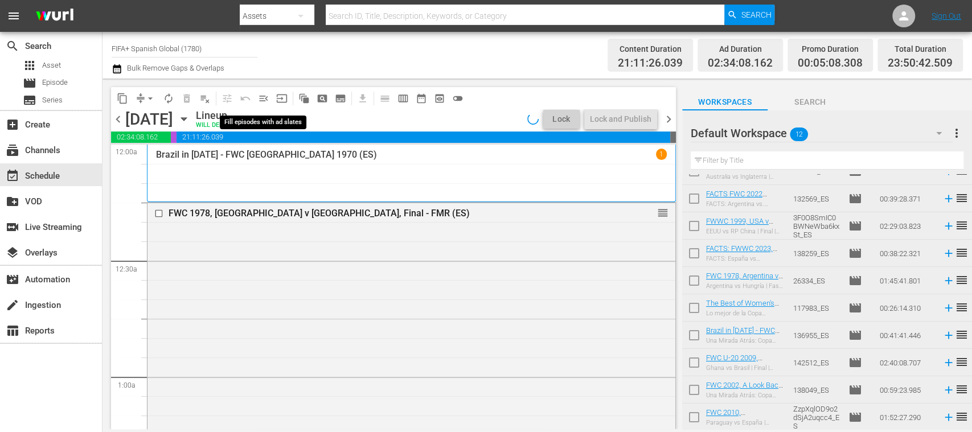
click at [264, 97] on span "menu_open" at bounding box center [263, 98] width 11 height 11
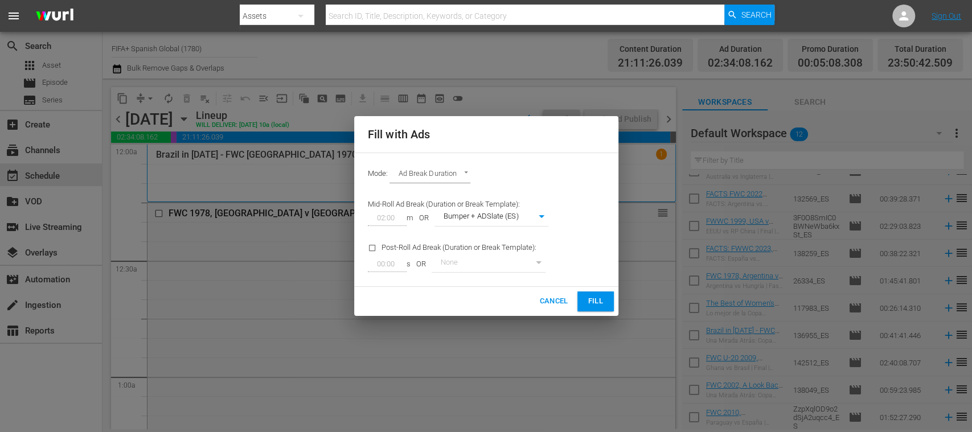
click at [591, 299] on span "Fill" at bounding box center [596, 301] width 18 height 13
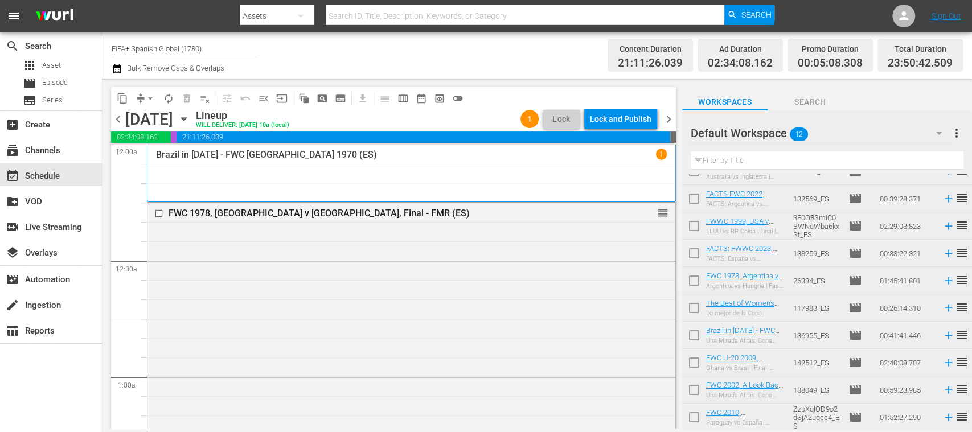
click at [670, 120] on span "chevron_right" at bounding box center [669, 119] width 14 height 14
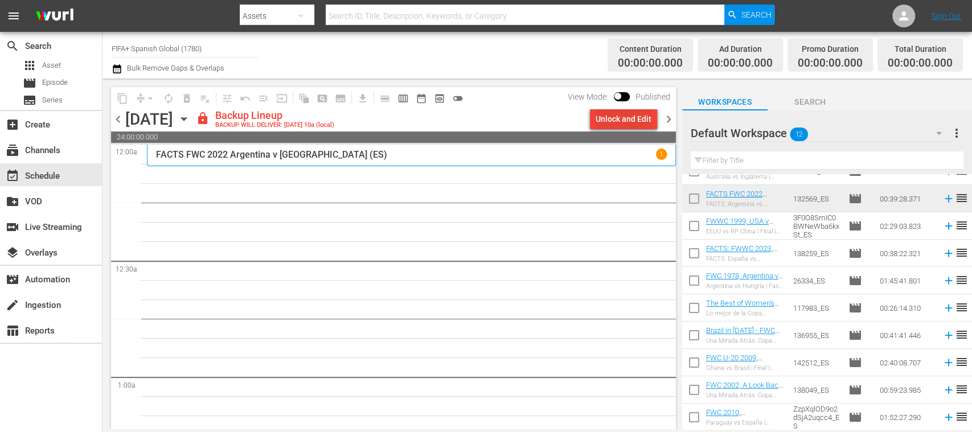
click at [624, 120] on div "Unlock and Edit" at bounding box center [624, 119] width 56 height 21
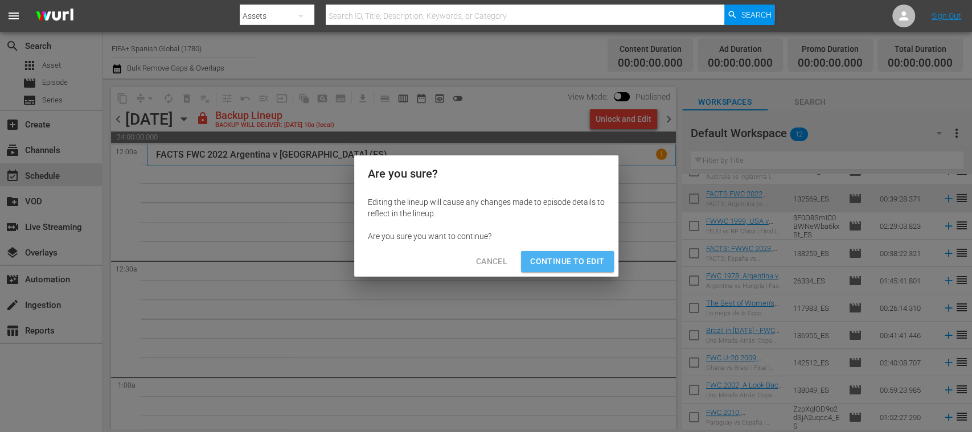
click at [570, 260] on span "Continue to Edit" at bounding box center [567, 262] width 74 height 14
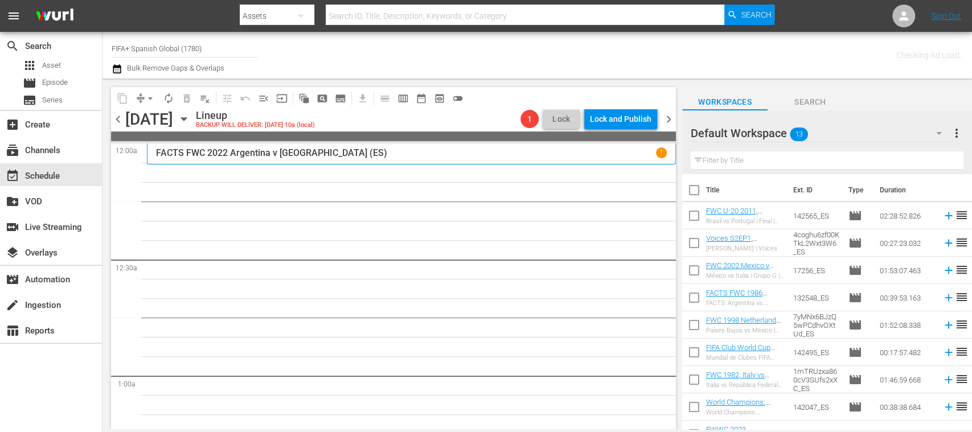
click at [697, 193] on input "checkbox" at bounding box center [694, 193] width 24 height 24
checkbox input "true"
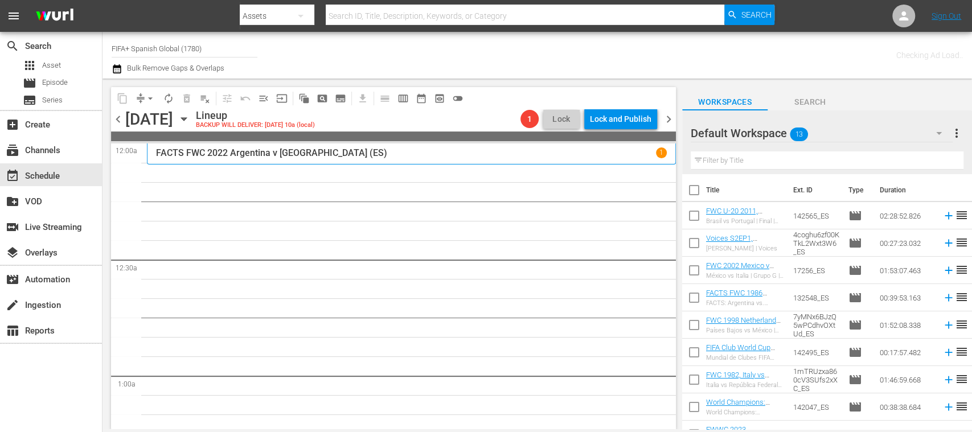
checkbox input "true"
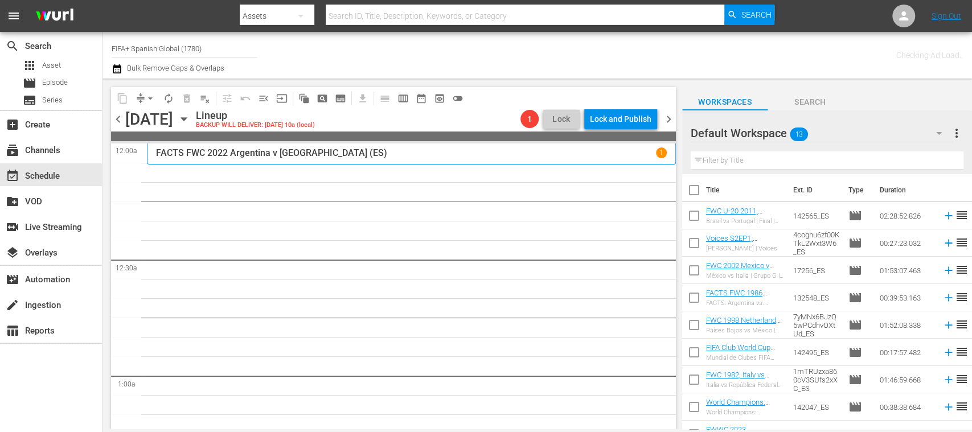
checkbox input "true"
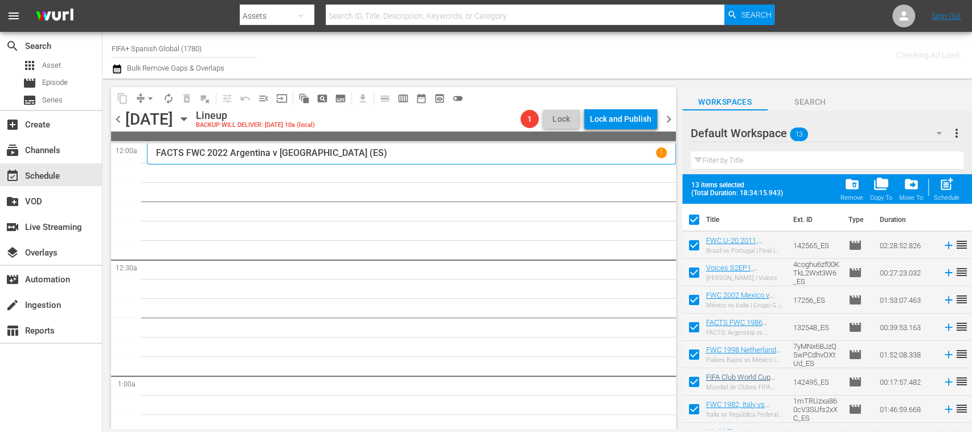
scroll to position [156, 0]
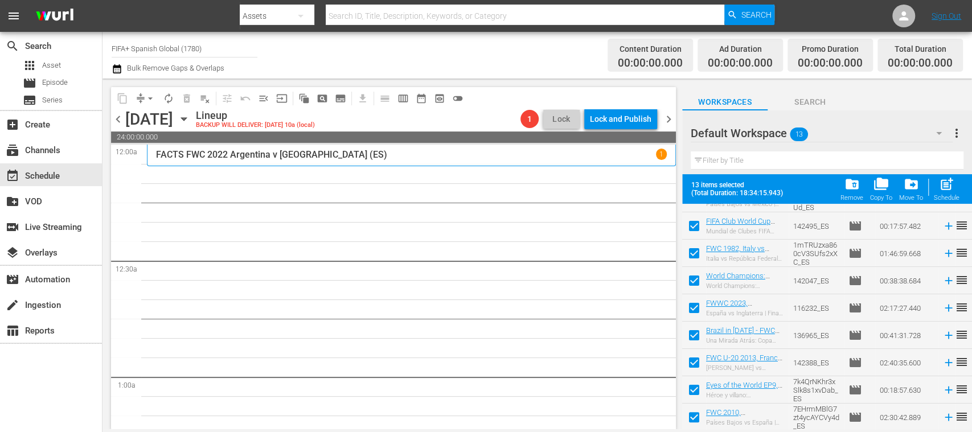
click at [697, 417] on input "checkbox" at bounding box center [694, 420] width 24 height 24
checkbox input "false"
click at [697, 386] on input "checkbox" at bounding box center [694, 393] width 24 height 24
checkbox input "false"
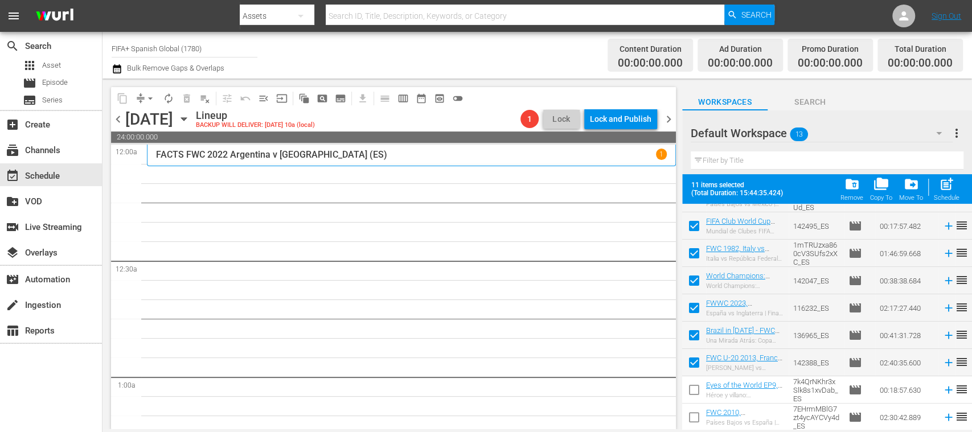
click at [697, 360] on input "checkbox" at bounding box center [694, 365] width 24 height 24
checkbox input "false"
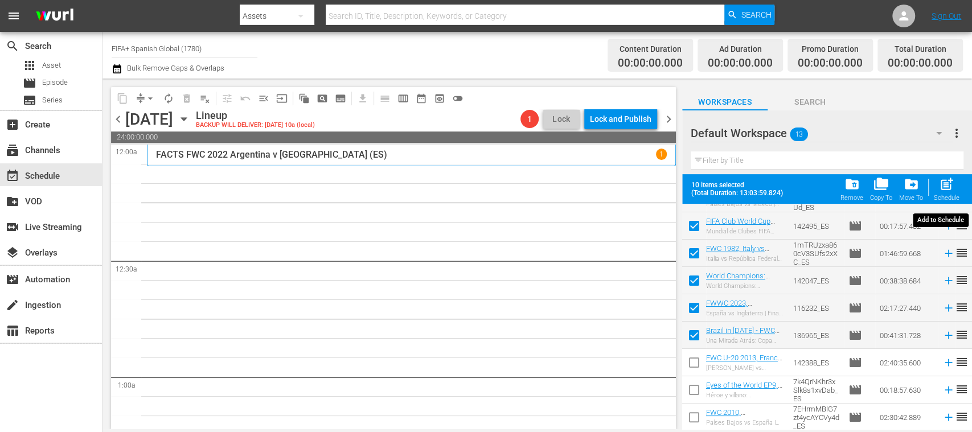
click at [951, 187] on span "post_add" at bounding box center [946, 184] width 15 height 15
checkbox input "false"
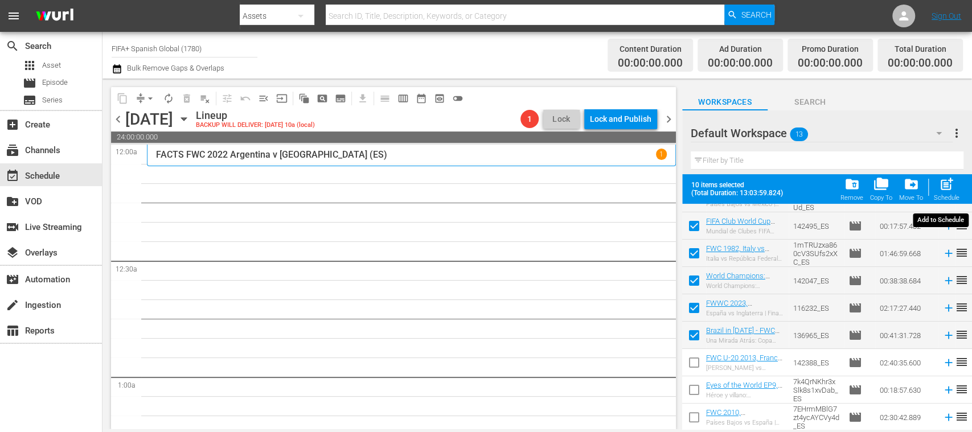
checkbox input "false"
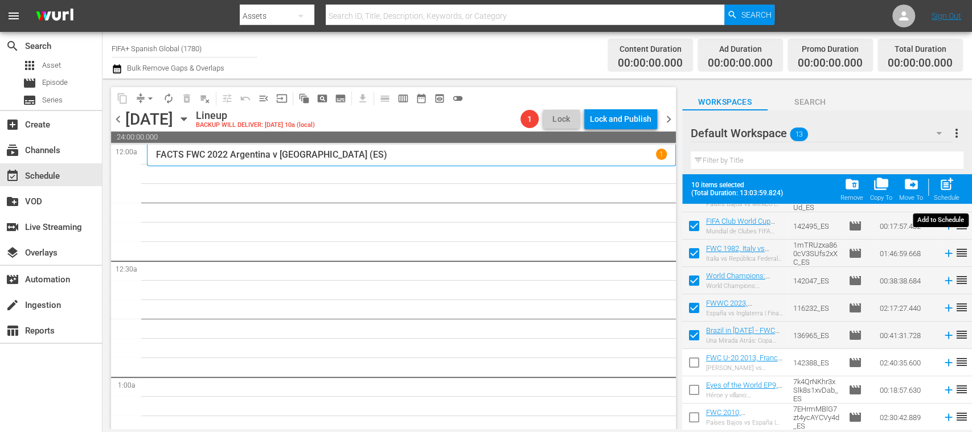
checkbox input "false"
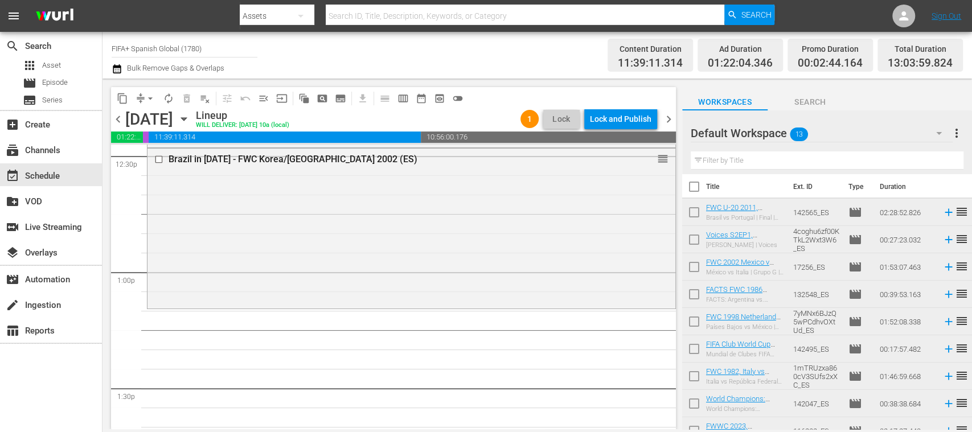
scroll to position [0, 0]
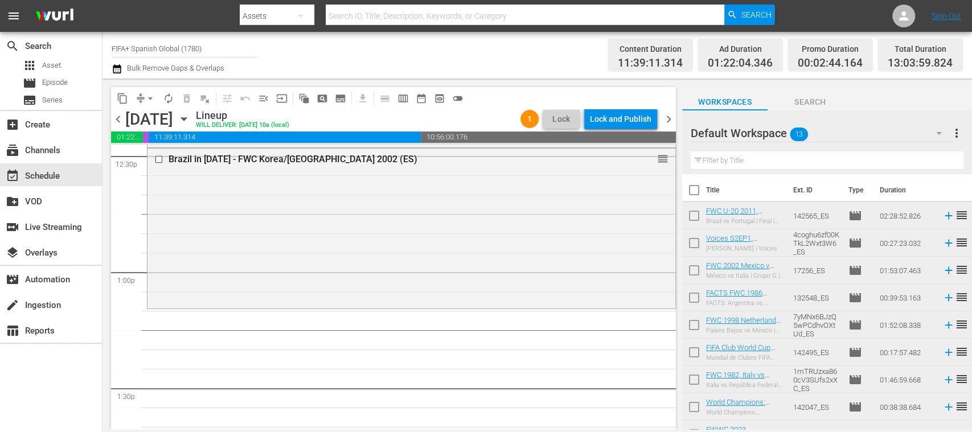
click at [697, 214] on input "checkbox" at bounding box center [694, 218] width 24 height 24
checkbox input "true"
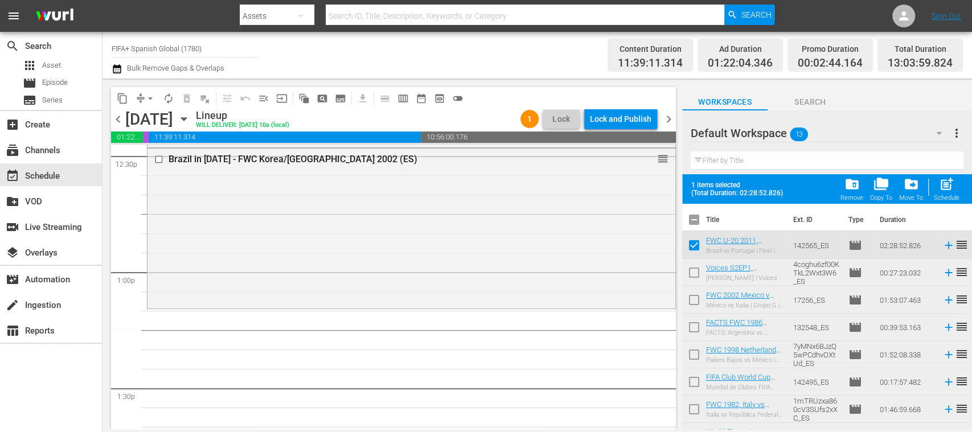
click at [694, 272] on input "checkbox" at bounding box center [694, 275] width 24 height 24
checkbox input "true"
click at [700, 300] on input "checkbox" at bounding box center [694, 303] width 24 height 24
checkbox input "true"
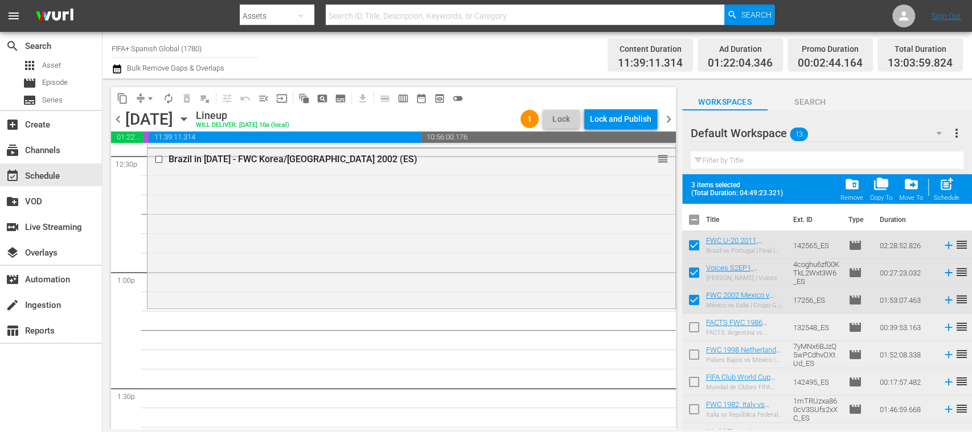
scroll to position [156, 0]
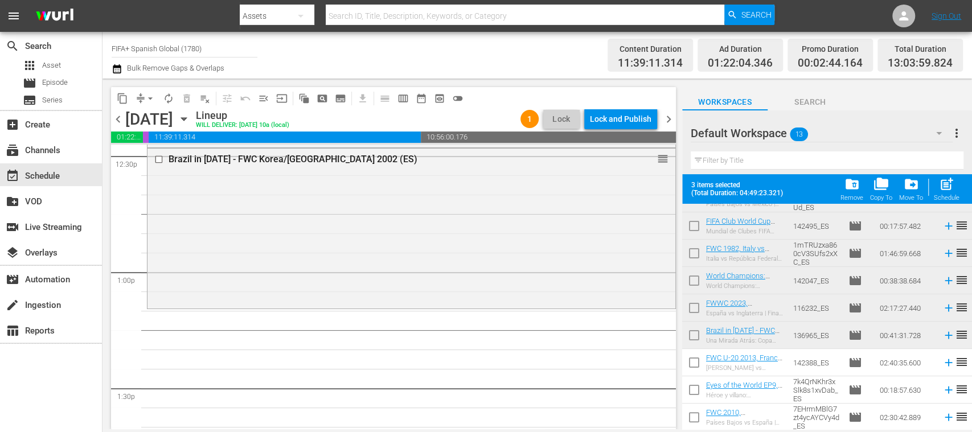
click at [699, 365] on input "checkbox" at bounding box center [694, 365] width 24 height 24
checkbox input "true"
click at [697, 387] on input "checkbox" at bounding box center [694, 393] width 24 height 24
checkbox input "true"
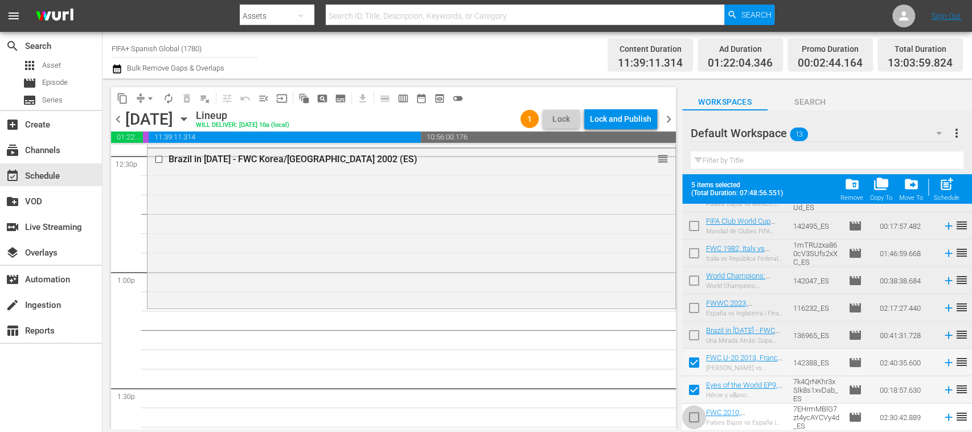
click at [697, 414] on input "checkbox" at bounding box center [694, 420] width 24 height 24
checkbox input "true"
click at [949, 194] on div "post_add Schedule" at bounding box center [947, 189] width 26 height 25
checkbox input "false"
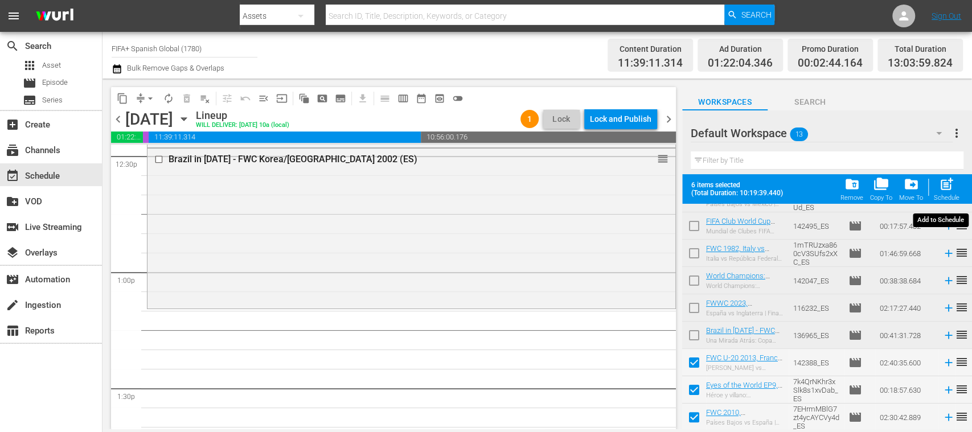
checkbox input "false"
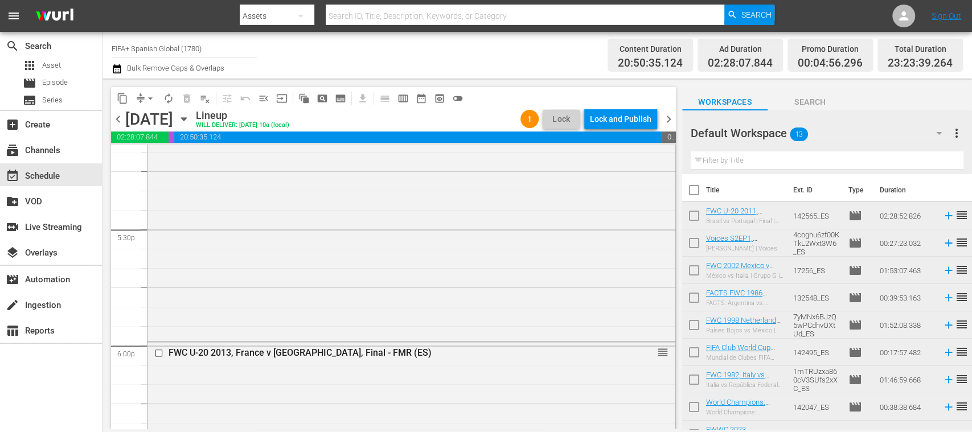
scroll to position [4016, 0]
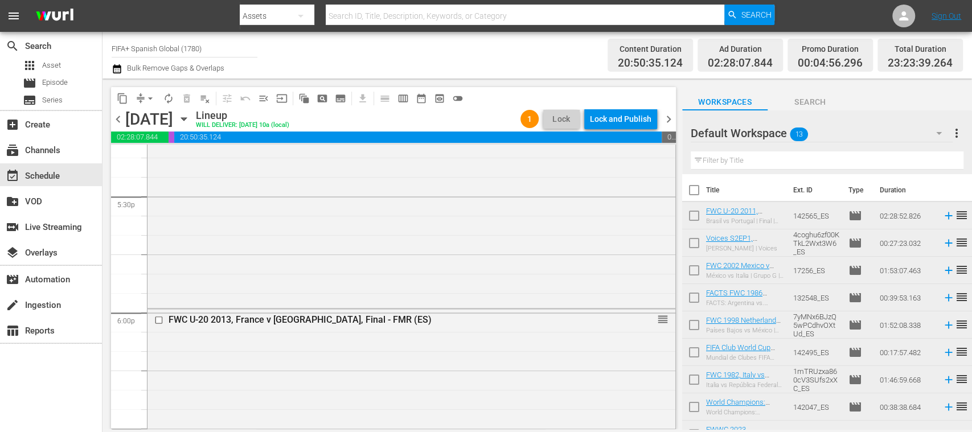
click at [691, 299] on input "checkbox" at bounding box center [694, 300] width 24 height 24
checkbox input "true"
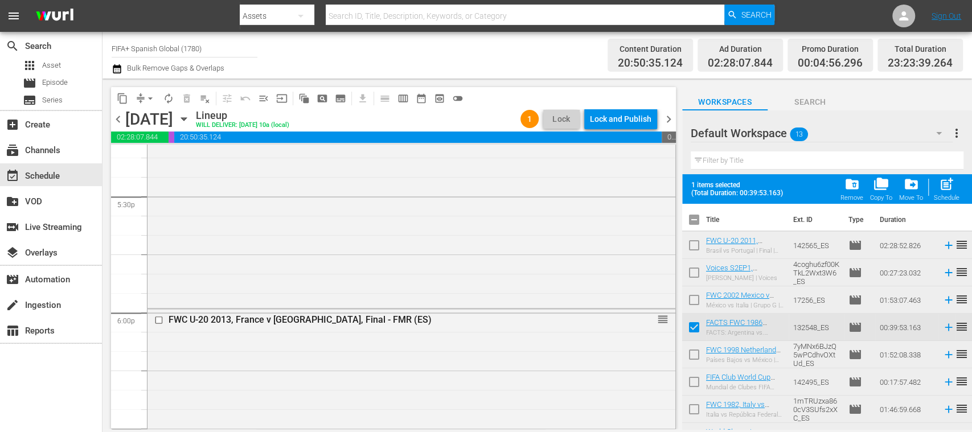
click at [694, 379] on input "checkbox" at bounding box center [694, 385] width 24 height 24
checkbox input "true"
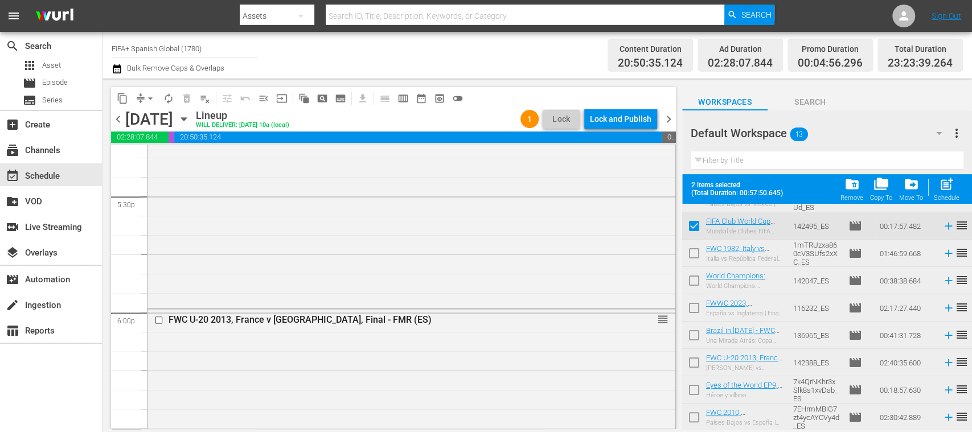
click at [695, 280] on input "checkbox" at bounding box center [694, 283] width 24 height 24
checkbox input "true"
click at [691, 334] on input "checkbox" at bounding box center [694, 338] width 24 height 24
checkbox input "true"
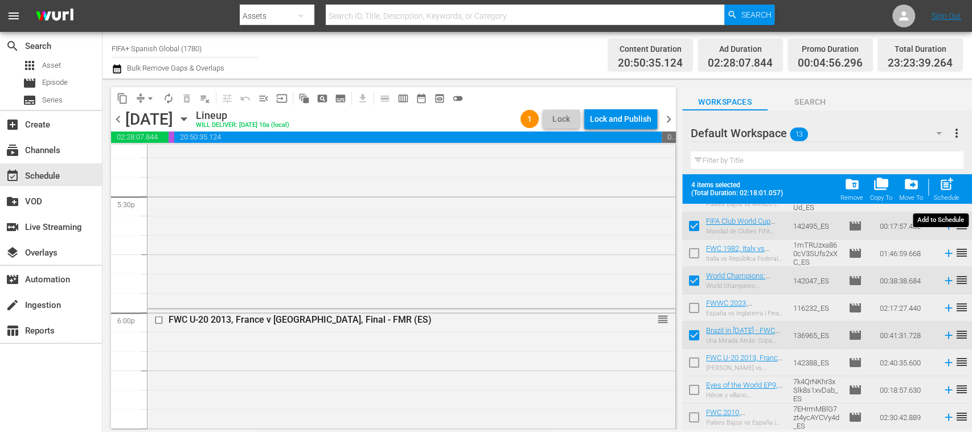
click at [949, 190] on span "post_add" at bounding box center [946, 184] width 15 height 15
checkbox input "false"
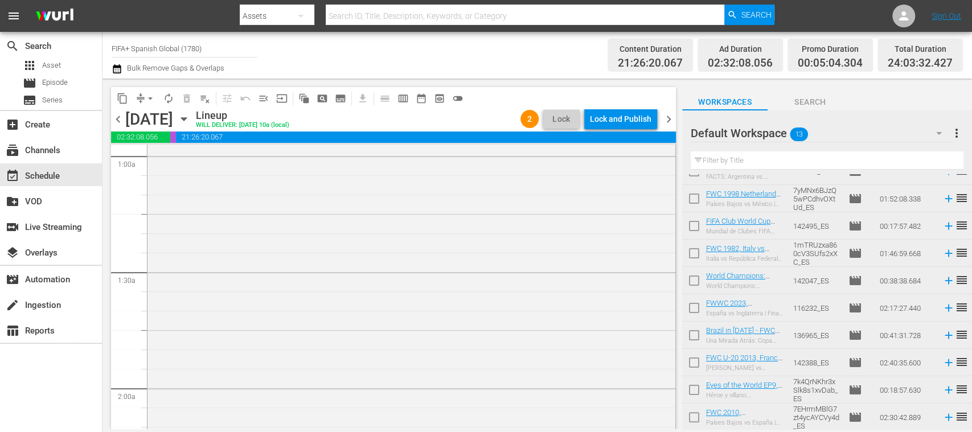
scroll to position [0, 0]
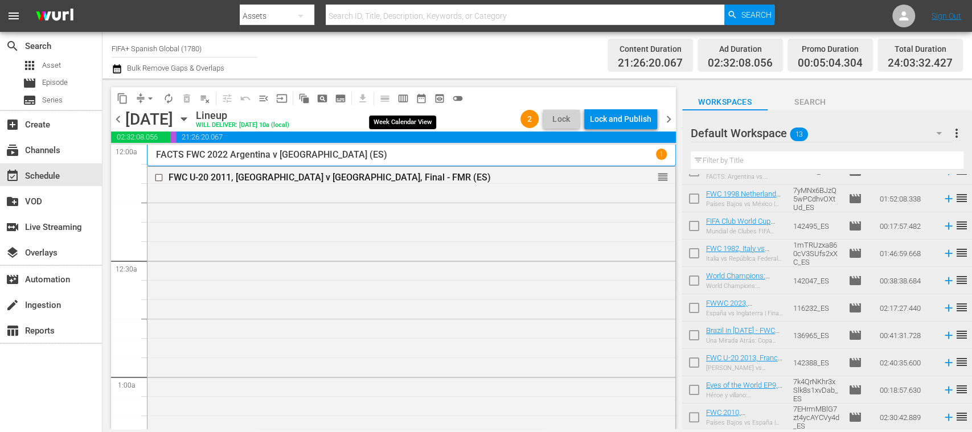
click at [400, 99] on span "calendar_view_week_outlined" at bounding box center [403, 98] width 11 height 11
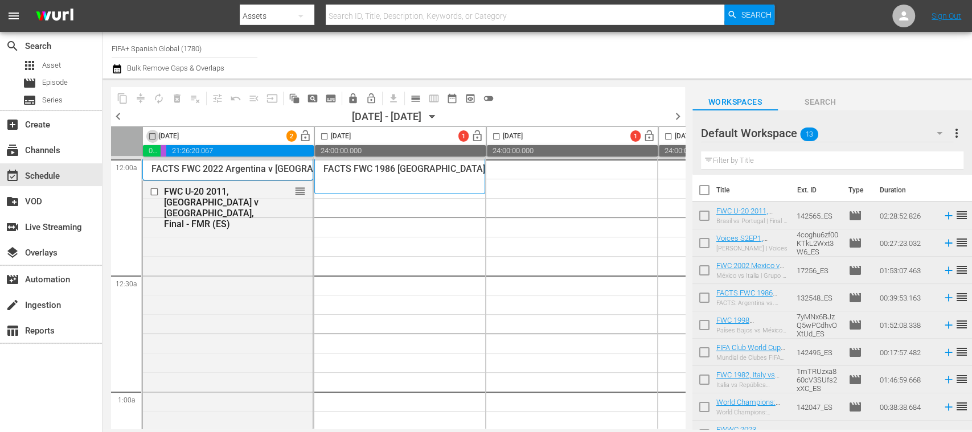
click at [153, 137] on input "checkbox" at bounding box center [152, 138] width 13 height 13
click at [121, 117] on span "chevron_left" at bounding box center [118, 116] width 14 height 14
checkbox input "false"
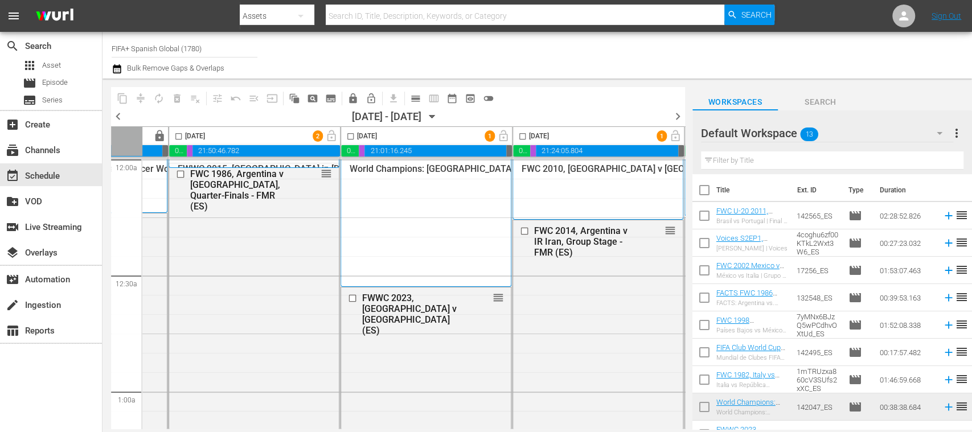
scroll to position [0, 482]
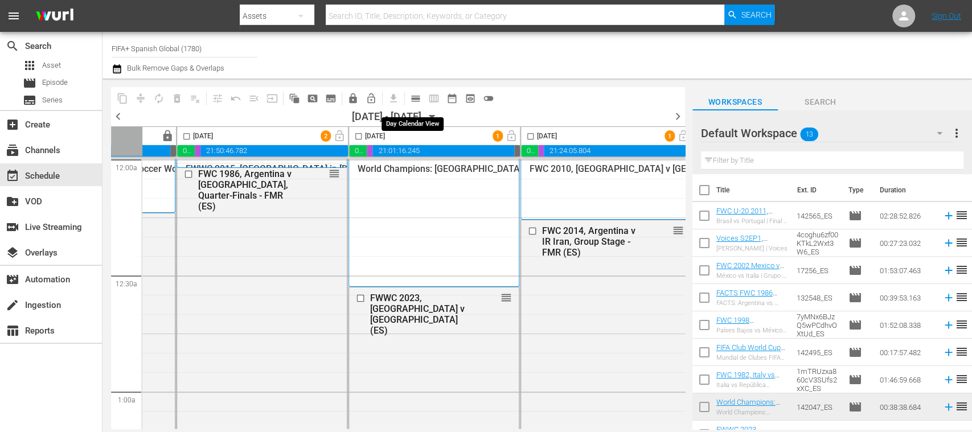
click at [416, 100] on span "calendar_view_day_outlined" at bounding box center [415, 98] width 11 height 11
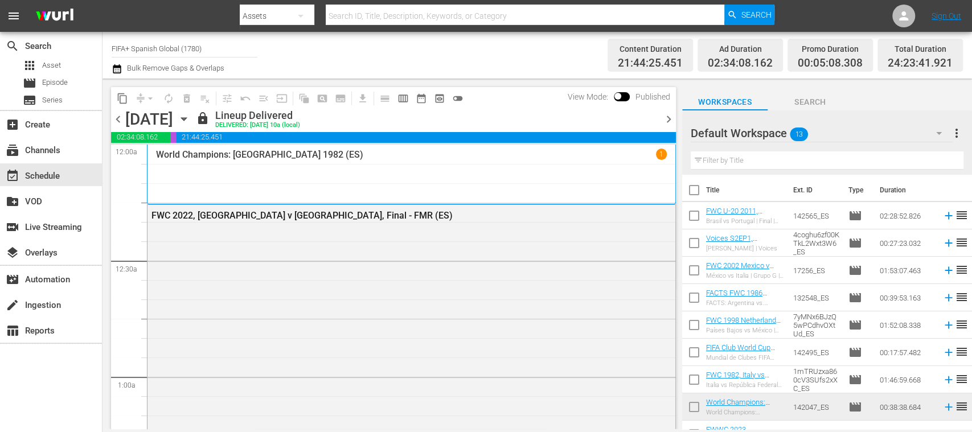
click at [186, 118] on icon "button" at bounding box center [183, 119] width 5 height 3
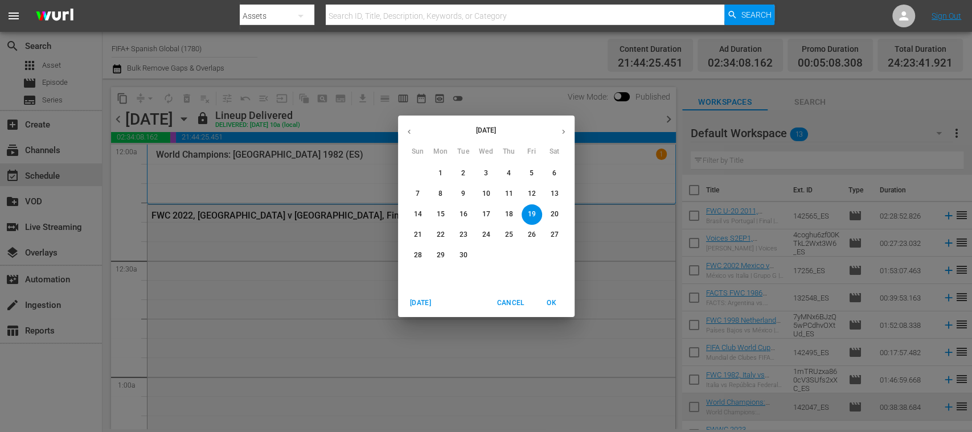
click at [529, 232] on p "26" at bounding box center [532, 235] width 8 height 10
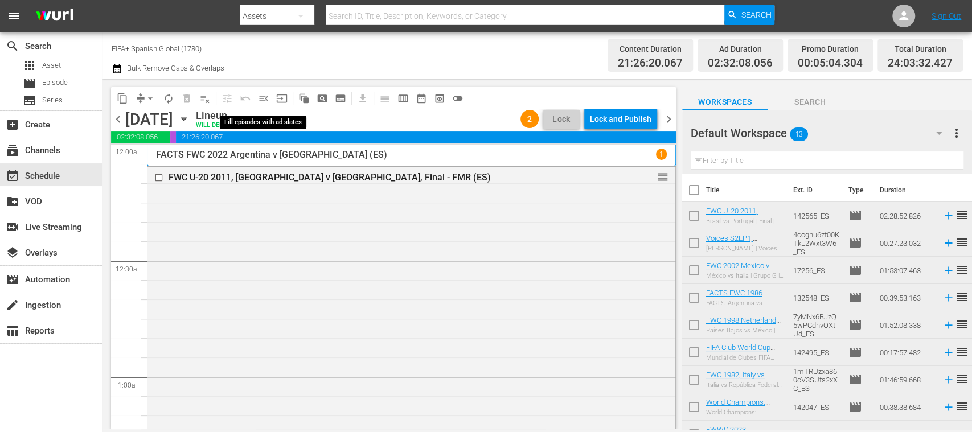
click at [265, 98] on span "menu_open" at bounding box center [263, 98] width 11 height 11
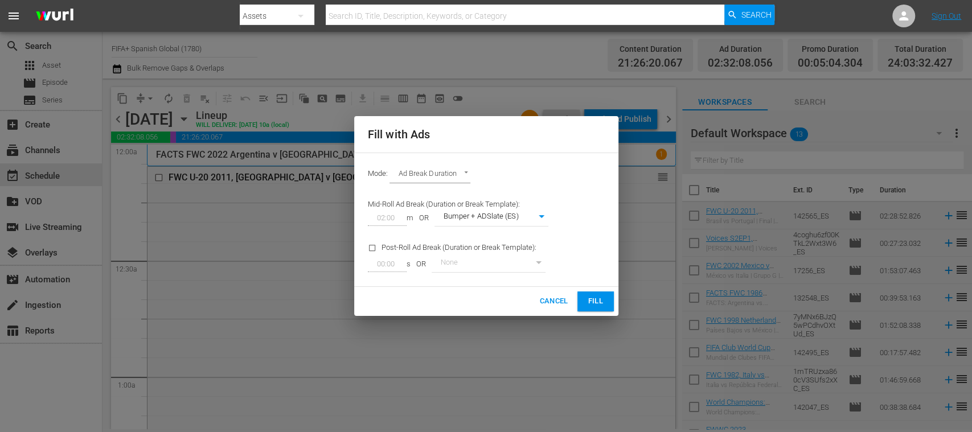
click at [592, 301] on span "Fill" at bounding box center [596, 301] width 18 height 13
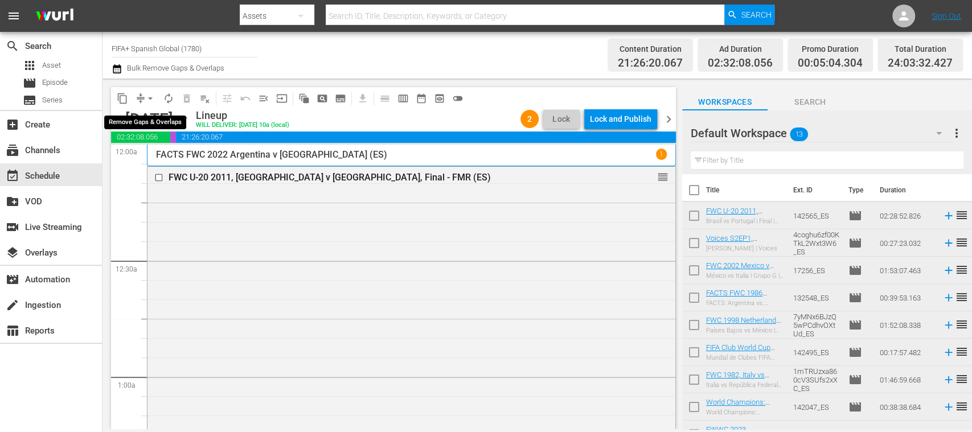
click at [152, 98] on span "arrow_drop_down" at bounding box center [150, 98] width 11 height 11
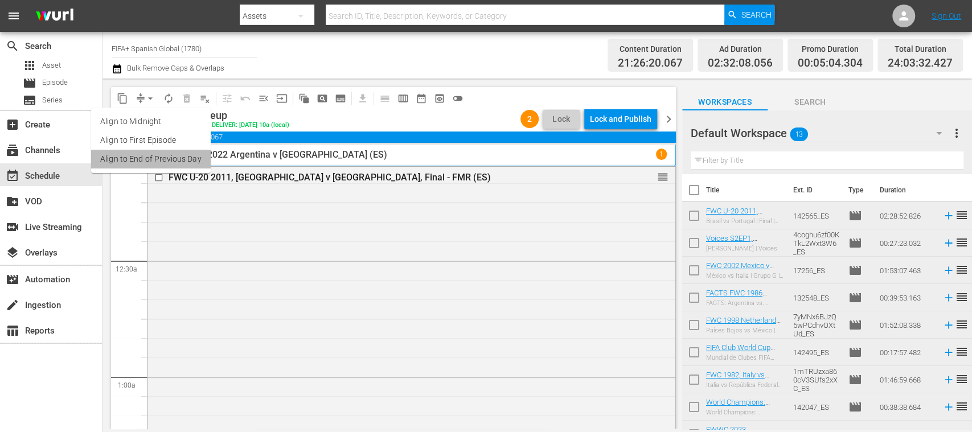
click at [186, 156] on li "Align to End of Previous Day" at bounding box center [151, 159] width 120 height 19
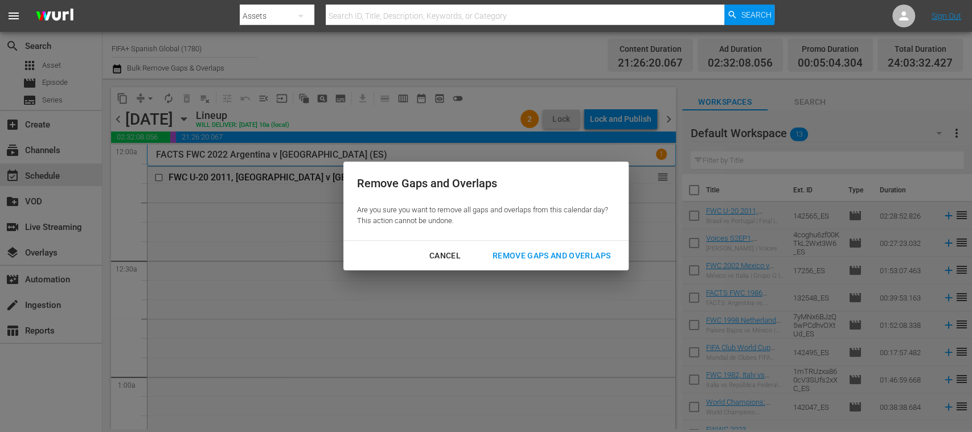
click at [559, 253] on div "Remove Gaps and Overlaps" at bounding box center [552, 256] width 136 height 14
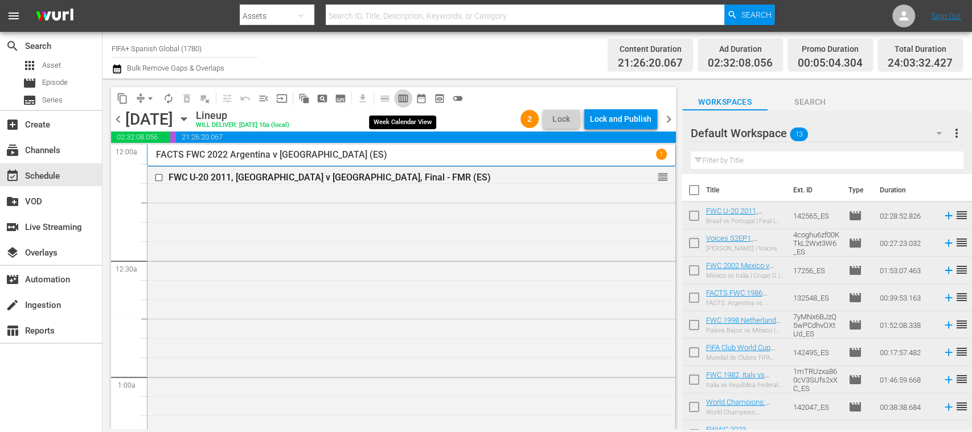
click at [405, 98] on span "calendar_view_week_outlined" at bounding box center [403, 98] width 11 height 11
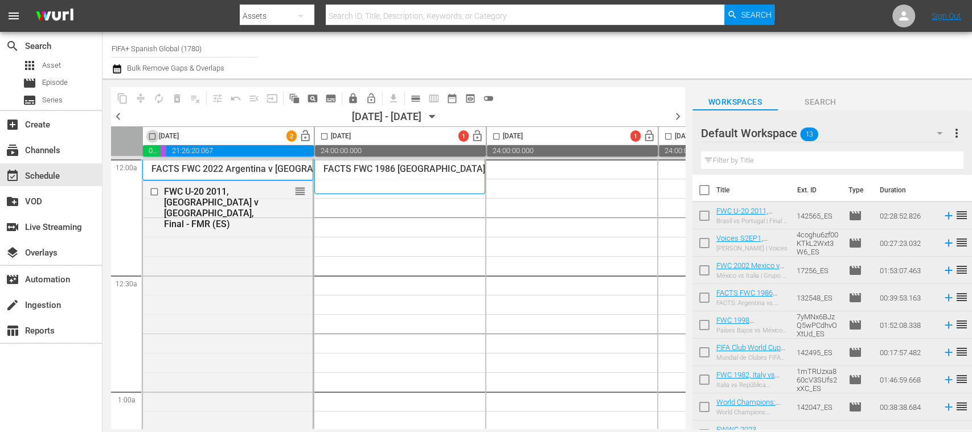
click at [154, 133] on input "checkbox" at bounding box center [152, 138] width 13 height 13
click at [117, 114] on span "chevron_left" at bounding box center [118, 116] width 14 height 14
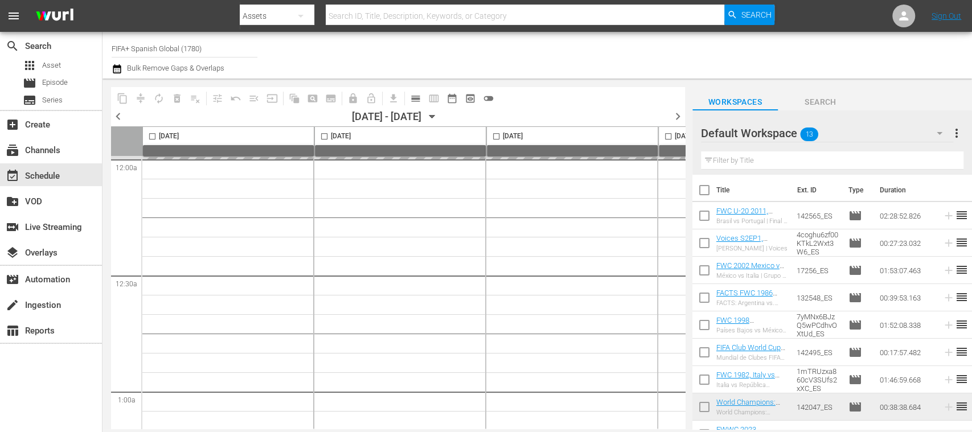
checkbox input "false"
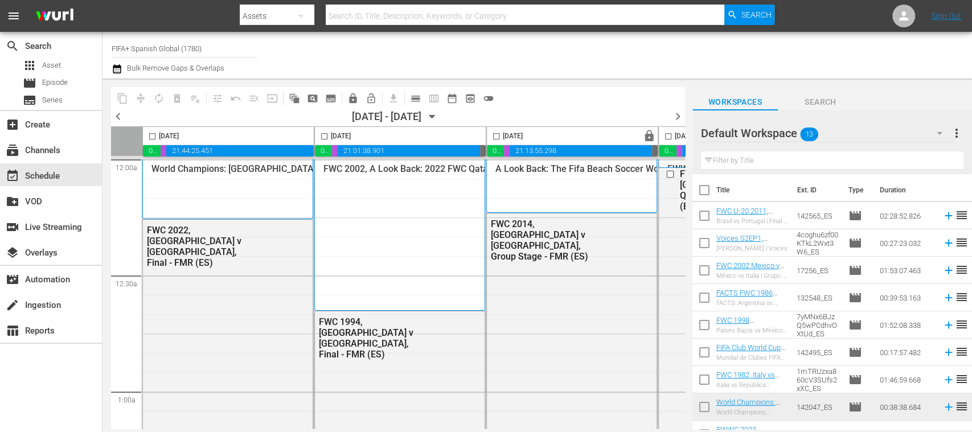
click at [678, 116] on span "chevron_right" at bounding box center [678, 116] width 14 height 14
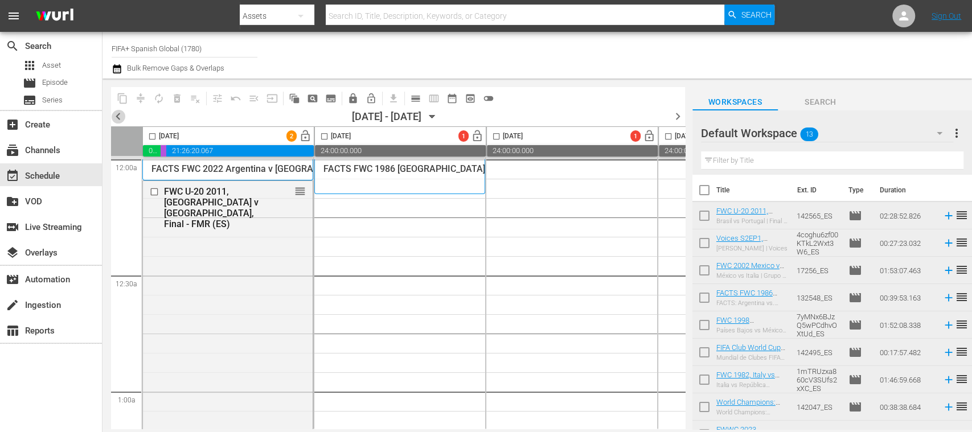
click at [118, 117] on span "chevron_left" at bounding box center [118, 116] width 14 height 14
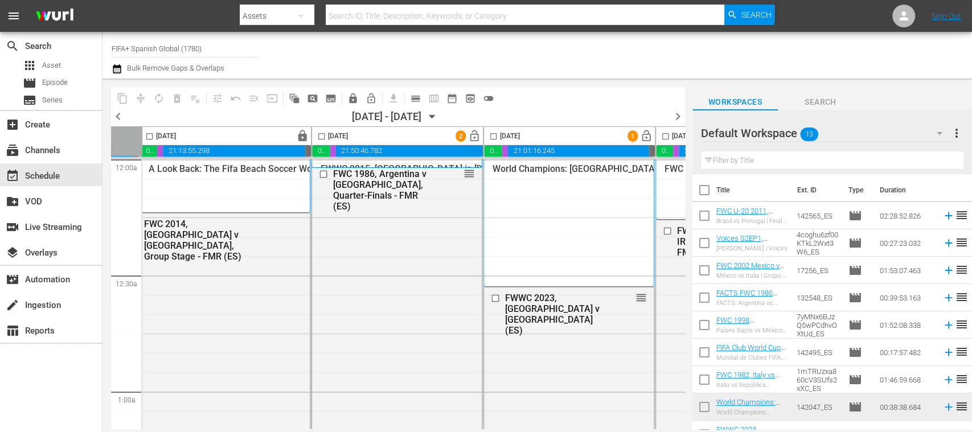
scroll to position [0, 434]
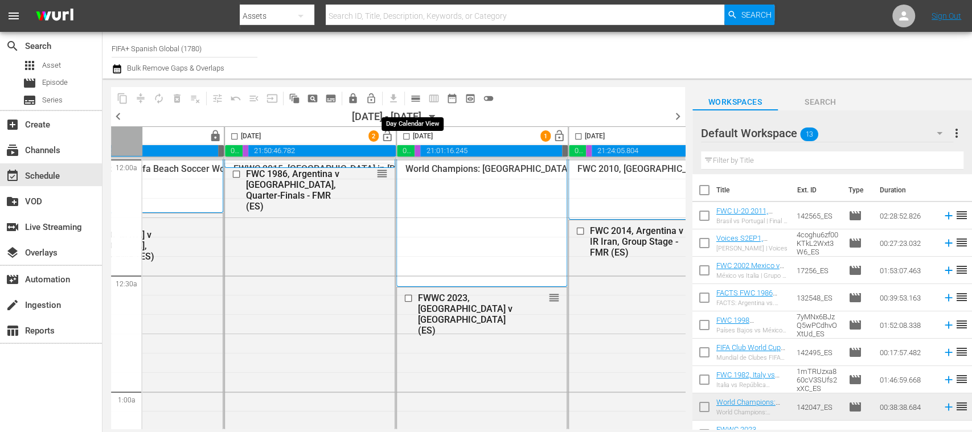
click at [416, 97] on span "calendar_view_day_outlined" at bounding box center [415, 98] width 11 height 11
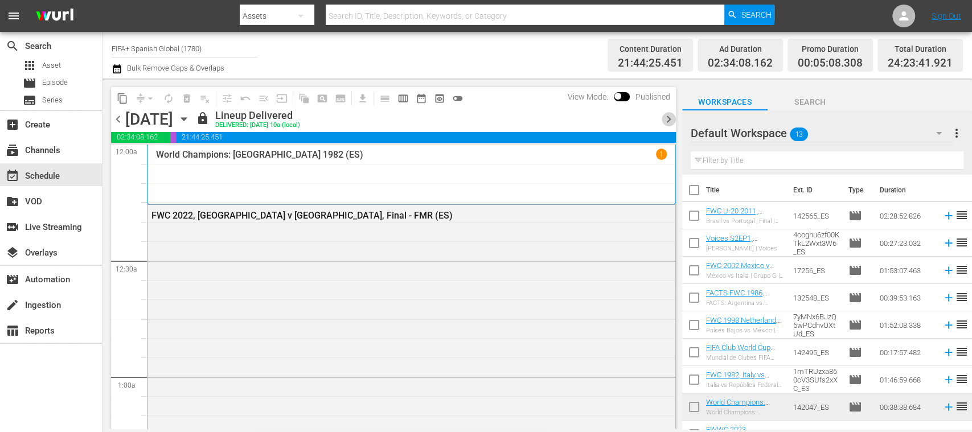
click at [669, 120] on span "chevron_right" at bounding box center [669, 119] width 14 height 14
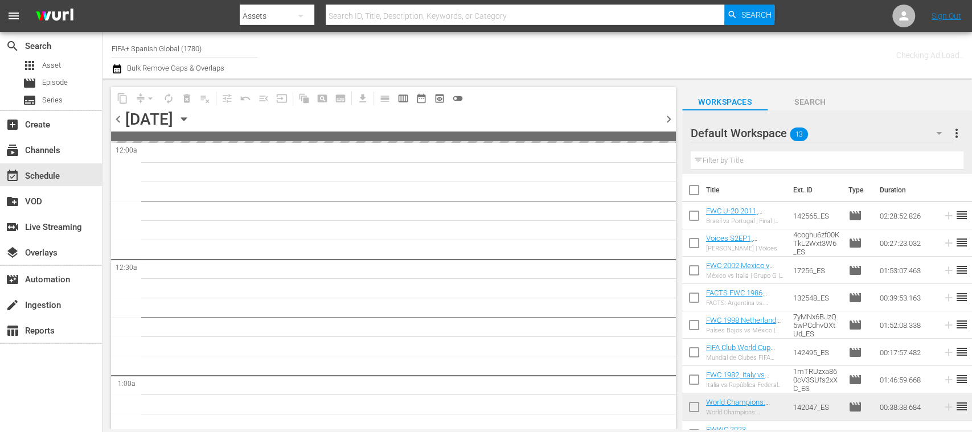
click at [669, 120] on span "chevron_right" at bounding box center [669, 119] width 14 height 14
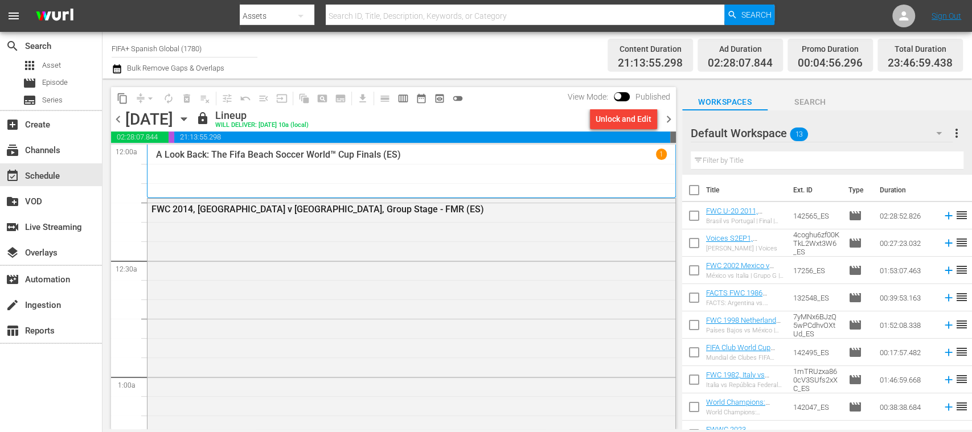
click at [669, 120] on span "chevron_right" at bounding box center [669, 119] width 14 height 14
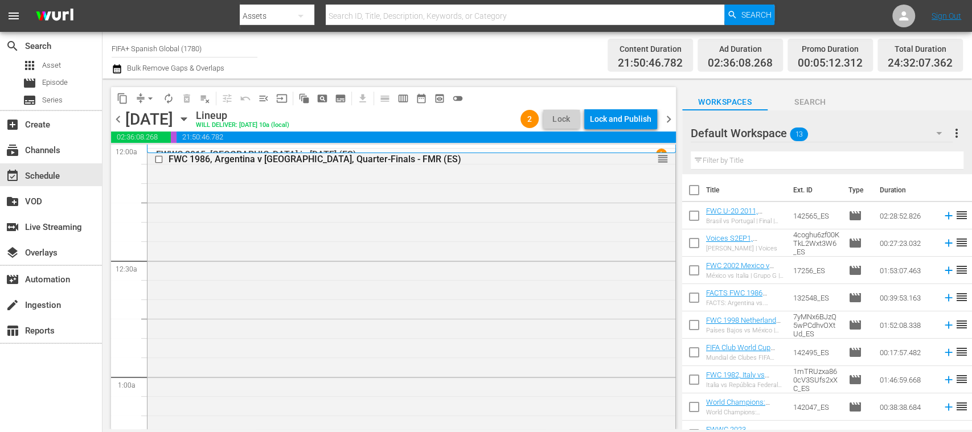
click at [670, 118] on span "chevron_right" at bounding box center [669, 119] width 14 height 14
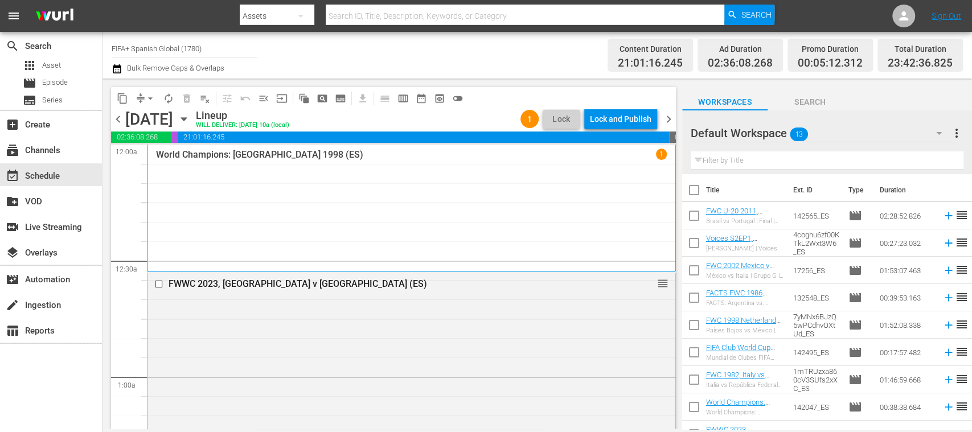
click at [670, 118] on span "chevron_right" at bounding box center [669, 119] width 14 height 14
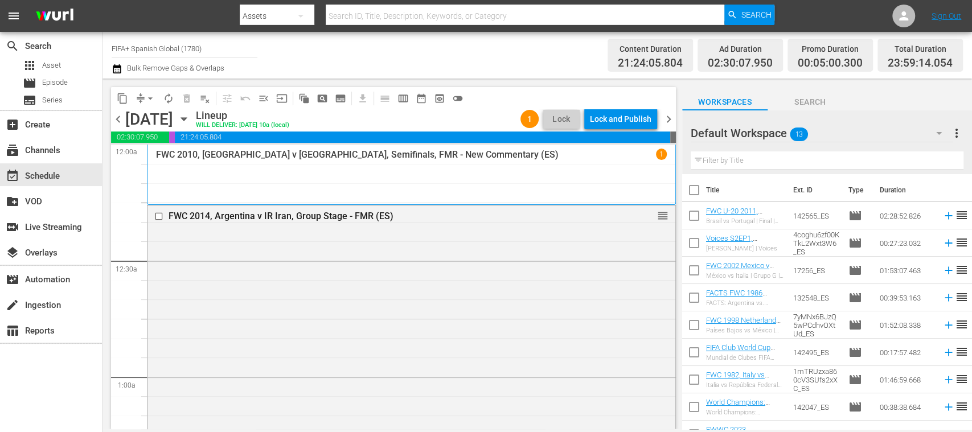
click at [670, 118] on span "chevron_right" at bounding box center [669, 119] width 14 height 14
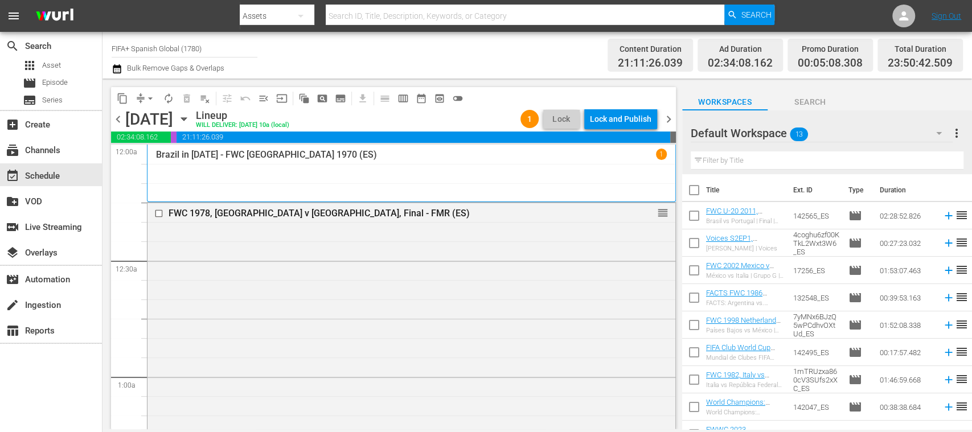
click at [670, 118] on span "chevron_right" at bounding box center [669, 119] width 14 height 14
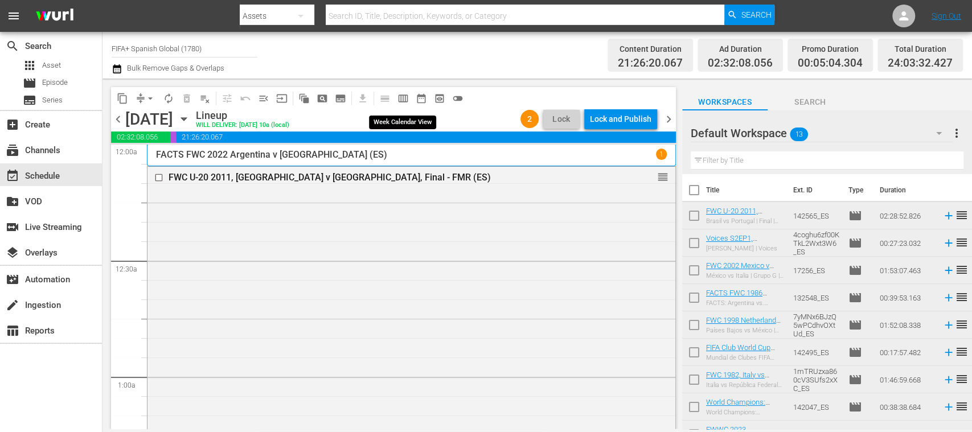
click at [407, 99] on span "calendar_view_week_outlined" at bounding box center [403, 98] width 11 height 11
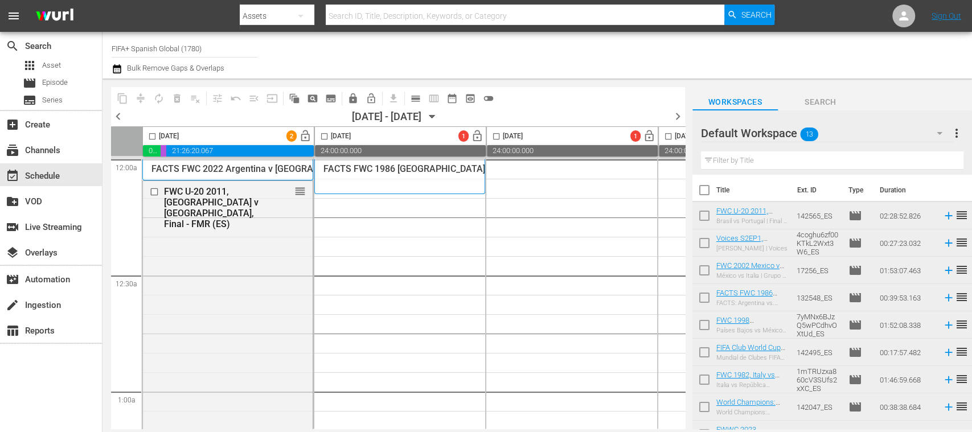
click at [121, 116] on span "chevron_left" at bounding box center [118, 116] width 14 height 14
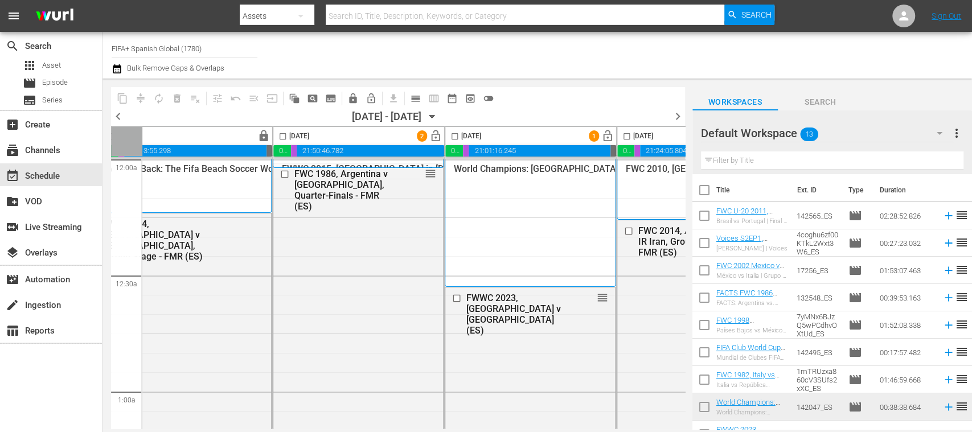
scroll to position [0, 393]
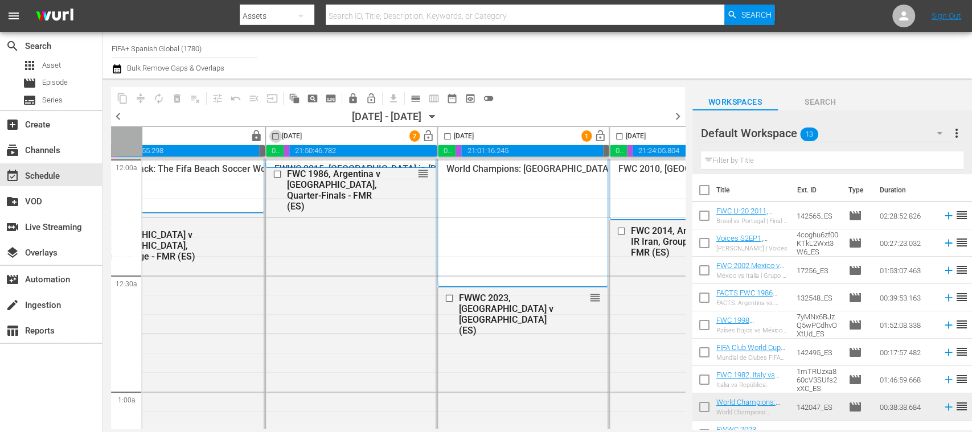
click at [276, 137] on input "checkbox" at bounding box center [275, 138] width 13 height 13
checkbox input "true"
click at [446, 136] on input "checkbox" at bounding box center [447, 138] width 13 height 13
checkbox input "true"
click at [619, 134] on input "checkbox" at bounding box center [619, 138] width 13 height 13
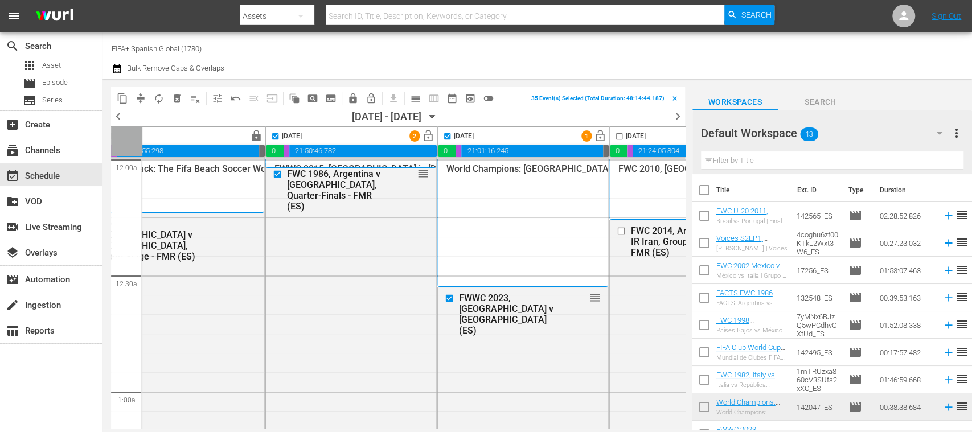
checkbox input "true"
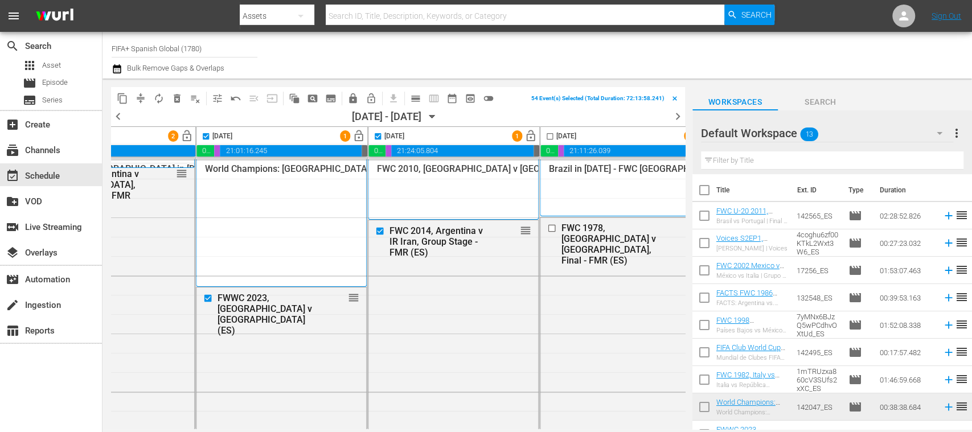
scroll to position [0, 666]
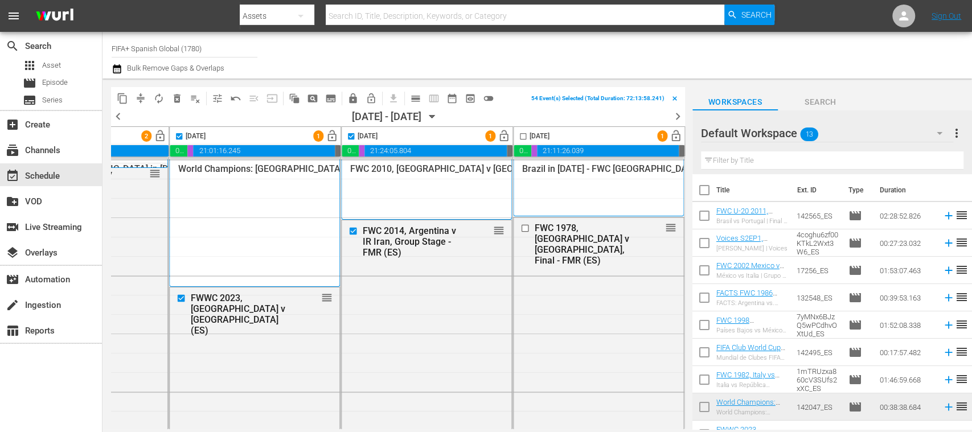
click at [518, 136] on input "checkbox" at bounding box center [523, 138] width 13 height 13
checkbox input "true"
click at [351, 97] on span "lock" at bounding box center [353, 98] width 11 height 11
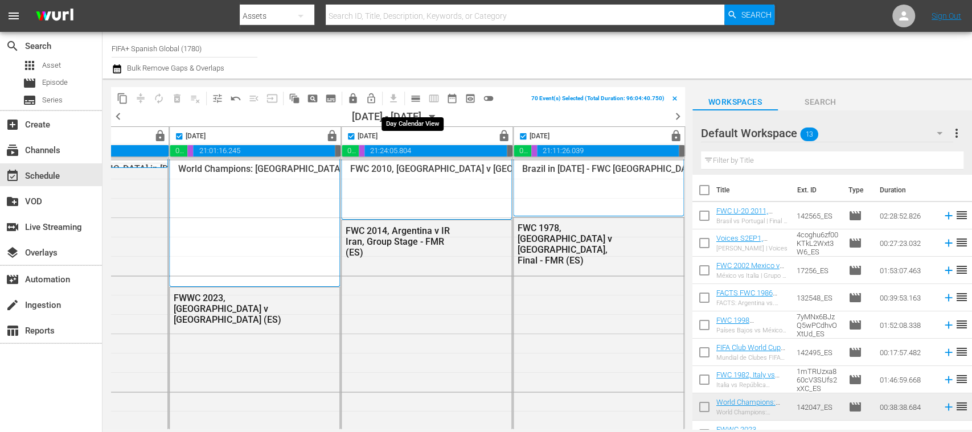
click at [416, 96] on span "calendar_view_day_outlined" at bounding box center [415, 98] width 11 height 11
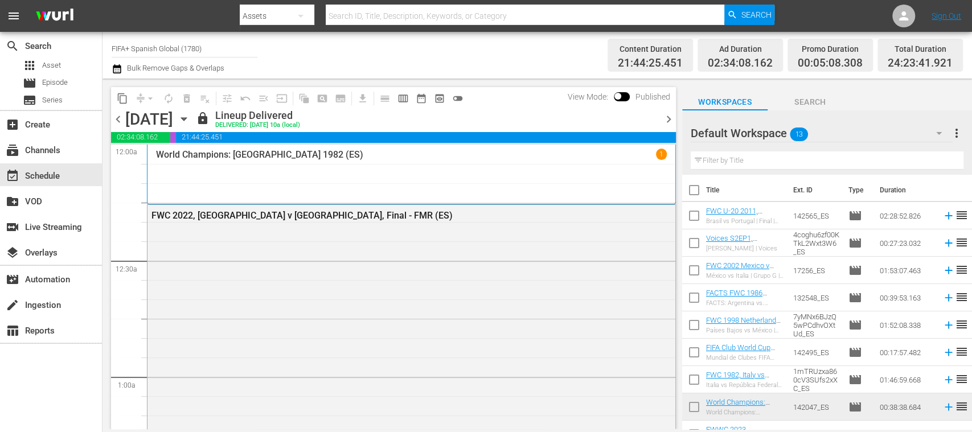
click at [190, 115] on icon "button" at bounding box center [184, 119] width 13 height 13
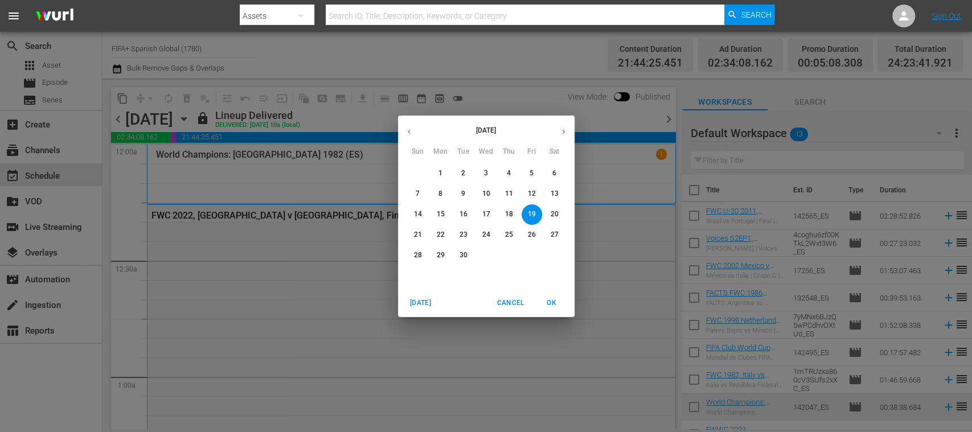
click at [529, 231] on p "26" at bounding box center [532, 235] width 8 height 10
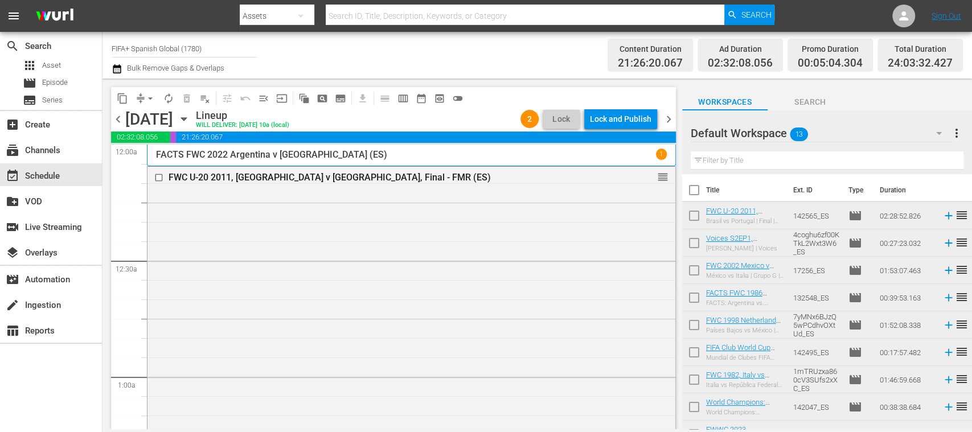
click at [122, 116] on span "chevron_left" at bounding box center [118, 119] width 14 height 14
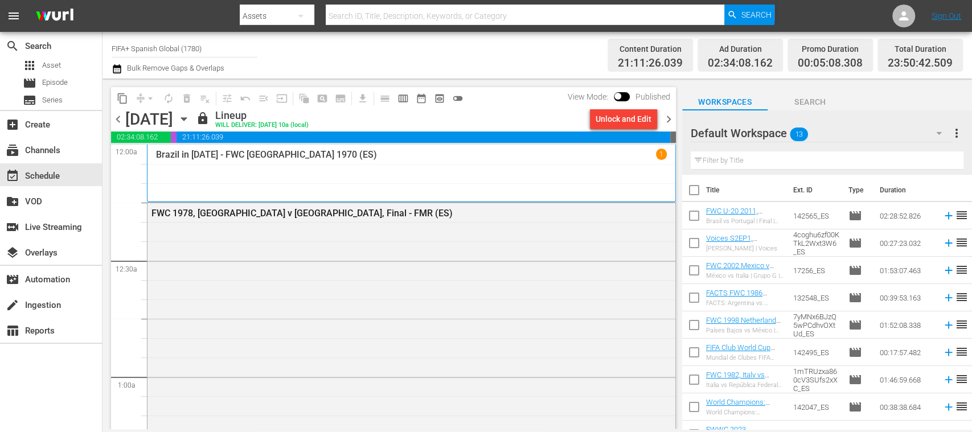
click at [670, 117] on span "chevron_right" at bounding box center [669, 119] width 14 height 14
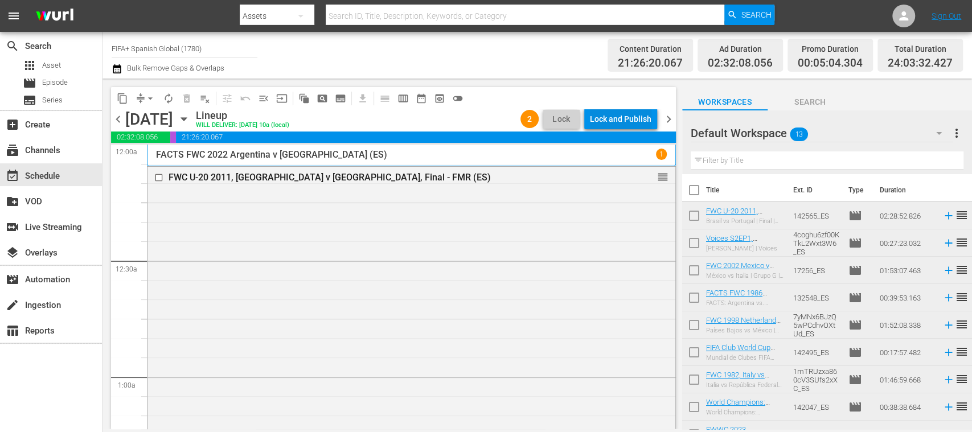
click at [637, 120] on div "Lock and Publish" at bounding box center [621, 119] width 62 height 21
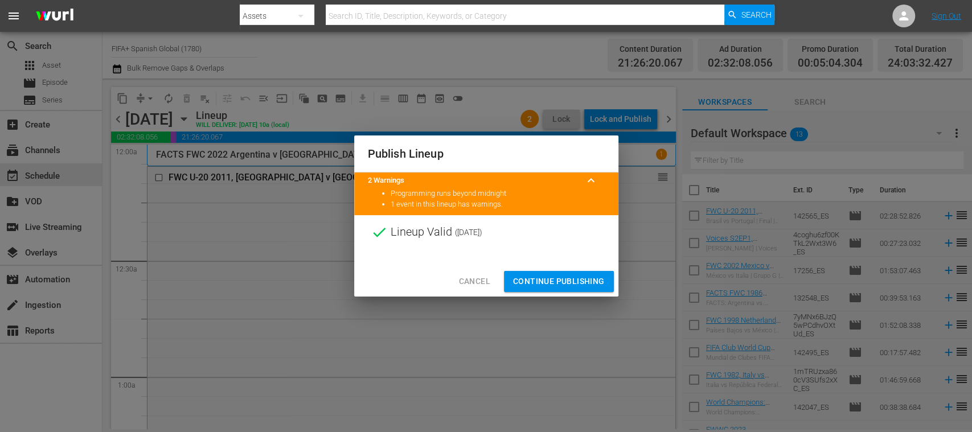
click at [579, 280] on span "Continue Publishing" at bounding box center [559, 282] width 92 height 14
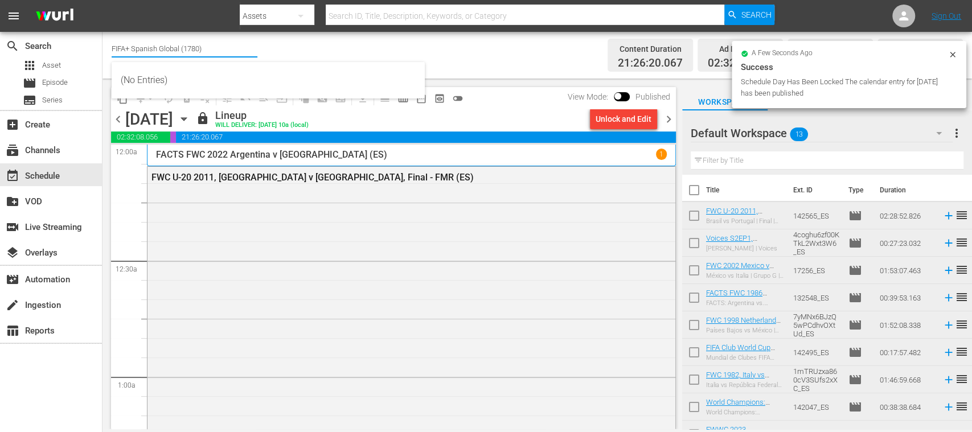
drag, startPoint x: 130, startPoint y: 44, endPoint x: 276, endPoint y: 40, distance: 146.5
click at [276, 40] on div "Channel Title FIFA+ Spanish Global (1780) Bulk Remove Gaps & Overlaps" at bounding box center [344, 55] width 464 height 41
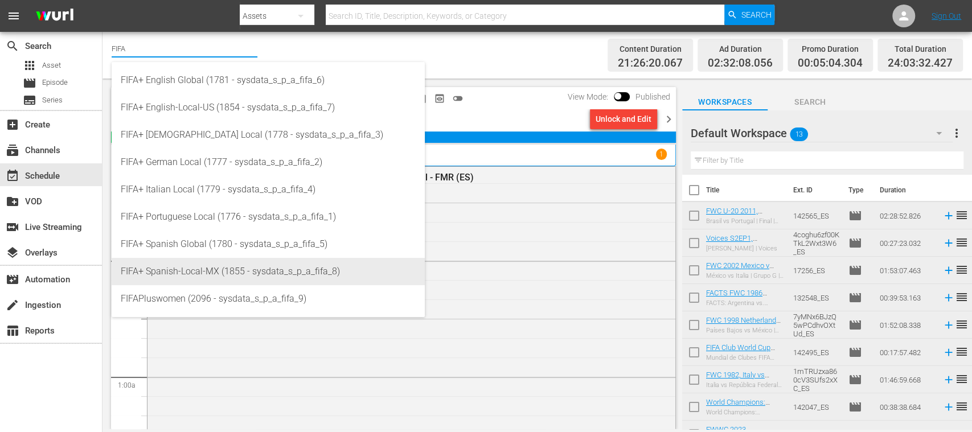
click at [202, 269] on div "FIFA+ Spanish-Local-MX (1855 - sysdata_s_p_a_fifa_8)" at bounding box center [268, 271] width 295 height 27
type input "FIFA+ Spanish-Local-MX (1855 - sysdata_s_p_a_fifa_8)"
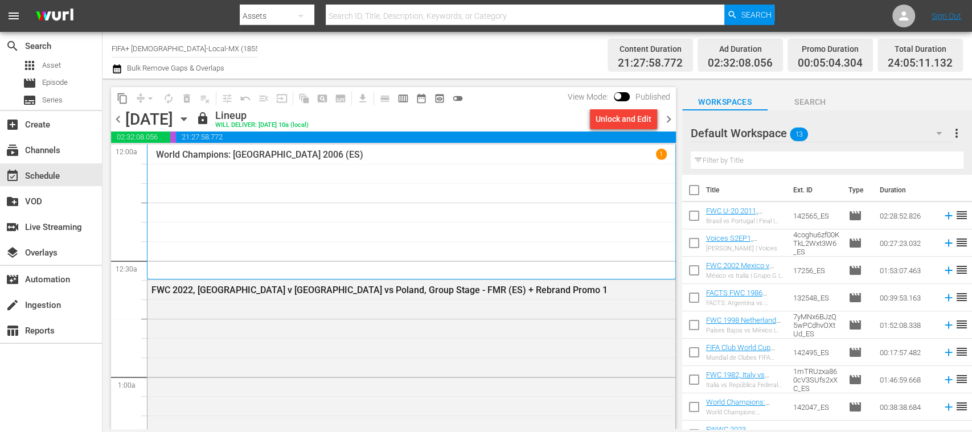
click at [118, 118] on span "chevron_left" at bounding box center [118, 119] width 14 height 14
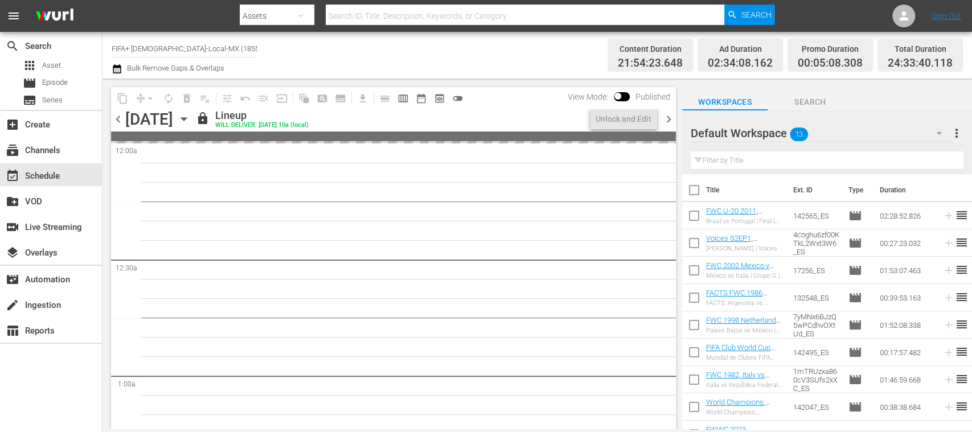
click at [118, 118] on span "chevron_left" at bounding box center [118, 119] width 14 height 14
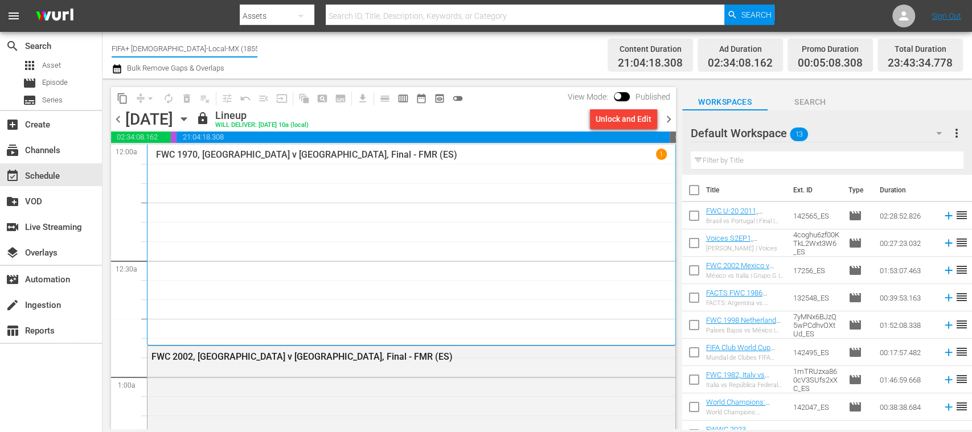
drag, startPoint x: 136, startPoint y: 48, endPoint x: 250, endPoint y: 47, distance: 114.0
click at [250, 47] on input "FIFA+ [DEMOGRAPHIC_DATA]-Local-MX (1855)" at bounding box center [185, 48] width 146 height 27
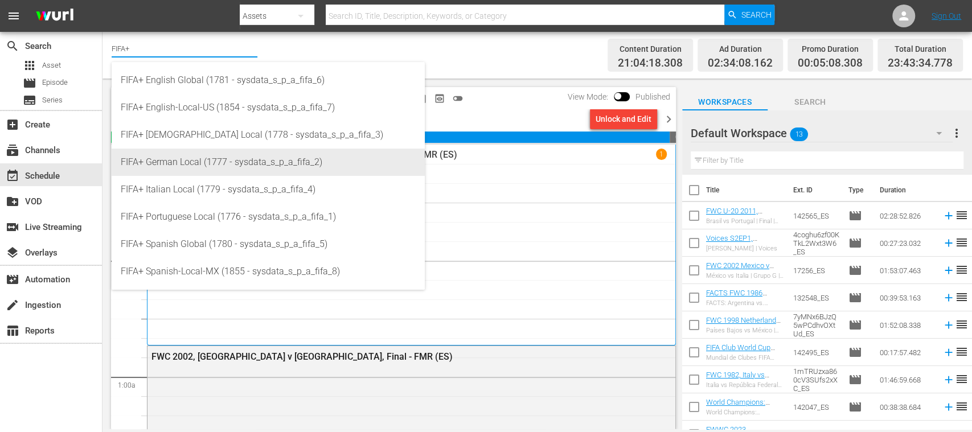
click at [202, 154] on div "FIFA+ German Local (1777 - sysdata_s_p_a_fifa_2)" at bounding box center [268, 162] width 295 height 27
type input "FIFA+ German Local (1777 - sysdata_s_p_a_fifa_2)"
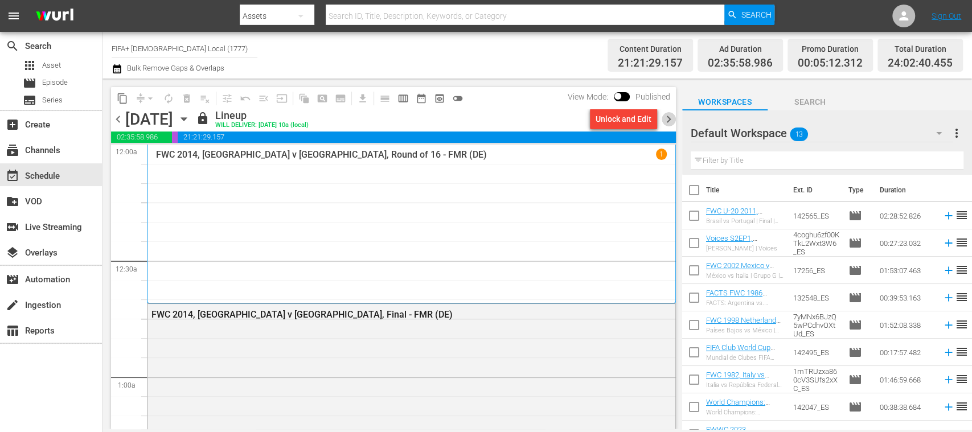
click at [669, 117] on span "chevron_right" at bounding box center [669, 119] width 14 height 14
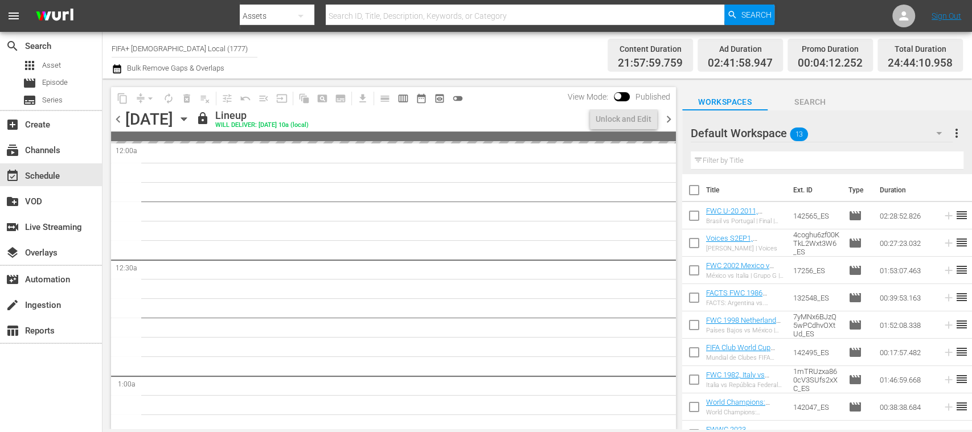
click at [669, 117] on span "chevron_right" at bounding box center [669, 119] width 14 height 14
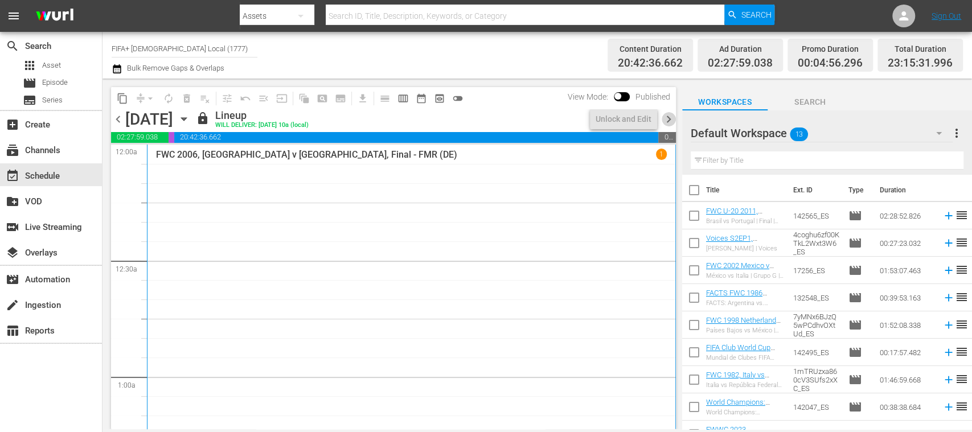
click at [669, 117] on span "chevron_right" at bounding box center [669, 119] width 14 height 14
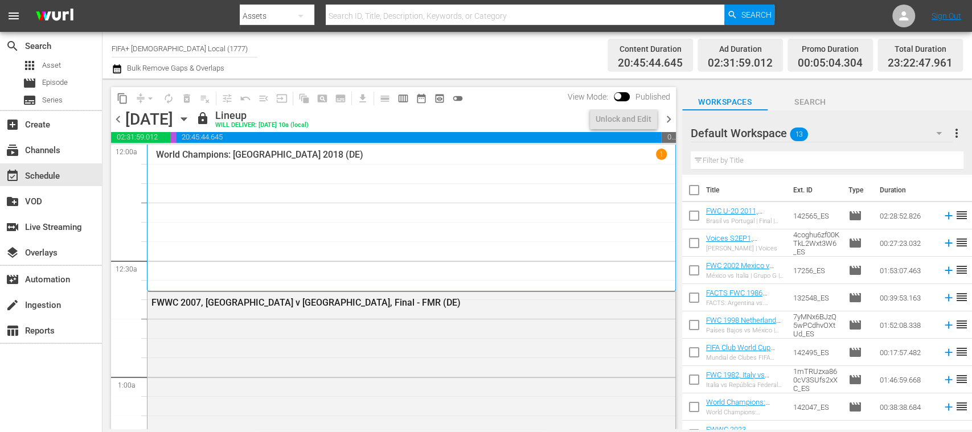
click at [669, 117] on span "chevron_right" at bounding box center [669, 119] width 14 height 14
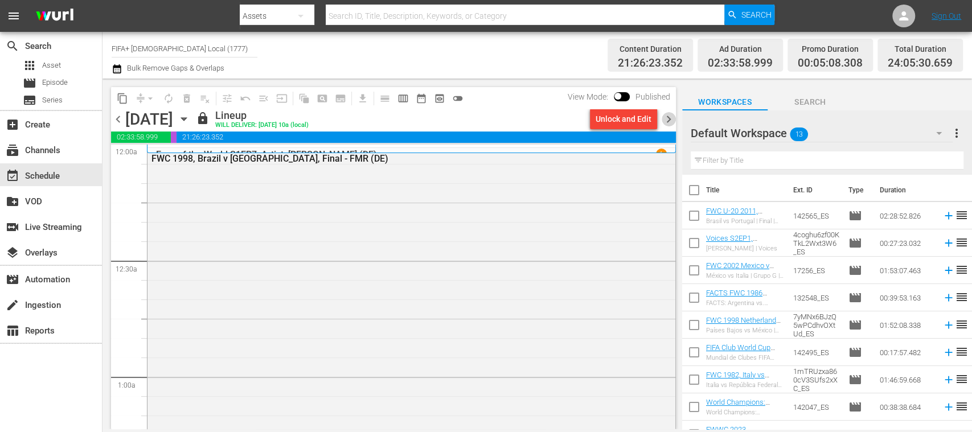
click at [669, 117] on span "chevron_right" at bounding box center [669, 119] width 14 height 14
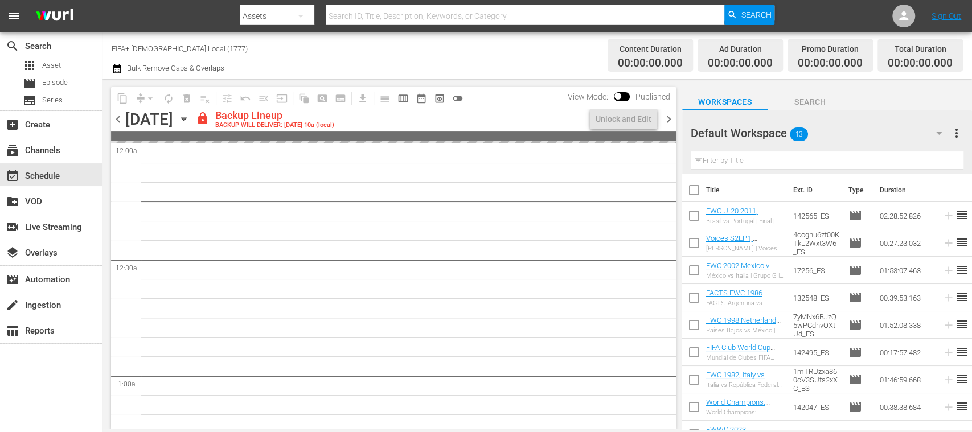
click at [116, 116] on span "chevron_left" at bounding box center [118, 119] width 14 height 14
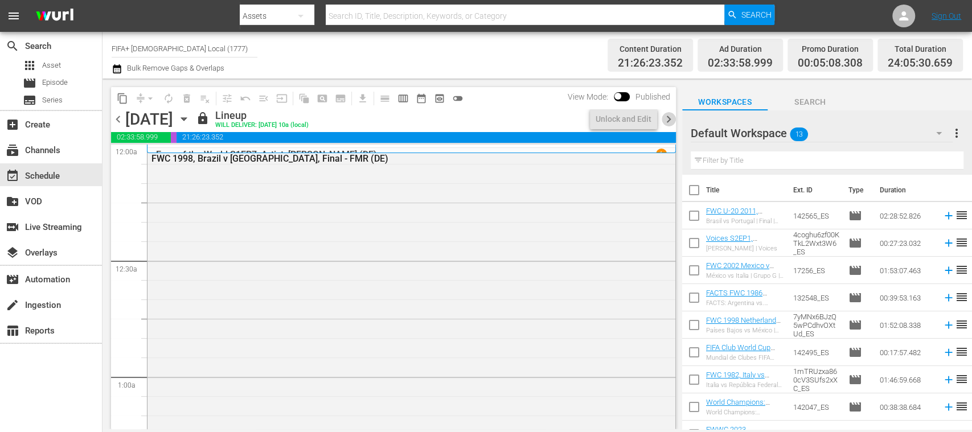
click at [667, 116] on span "chevron_right" at bounding box center [669, 119] width 14 height 14
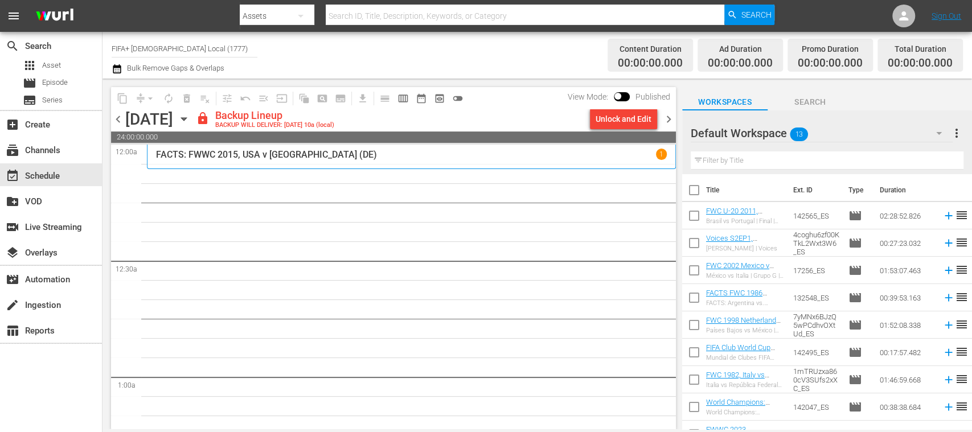
click at [117, 122] on span "chevron_left" at bounding box center [118, 119] width 14 height 14
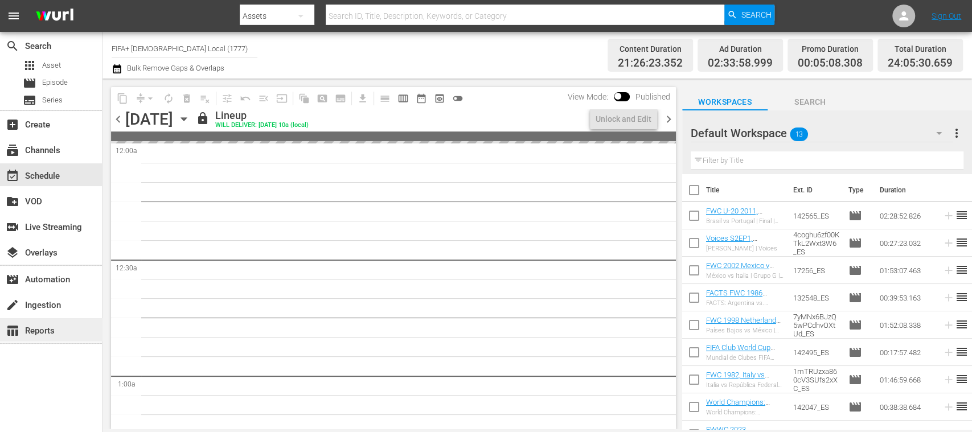
click at [44, 329] on div "table_chart Reports" at bounding box center [32, 329] width 64 height 10
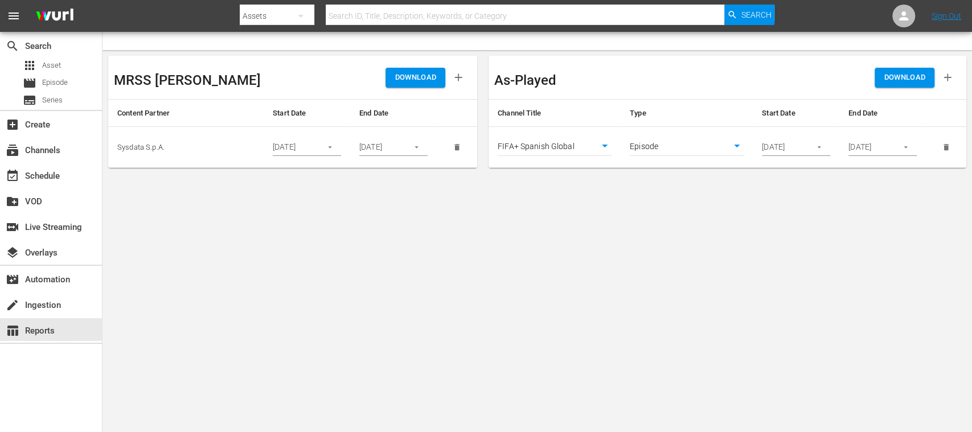
click at [820, 147] on icon "button" at bounding box center [819, 148] width 3 height 2
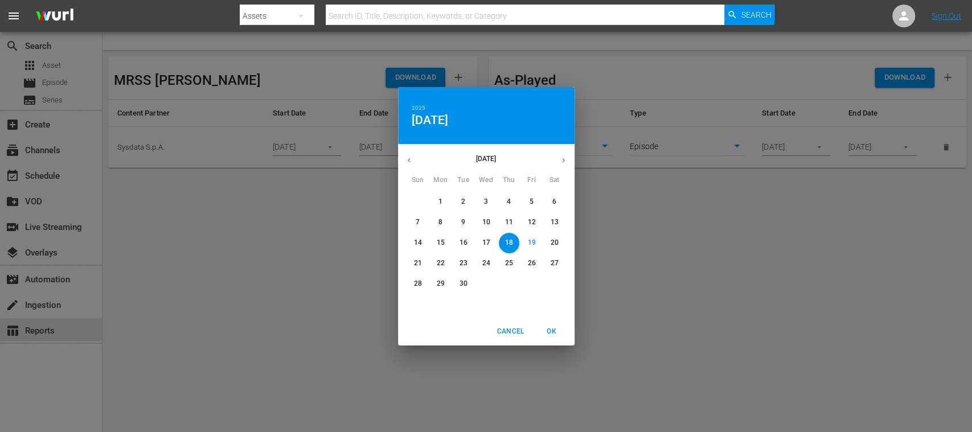
click at [438, 261] on p "22" at bounding box center [440, 264] width 8 height 10
click at [532, 259] on p "26" at bounding box center [532, 264] width 8 height 10
click at [442, 259] on p "22" at bounding box center [440, 264] width 8 height 10
click at [554, 330] on span "OK" at bounding box center [551, 332] width 27 height 12
type input "[DATE]"
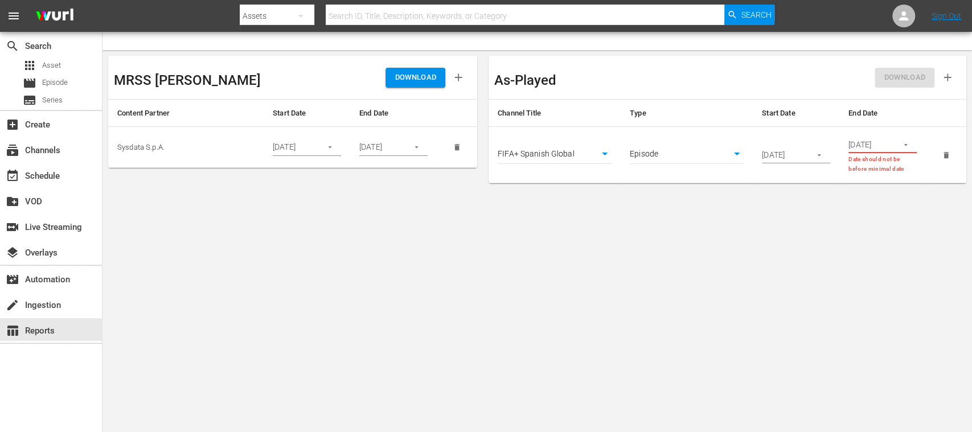
click at [906, 145] on icon "button" at bounding box center [905, 145] width 3 height 2
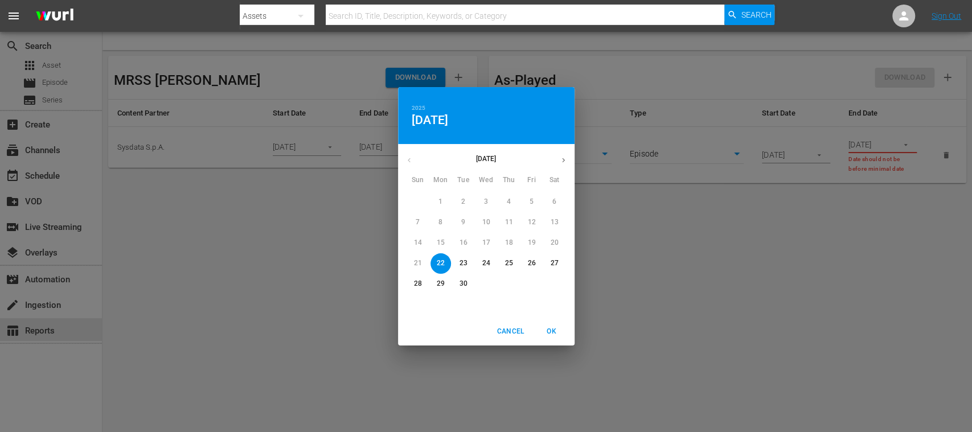
click at [534, 263] on p "26" at bounding box center [532, 264] width 8 height 10
click at [550, 328] on span "OK" at bounding box center [551, 332] width 27 height 12
type input "[DATE]"
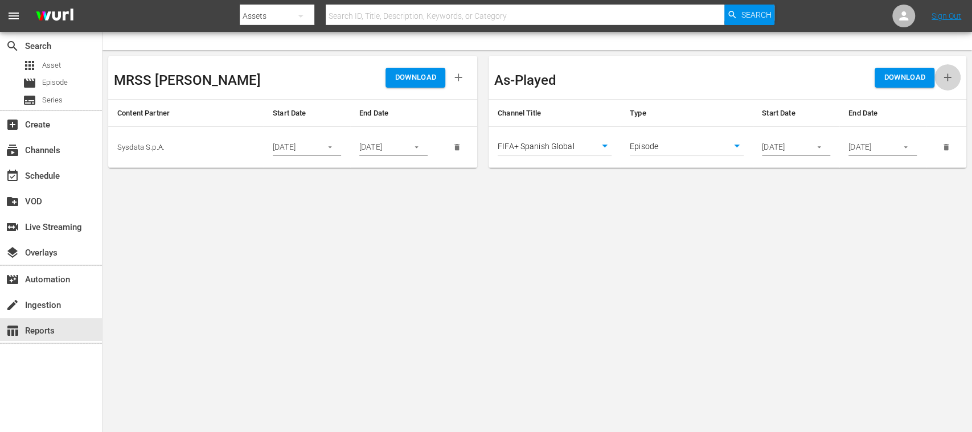
click at [950, 79] on icon "button" at bounding box center [948, 77] width 13 height 13
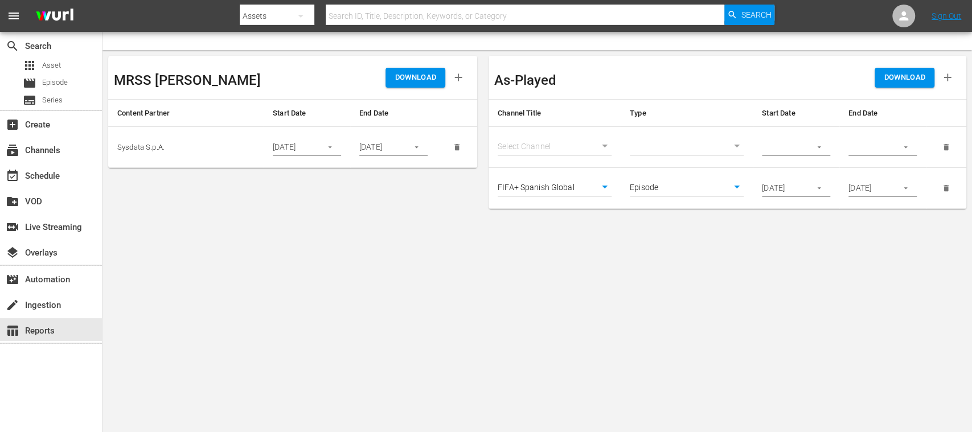
click at [600, 145] on body "menu Search By Assets Search ID, Title, Description, Keywords, or Category Sear…" at bounding box center [486, 216] width 972 height 432
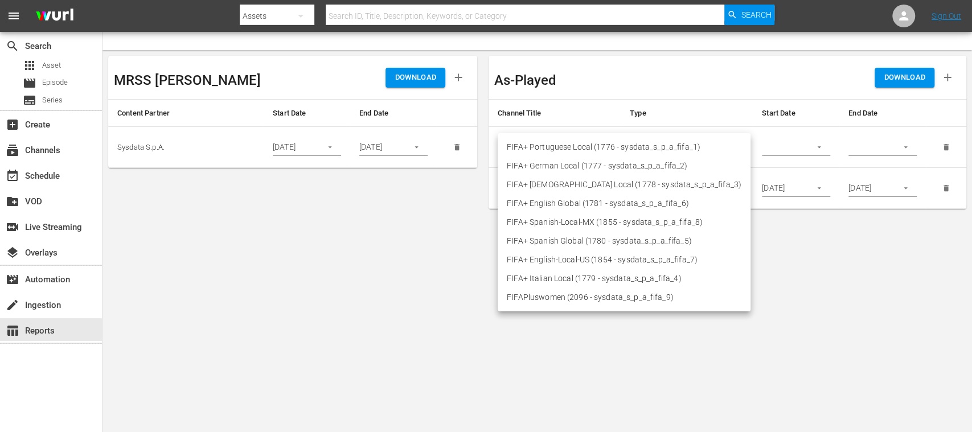
click at [584, 221] on li "FIFA+ Spanish-Local-MX (1855 - sysdata_s_p_a_fifa_8)" at bounding box center [624, 222] width 253 height 19
type input "1855"
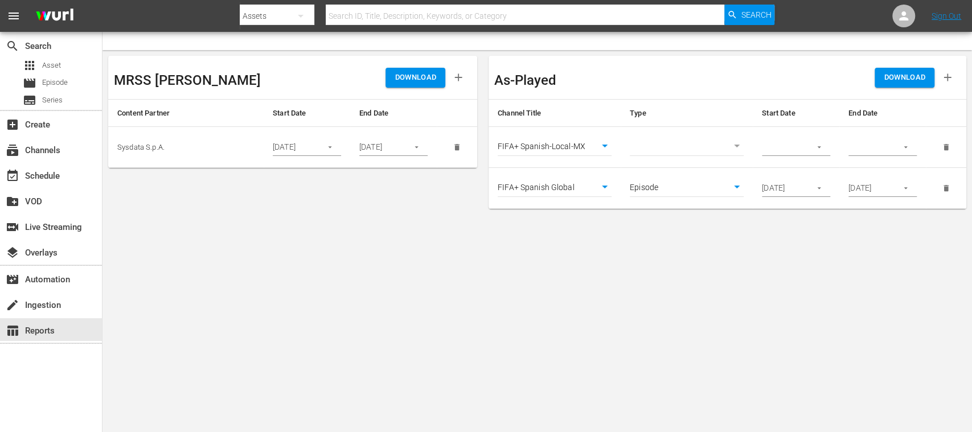
click at [734, 146] on body "menu Search By Assets Search ID, Title, Description, Keywords, or Category Sear…" at bounding box center [486, 216] width 972 height 432
click at [694, 166] on li "Episode" at bounding box center [687, 166] width 114 height 19
type input "episode"
click at [818, 147] on icon "button" at bounding box center [819, 148] width 3 height 2
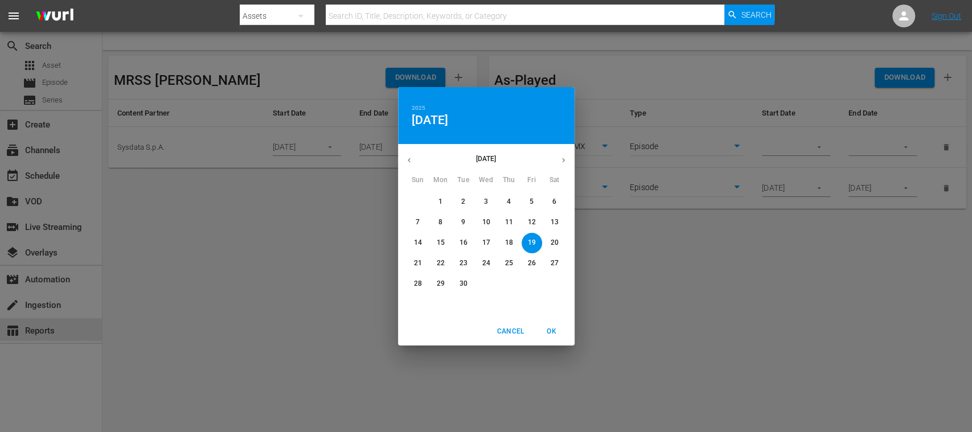
click at [435, 262] on span "22" at bounding box center [441, 264] width 21 height 10
click at [556, 330] on span "OK" at bounding box center [551, 332] width 27 height 12
type input "[DATE]"
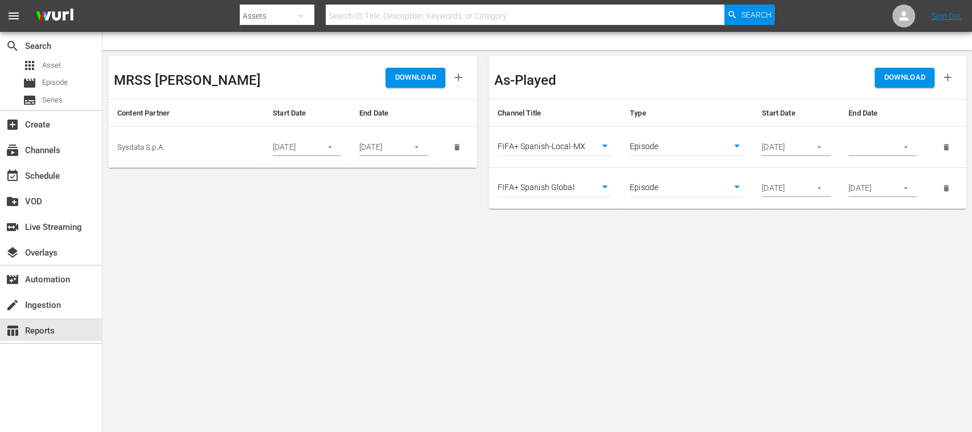
click at [910, 145] on button "button" at bounding box center [906, 147] width 22 height 22
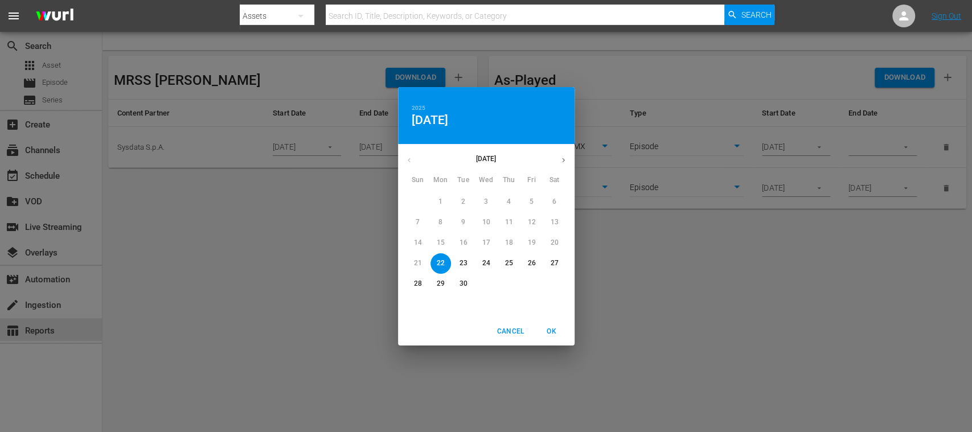
click at [530, 262] on p "26" at bounding box center [532, 264] width 8 height 10
click at [549, 328] on span "OK" at bounding box center [551, 332] width 27 height 12
type input "[DATE]"
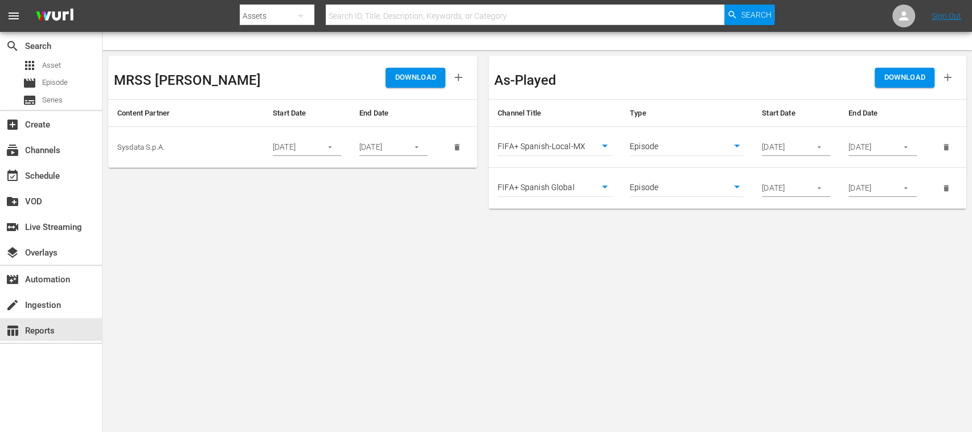
click at [949, 79] on icon "button" at bounding box center [948, 77] width 13 height 13
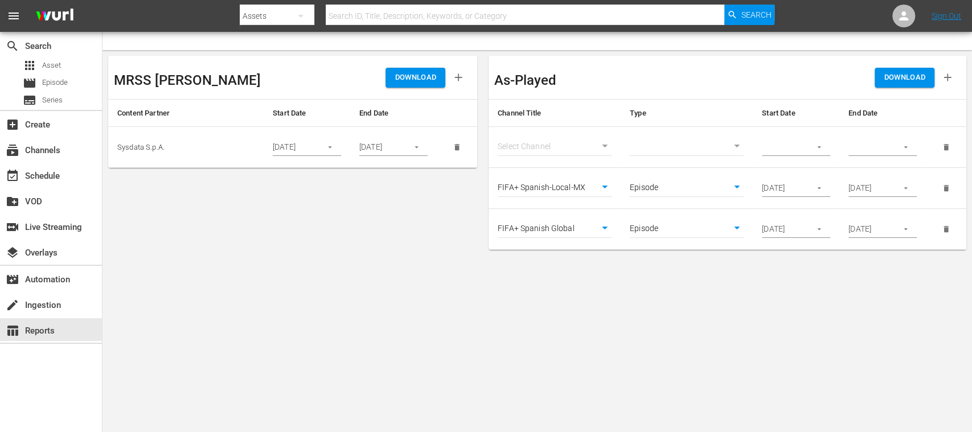
click at [604, 145] on body "menu Search By Assets Search ID, Title, Description, Keywords, or Category Sear…" at bounding box center [486, 216] width 972 height 432
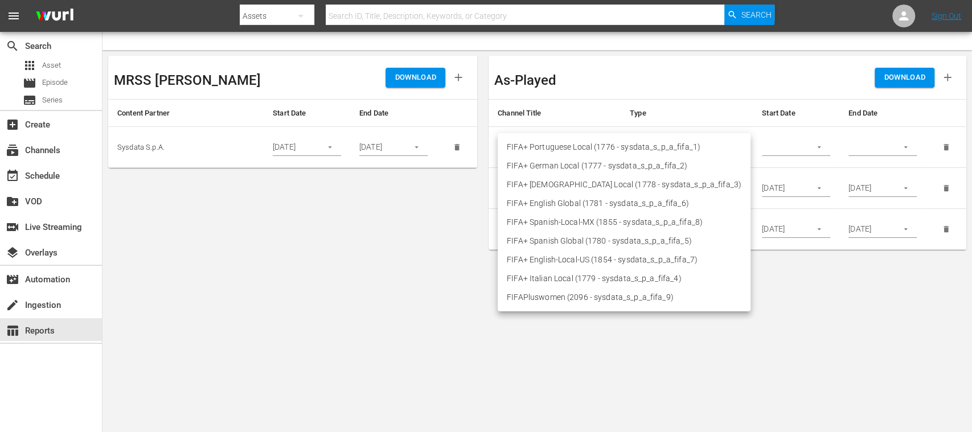
click at [562, 167] on li "FIFA+ German Local (1777 - sysdata_s_p_a_fifa_2)" at bounding box center [624, 166] width 253 height 19
type input "1777"
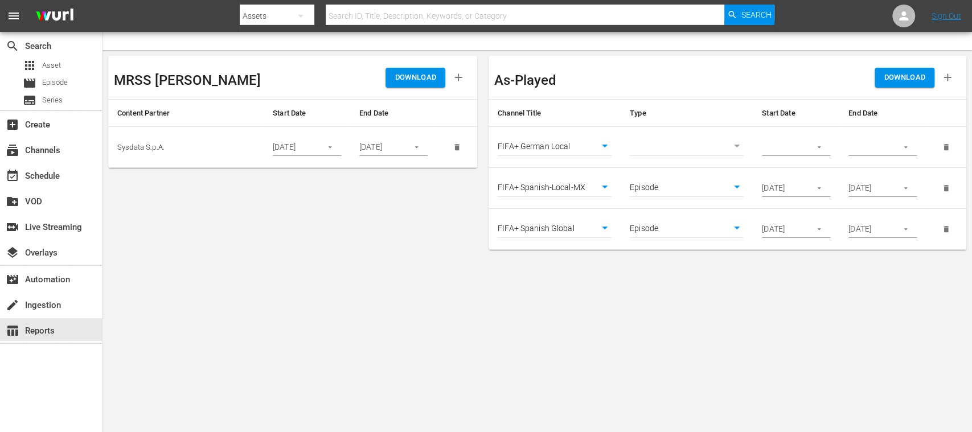
click at [738, 147] on body "menu Search By Assets Search ID, Title, Description, Keywords, or Category Sear…" at bounding box center [486, 216] width 972 height 432
click at [665, 162] on li "Episode" at bounding box center [687, 166] width 114 height 19
type input "episode"
click at [822, 148] on icon "button" at bounding box center [819, 147] width 9 height 9
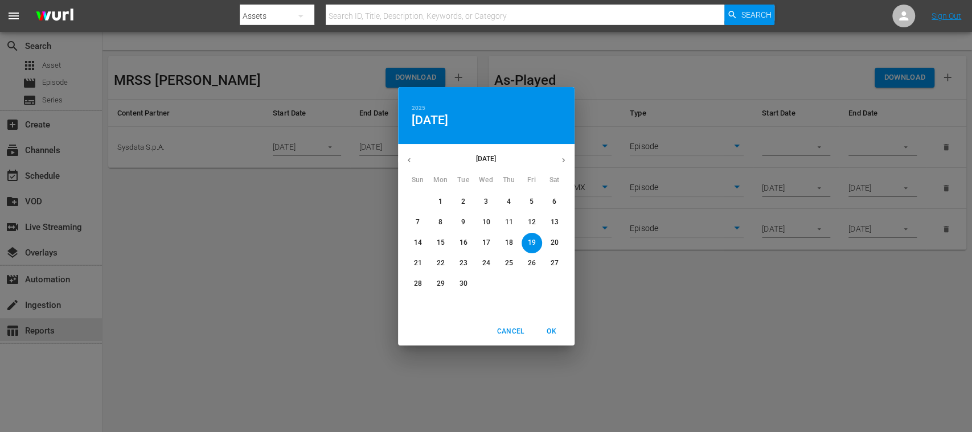
click at [442, 263] on p "22" at bounding box center [440, 264] width 8 height 10
click at [554, 327] on span "OK" at bounding box center [551, 332] width 27 height 12
type input "[DATE]"
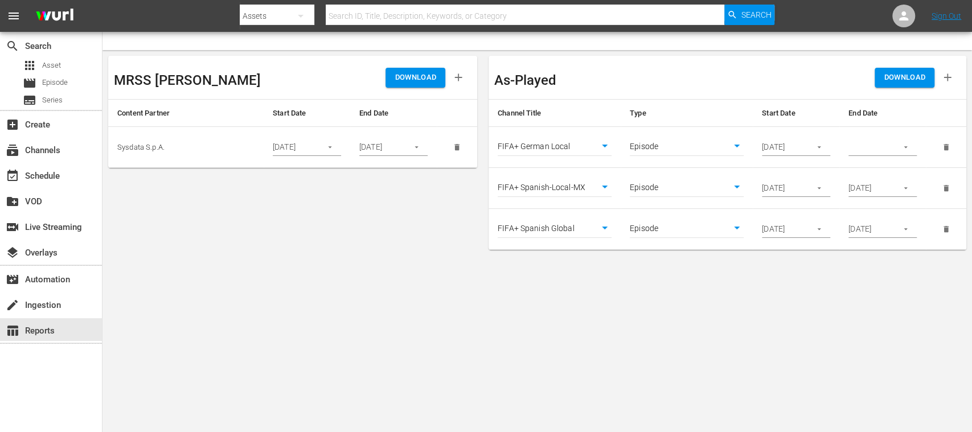
click at [911, 146] on button "button" at bounding box center [906, 147] width 22 height 22
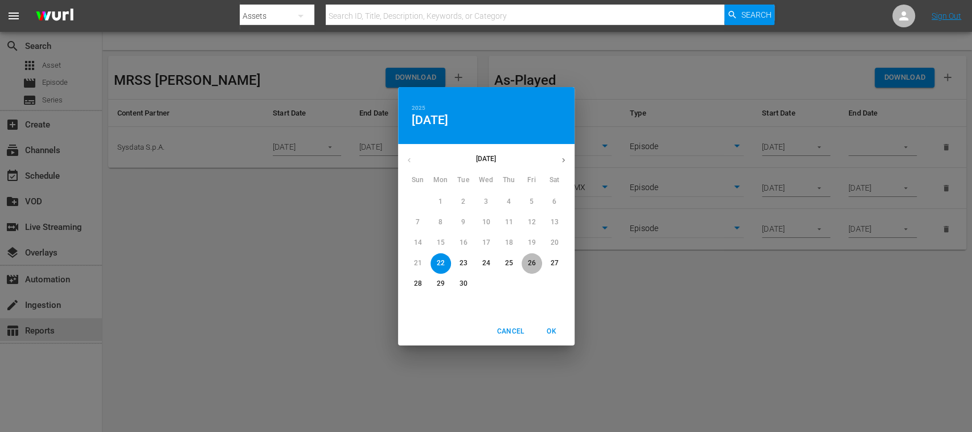
click at [534, 261] on p "26" at bounding box center [532, 264] width 8 height 10
click at [550, 332] on span "OK" at bounding box center [551, 332] width 27 height 12
type input "[DATE]"
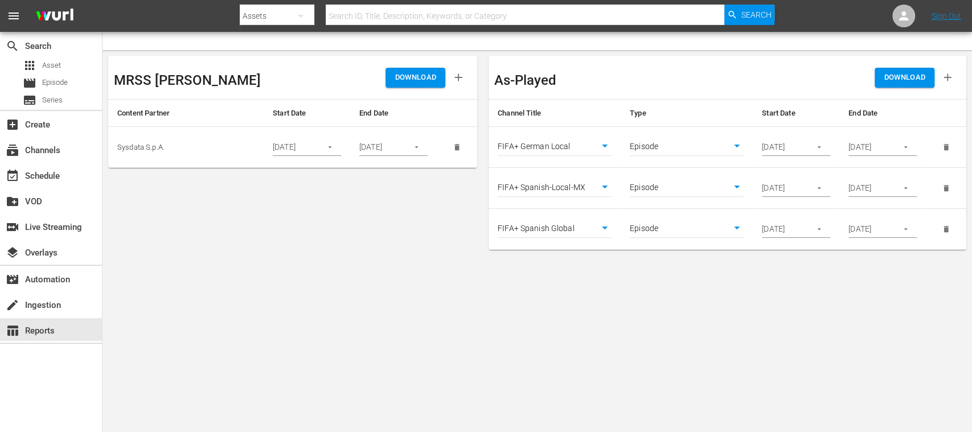
click at [896, 340] on body "menu Search By Assets Search ID, Title, Description, Keywords, or Category Sear…" at bounding box center [486, 216] width 972 height 432
click at [909, 79] on span "DOWNLOAD" at bounding box center [905, 77] width 42 height 13
